Goal: Task Accomplishment & Management: Use online tool/utility

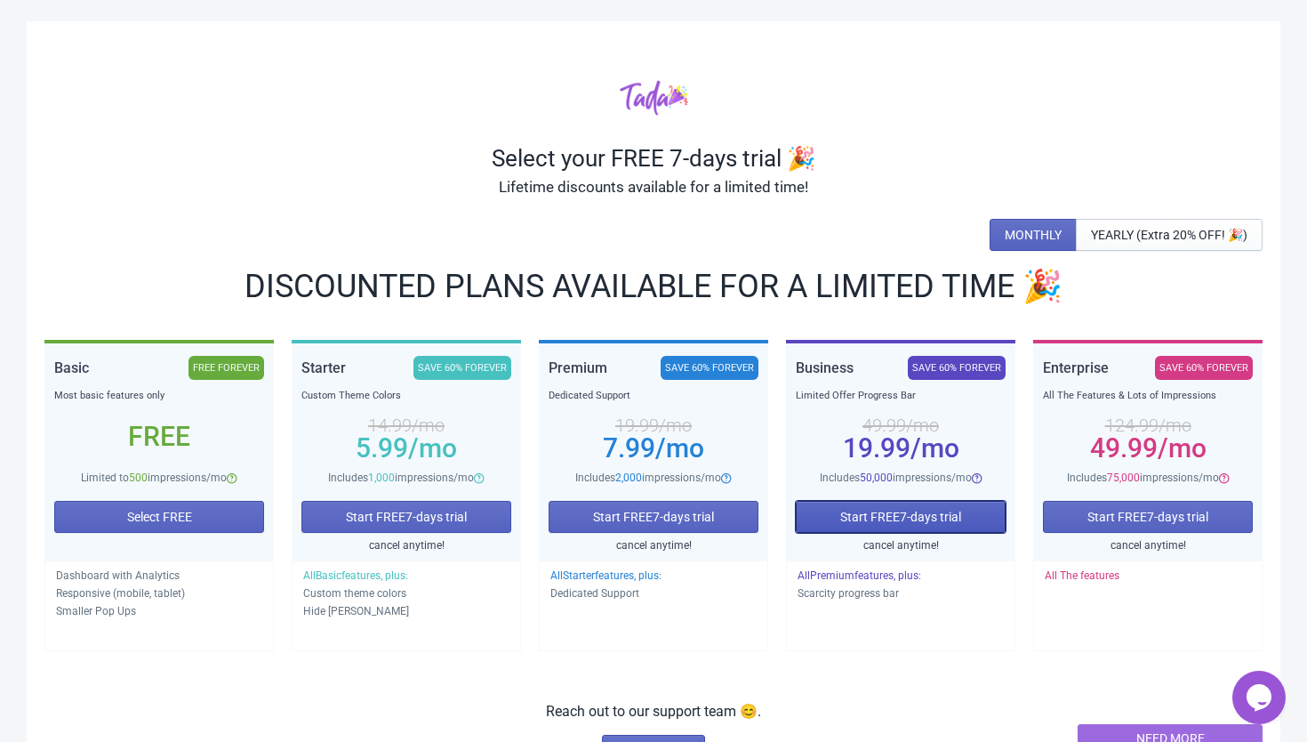
click at [917, 526] on button "Start FREE 7 -days trial" at bounding box center [901, 517] width 210 height 32
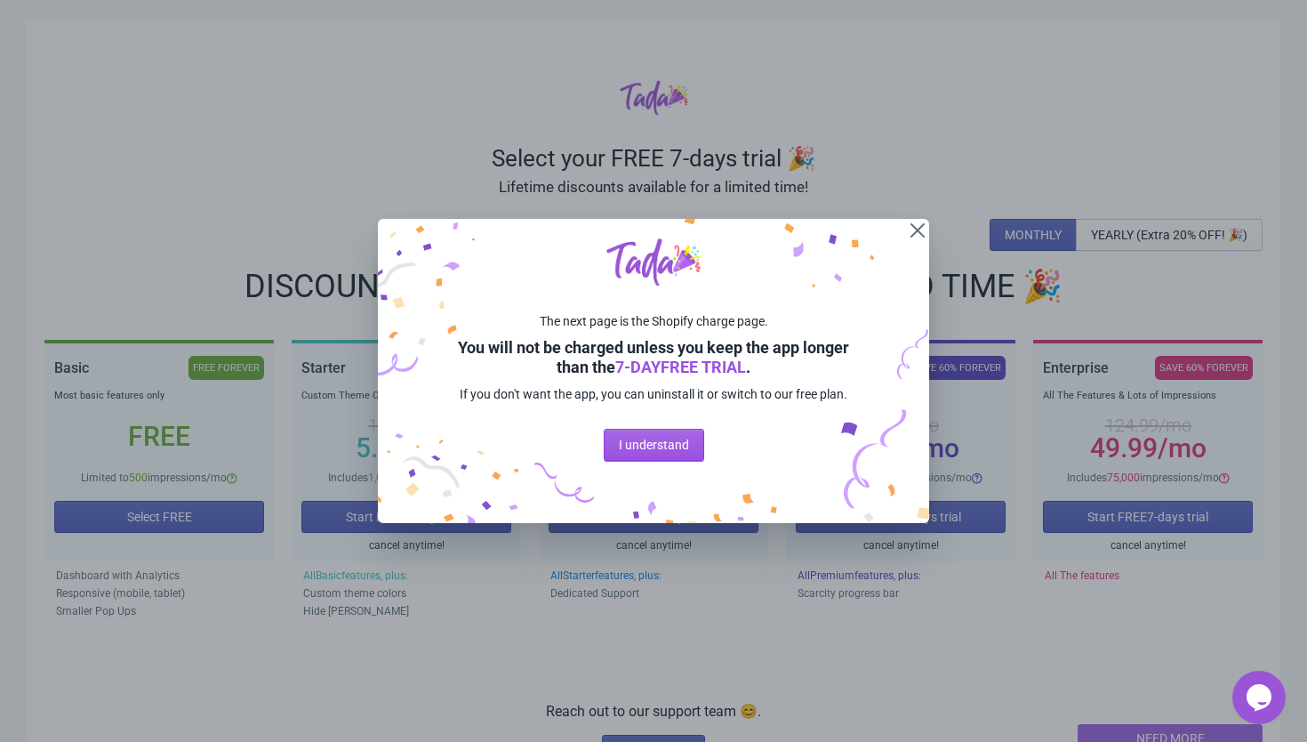
click at [654, 452] on span "I understand" at bounding box center [654, 444] width 70 height 14
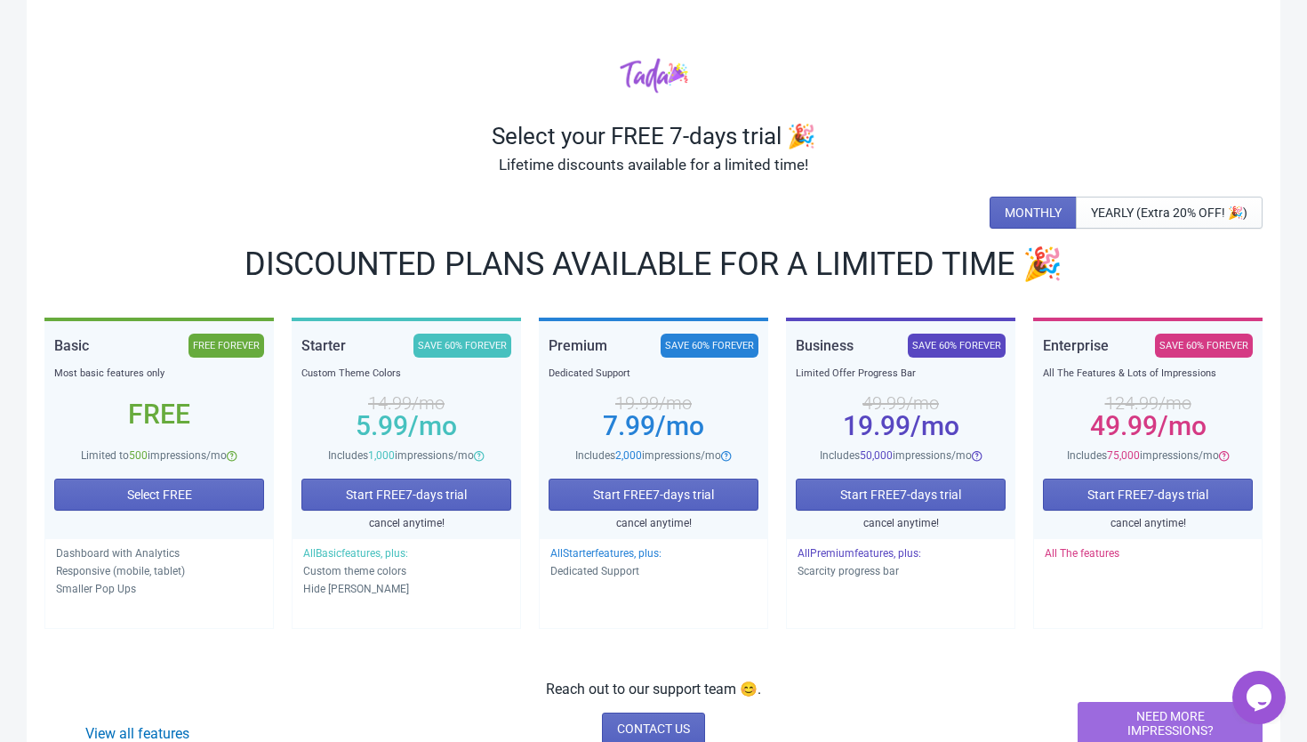
scroll to position [23, 0]
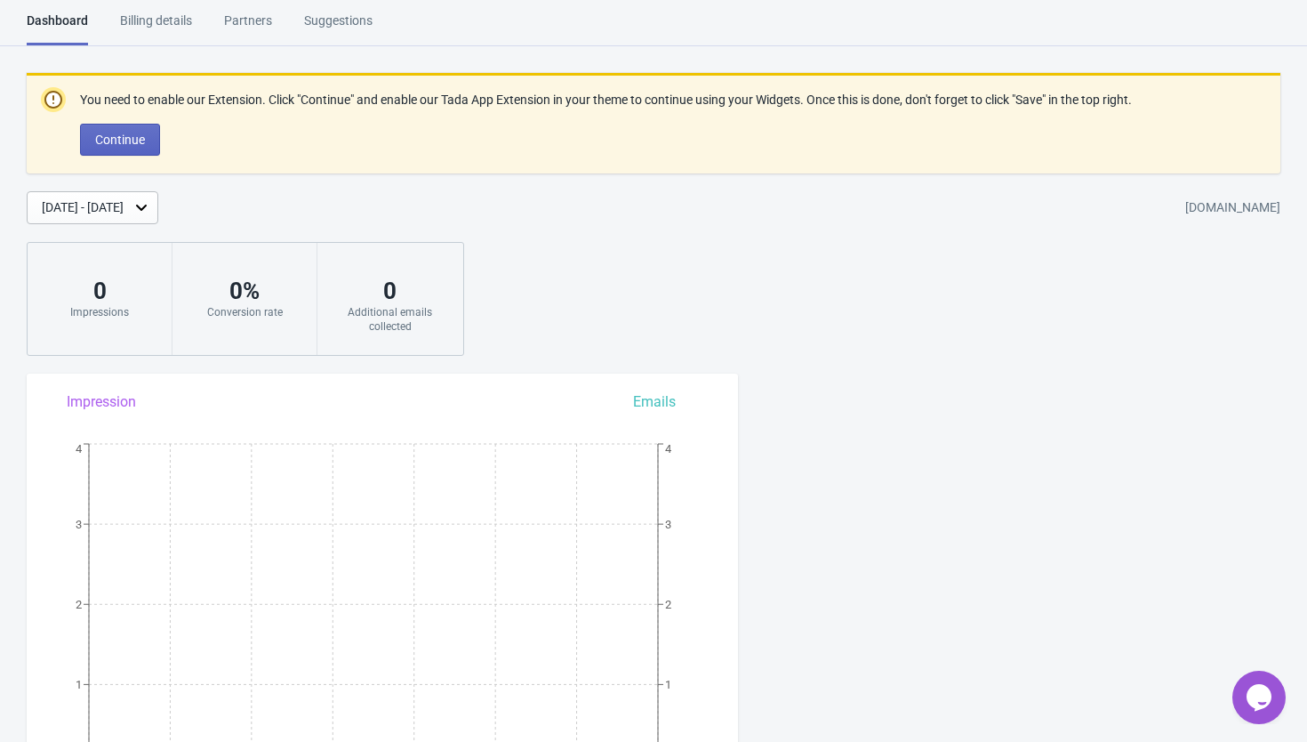
scroll to position [7, 0]
click at [140, 123] on button "Continue" at bounding box center [120, 139] width 80 height 32
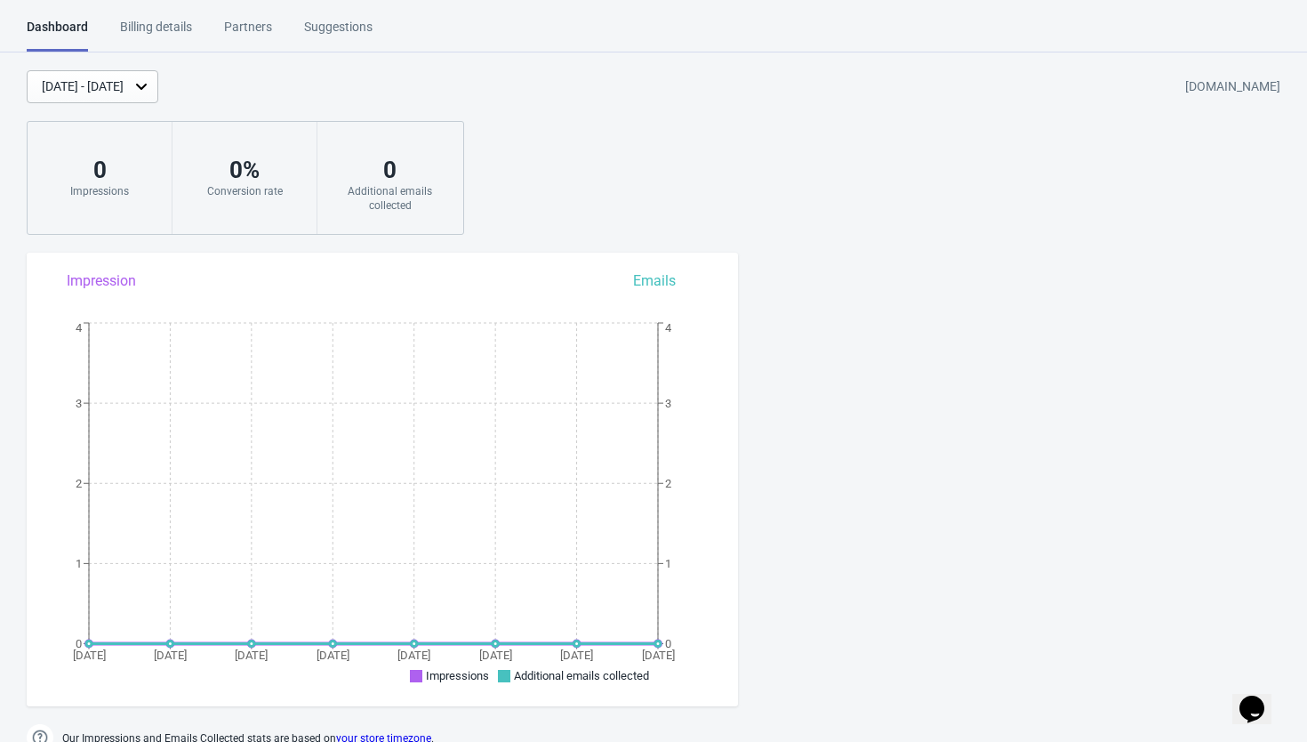
click at [166, 34] on div "Billing details" at bounding box center [156, 33] width 72 height 31
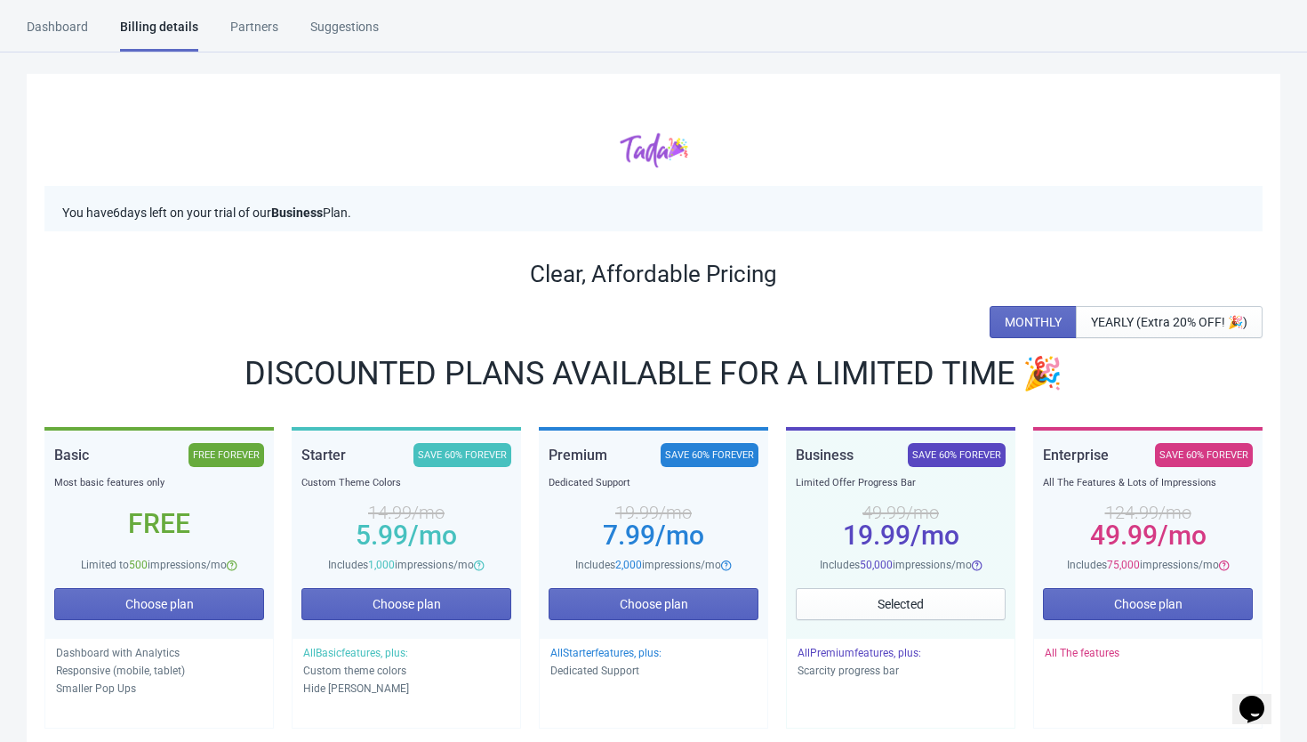
click at [245, 28] on div "Partners" at bounding box center [254, 33] width 48 height 31
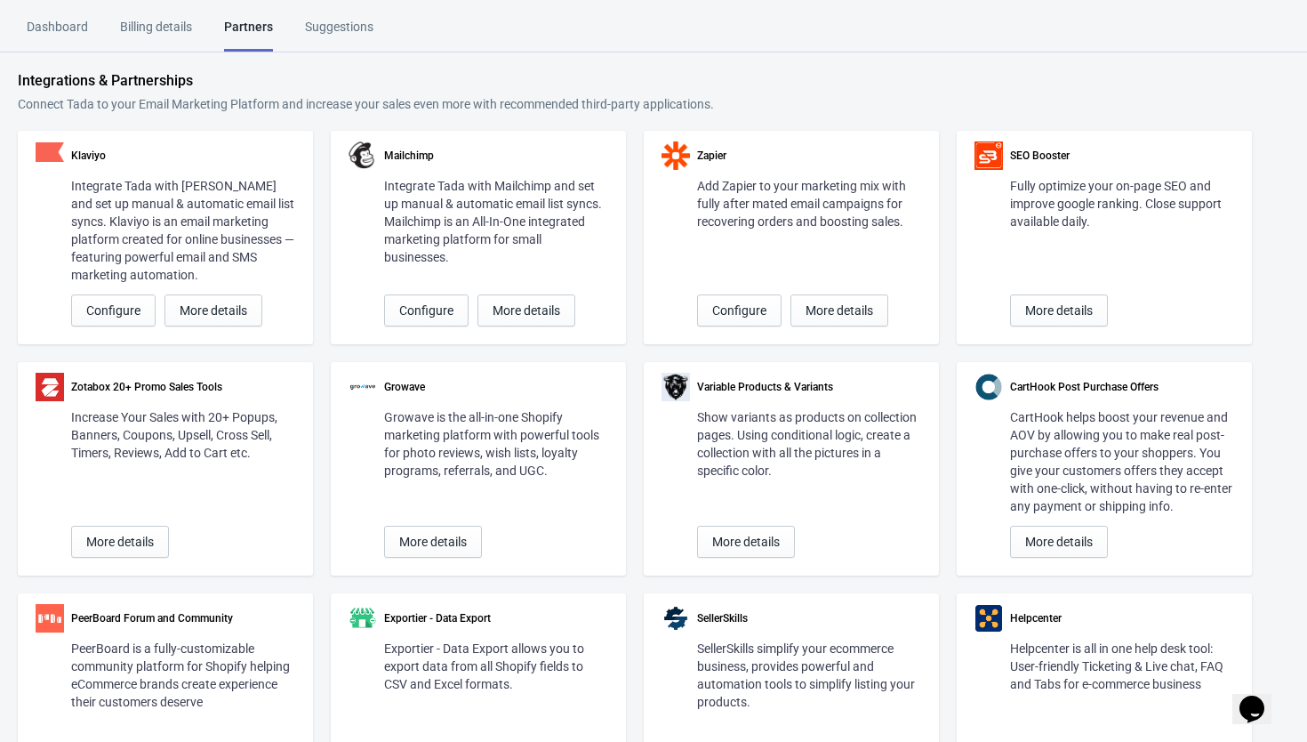
click at [335, 29] on div "Suggestions" at bounding box center [339, 33] width 68 height 31
click at [159, 16] on html "Dashboard Billing details Partners Suggestions Dashboard Billing details Partne…" at bounding box center [653, 371] width 1307 height 742
click at [147, 27] on div "Billing details" at bounding box center [156, 33] width 72 height 31
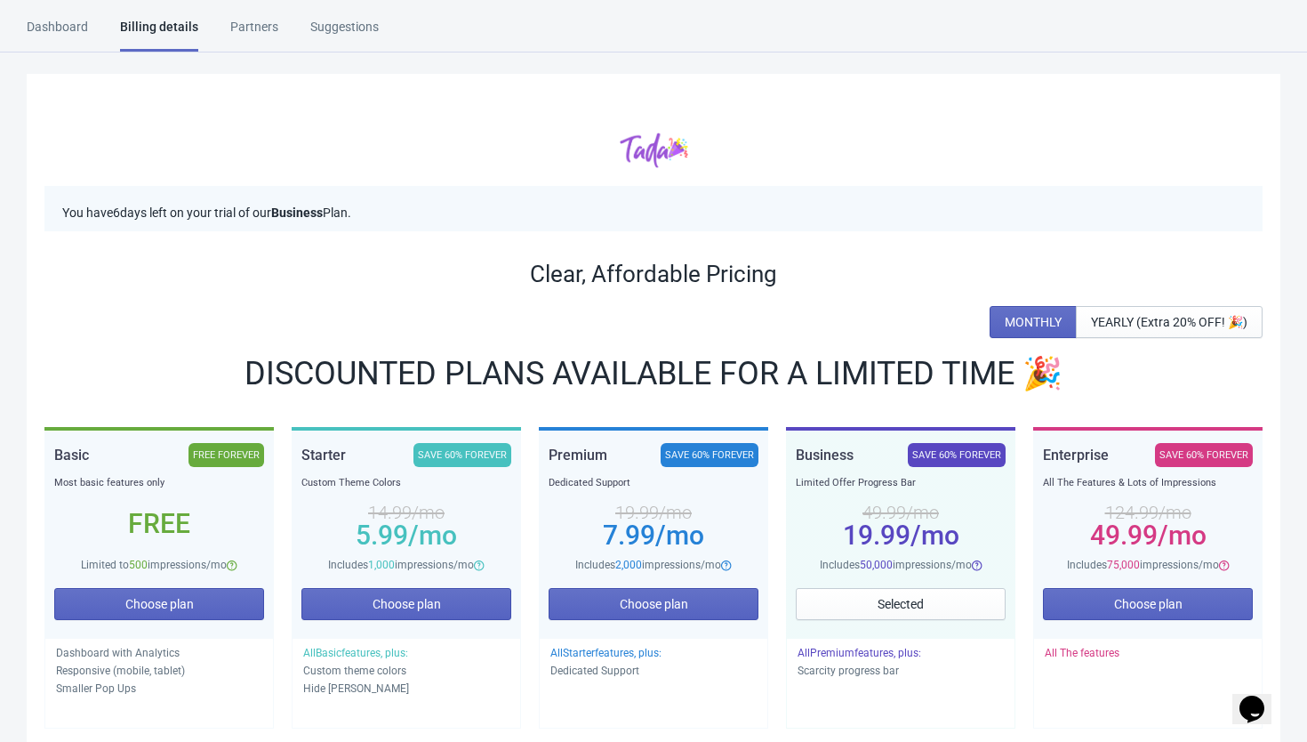
click at [34, 32] on div "Dashboard" at bounding box center [57, 33] width 61 height 31
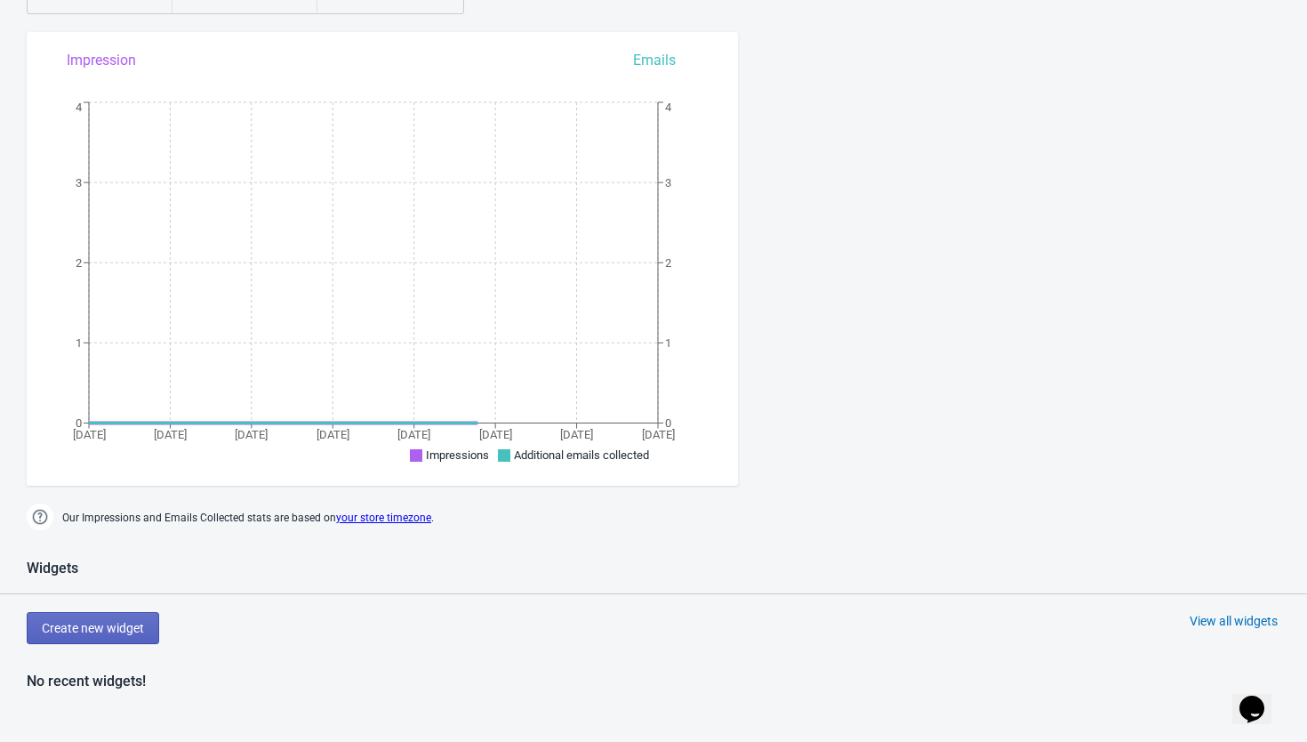
scroll to position [512, 0]
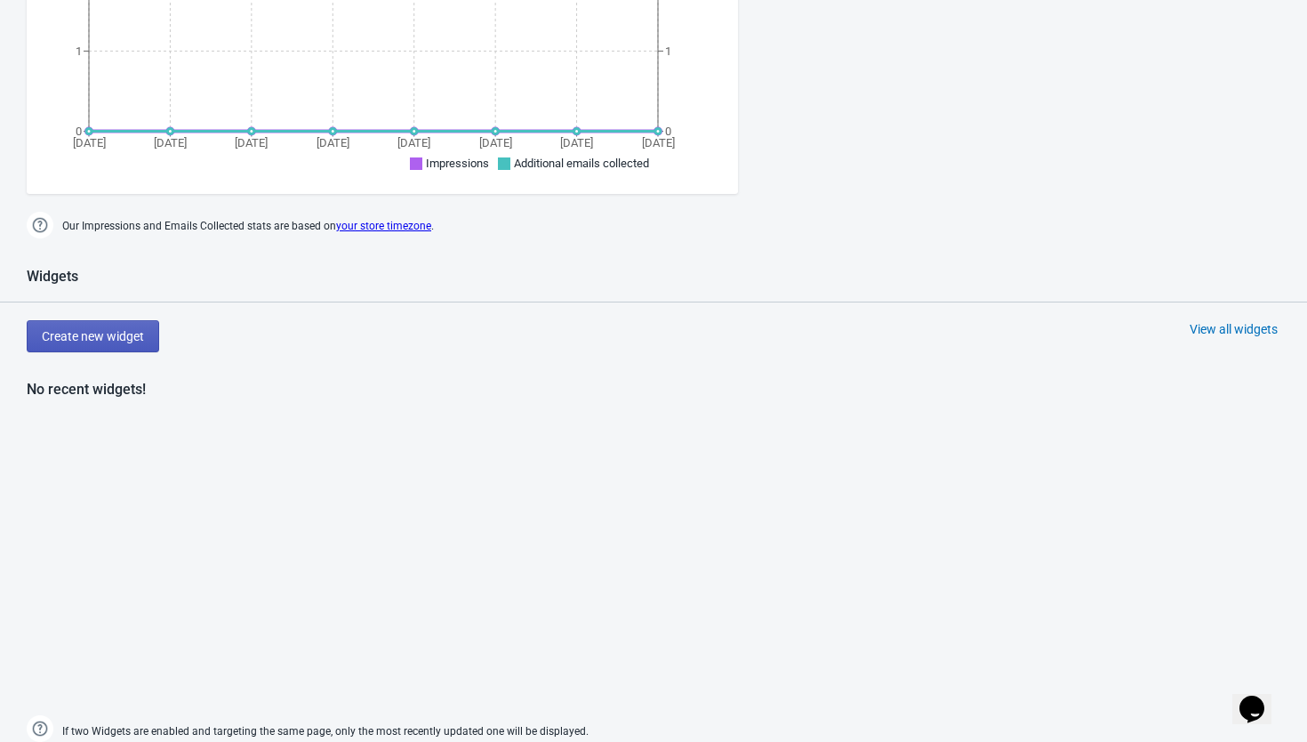
click at [92, 330] on span "Create new widget" at bounding box center [93, 336] width 102 height 14
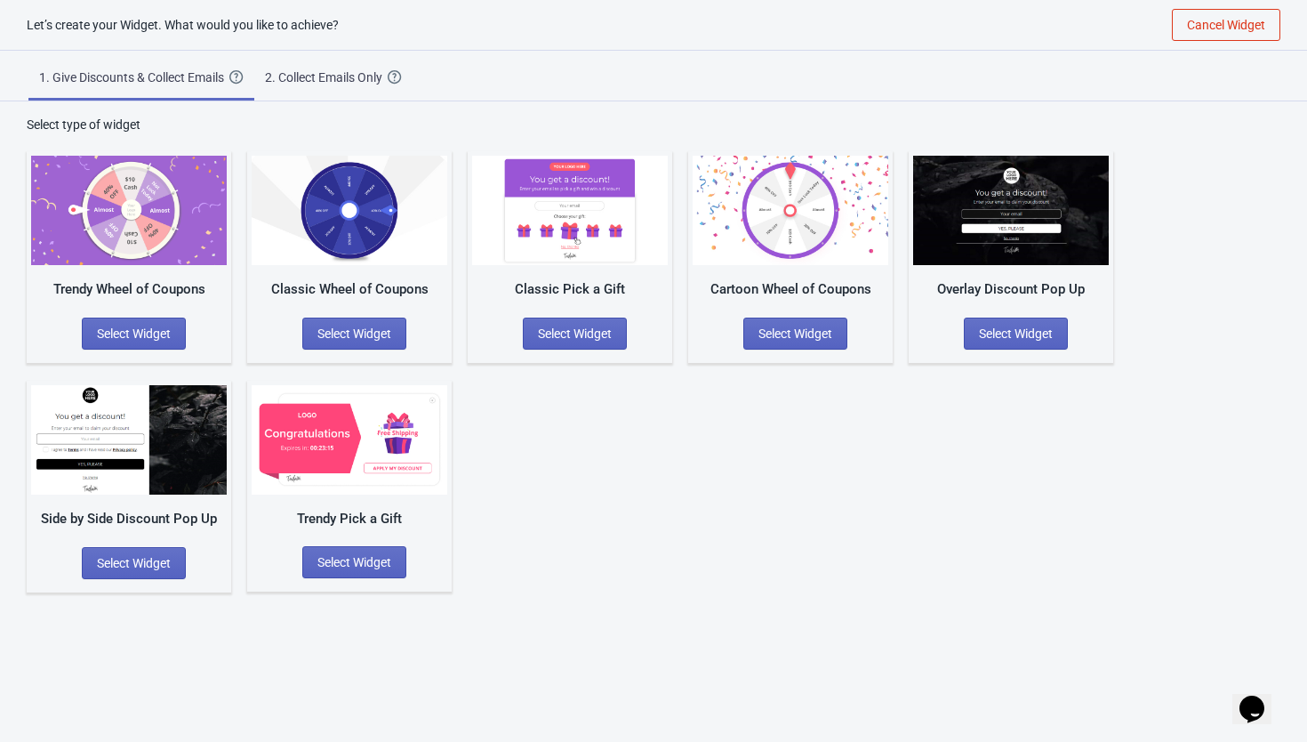
scroll to position [18, 0]
click at [573, 328] on span "Select Widget" at bounding box center [575, 333] width 74 height 14
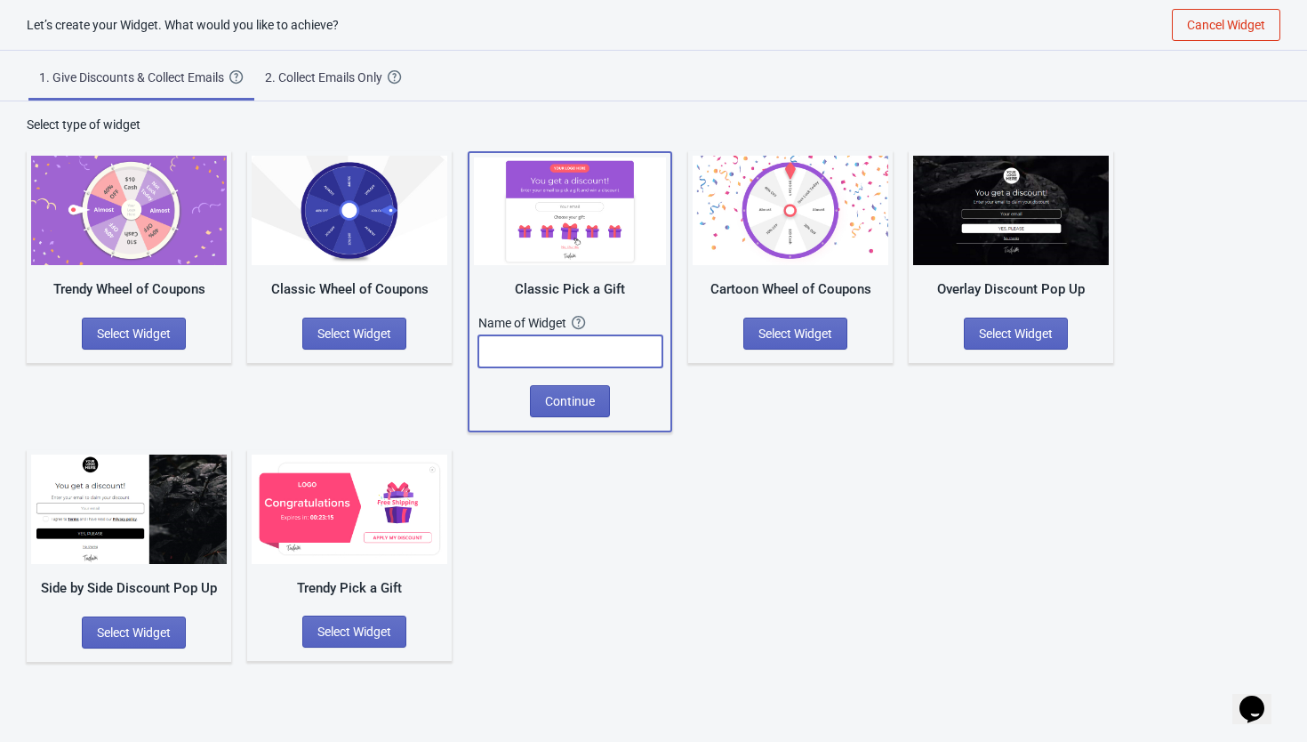
click at [569, 358] on input "text" at bounding box center [570, 351] width 184 height 32
type input "gift"
click at [571, 408] on button "Continue" at bounding box center [570, 401] width 80 height 32
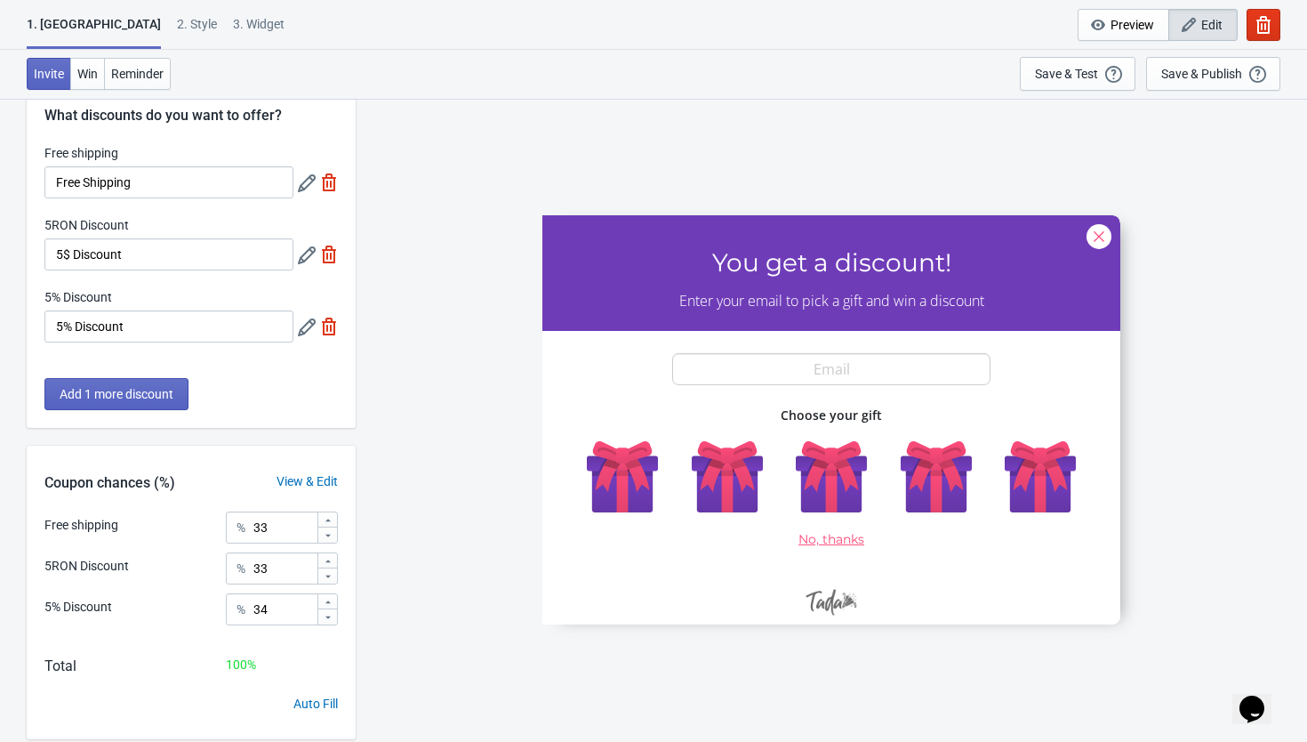
scroll to position [52, 0]
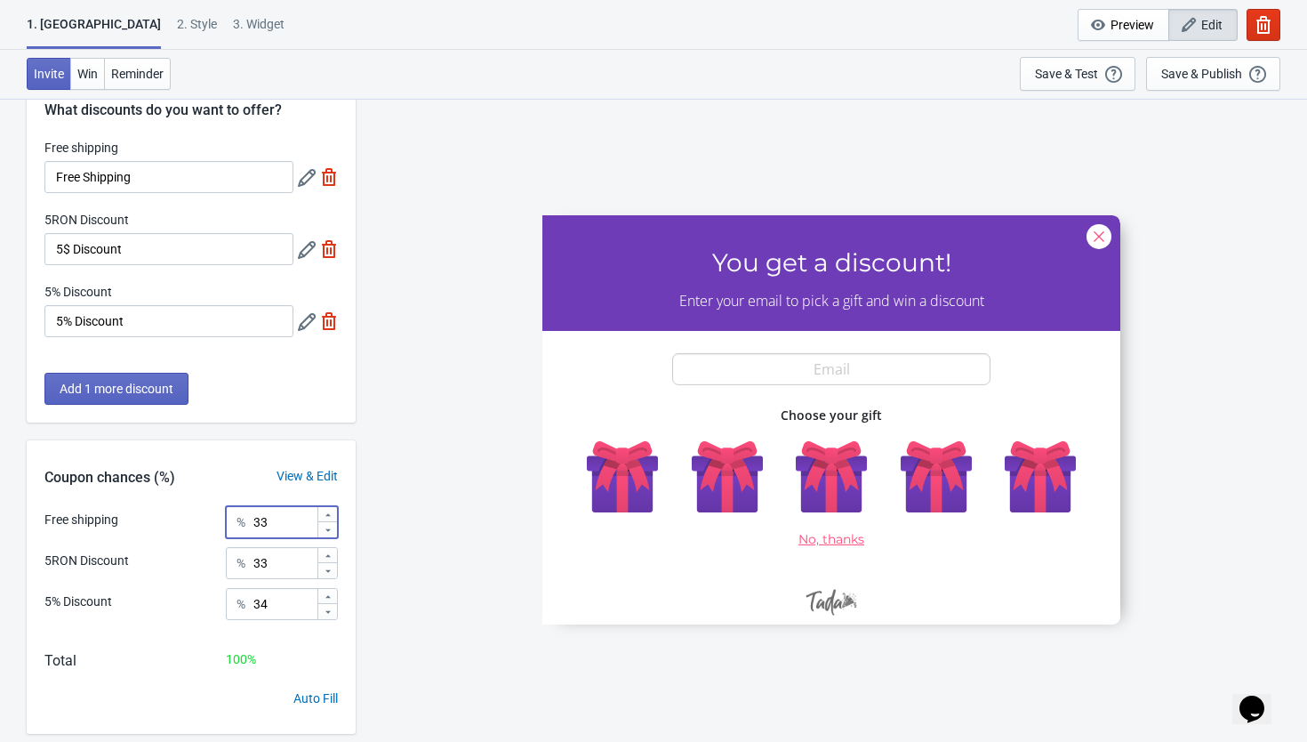
drag, startPoint x: 282, startPoint y: 518, endPoint x: 256, endPoint y: 519, distance: 25.8
click at [256, 519] on input "33" at bounding box center [285, 522] width 64 height 32
type input "0"
click at [264, 471] on div "View & Edit" at bounding box center [307, 476] width 97 height 19
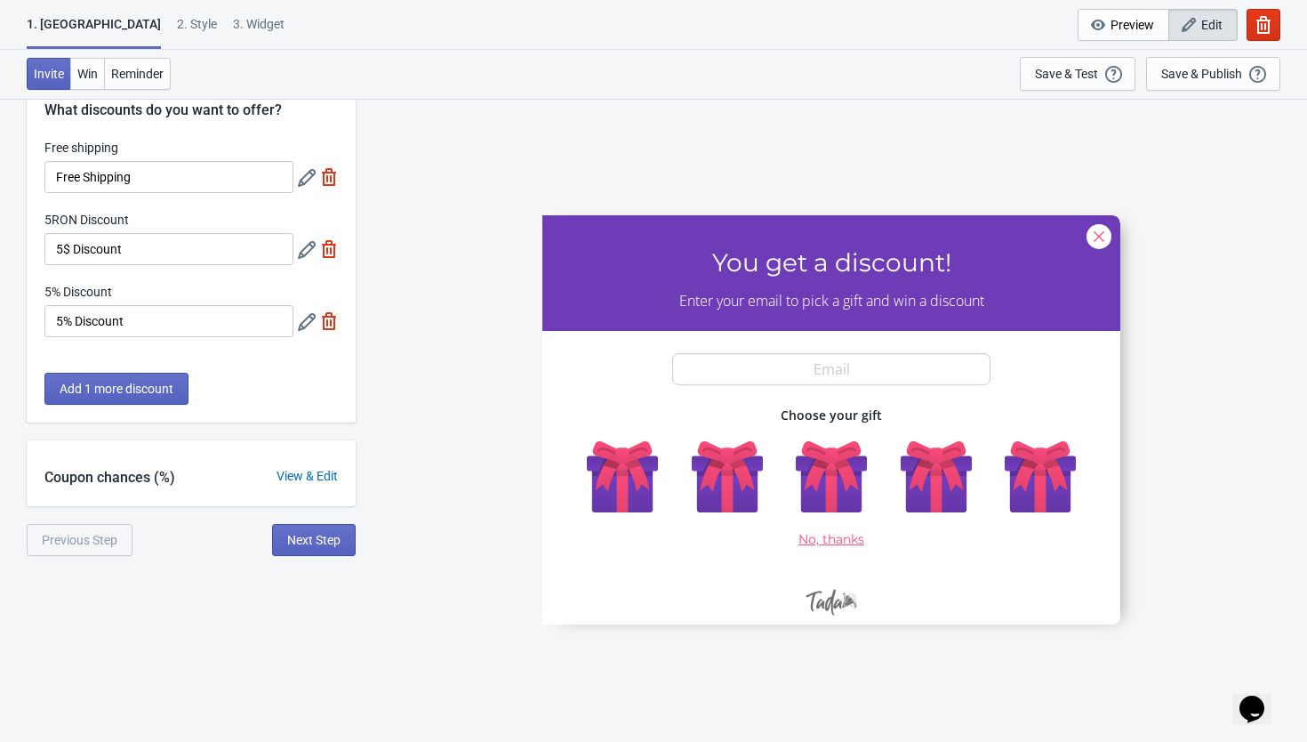
click at [265, 472] on div "View & Edit" at bounding box center [307, 476] width 97 height 19
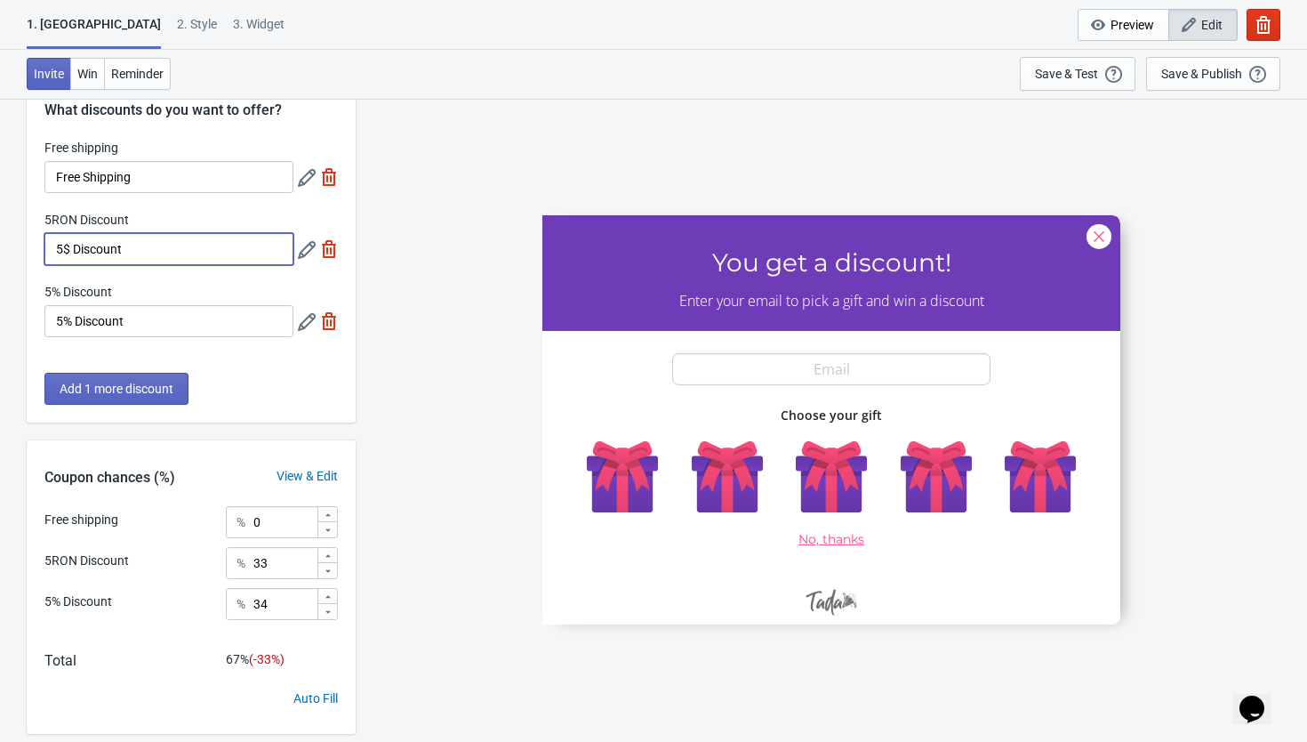
click at [140, 255] on input "5$ Discount" at bounding box center [168, 249] width 249 height 32
click at [291, 606] on input "34" at bounding box center [285, 604] width 64 height 32
click at [334, 176] on img at bounding box center [329, 177] width 18 height 18
type input "50"
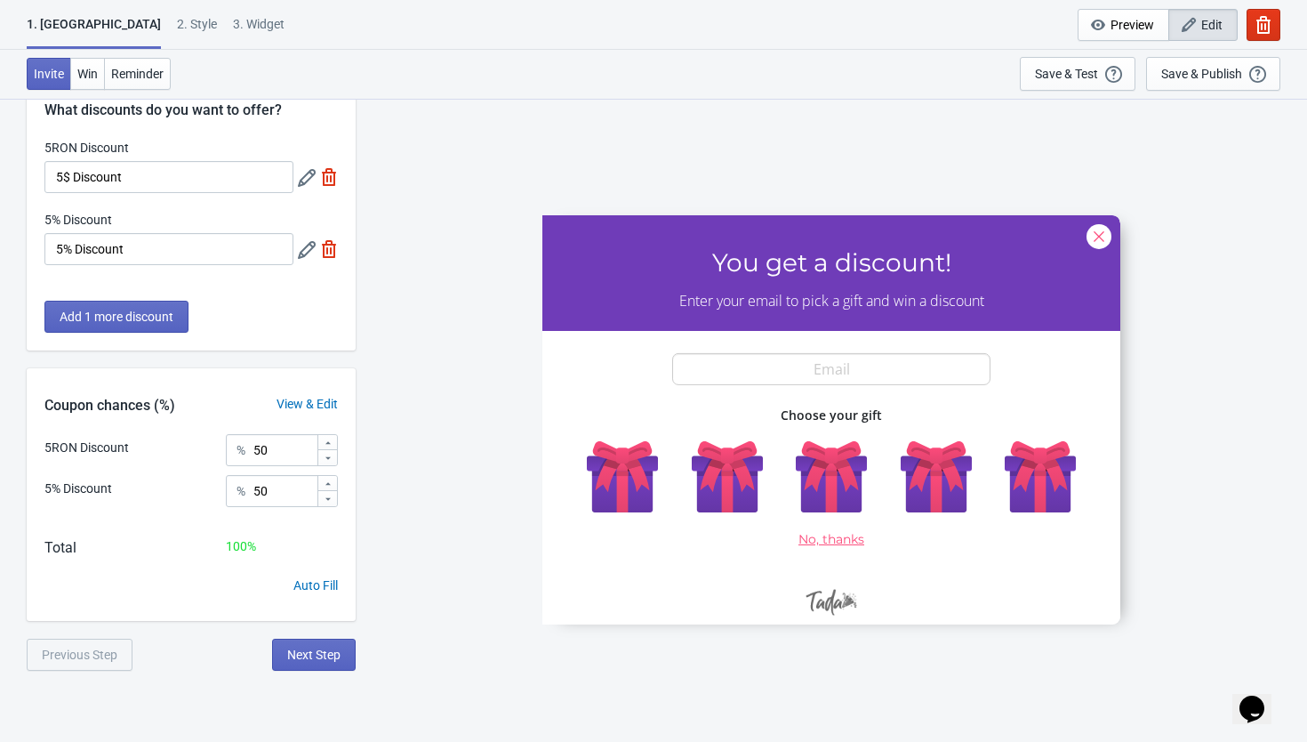
click at [333, 177] on img at bounding box center [329, 177] width 18 height 18
type input "100"
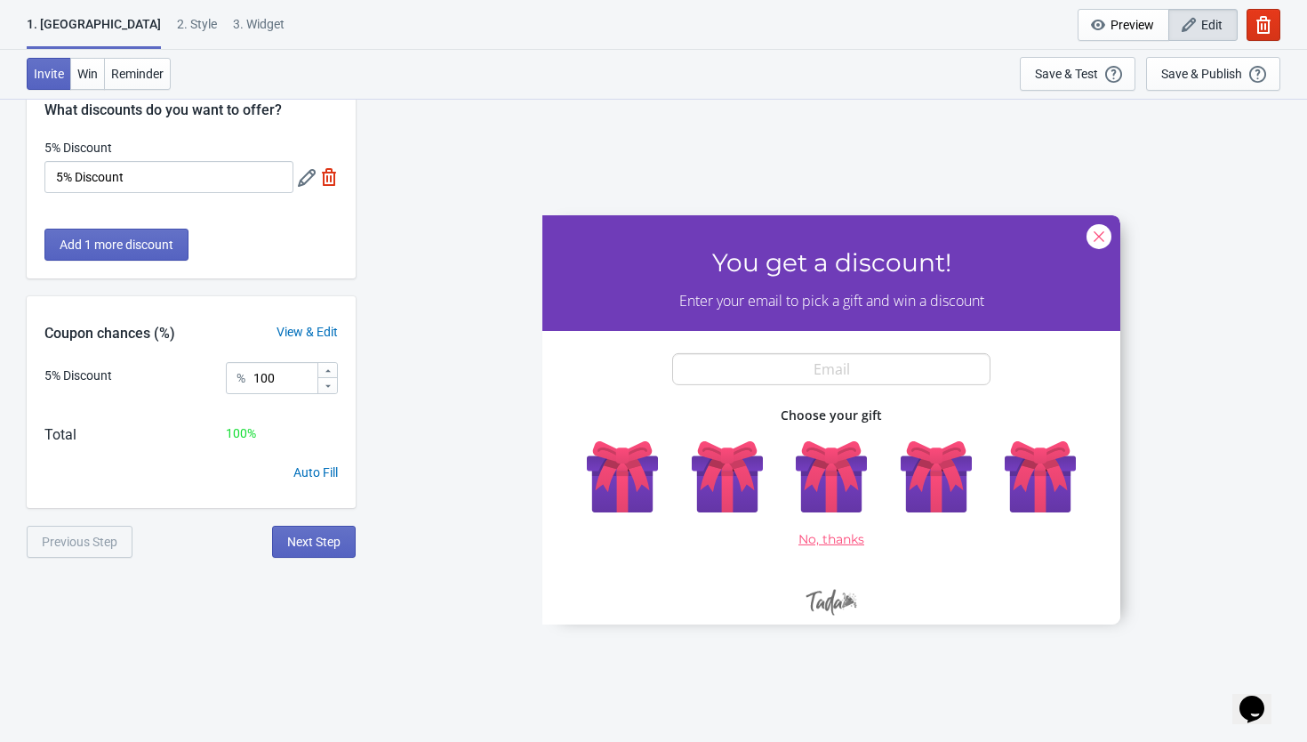
click at [229, 248] on div "Add 1 more discount" at bounding box center [191, 254] width 329 height 50
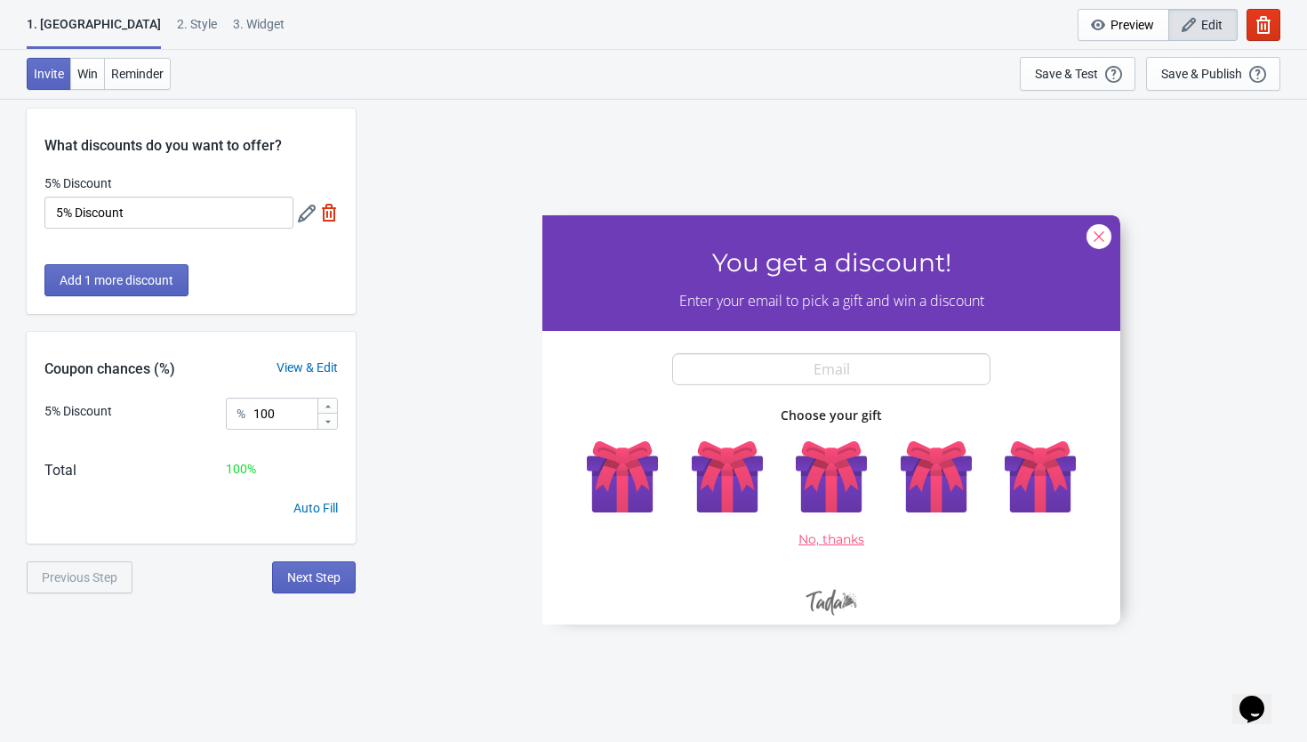
scroll to position [15, 0]
click at [169, 277] on span "Add 1 more discount" at bounding box center [117, 281] width 114 height 14
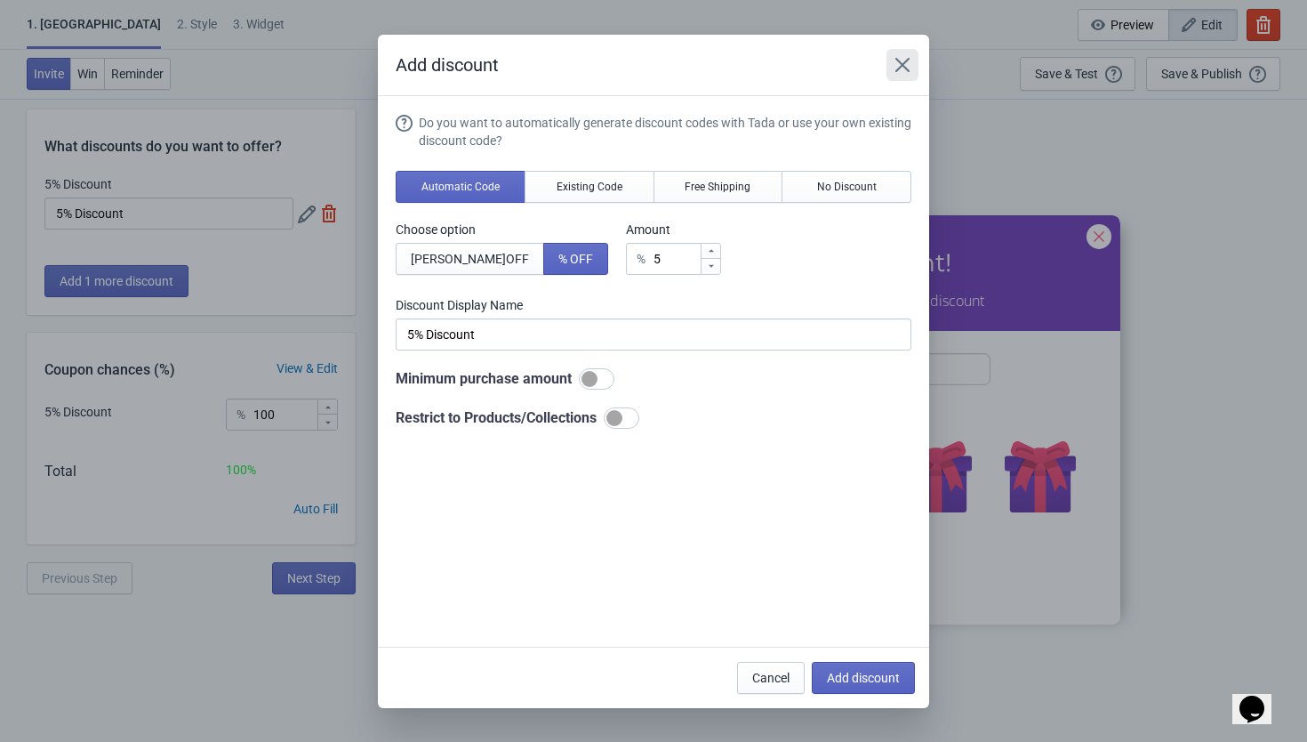
click at [894, 67] on icon "Close" at bounding box center [903, 65] width 18 height 18
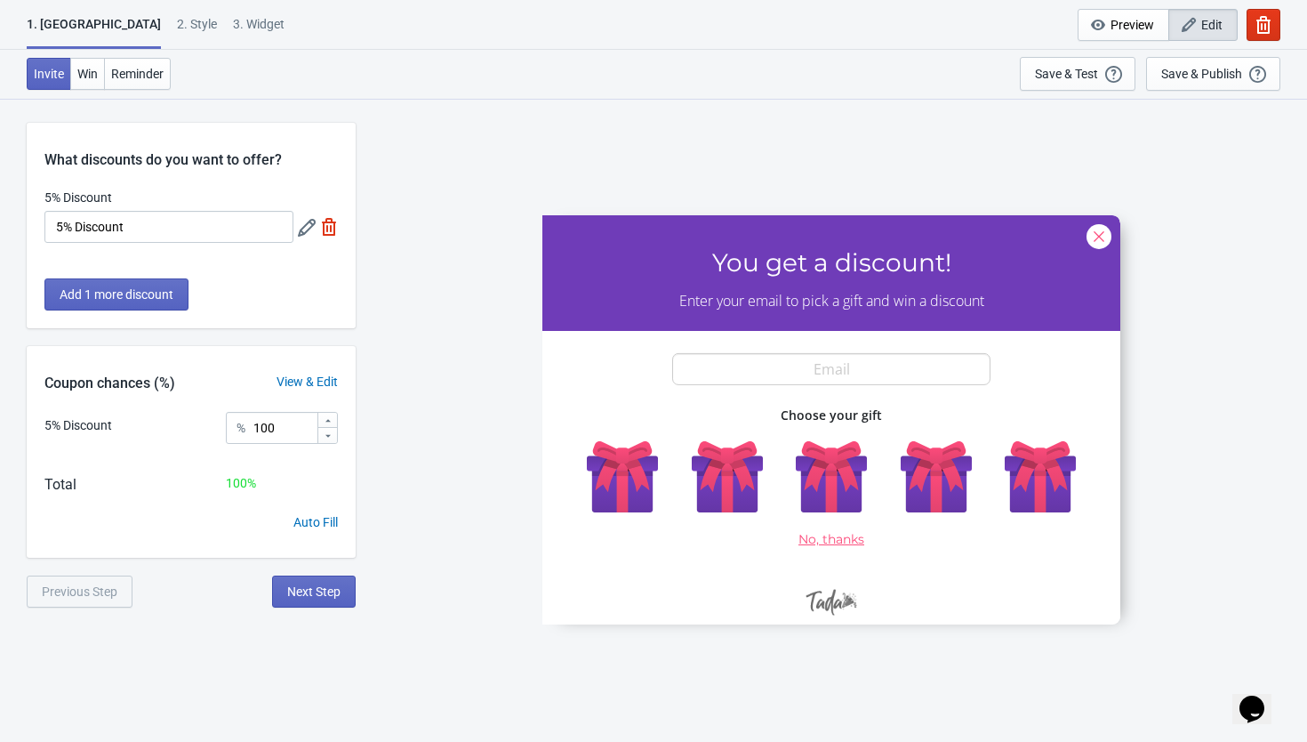
scroll to position [0, 0]
click at [326, 587] on span "Next Step" at bounding box center [313, 593] width 53 height 14
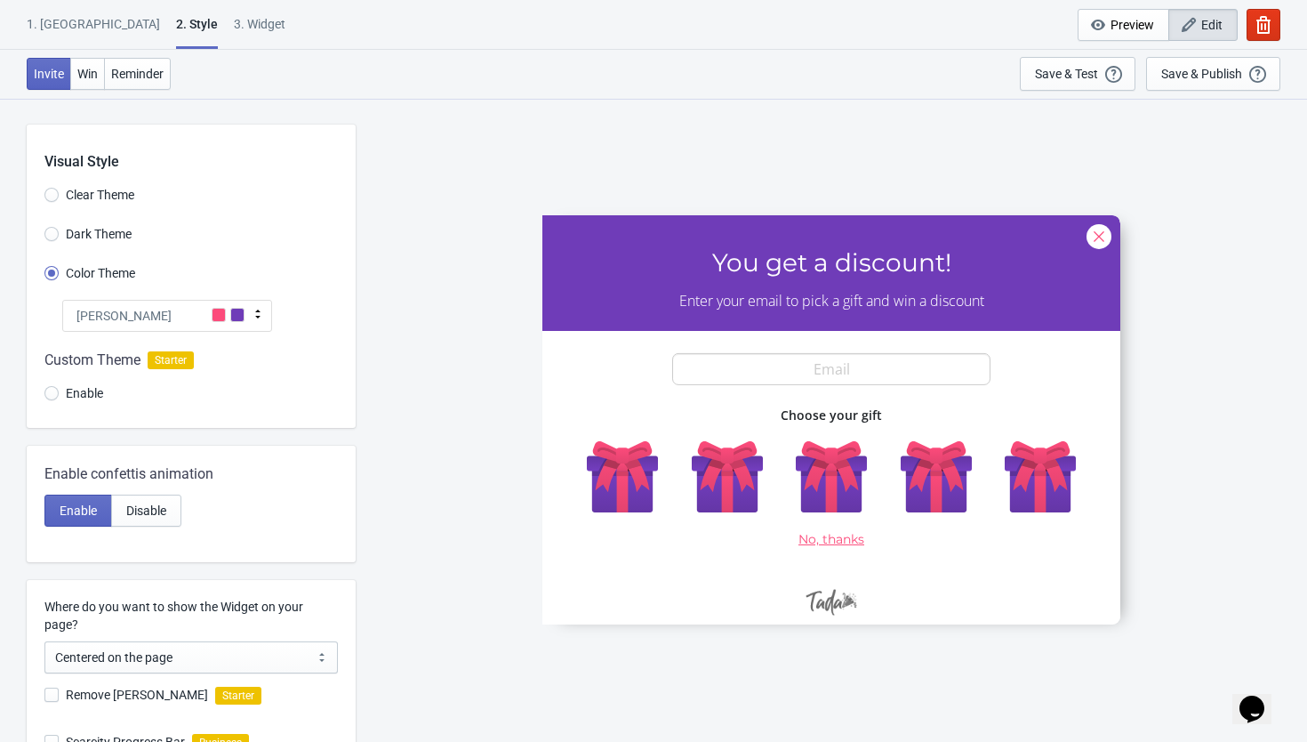
click at [136, 316] on div "Tada" at bounding box center [167, 316] width 210 height 32
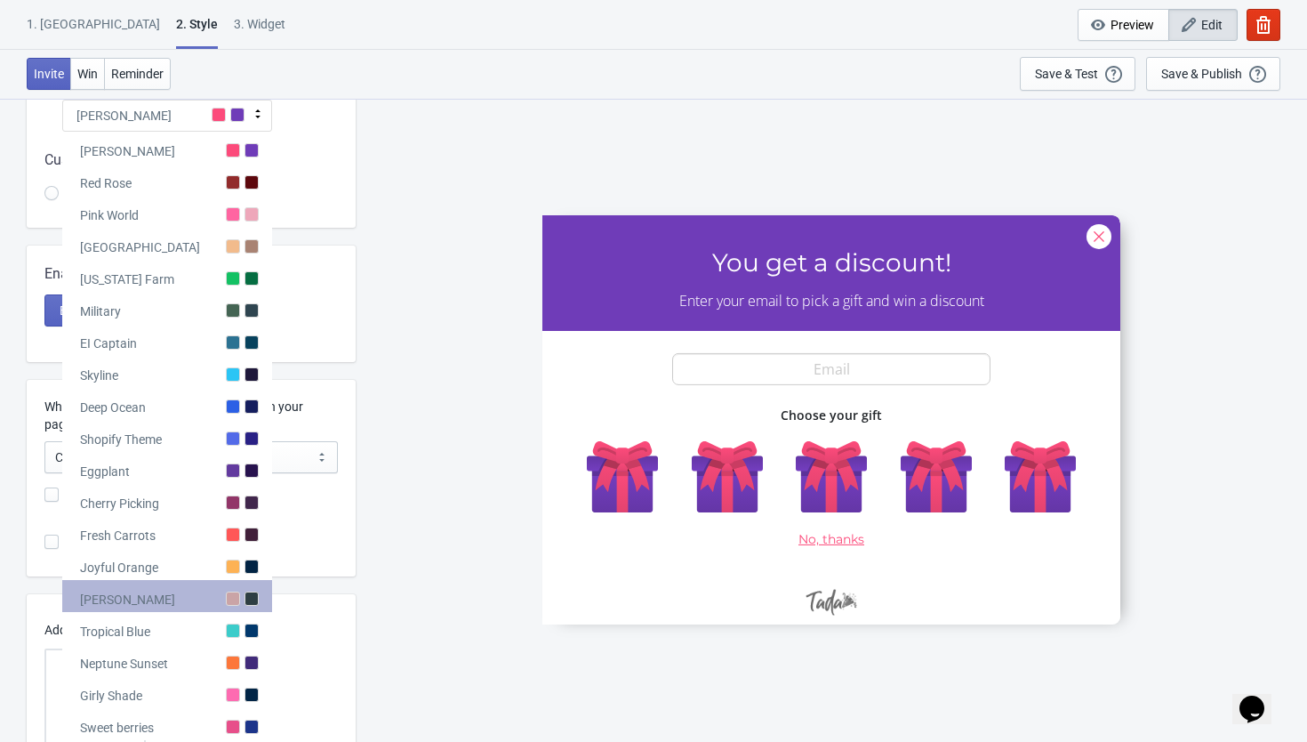
scroll to position [204, 0]
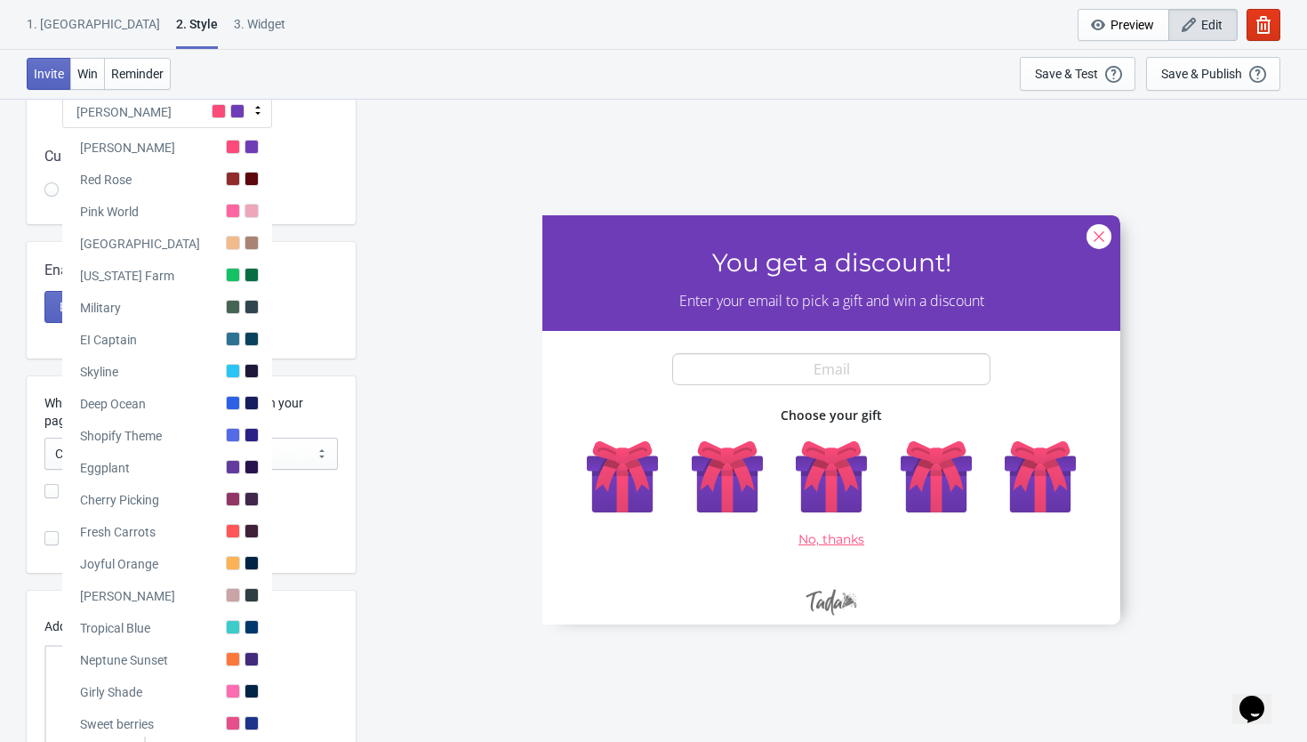
click at [355, 367] on div "Visual Style Clear Theme Dark Theme Color Theme Tada Tada Red Rose Pink World M…" at bounding box center [191, 367] width 329 height 893
click at [384, 261] on div "SASDERWERT3H You get a discount! Enter your email to pick a gift and win a disc…" at bounding box center [832, 419] width 934 height 643
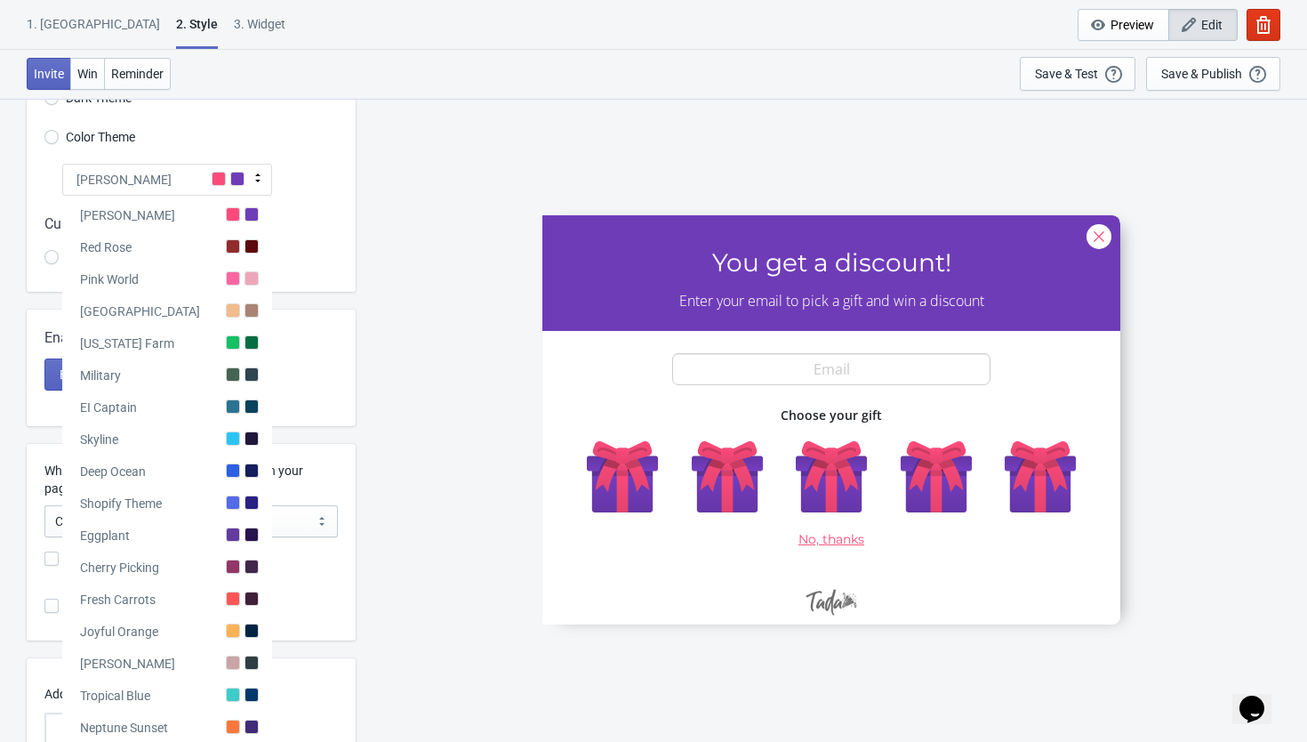
scroll to position [108, 0]
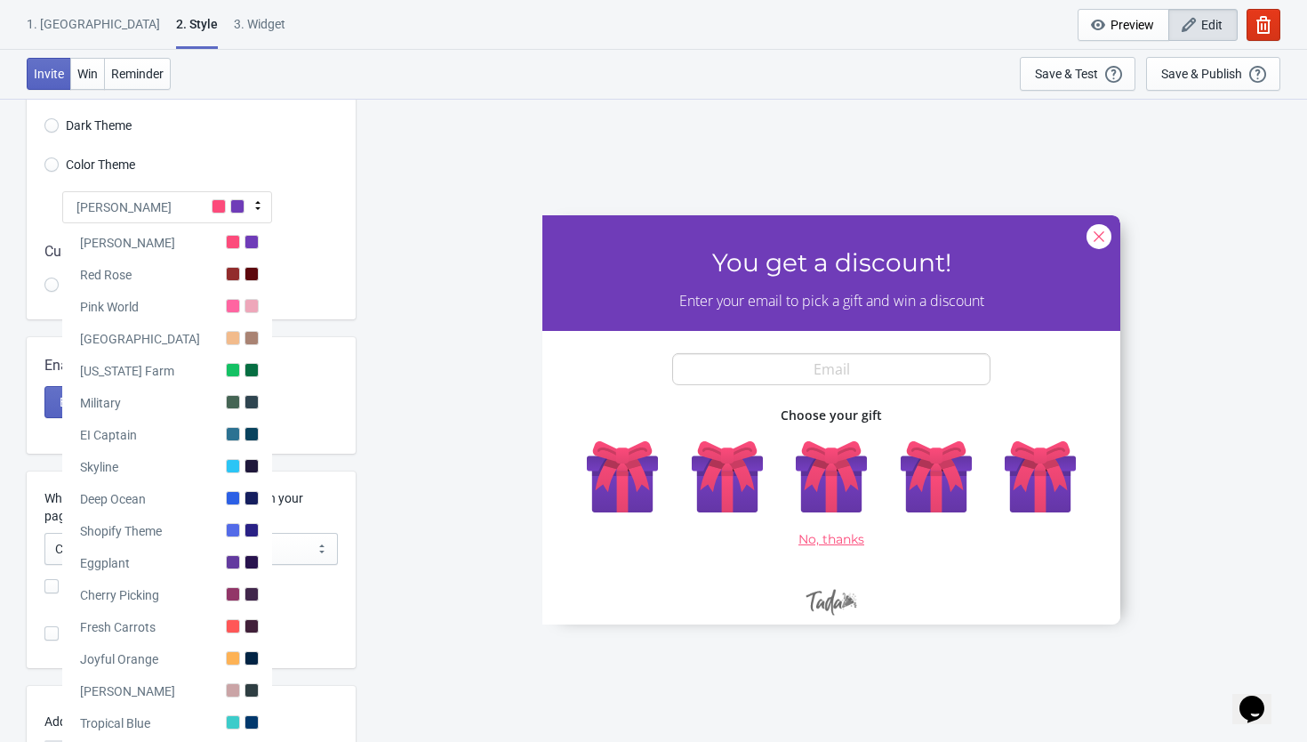
click at [257, 204] on icon at bounding box center [258, 205] width 18 height 18
radio input "true"
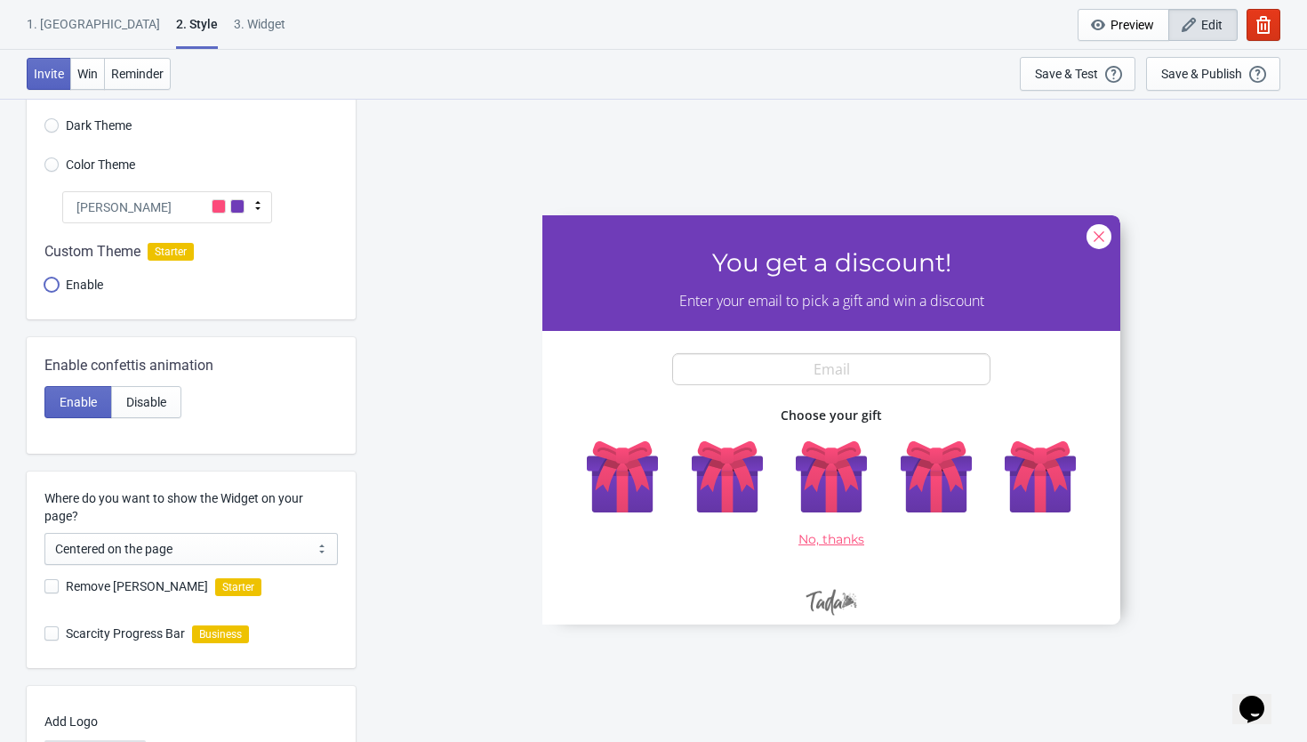
click at [53, 284] on input "Enable" at bounding box center [51, 293] width 14 height 32
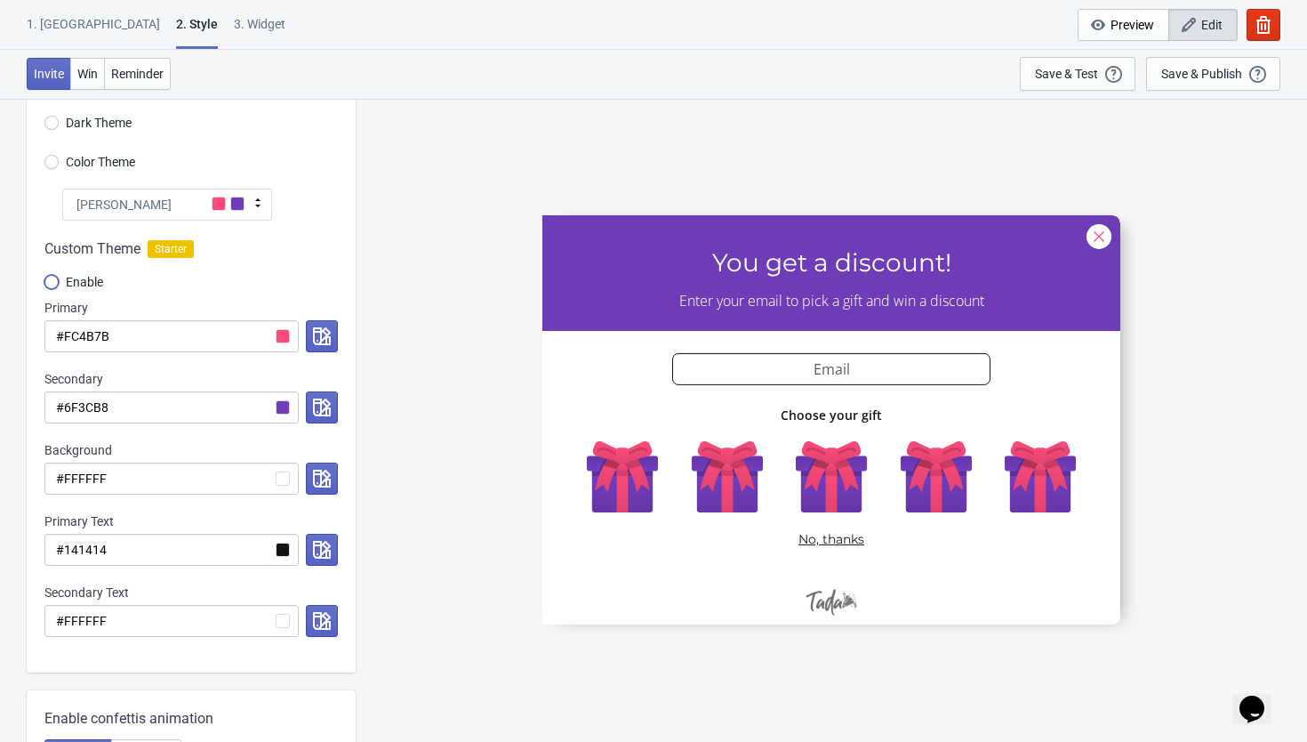
scroll to position [121, 0]
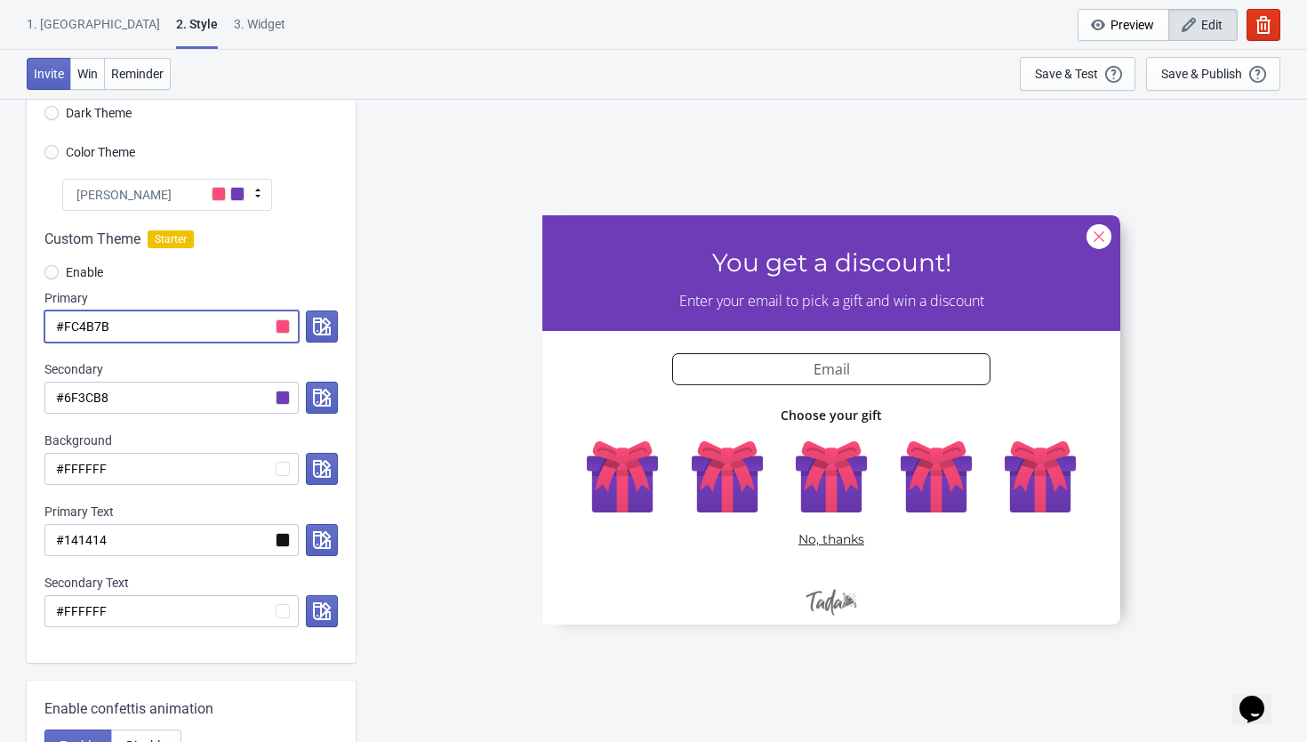
click at [233, 330] on input "#FC4B7B" at bounding box center [171, 326] width 254 height 32
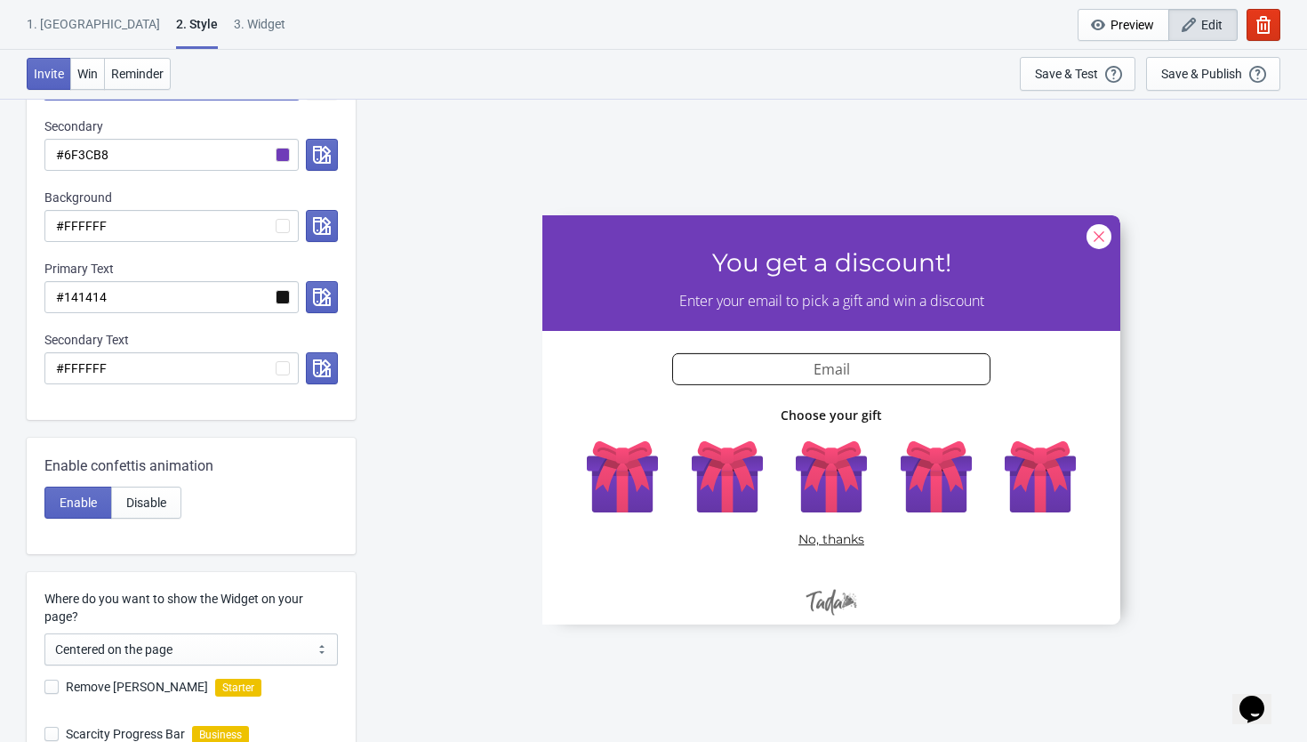
scroll to position [373, 0]
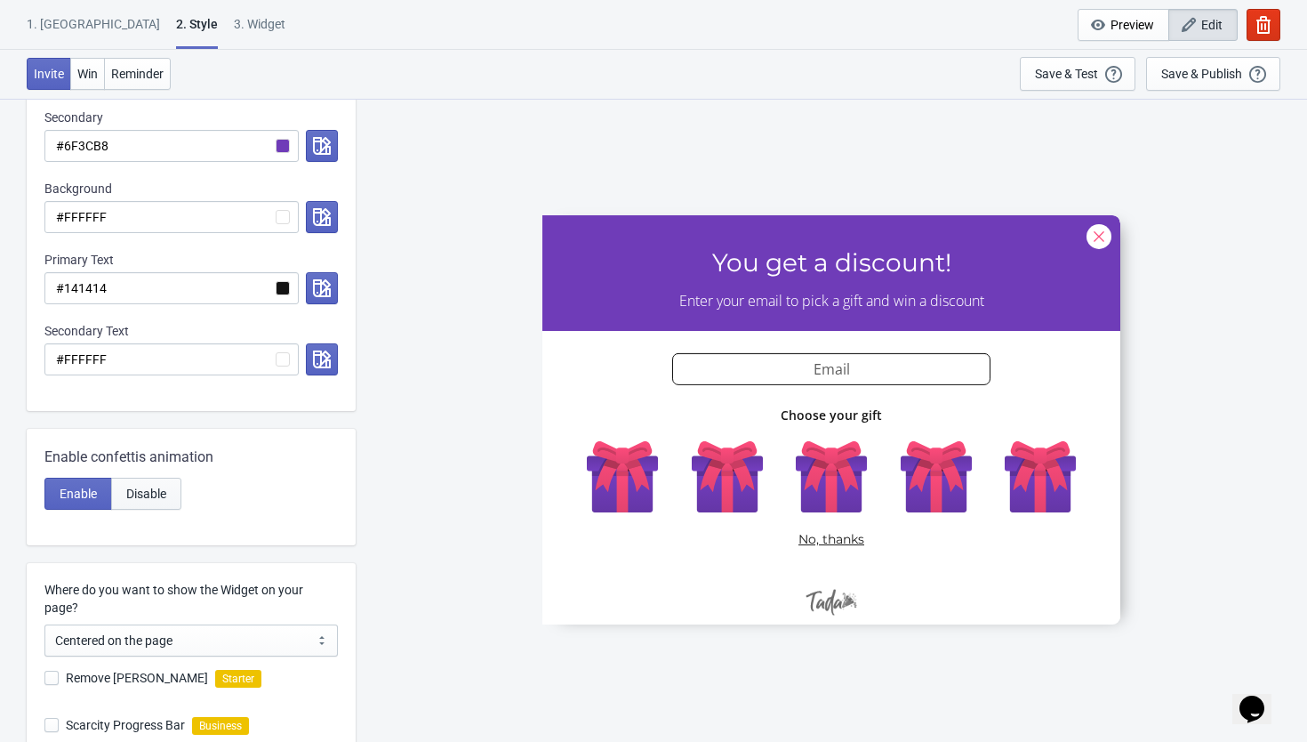
click at [140, 492] on span "Disable" at bounding box center [146, 493] width 40 height 14
radio input "true"
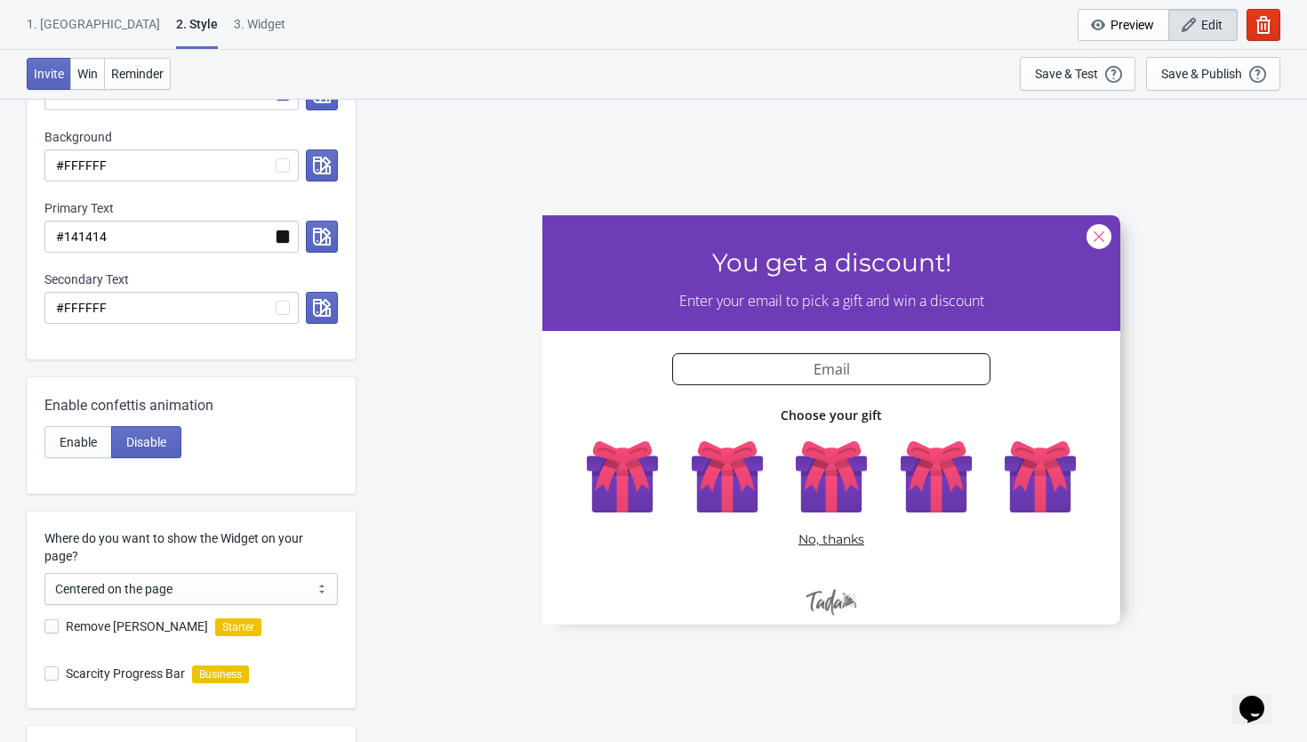
scroll to position [437, 0]
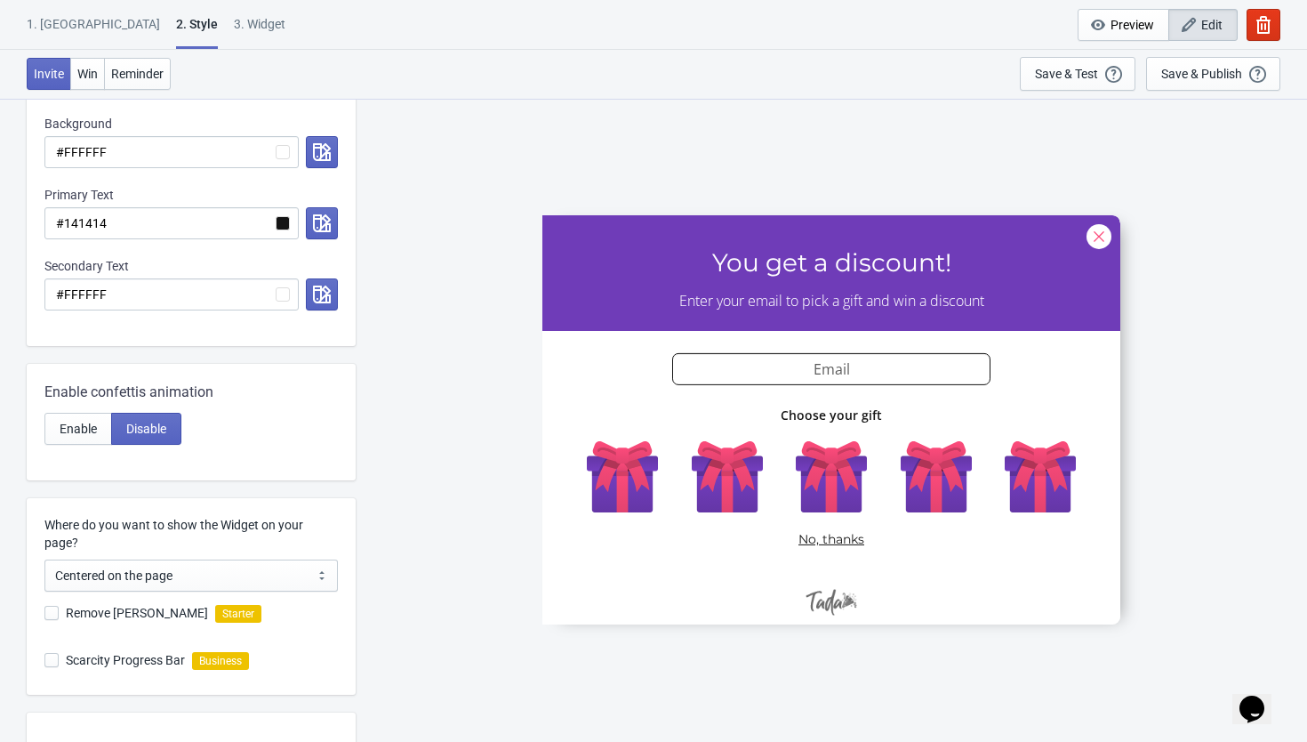
click at [829, 484] on div at bounding box center [831, 418] width 578 height 409
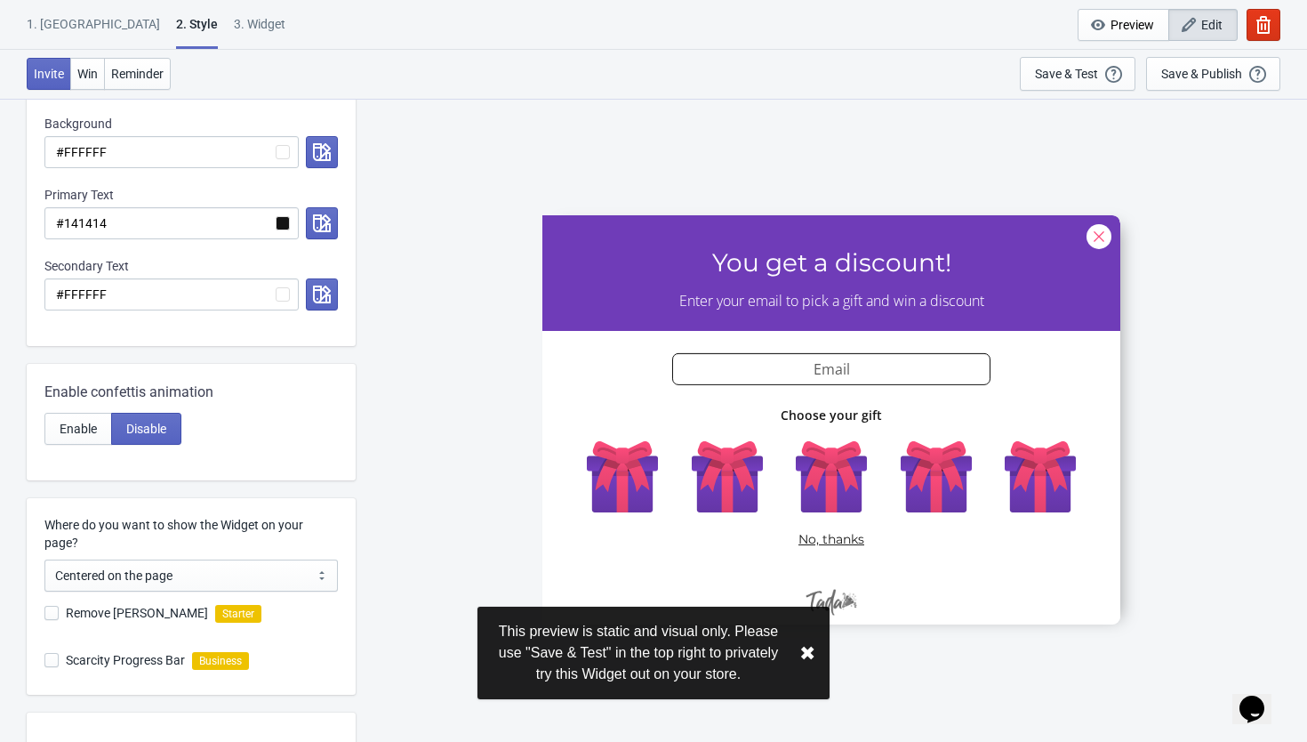
drag, startPoint x: 829, startPoint y: 484, endPoint x: 515, endPoint y: 484, distance: 313.9
click at [515, 484] on div "SASDERWERT3H You get a discount! Enter your email to pick a gift and win a disc…" at bounding box center [832, 419] width 934 height 643
click at [460, 529] on div "SASDERWERT3H You get a discount! Enter your email to pick a gift and win a disc…" at bounding box center [832, 419] width 934 height 643
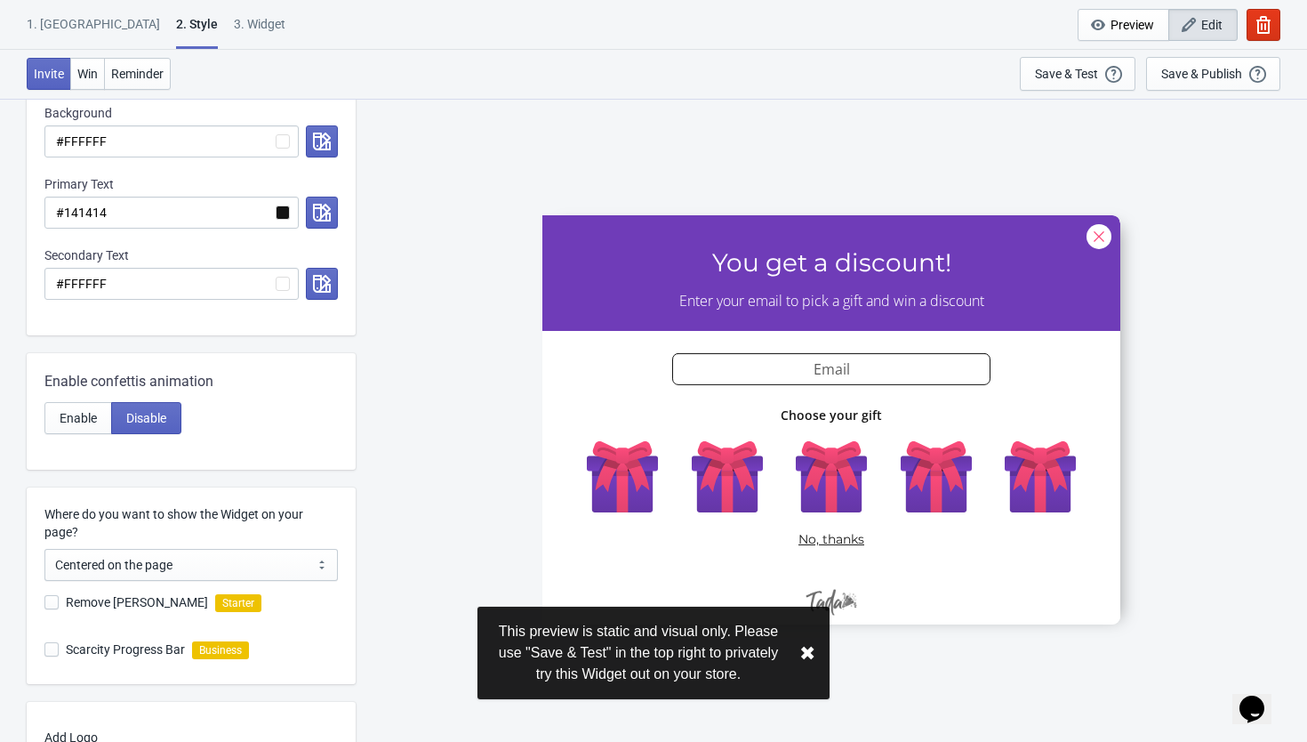
click at [53, 598] on span at bounding box center [51, 602] width 14 height 14
click at [45, 598] on input "Remove Tada Branding" at bounding box center [44, 611] width 1 height 32
checkbox input "true"
radio input "true"
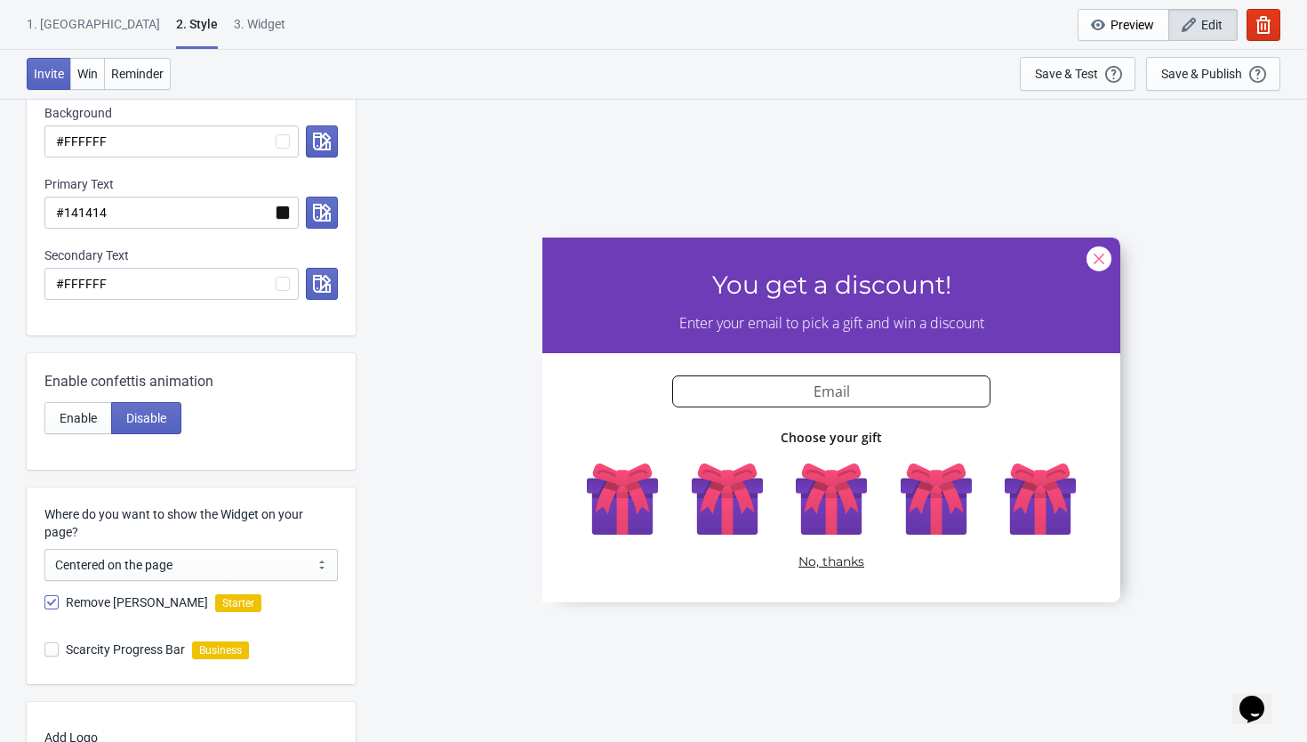
click at [55, 652] on span at bounding box center [51, 649] width 14 height 14
click at [45, 652] on input "Scarcity Progress Bar" at bounding box center [44, 658] width 1 height 32
checkbox input "true"
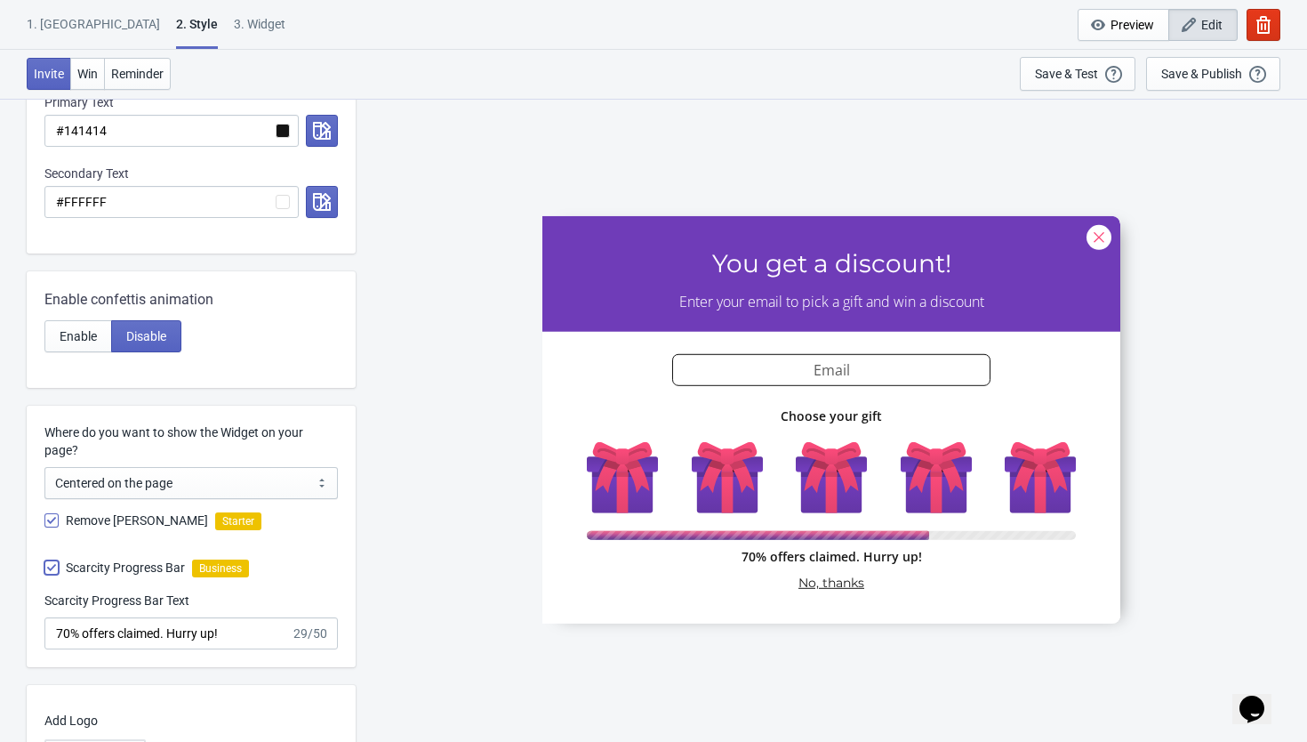
scroll to position [575, 0]
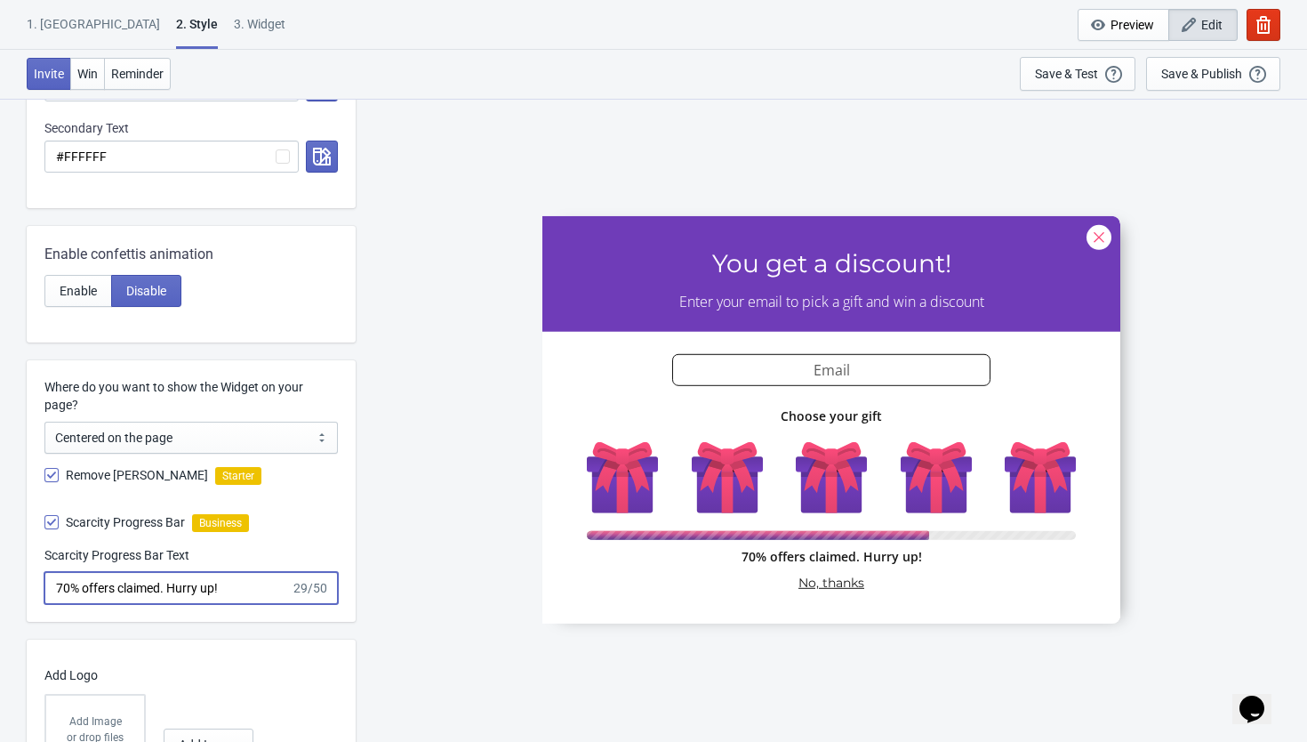
drag, startPoint x: 238, startPoint y: 596, endPoint x: 85, endPoint y: 595, distance: 152.9
click at [85, 595] on input "70% offers claimed. Hurry up!" at bounding box center [167, 588] width 246 height 32
radio input "true"
type input "70% ca"
radio input "true"
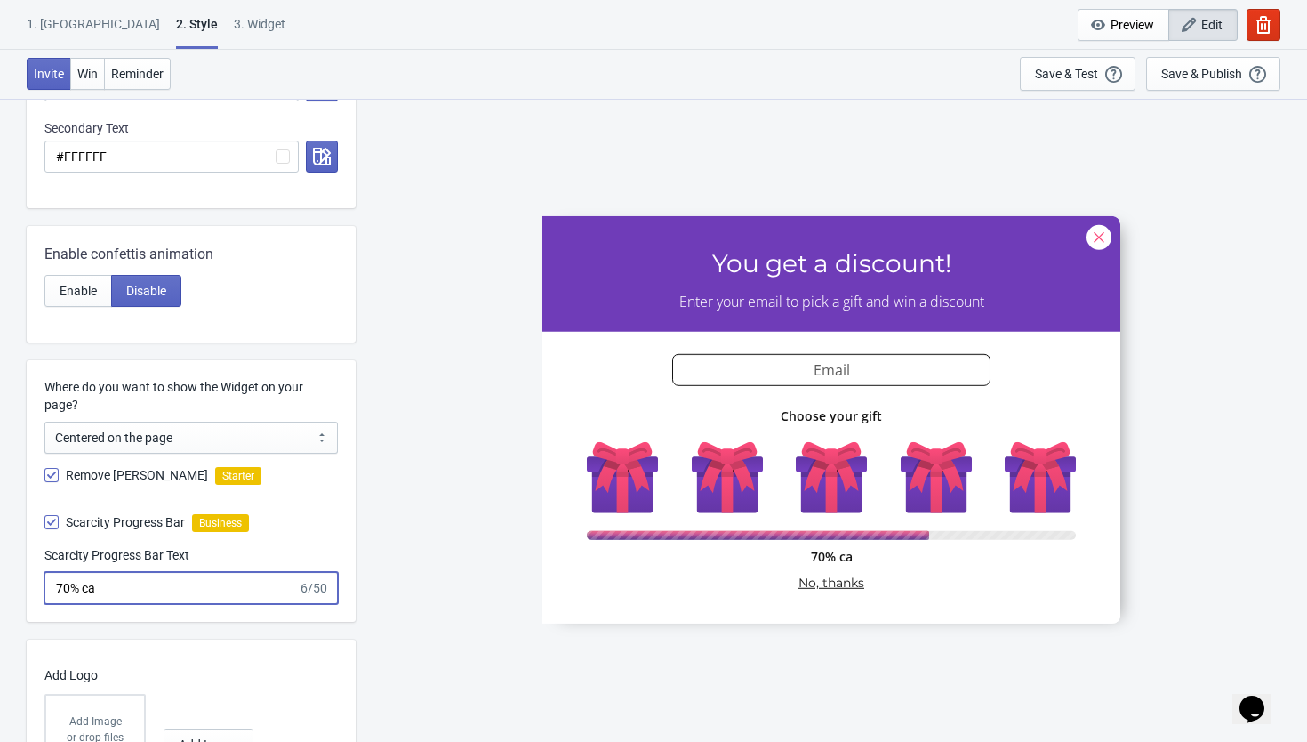
type input "70% cad"
radio input "true"
type input "70% cado"
radio input "true"
type input "70% cadou"
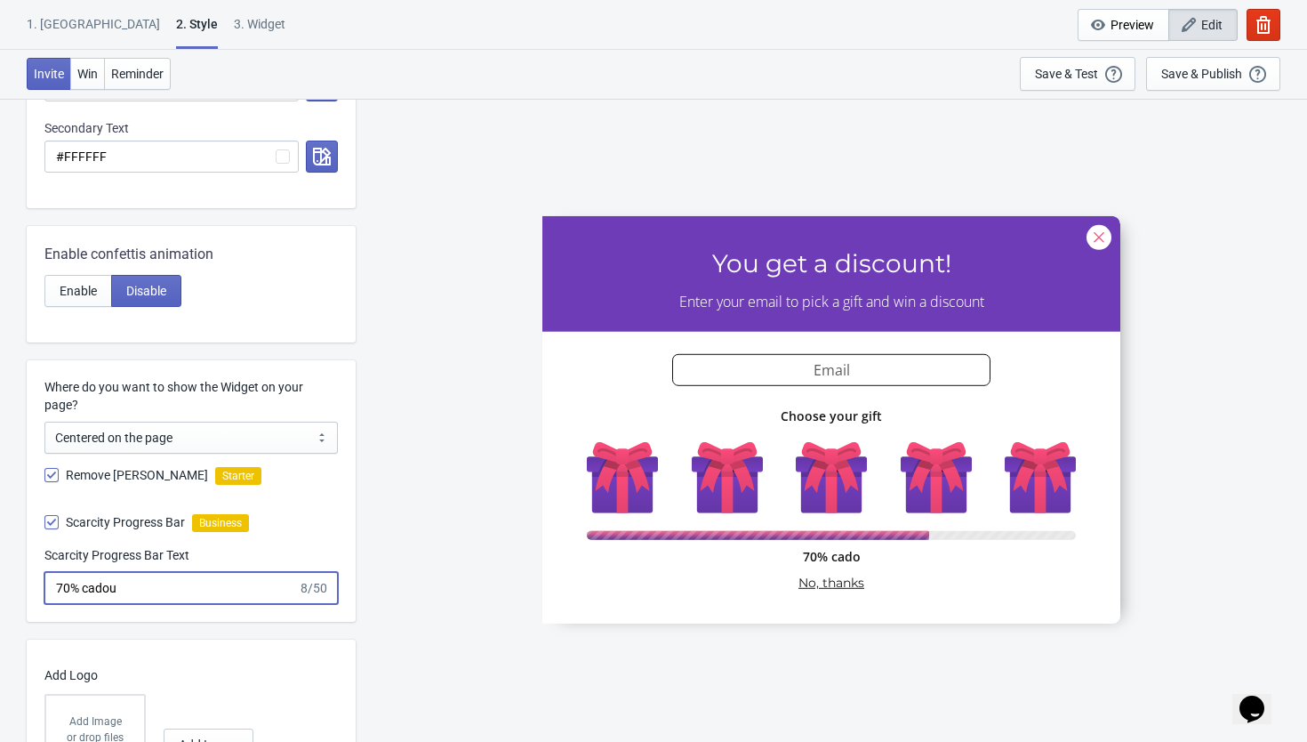
radio input "true"
type input "70% cadouri"
radio input "true"
type input "70% cadouri"
radio input "true"
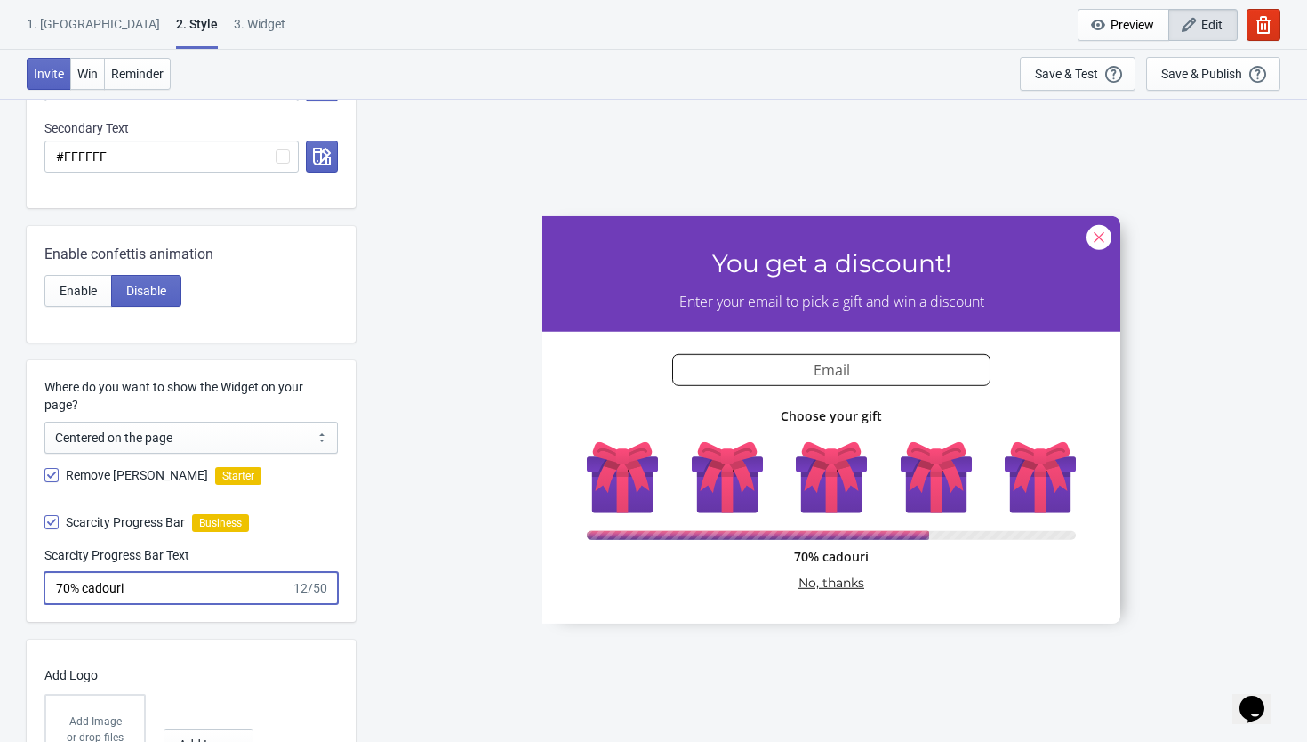
type input "70% cadouri a"
radio input "true"
type input "70% cadouri au"
radio input "true"
type input "70% cadouri au"
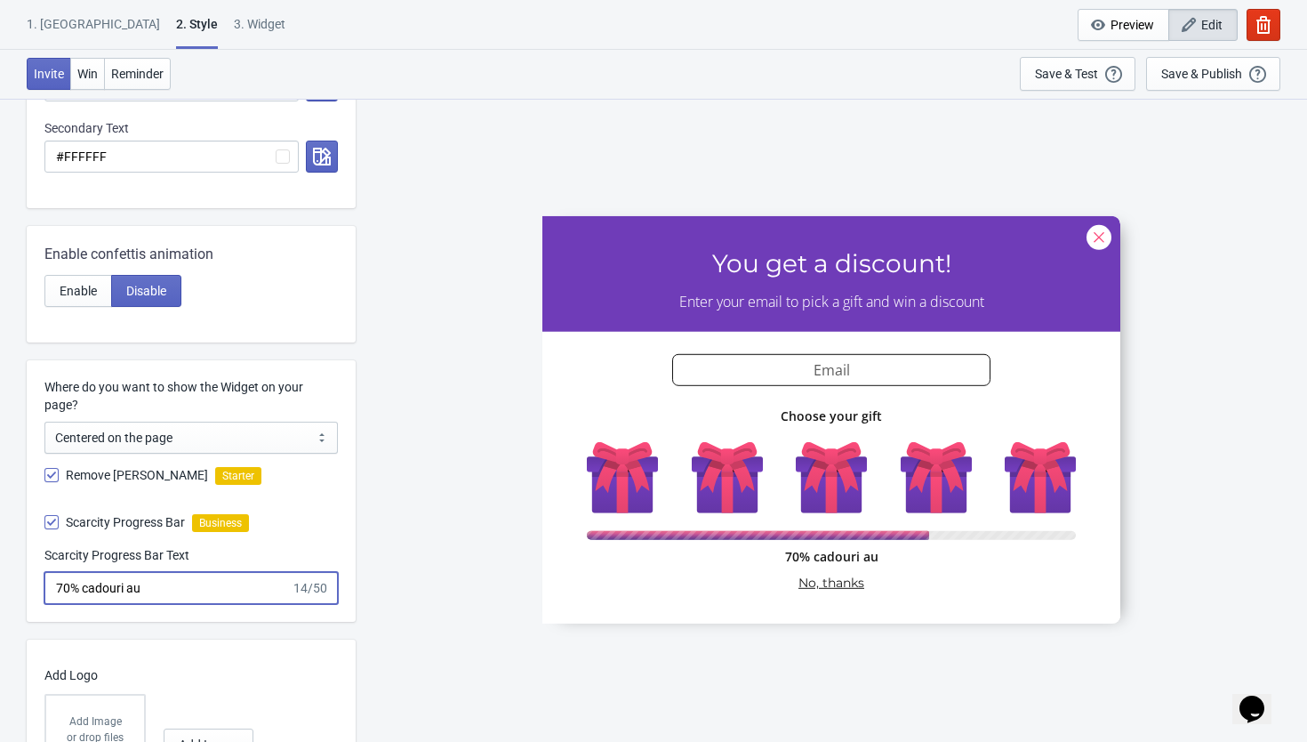
radio input "true"
type input "70% cadouri au f"
radio input "true"
type input "70% cadouri au fo"
radio input "true"
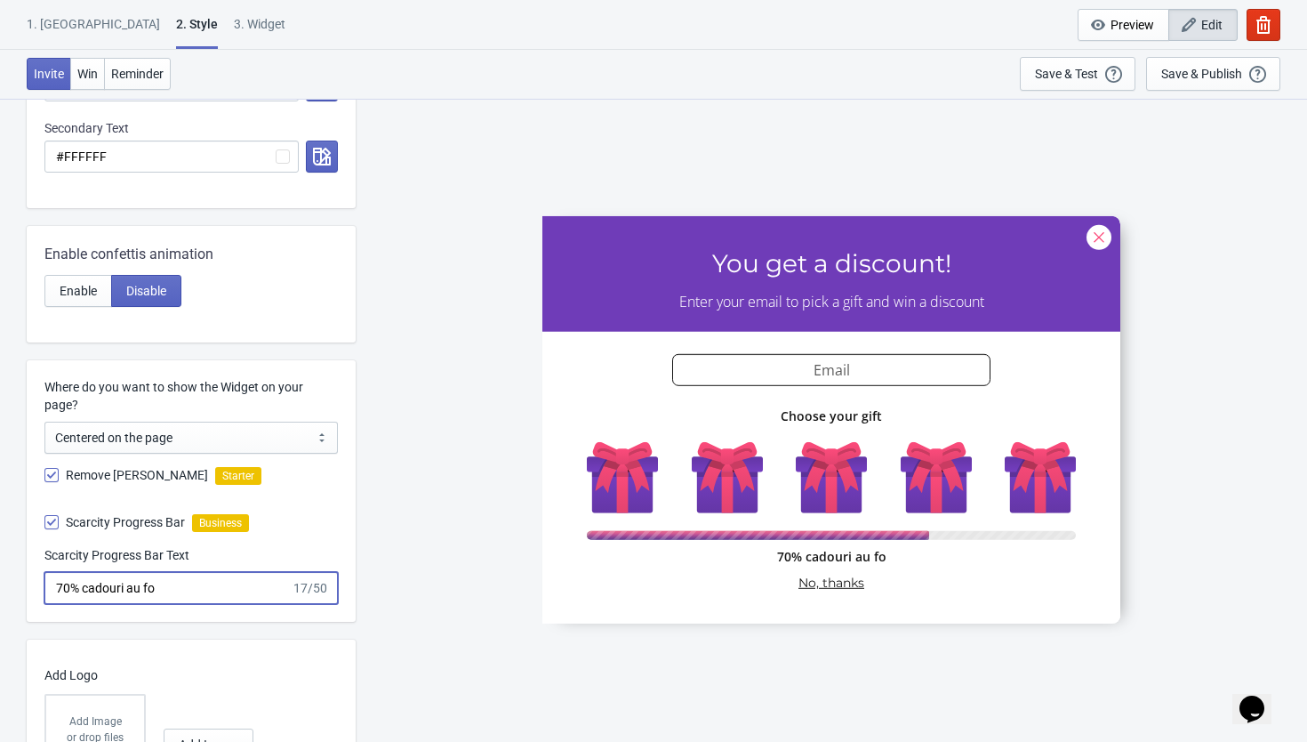
type input "70% cadouri au fos"
radio input "true"
type input "70% cadouri au fost"
radio input "true"
type input "70% cadouri au fost d"
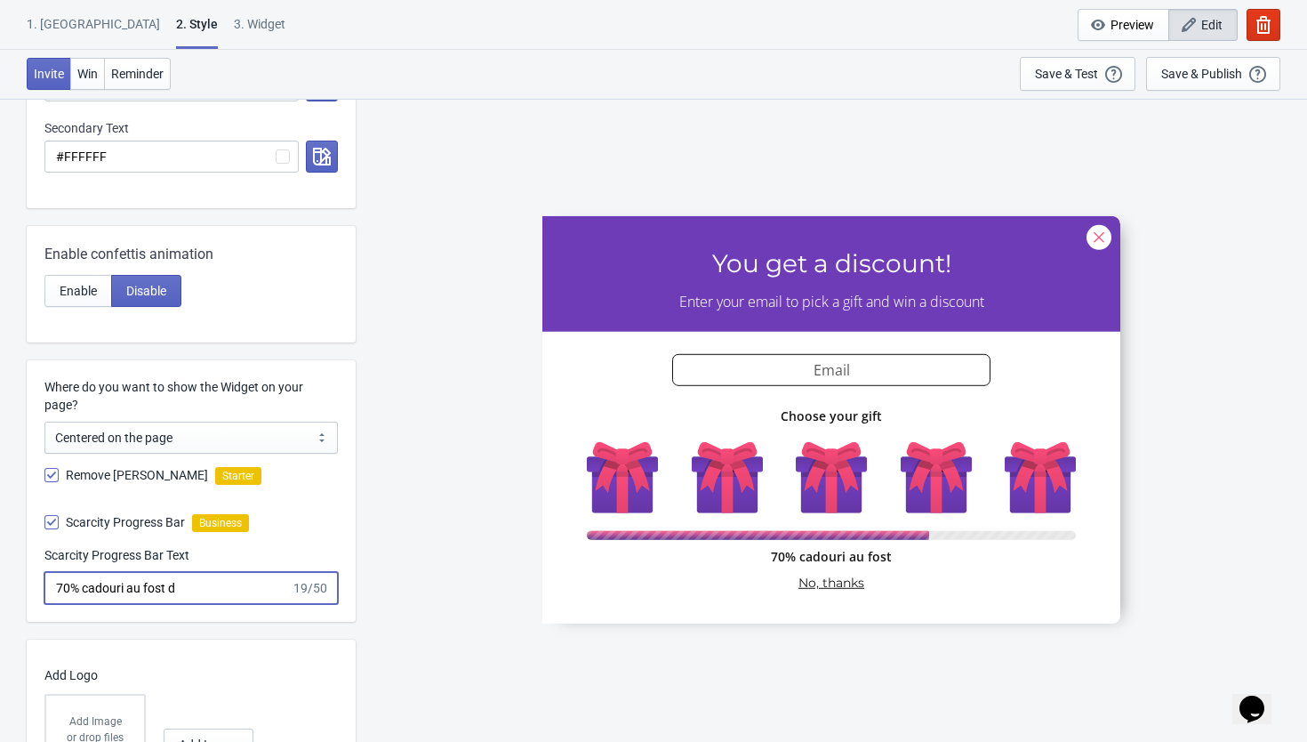
radio input "true"
type input "70% cadouri au fost de"
radio input "true"
type input "70% cadouri au fost dej"
radio input "true"
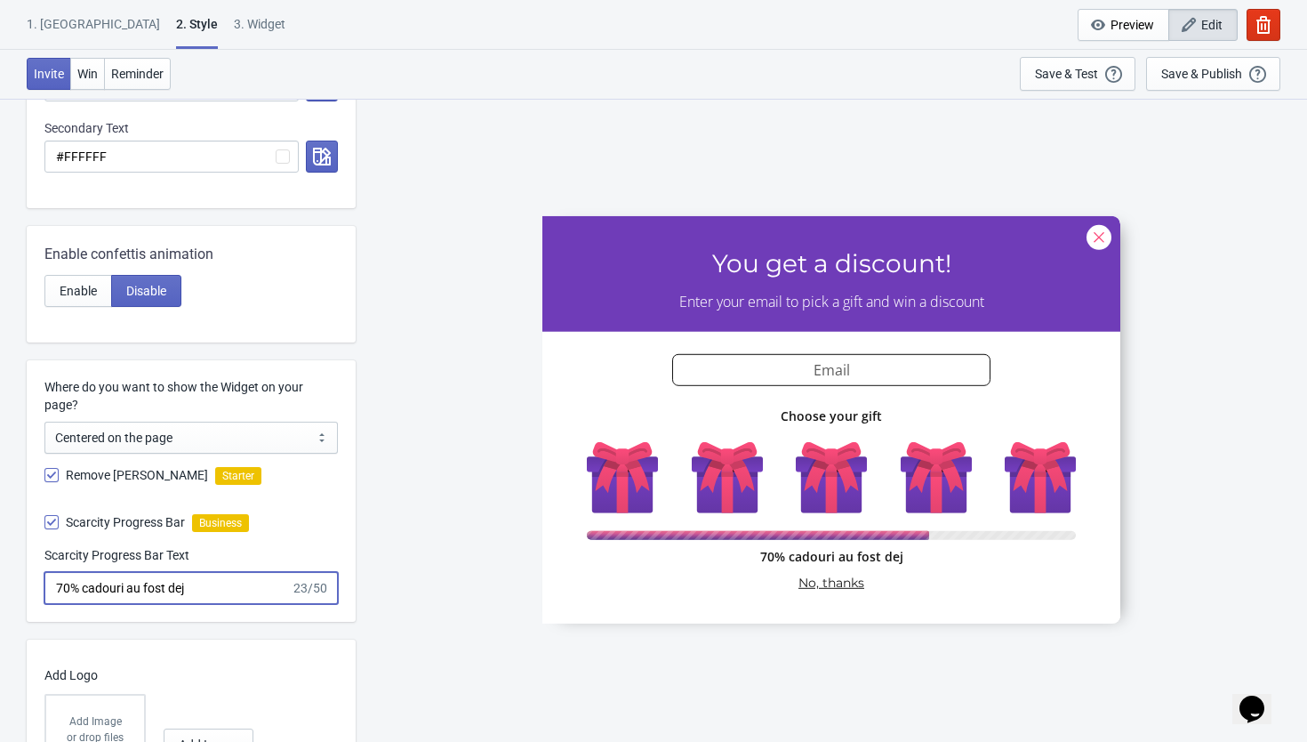
type input "70% cadouri au fost dejă"
radio input "true"
type input "70% cadouri au fost dejă"
radio input "true"
type input "70% cadouri au fost dejă f"
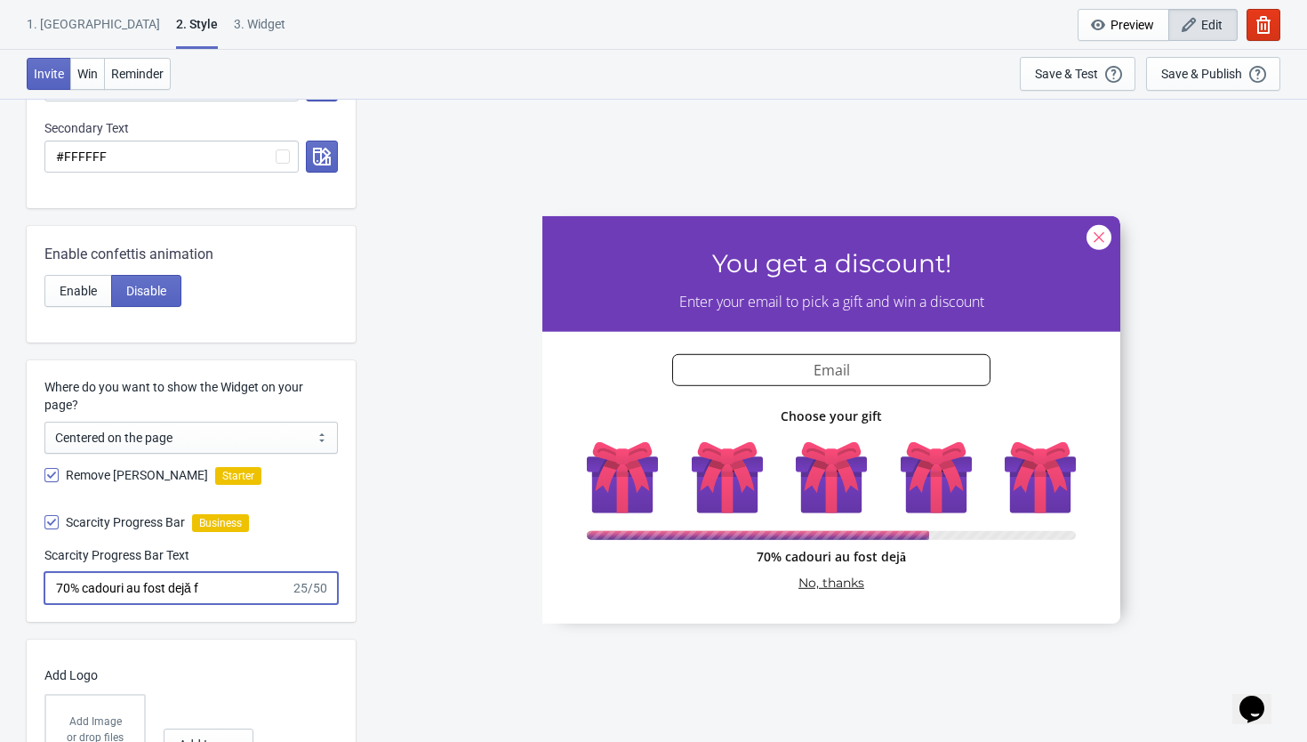
radio input "true"
type input "70% cadouri au fost dejă fo"
radio input "true"
type input "70% cadouri au fost dejă f"
radio input "true"
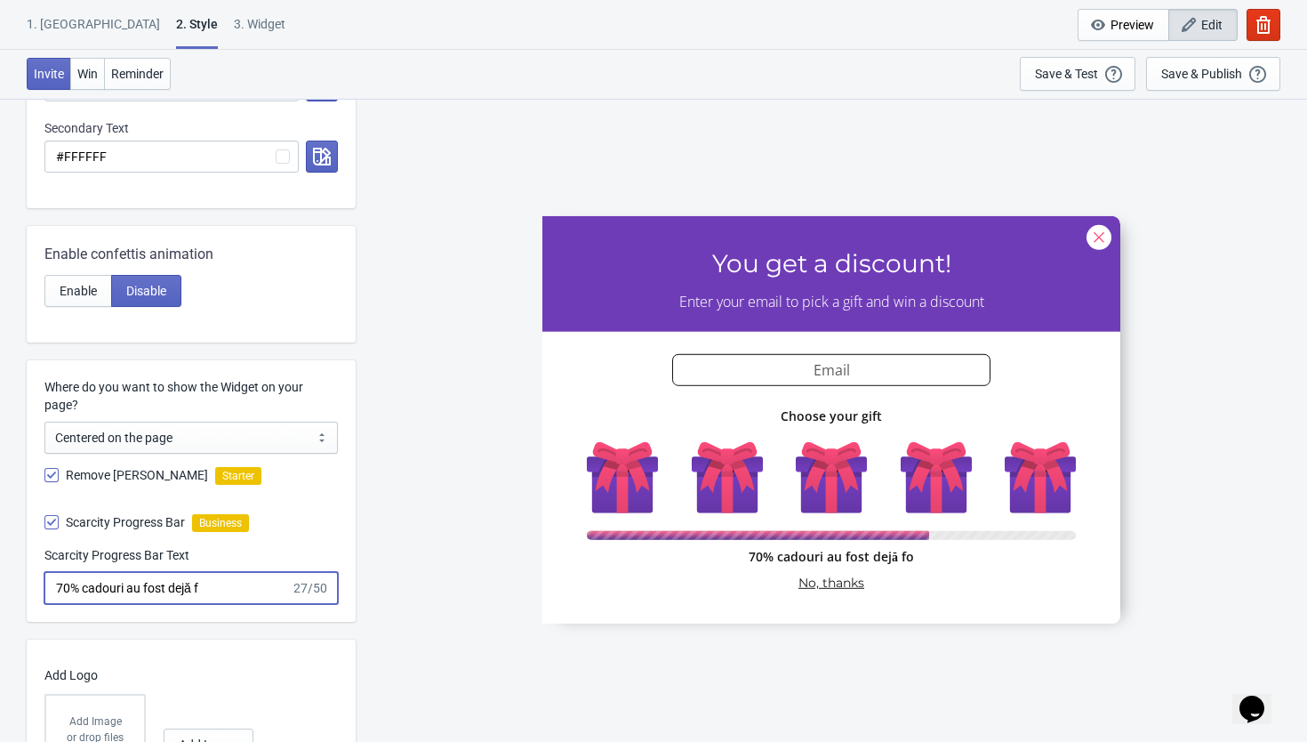
type input "70% cadouri au fost dejă"
radio input "true"
type input "70% cadouri au fost dejă"
radio input "true"
type input "70% cadouri au fost dej"
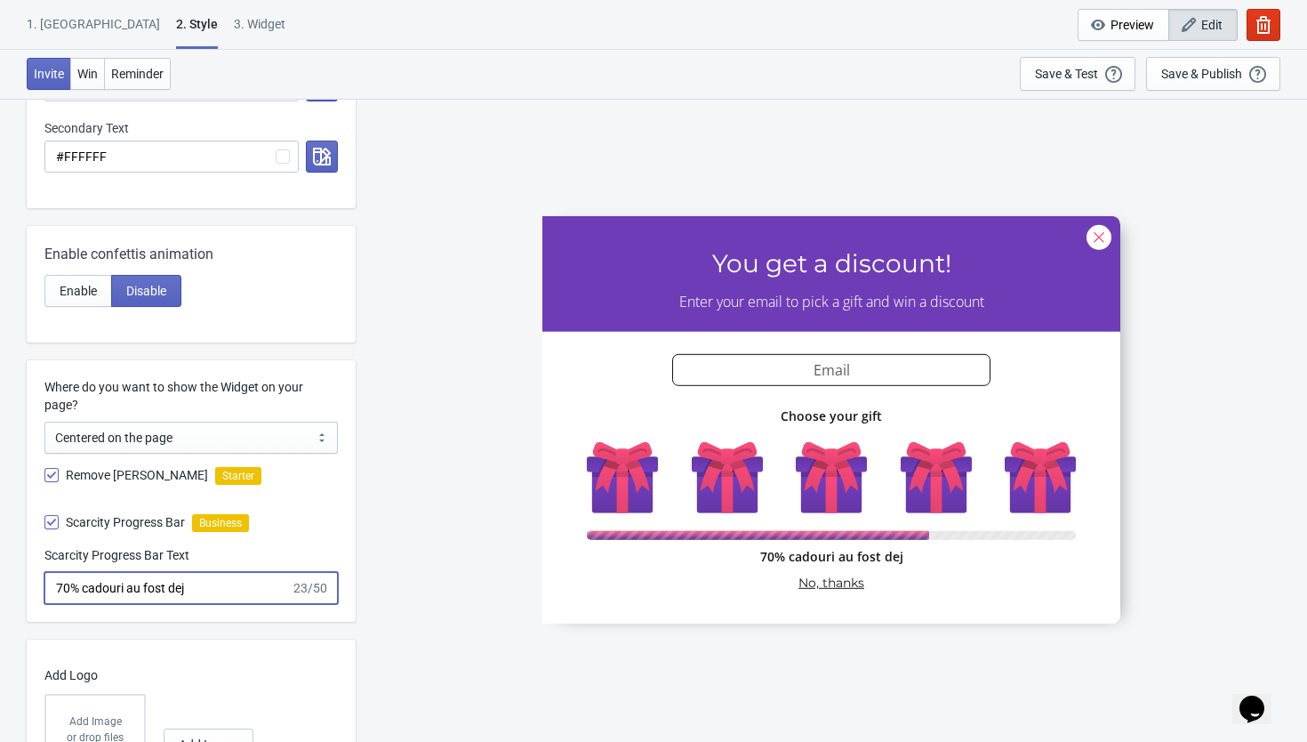
radio input "true"
type input "70% cadouri au fost deja"
radio input "true"
type input "70% cadouri au fost deja"
radio input "true"
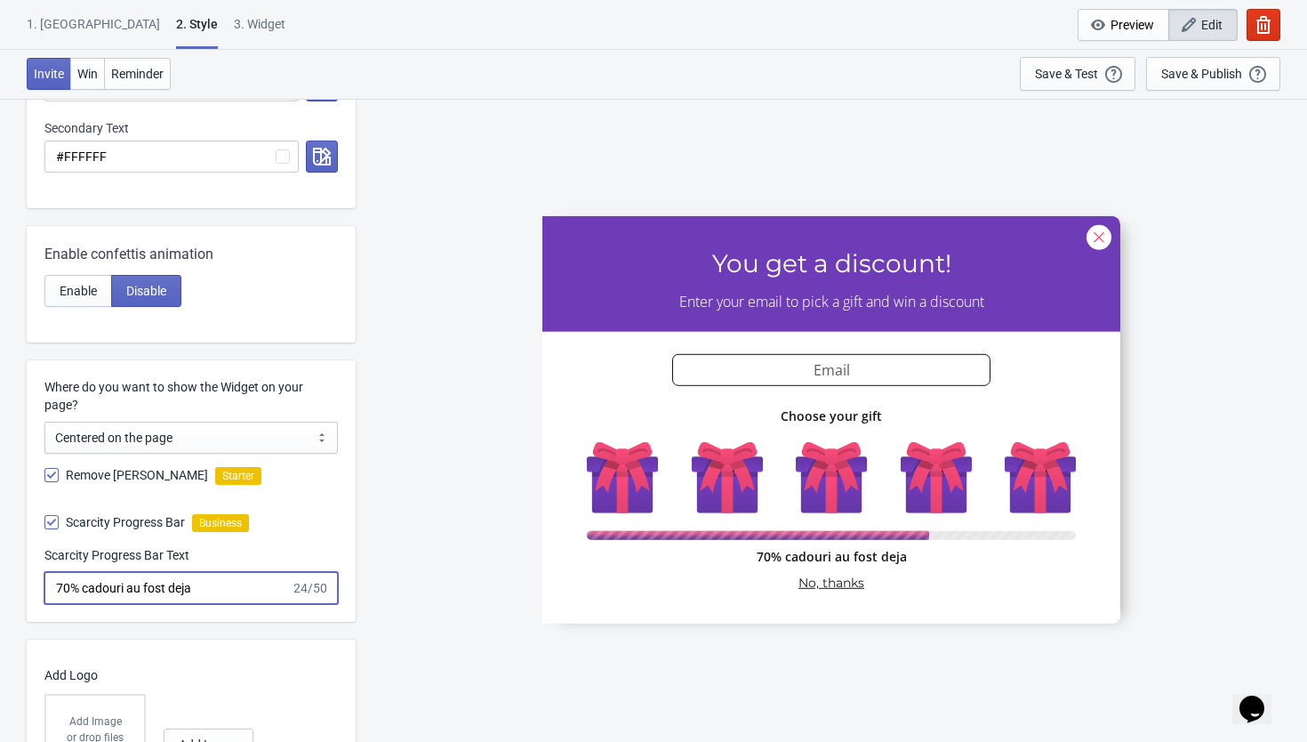
type input "70% cadouri au fost deja f"
radio input "true"
type input "70% cadouri au fost deja fo"
radio input "true"
type input "70% cadouri au fost deja fol"
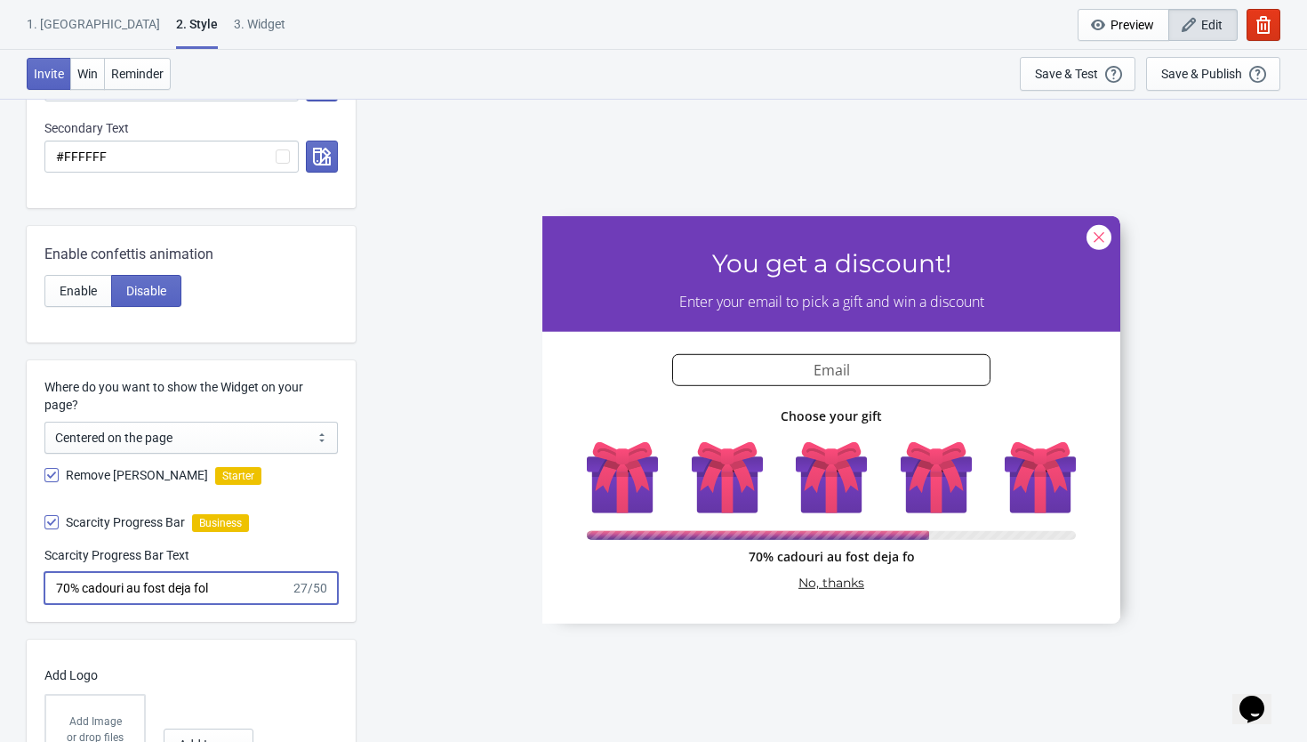
radio input "true"
type input "70% cadouri au fost deja folo"
radio input "true"
type input "70% cadouri au fost deja folos"
radio input "true"
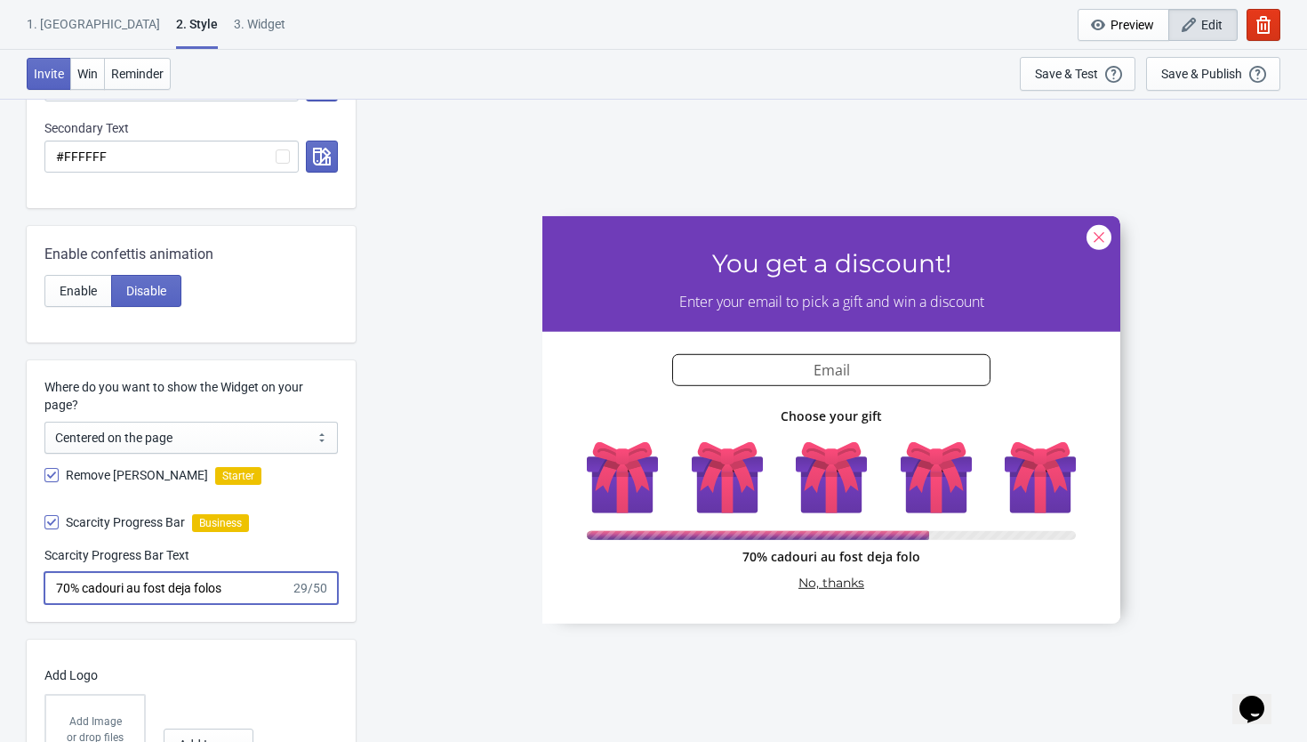
type input "70% cadouri au fost deja folosi"
radio input "true"
type input "70% cadouri au fost deja folosit"
radio input "true"
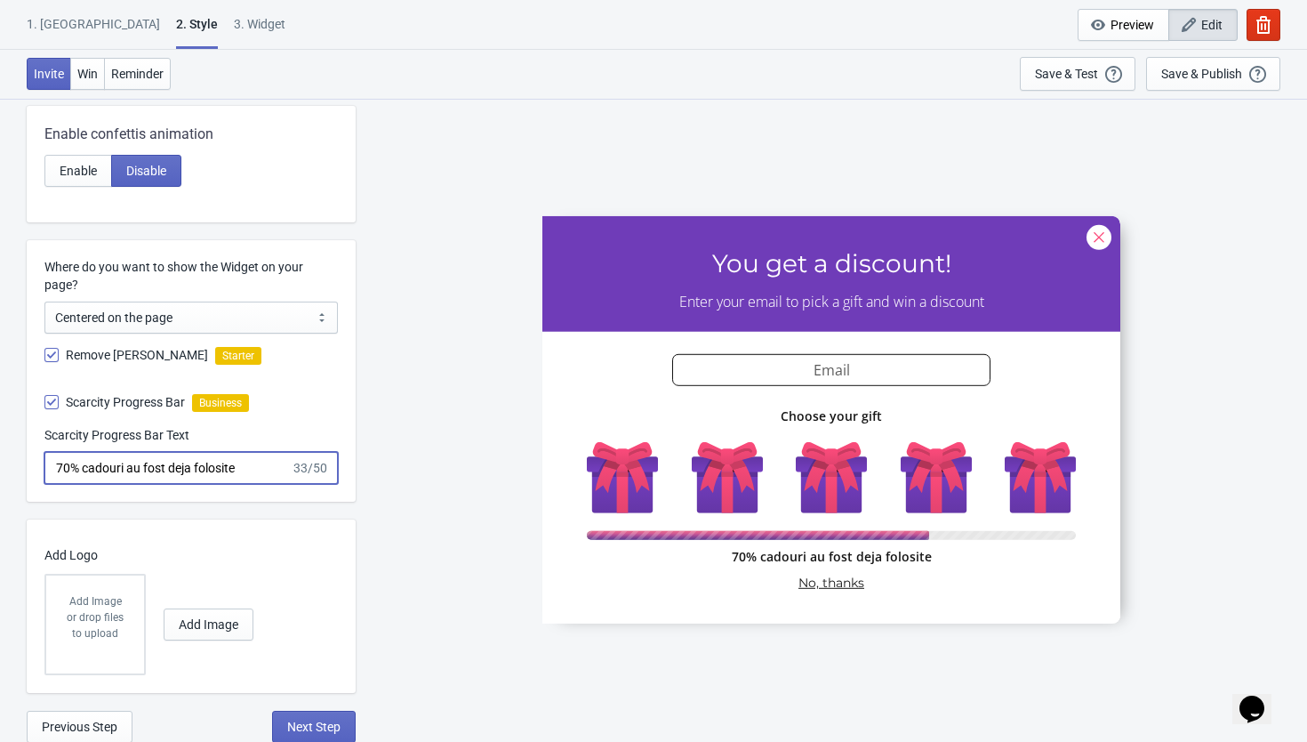
scroll to position [696, 0]
type input "70% cadouri au fost deja folosite"
click at [308, 723] on span "Next Step" at bounding box center [313, 725] width 53 height 14
select select "once"
select select "1"
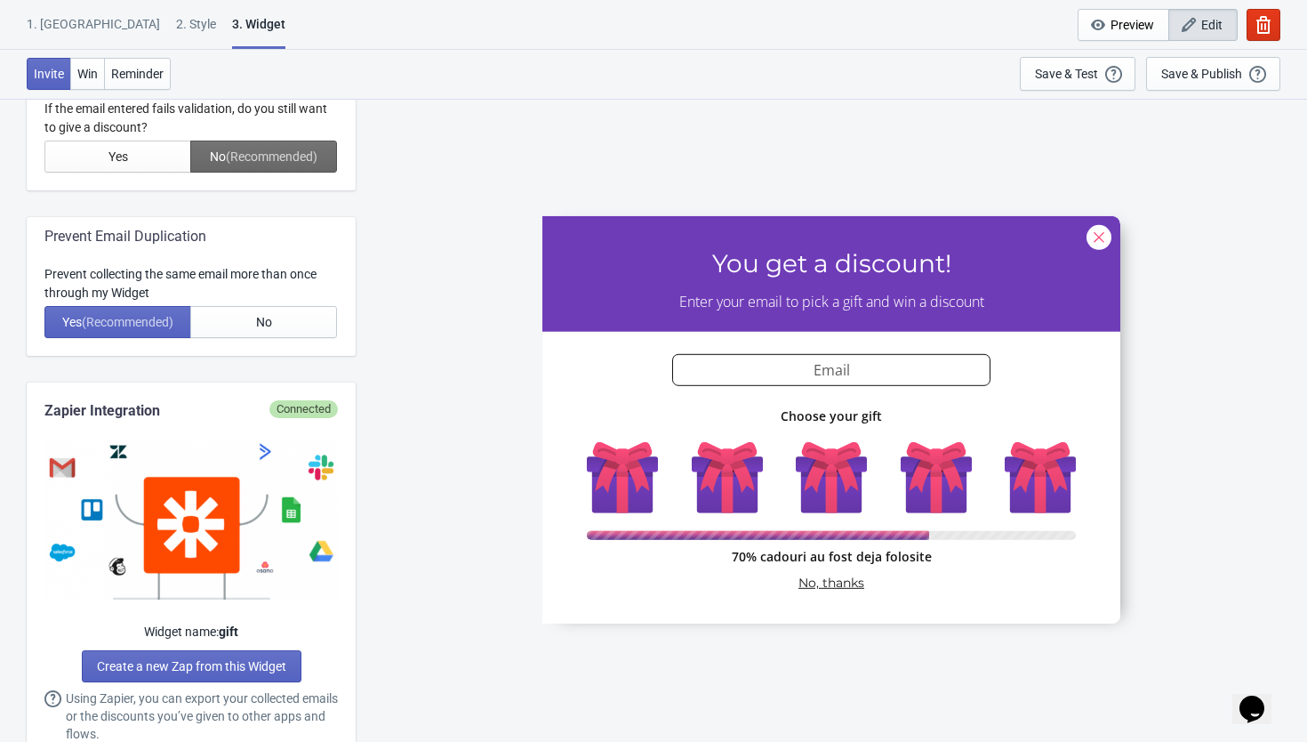
scroll to position [0, 0]
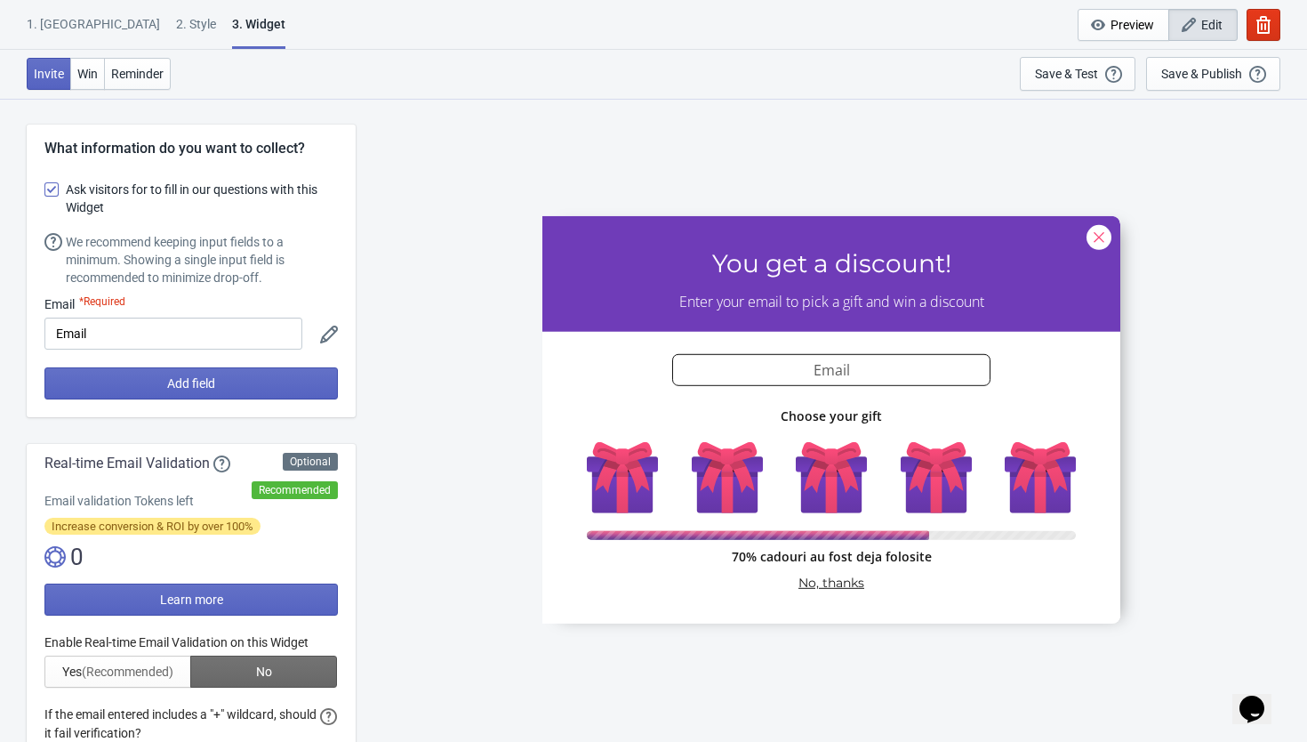
click at [47, 189] on span at bounding box center [51, 189] width 14 height 14
click at [45, 189] on input "Ask visitors for to fill in our questions with this Widget" at bounding box center [44, 198] width 1 height 32
checkbox input "false"
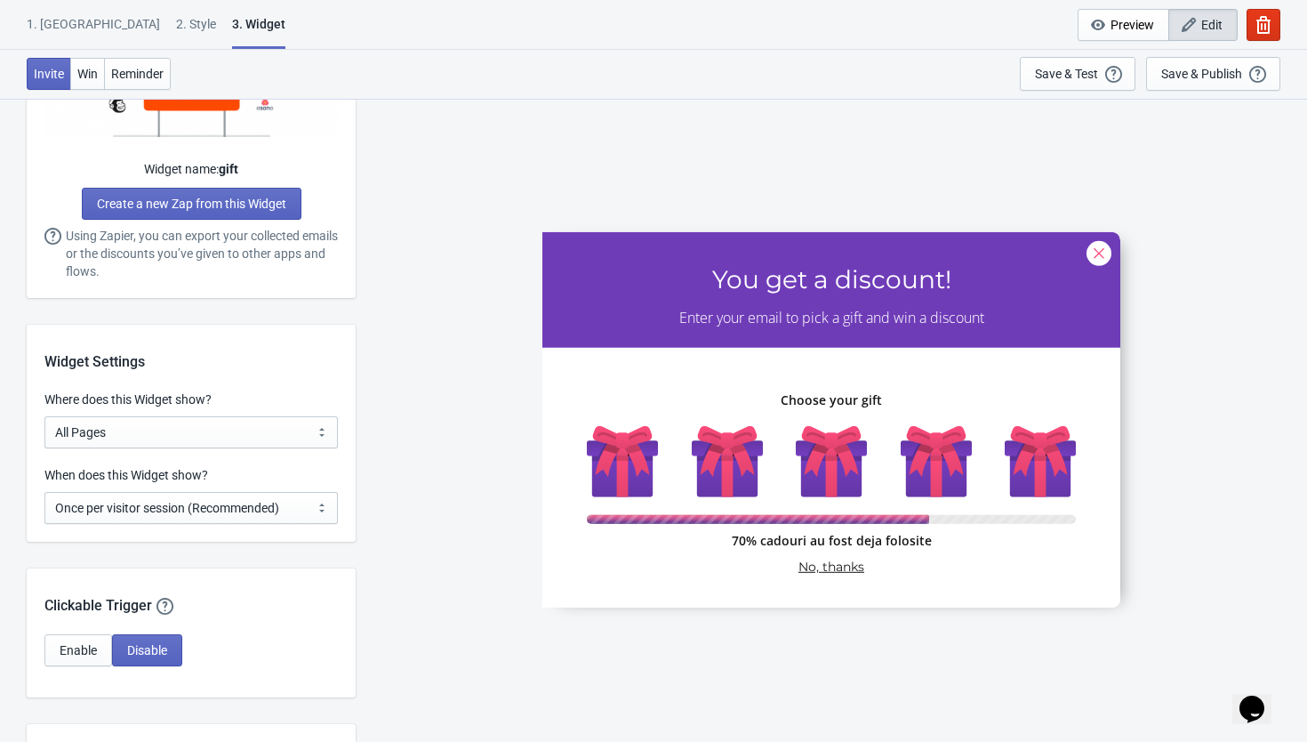
scroll to position [993, 0]
click at [140, 445] on select "All Pages All Product Pages All Blog Pages All Static Pages Specific Product(s)…" at bounding box center [190, 431] width 293 height 32
select select "homepageOnly"
click at [44, 415] on select "All Pages All Product Pages All Blog Pages All Static Pages Specific Product(s)…" at bounding box center [190, 431] width 293 height 32
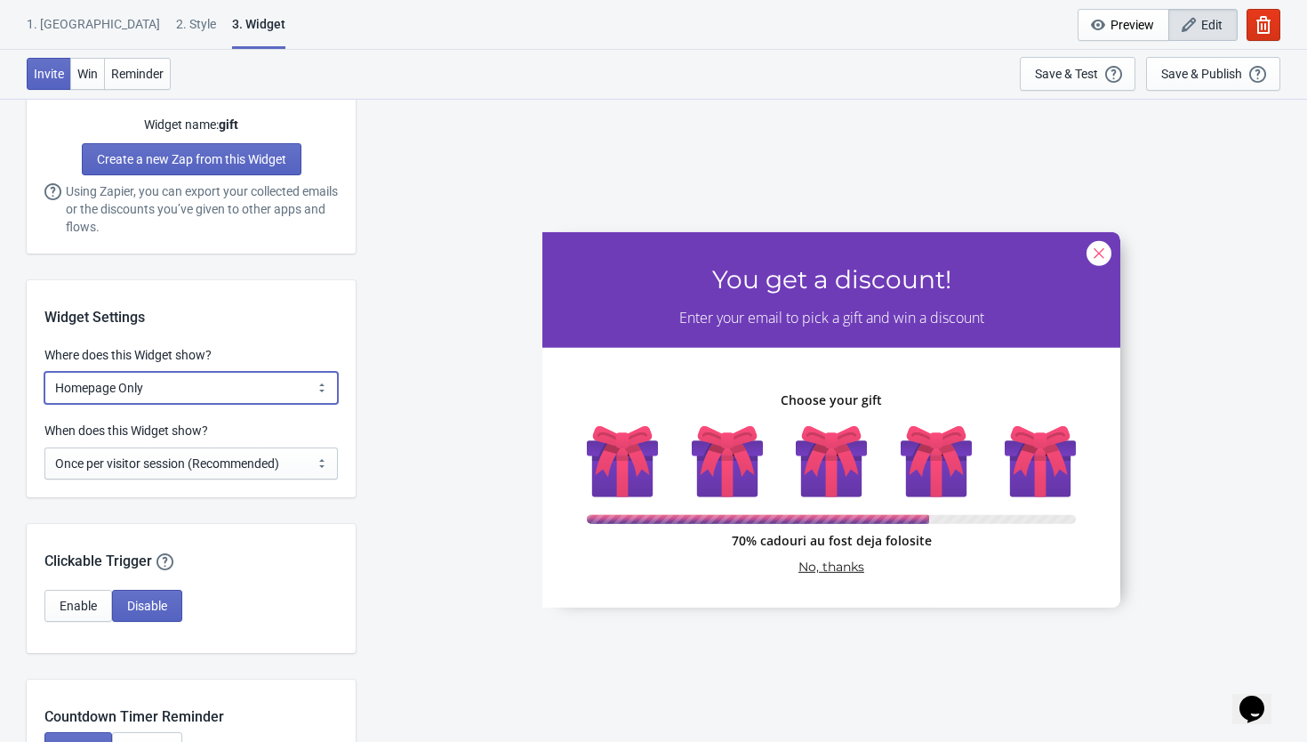
scroll to position [1040, 0]
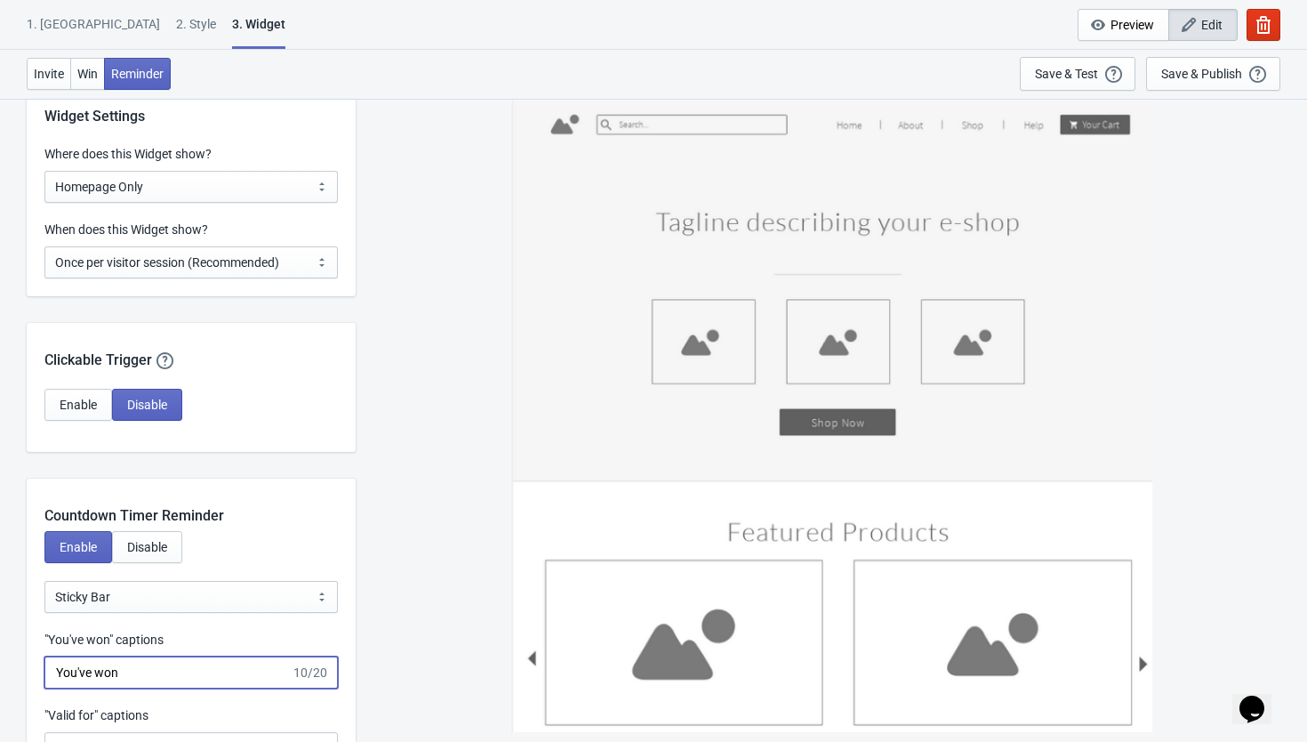
click at [151, 675] on input "You've won" at bounding box center [167, 672] width 246 height 32
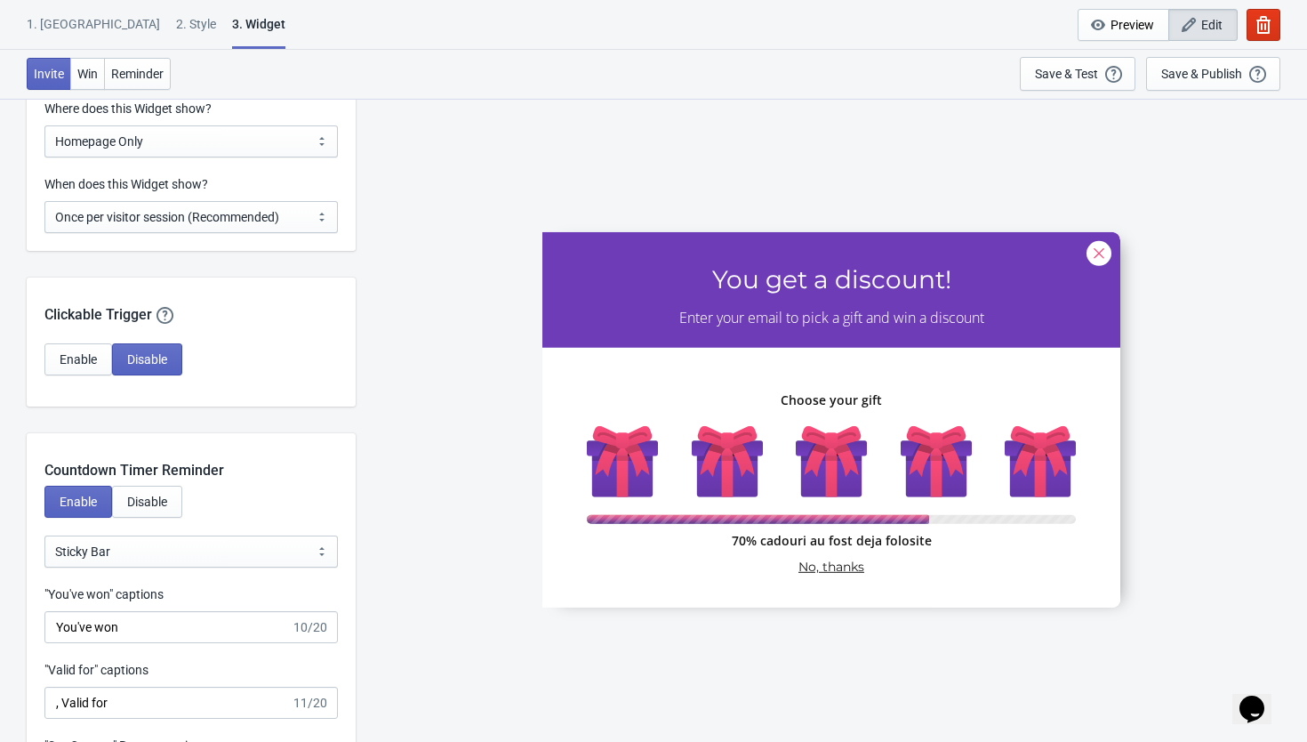
scroll to position [1284, 0]
click at [147, 676] on label ""Valid for" captions" at bounding box center [96, 669] width 104 height 18
click at [147, 686] on input ", Valid for" at bounding box center [167, 702] width 246 height 32
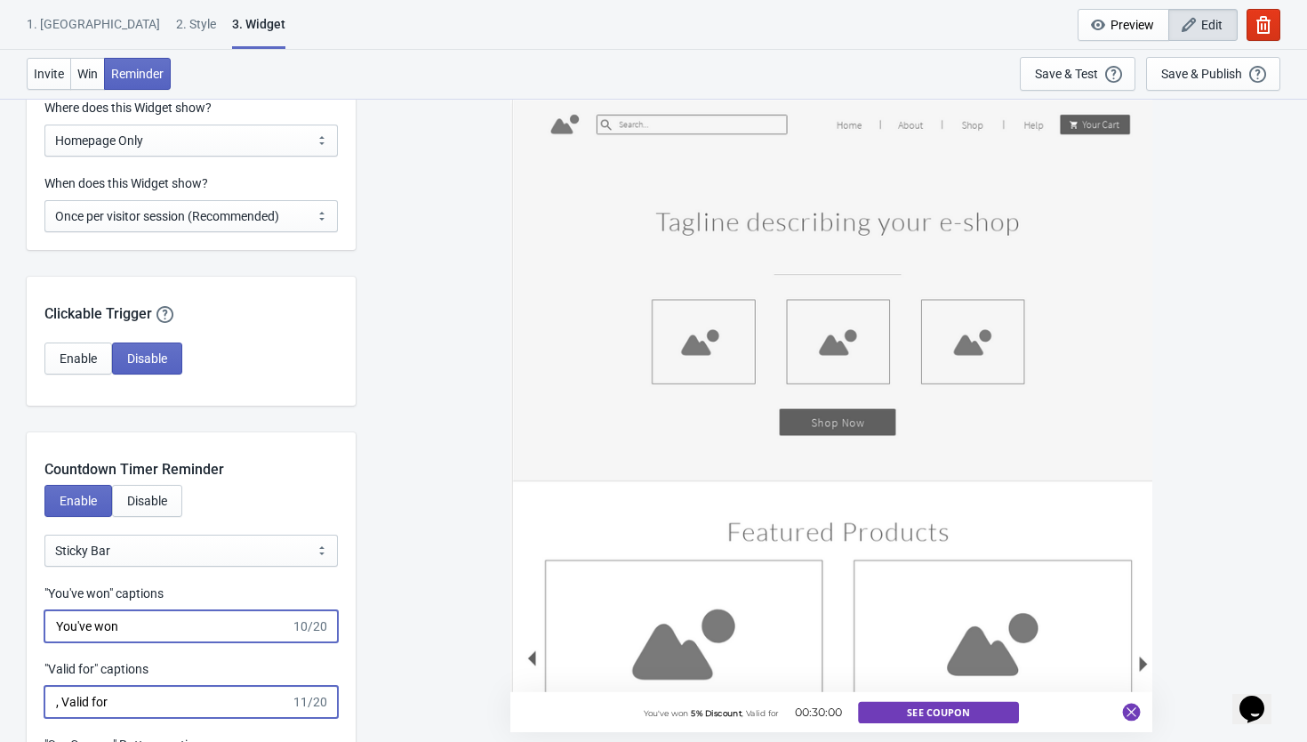
click at [138, 628] on input "You've won" at bounding box center [167, 626] width 246 height 32
drag, startPoint x: 125, startPoint y: 630, endPoint x: 30, endPoint y: 630, distance: 95.1
click at [30, 630] on div ""You've won" captions You've won 10/20" at bounding box center [191, 613] width 329 height 58
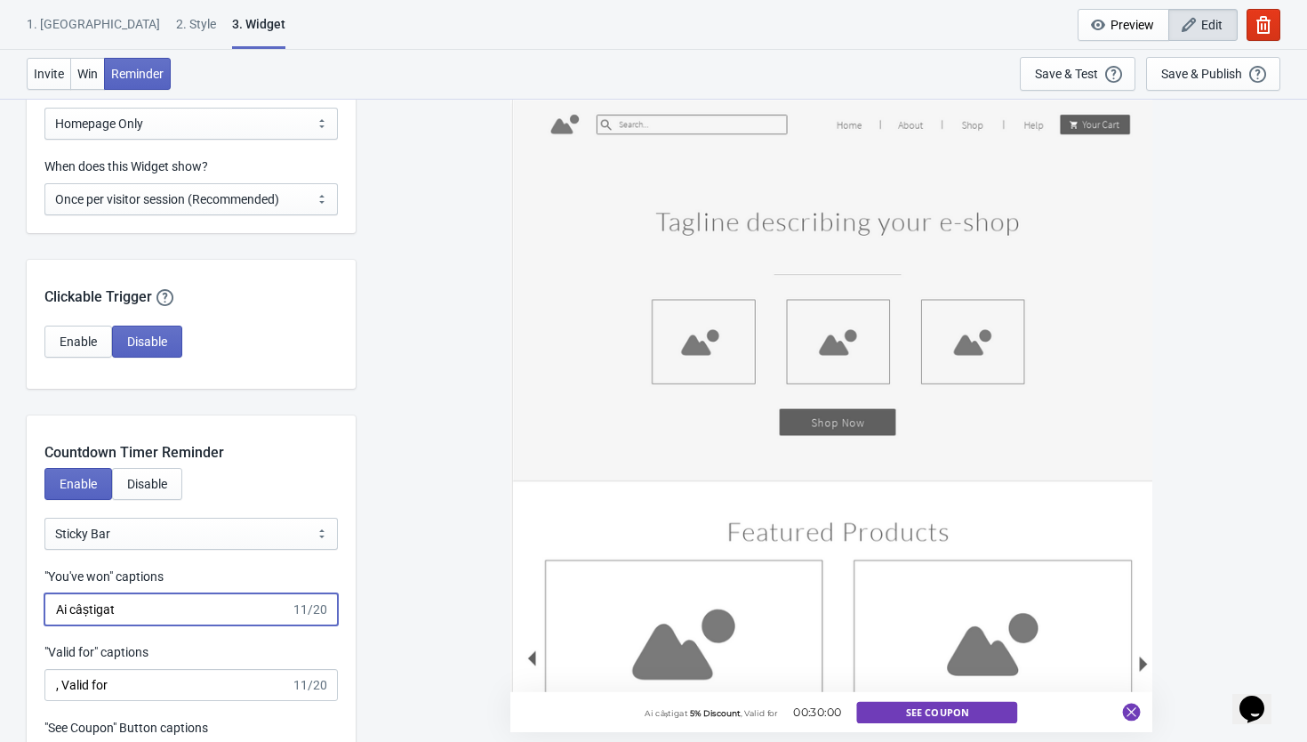
scroll to position [1314, 0]
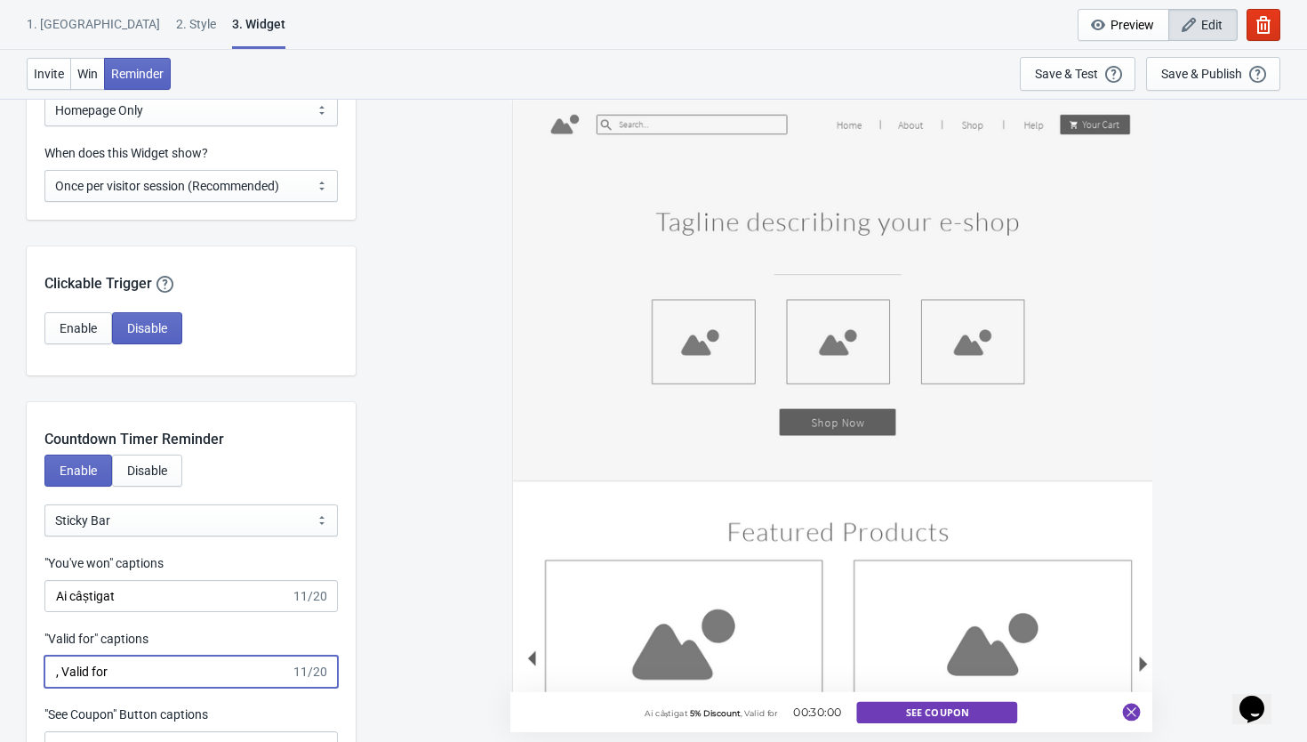
drag, startPoint x: 119, startPoint y: 667, endPoint x: 64, endPoint y: 668, distance: 55.1
click at [64, 668] on input ", Valid for" at bounding box center [167, 671] width 246 height 32
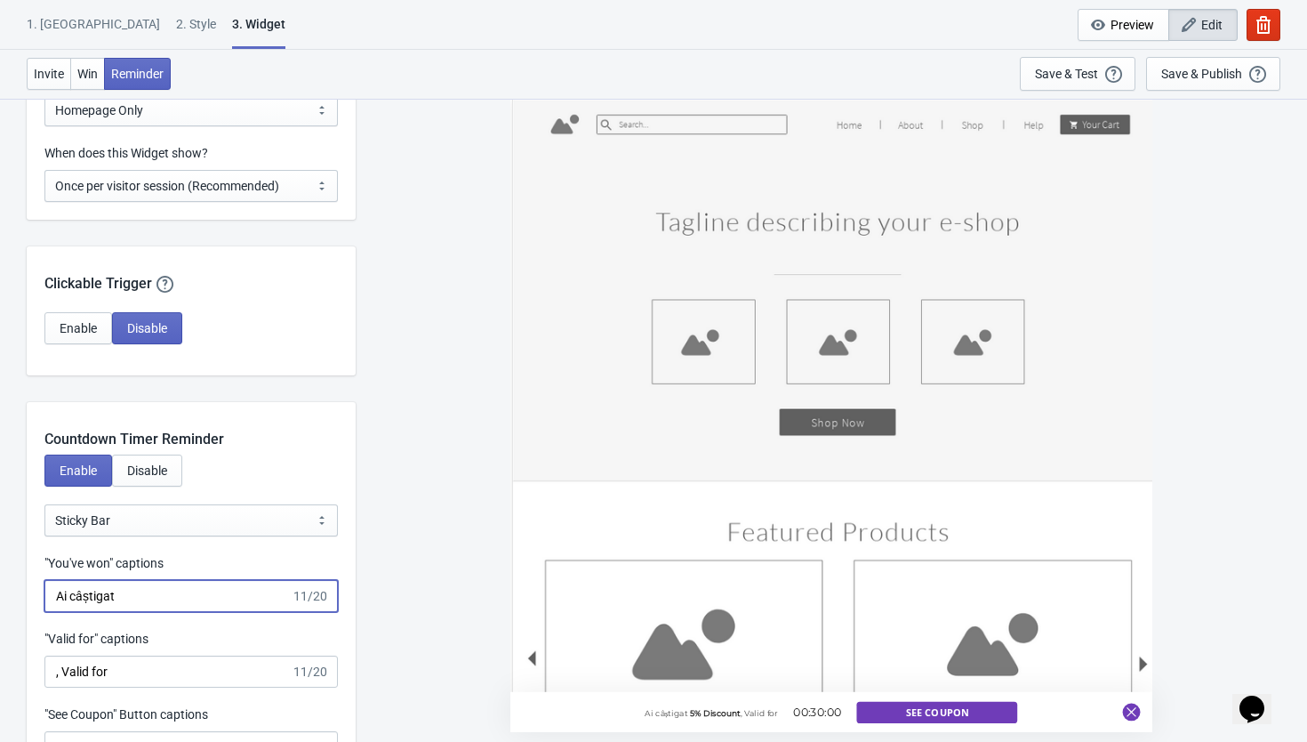
drag, startPoint x: 138, startPoint y: 594, endPoint x: 71, endPoint y: 597, distance: 66.7
click at [71, 597] on input "Ai câștigat" at bounding box center [167, 596] width 246 height 32
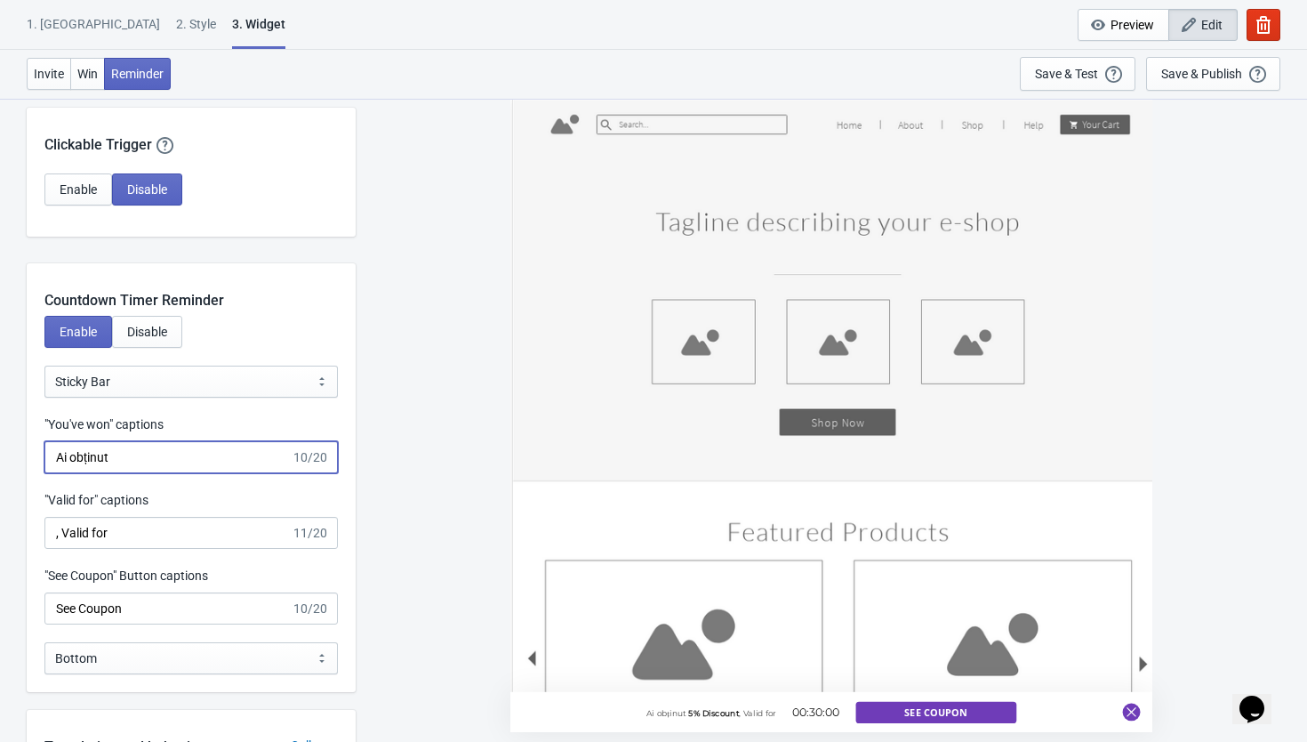
scroll to position [1457, 0]
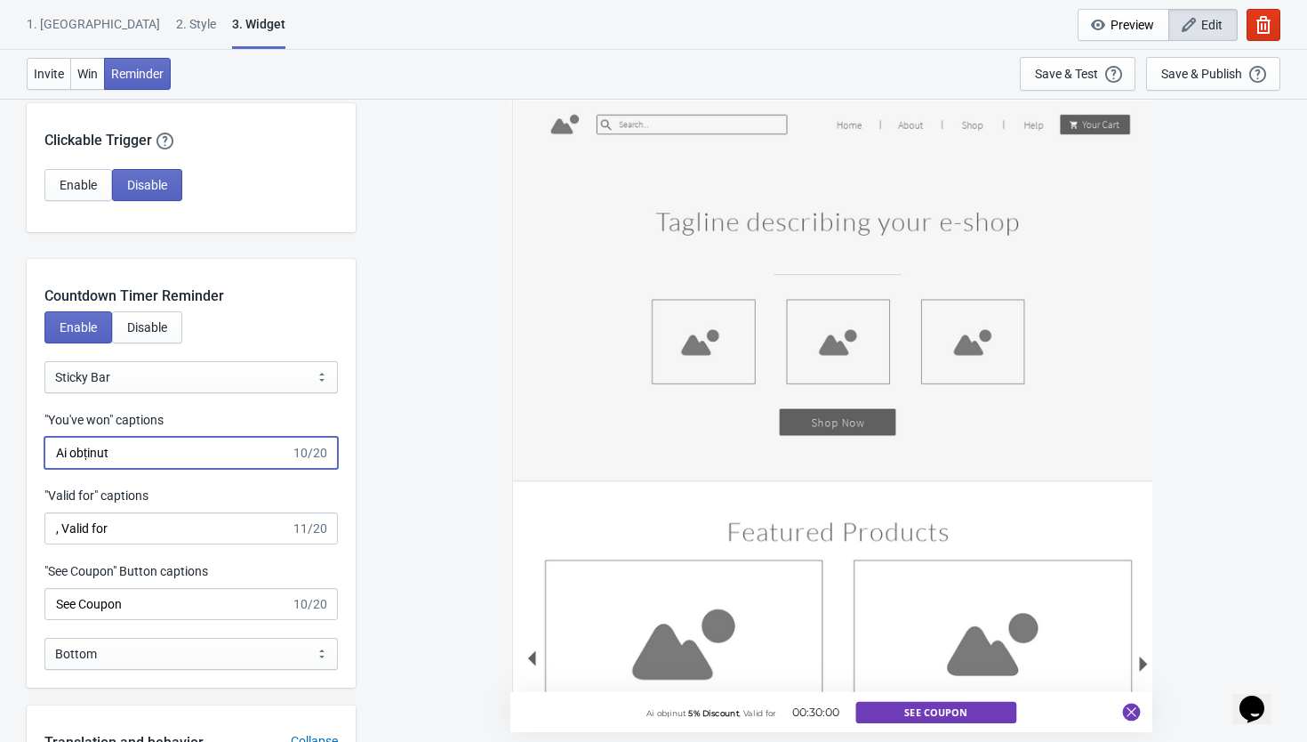
type input "Ai obținut"
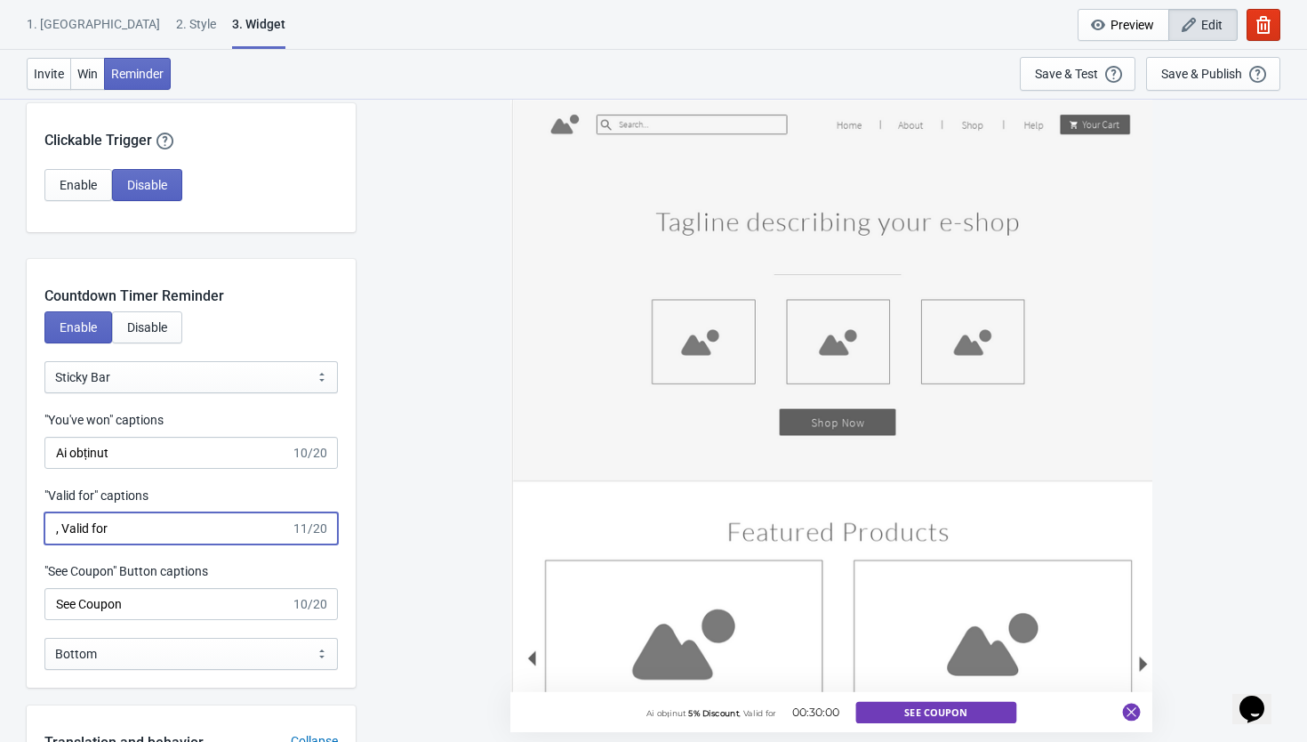
drag, startPoint x: 130, startPoint y: 525, endPoint x: 62, endPoint y: 524, distance: 67.6
click at [62, 524] on input ", Valid for" at bounding box center [167, 528] width 246 height 32
type input ", valabil pentru"
click at [129, 611] on input "See Coupon" at bounding box center [167, 604] width 246 height 32
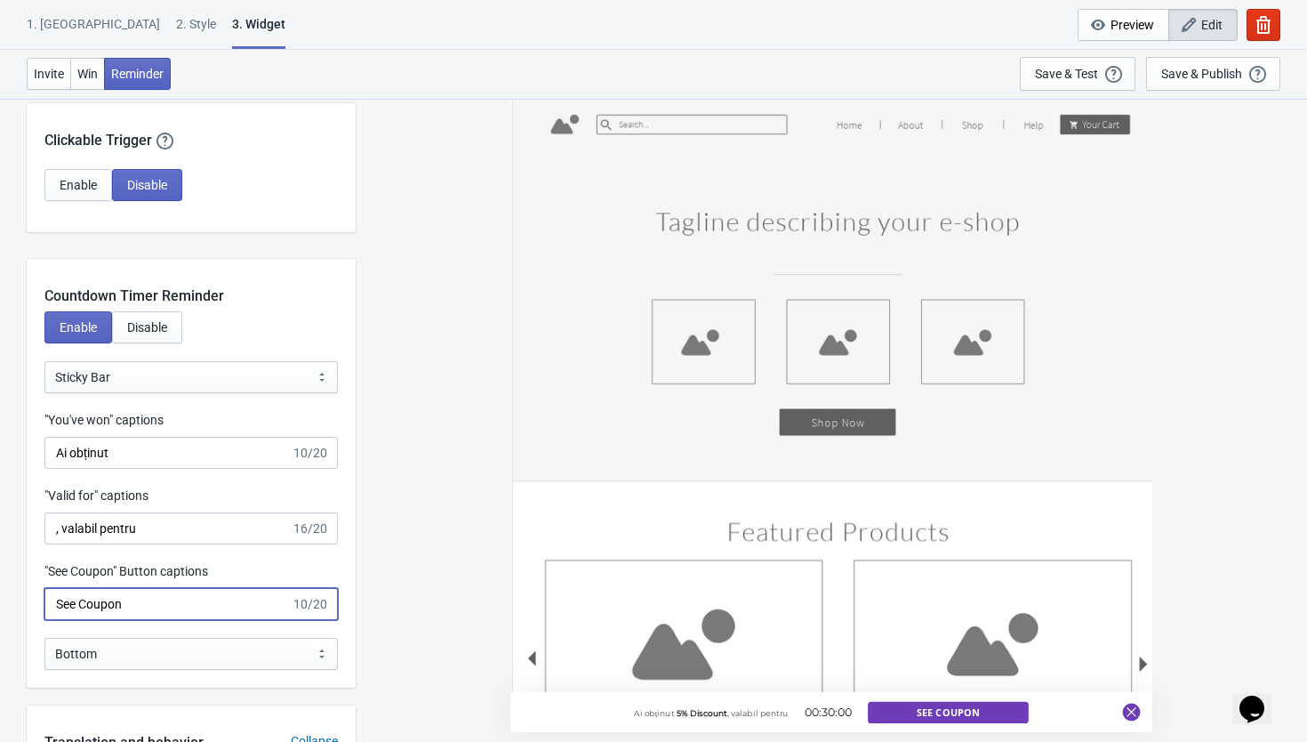
drag, startPoint x: 140, startPoint y: 601, endPoint x: -12, endPoint y: 601, distance: 152.0
type input "Vezi creducerea"
click at [128, 649] on select "Bottom Top" at bounding box center [190, 654] width 293 height 32
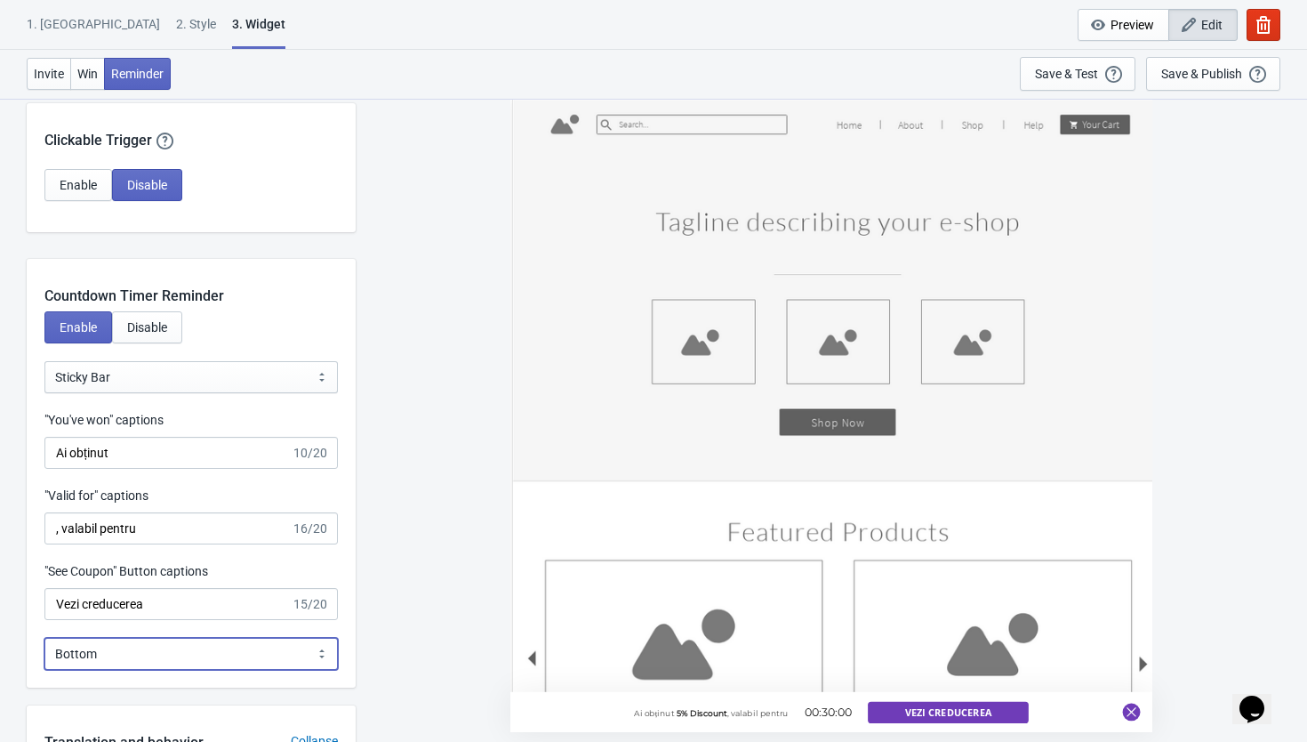
select select "1"
click at [44, 638] on select "Bottom Top" at bounding box center [190, 654] width 293 height 32
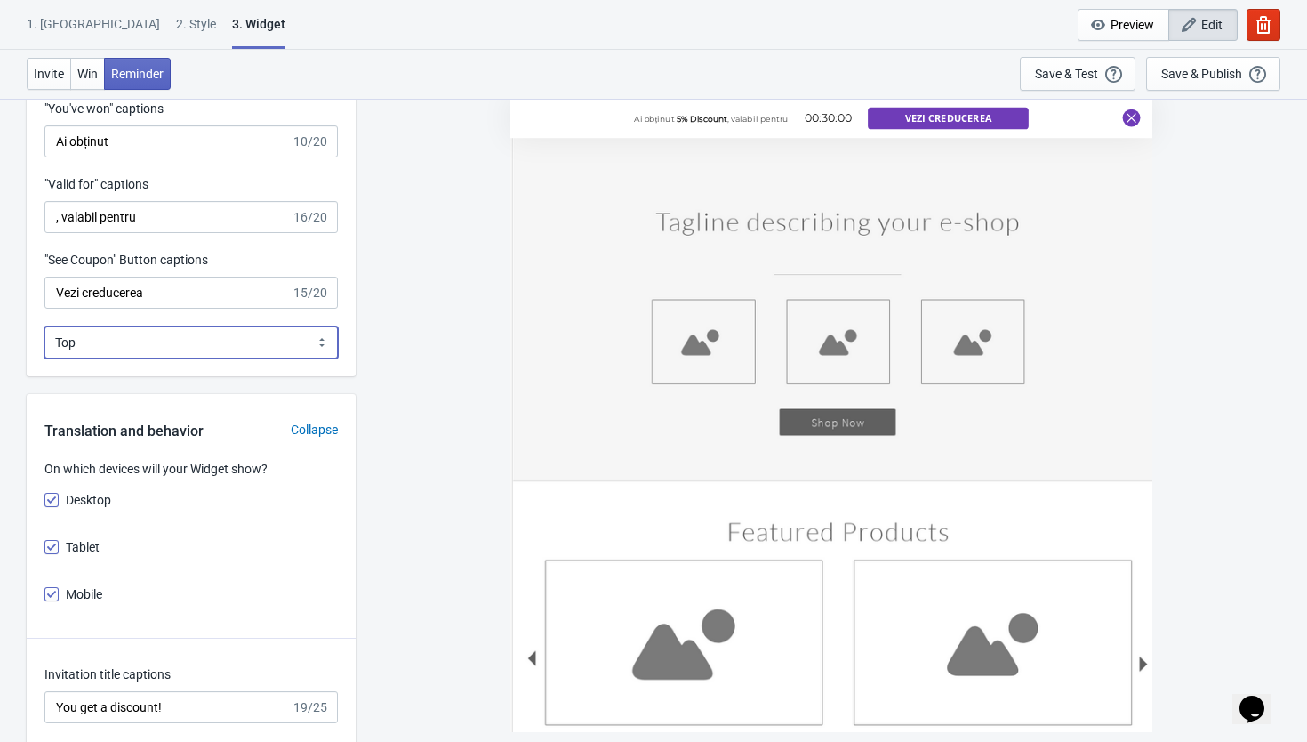
scroll to position [1962, 0]
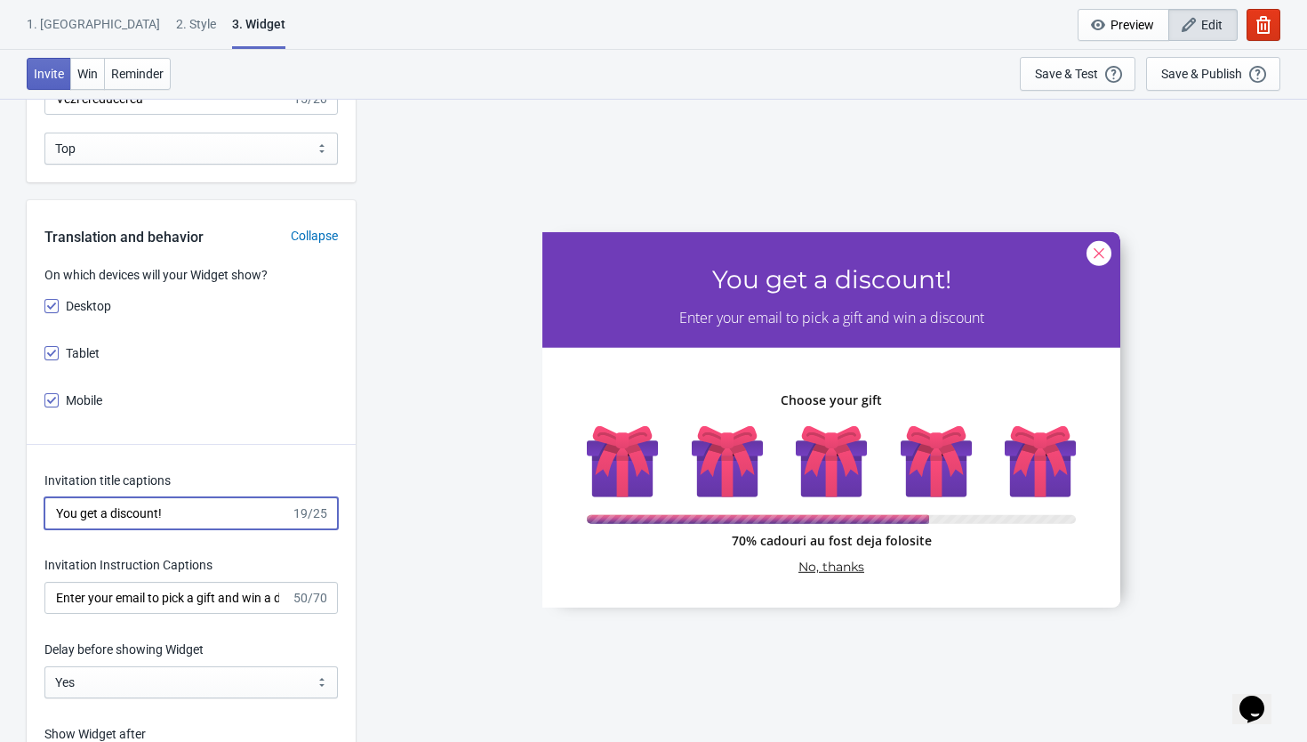
click at [192, 507] on input "You get a discount!" at bounding box center [167, 513] width 246 height 32
drag, startPoint x: 195, startPoint y: 504, endPoint x: 35, endPoint y: 513, distance: 160.3
type input "Avem o surpriză pentru ti"
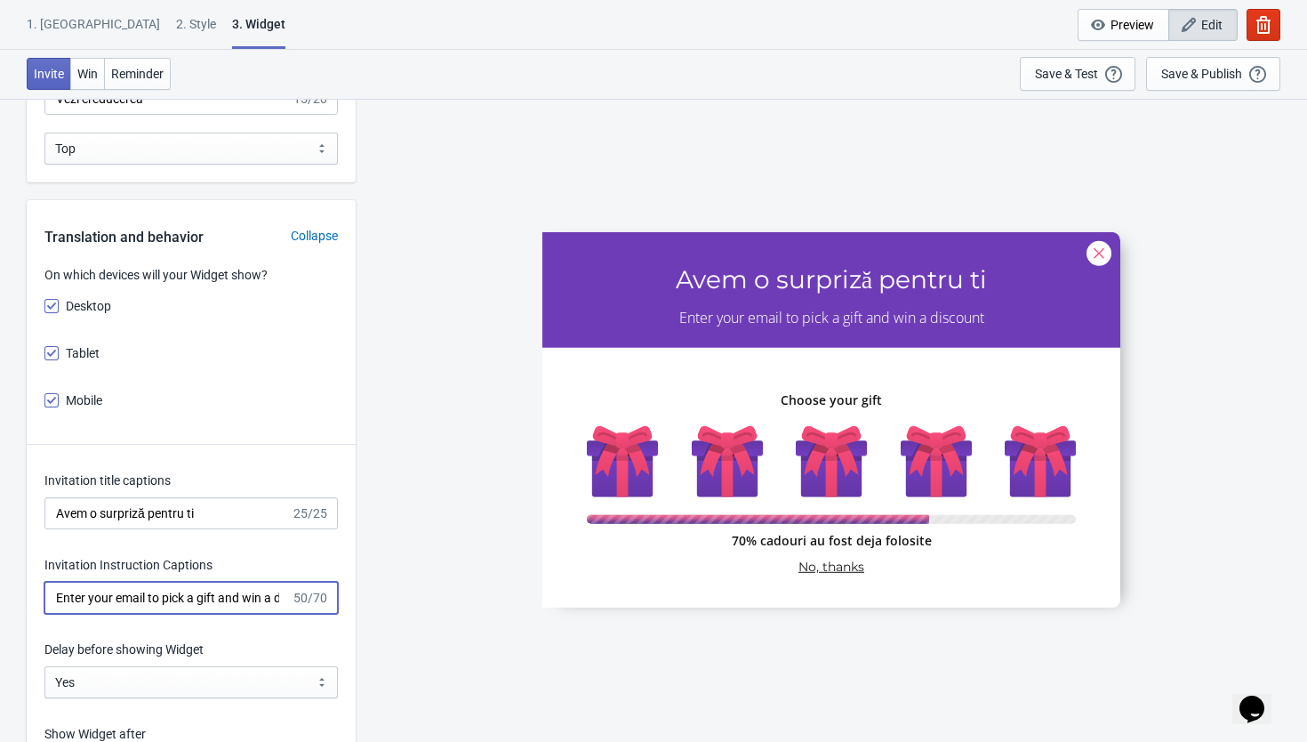
scroll to position [0, 55]
drag, startPoint x: 52, startPoint y: 599, endPoint x: 404, endPoint y: 602, distance: 351.2
click at [404, 602] on div "What information do you want to collect? Ask visitors for to fill in our questi…" at bounding box center [653, 557] width 1307 height 4845
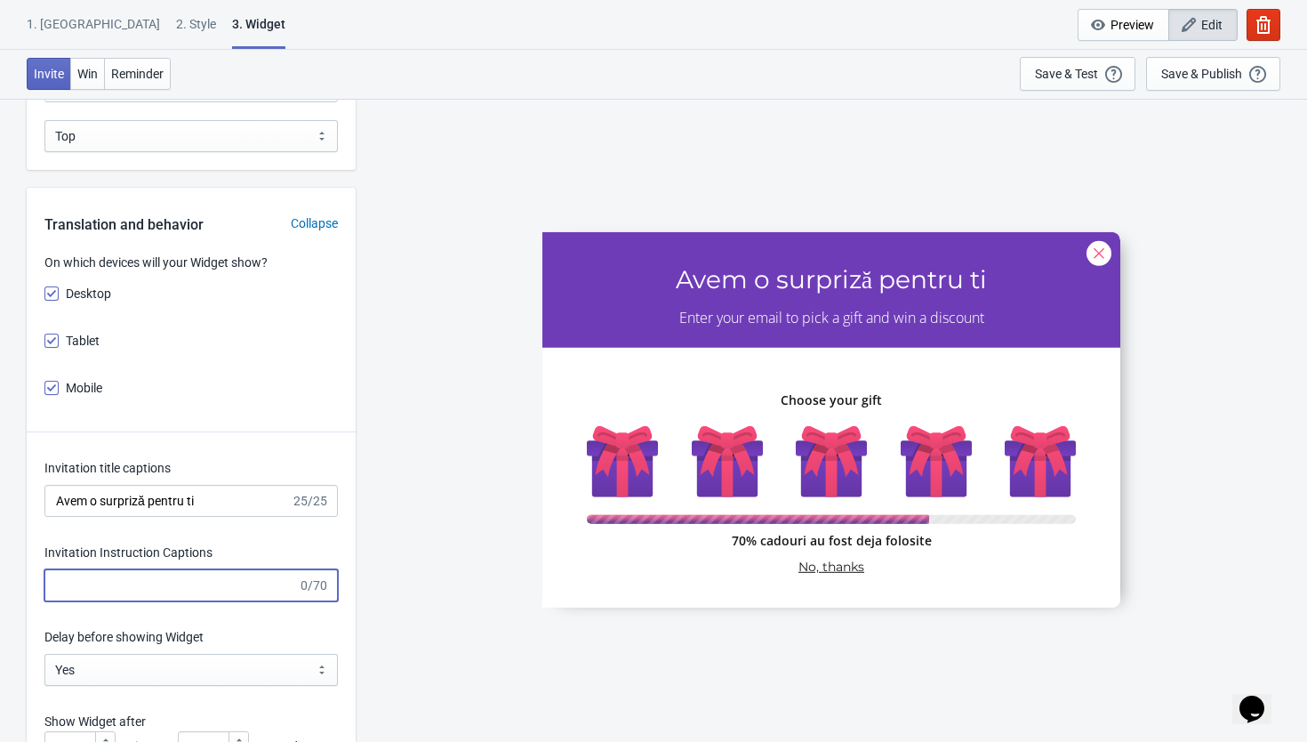
scroll to position [1983, 0]
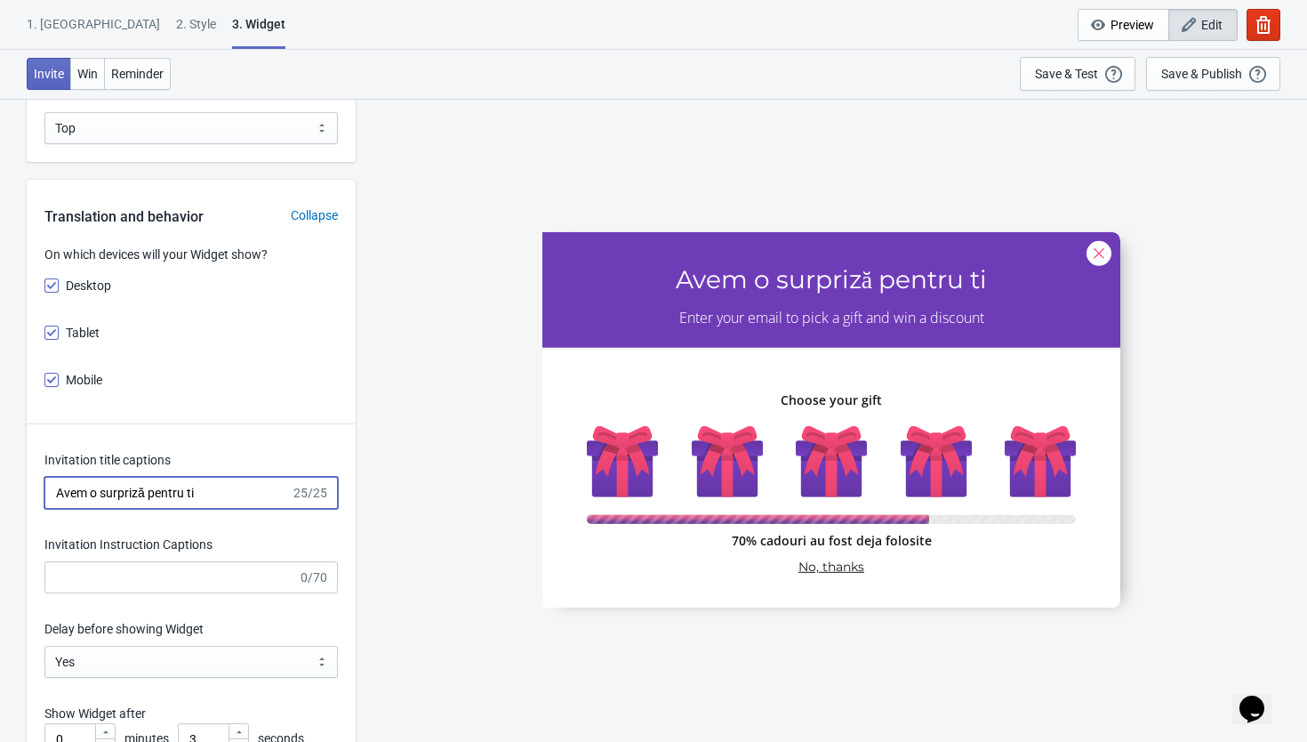
click at [210, 491] on input "Avem o surpriză pentru ti" at bounding box center [167, 493] width 246 height 32
drag, startPoint x: 210, startPoint y: 491, endPoint x: 148, endPoint y: 500, distance: 62.0
click at [148, 500] on input "Avem o surpriză pentru ti" at bounding box center [167, 493] width 246 height 32
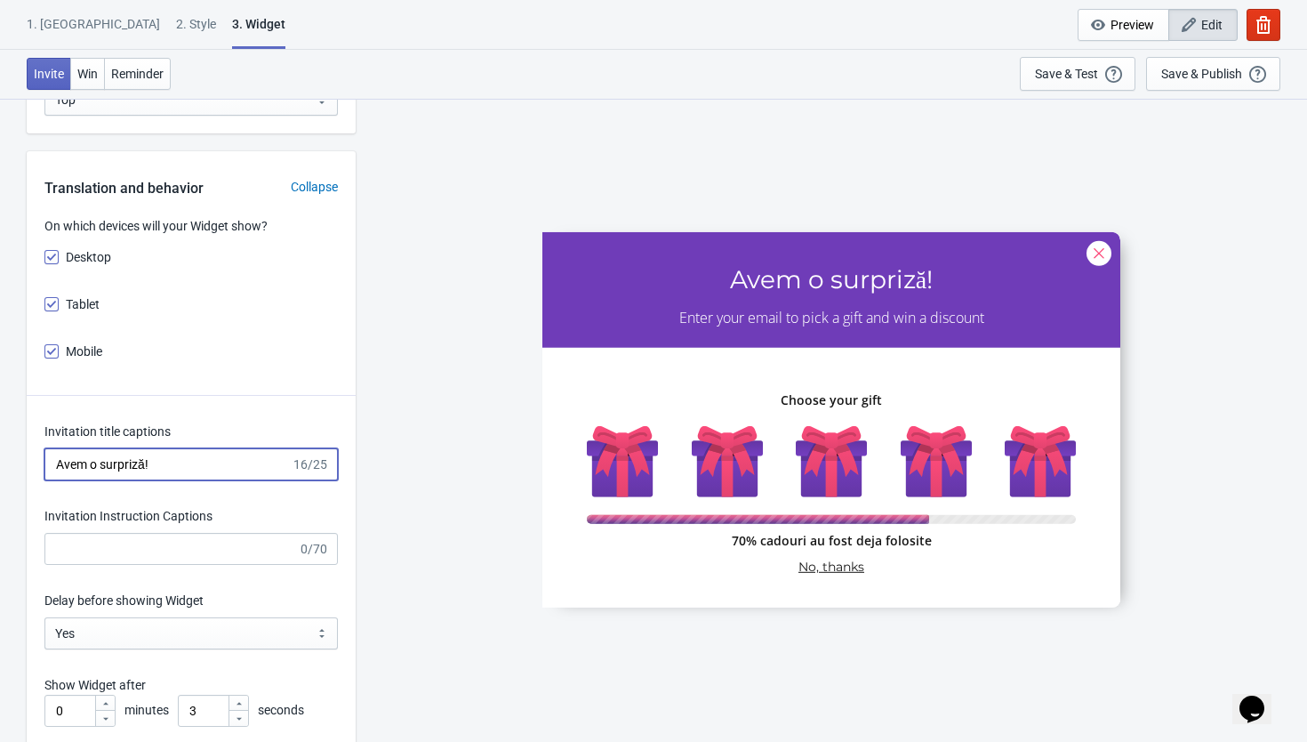
scroll to position [2040, 0]
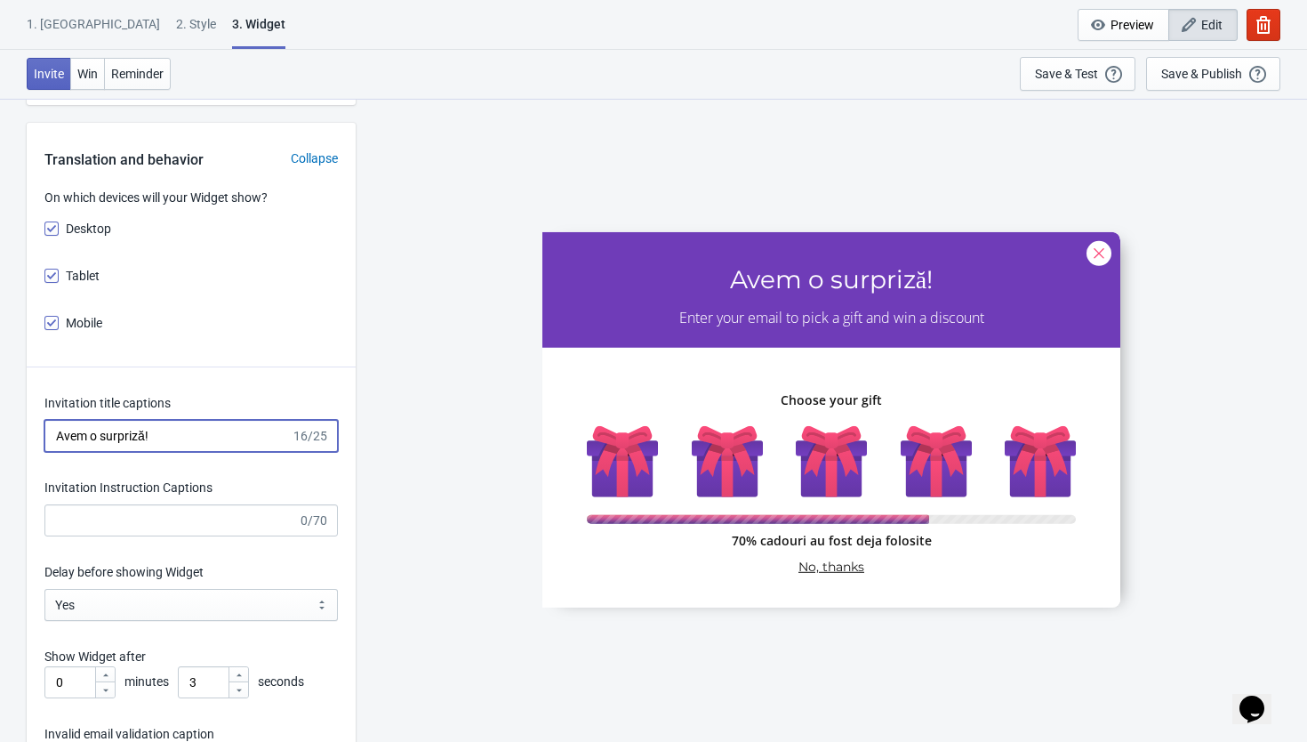
type input "Avem o surpriză!"
click at [114, 518] on input "Invitation Instruction Captions" at bounding box center [170, 520] width 253 height 32
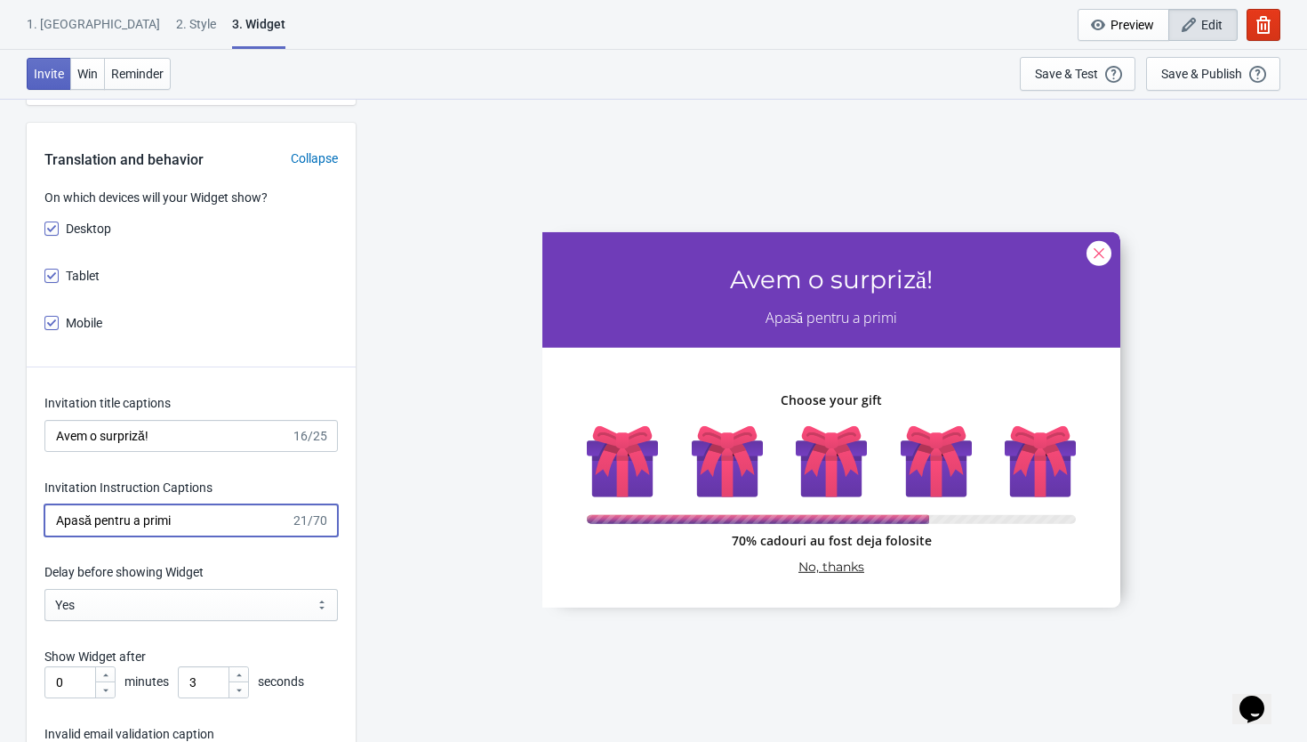
type input "Apasă pentru a primi"
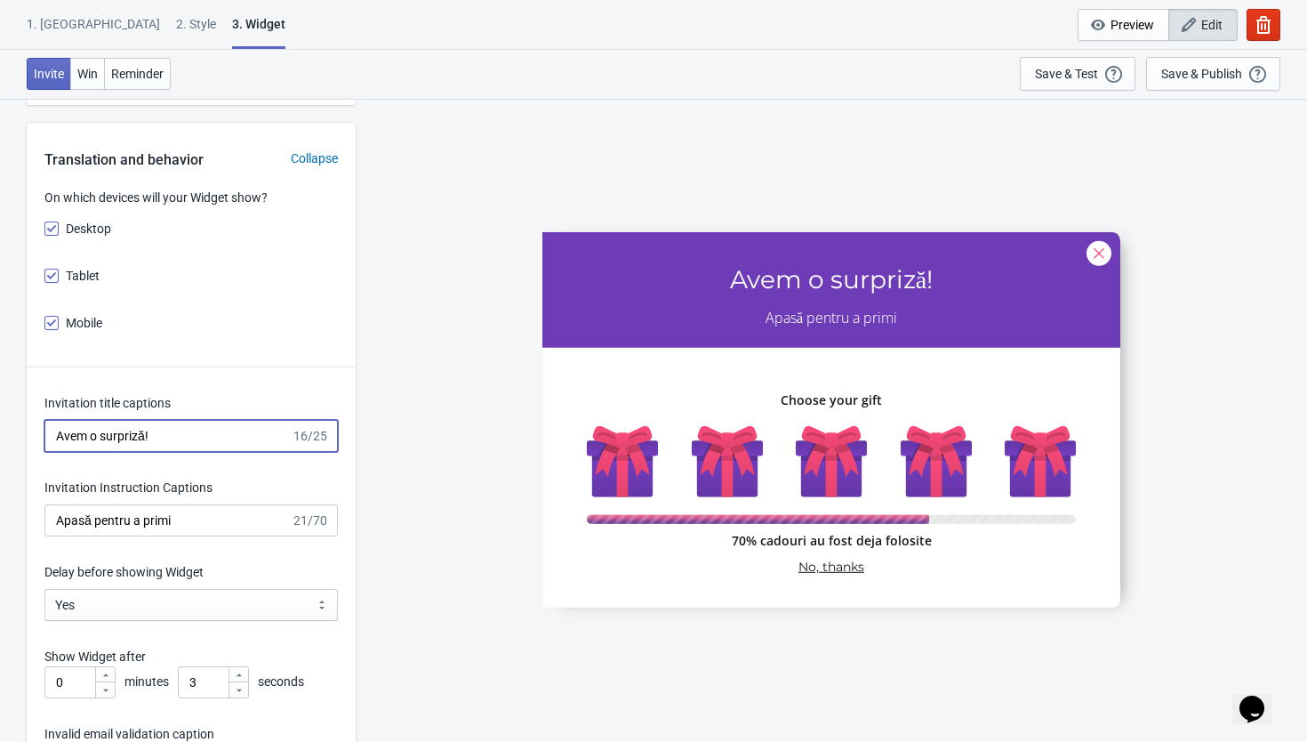
click at [188, 438] on input "Avem o surpriză!" at bounding box center [167, 436] width 246 height 32
type input "Avem o surpriză!"
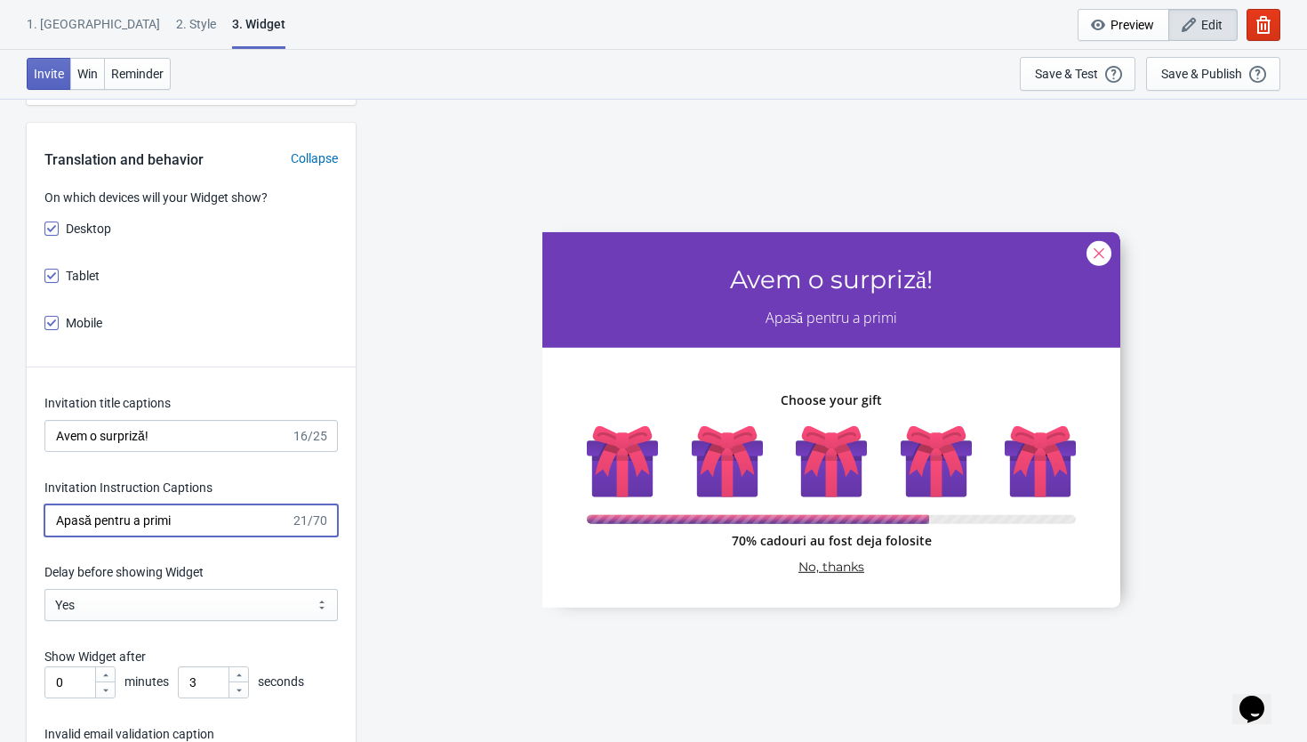
drag, startPoint x: 183, startPoint y: 526, endPoint x: 146, endPoint y: 523, distance: 37.5
click at [146, 523] on input "Apasă pentru a primi" at bounding box center [167, 520] width 246 height 32
drag, startPoint x: 267, startPoint y: 516, endPoint x: 41, endPoint y: 509, distance: 226.0
click at [261, 516] on input "Apasă pentru a descoperi cadoul" at bounding box center [167, 520] width 246 height 32
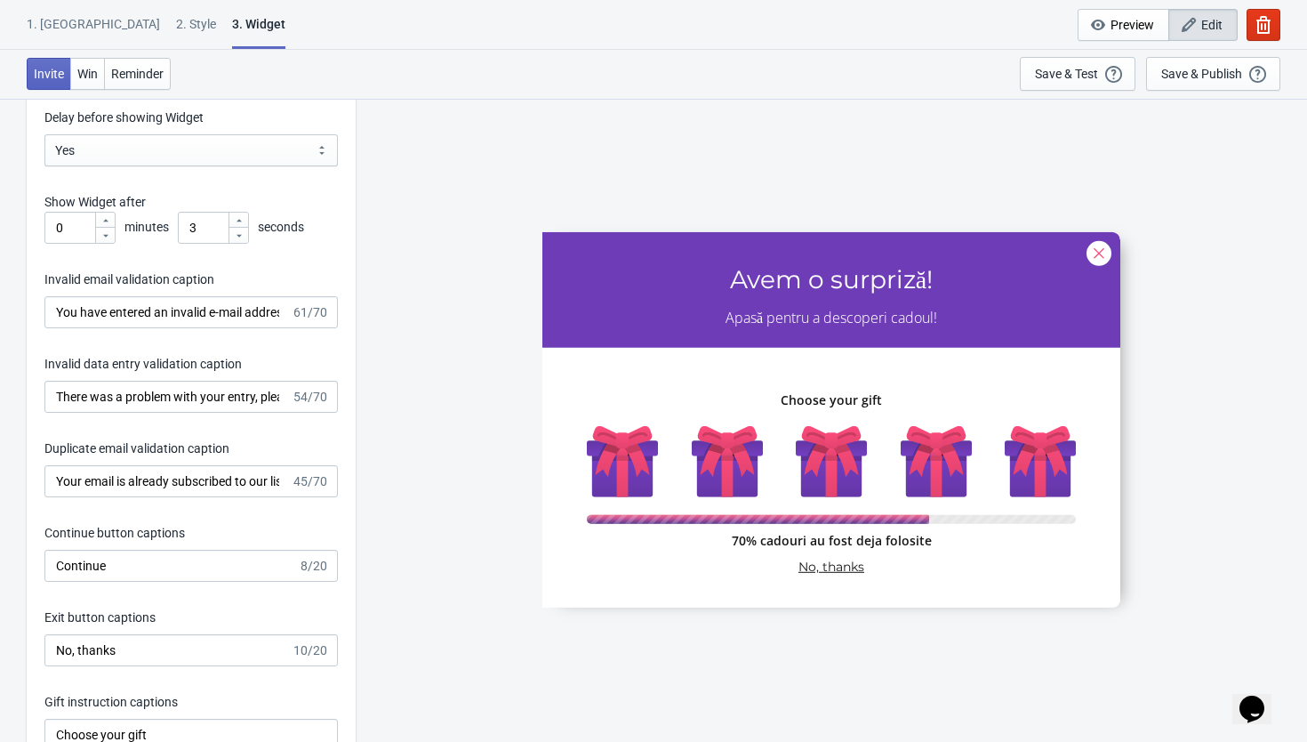
scroll to position [2509, 0]
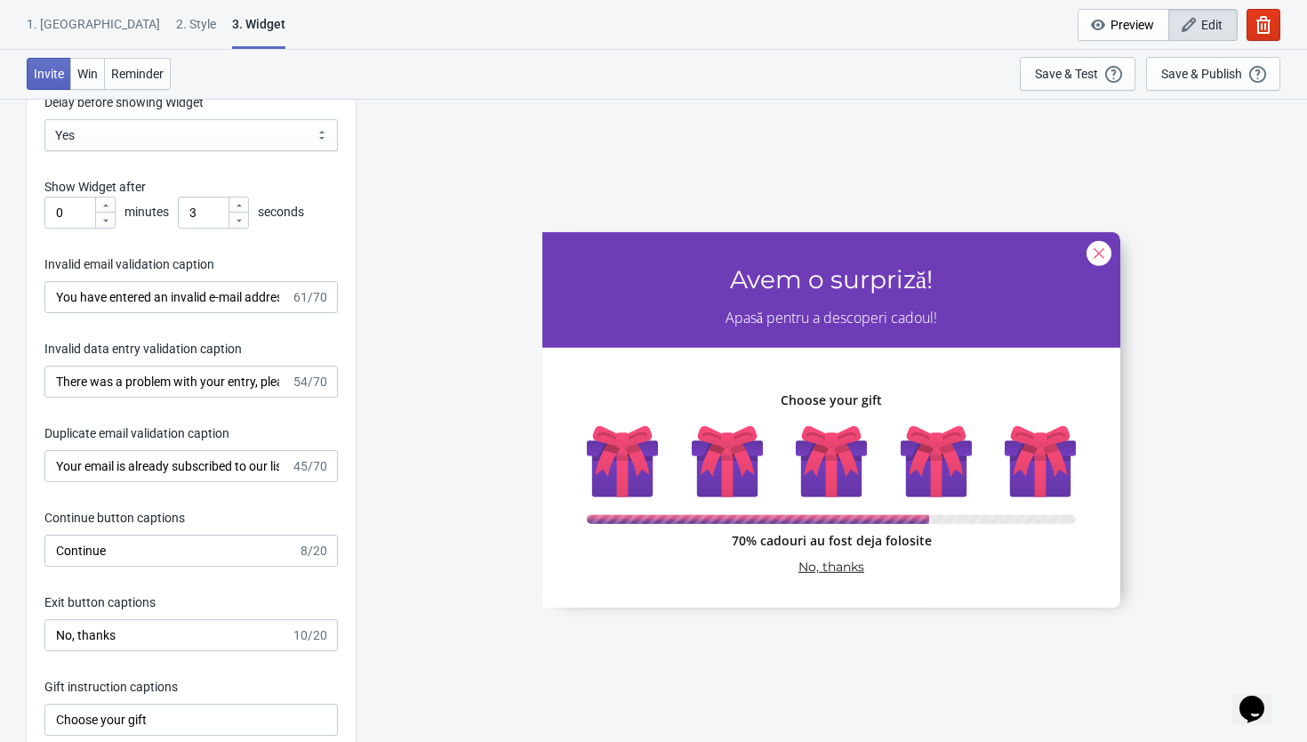
type input "Apasă pentru a descoperi cadoul!"
click at [122, 627] on input "No, thanks" at bounding box center [167, 635] width 246 height 32
drag, startPoint x: 196, startPoint y: 630, endPoint x: 62, endPoint y: 629, distance: 134.3
click at [62, 629] on input "No, thanks" at bounding box center [167, 635] width 246 height 32
type input "Nu, mulțumesc"
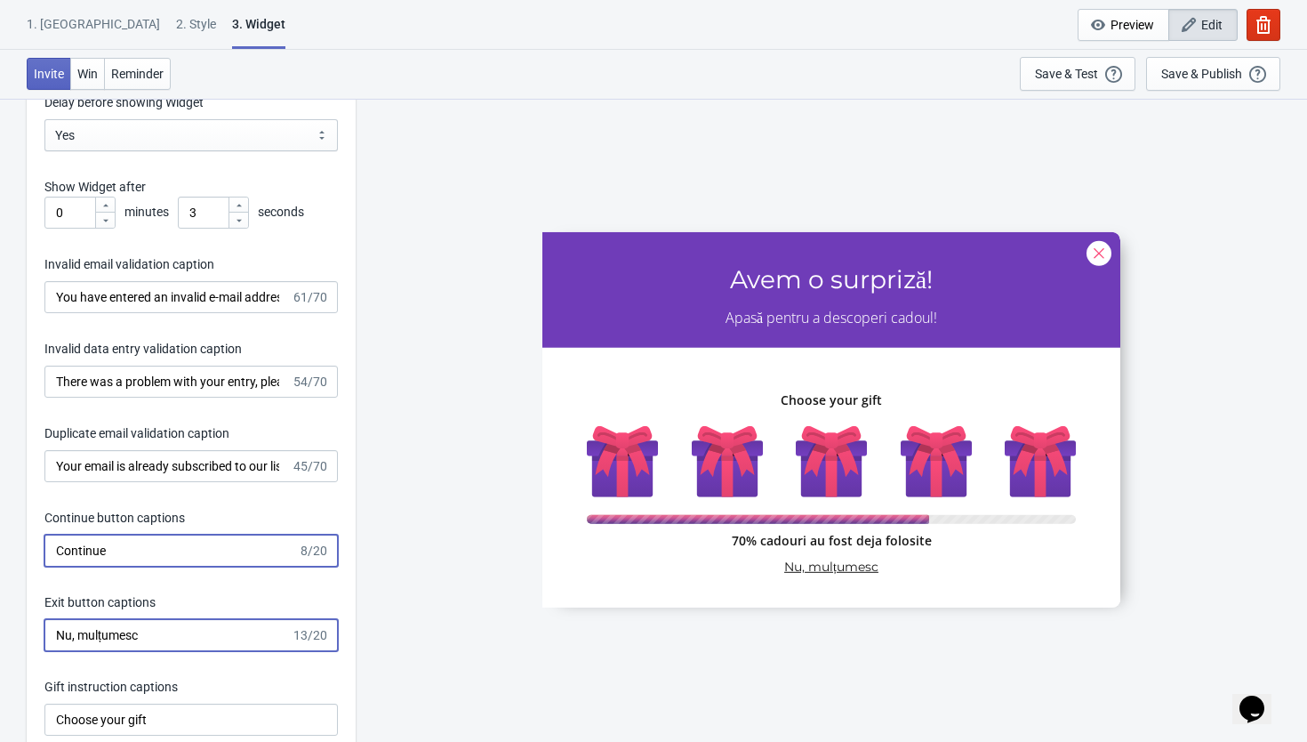
click at [136, 537] on input "Continue" at bounding box center [170, 550] width 253 height 32
click at [132, 546] on input "Continue" at bounding box center [170, 550] width 253 height 32
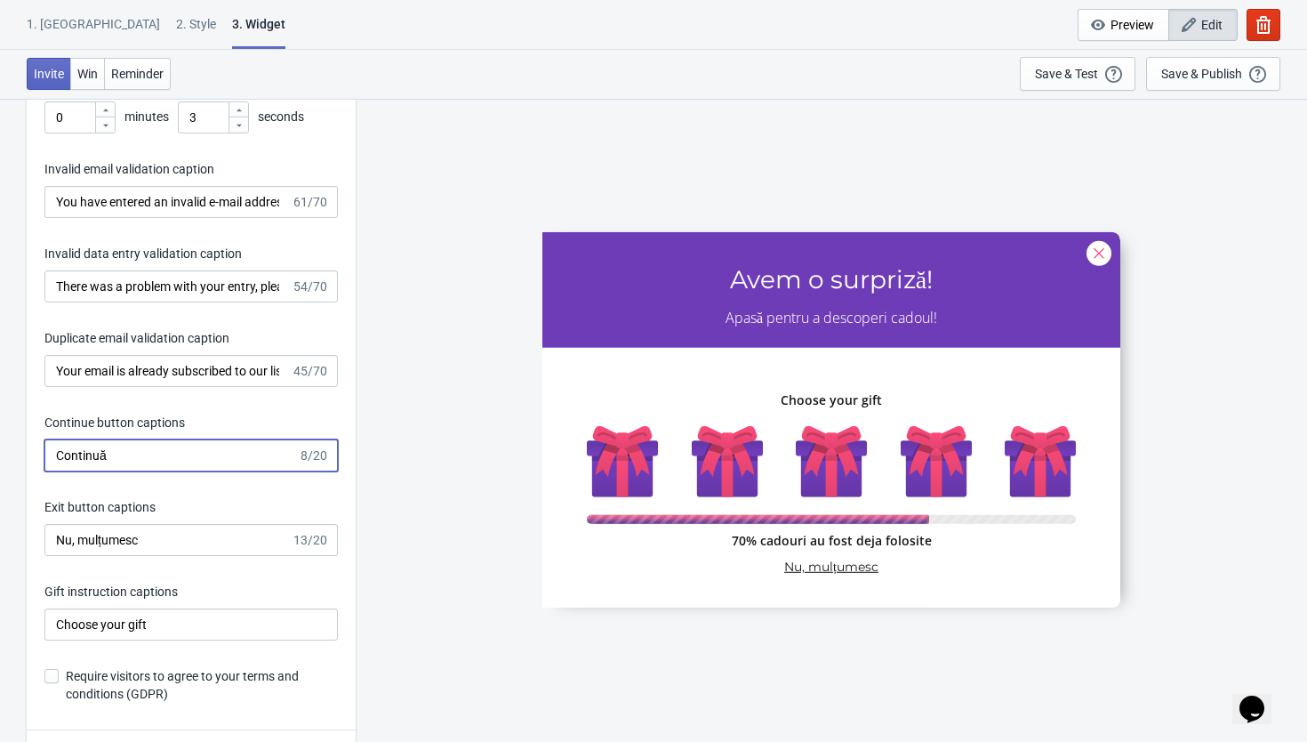
scroll to position [2610, 0]
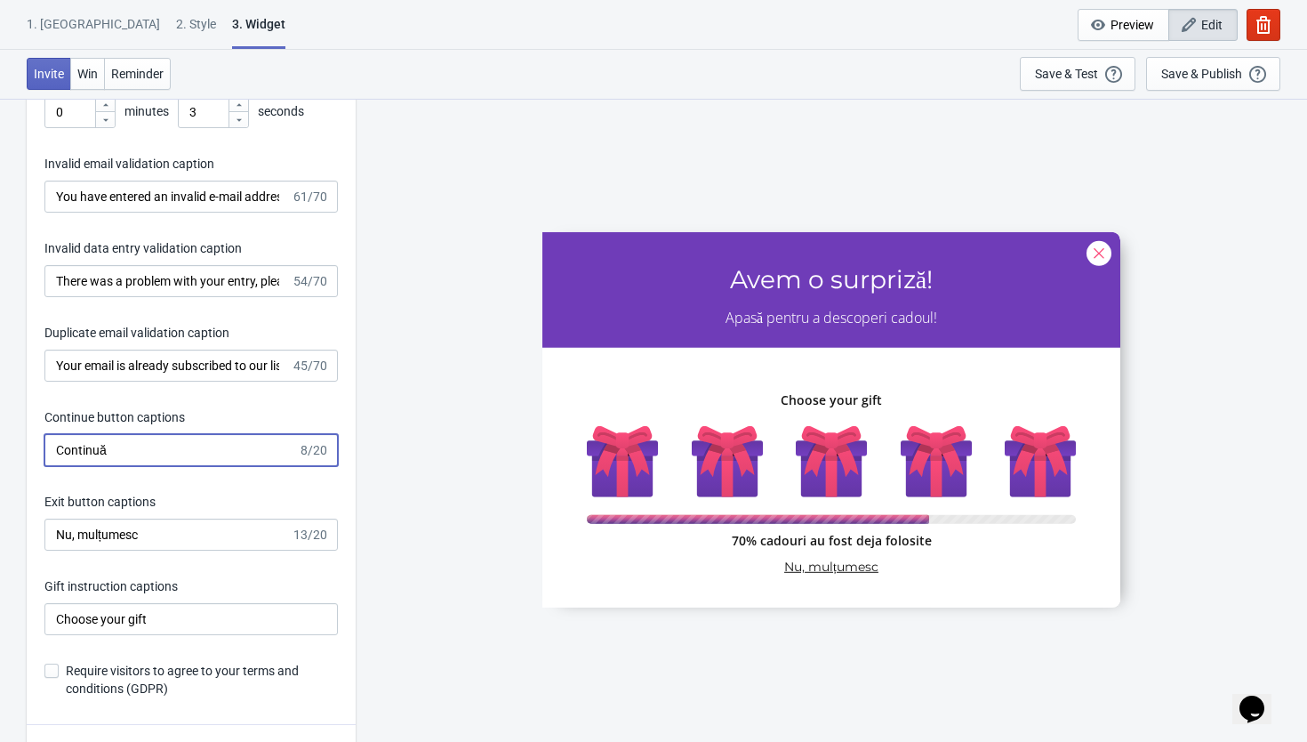
type input "Continuă"
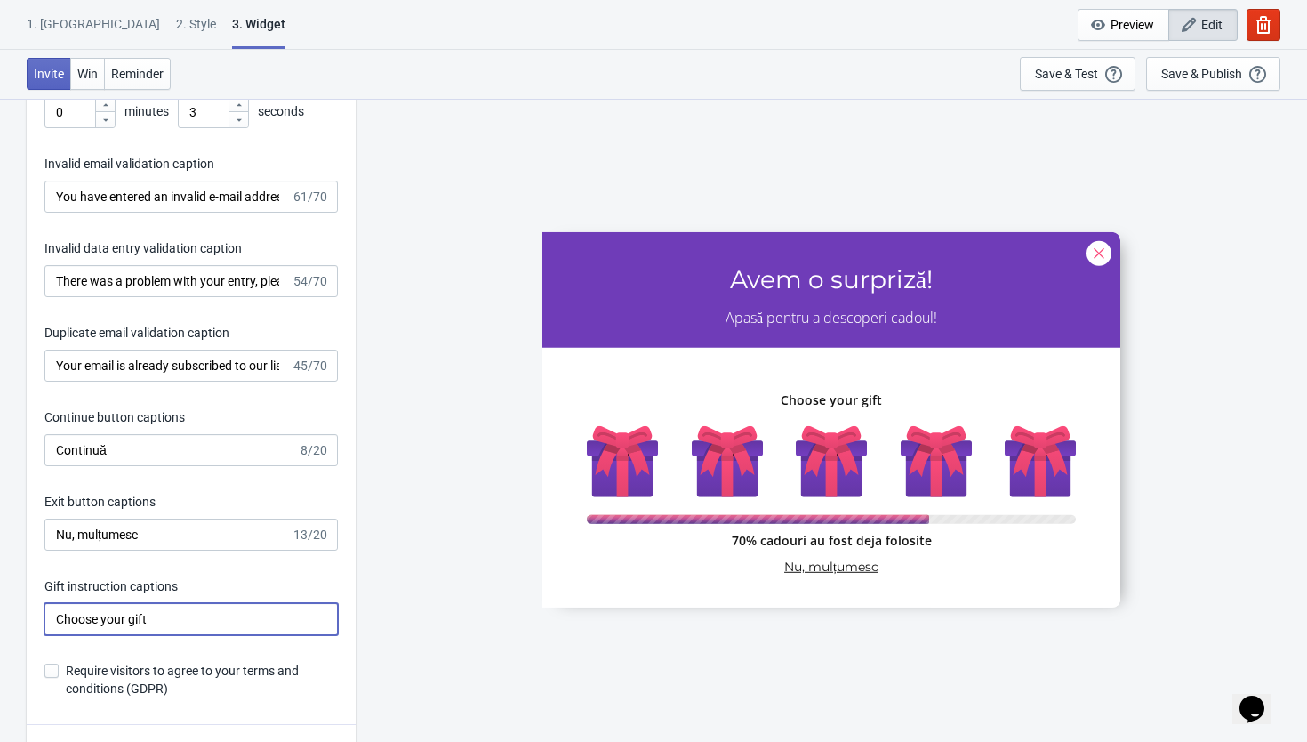
drag, startPoint x: 165, startPoint y: 618, endPoint x: -7, endPoint y: 618, distance: 172.5
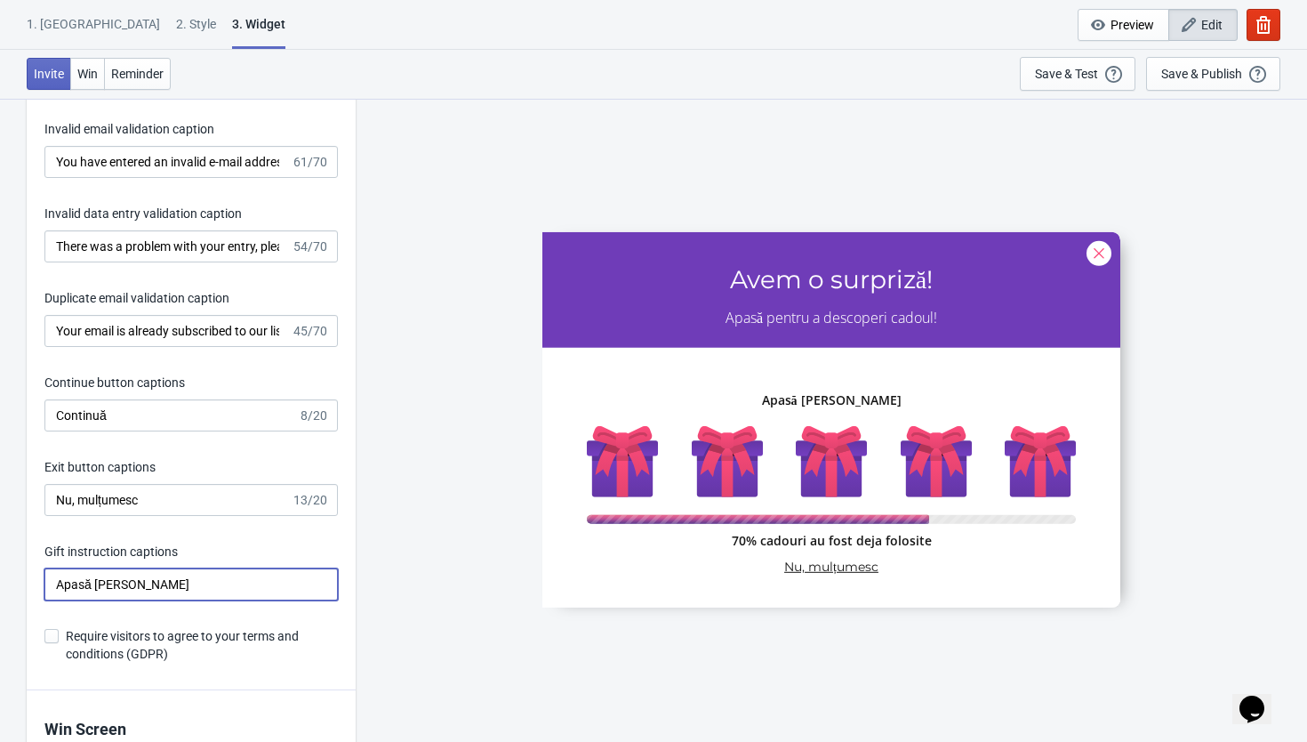
scroll to position [2648, 0]
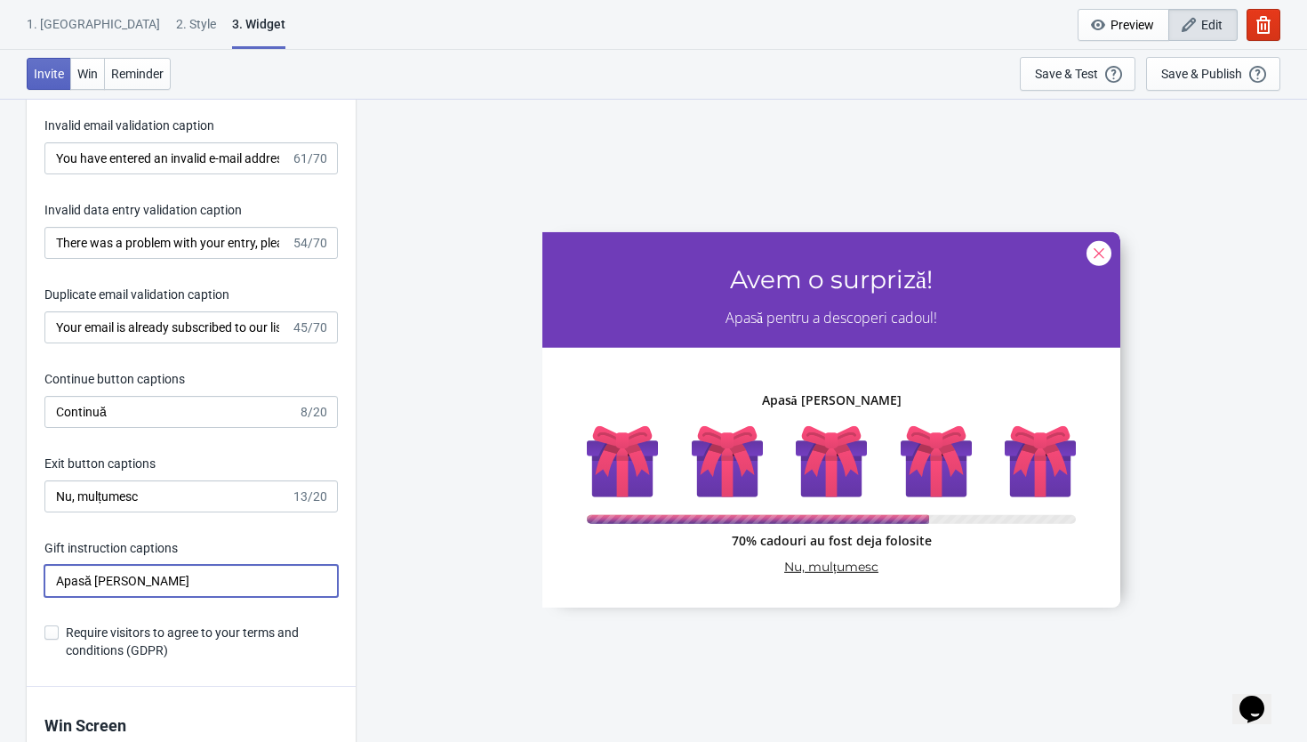
type input "Apasă pe cadou"
click at [52, 631] on span at bounding box center [51, 632] width 14 height 14
click at [45, 631] on input "Require visitors to agree to your terms and conditions (GDPR)" at bounding box center [44, 641] width 1 height 32
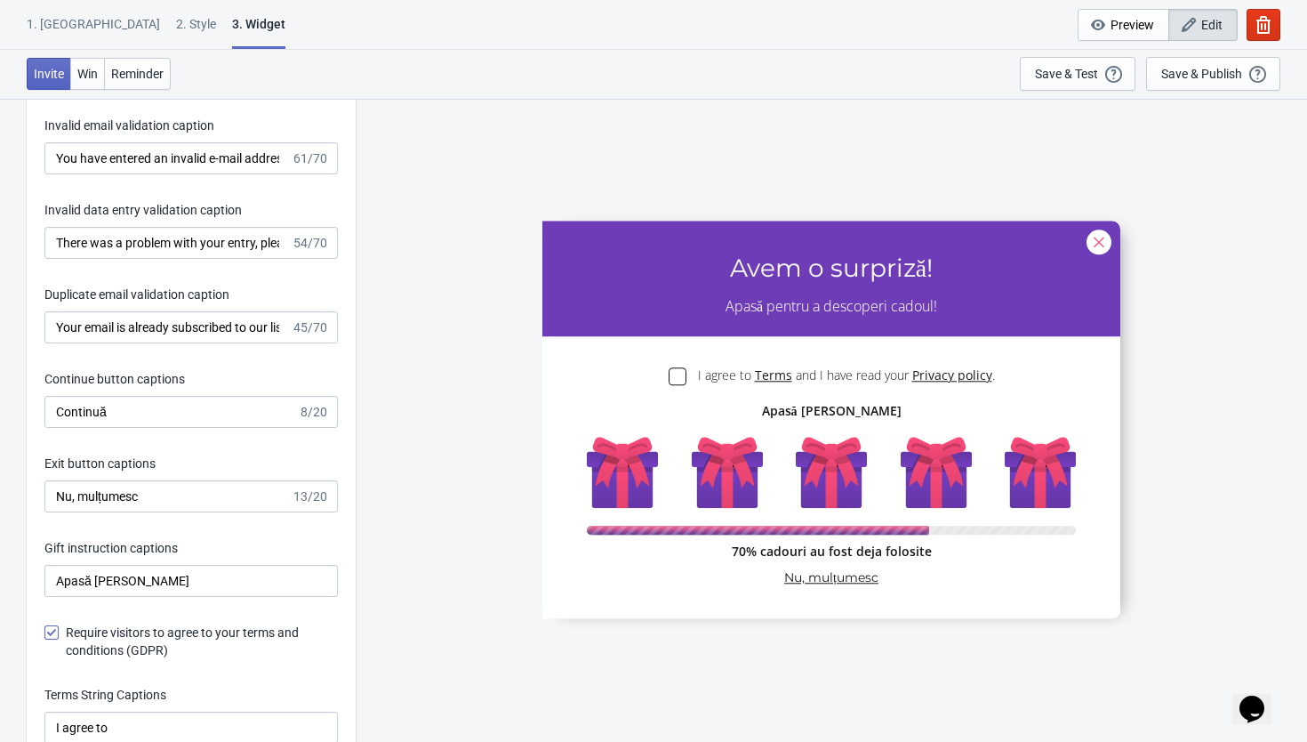
click at [52, 629] on span at bounding box center [51, 632] width 14 height 14
click at [45, 629] on input "Require visitors to agree to your terms and conditions (GDPR)" at bounding box center [44, 641] width 1 height 32
checkbox input "false"
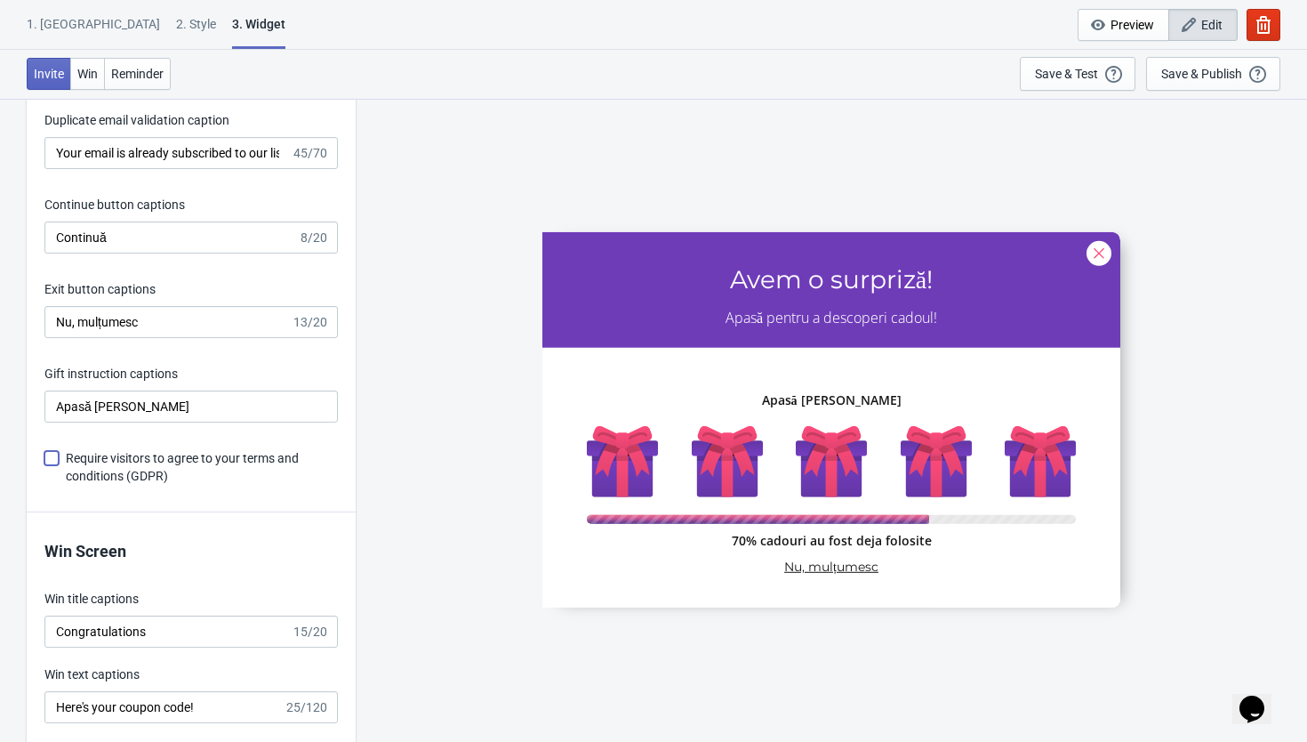
scroll to position [2826, 0]
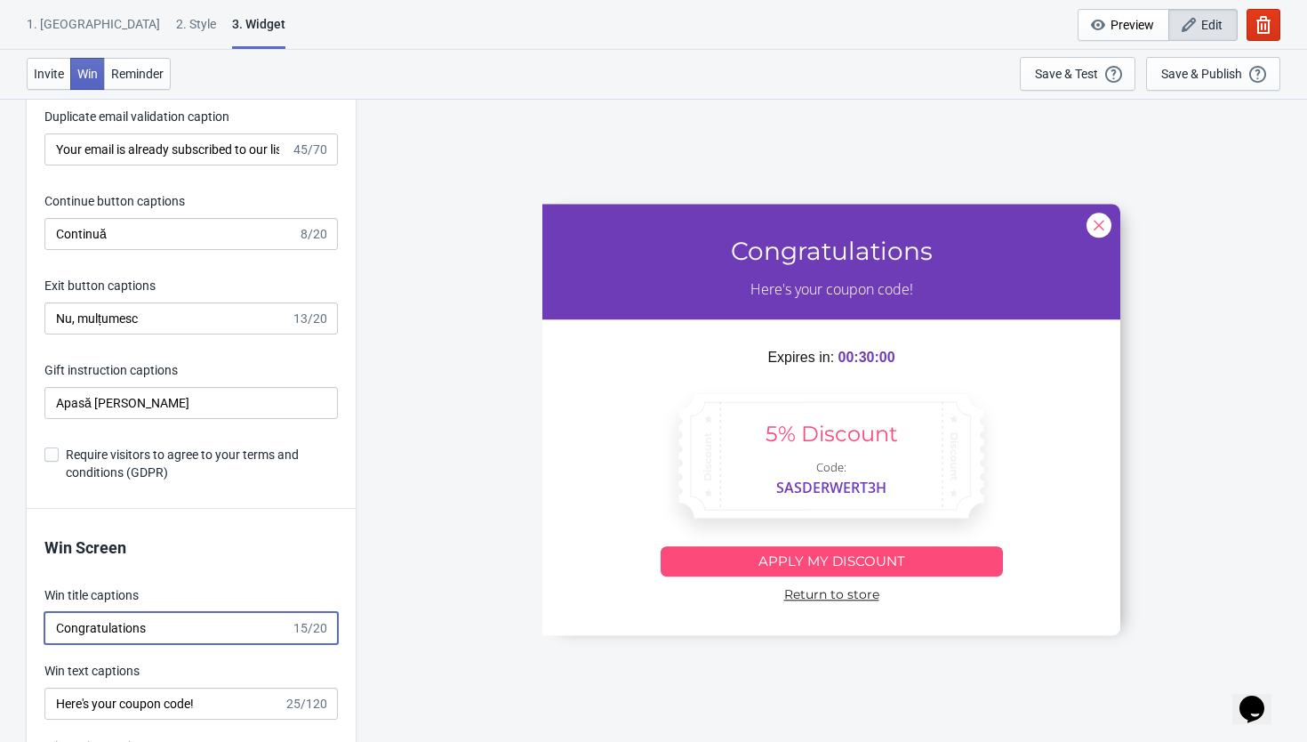
drag, startPoint x: 181, startPoint y: 630, endPoint x: 8, endPoint y: 625, distance: 173.4
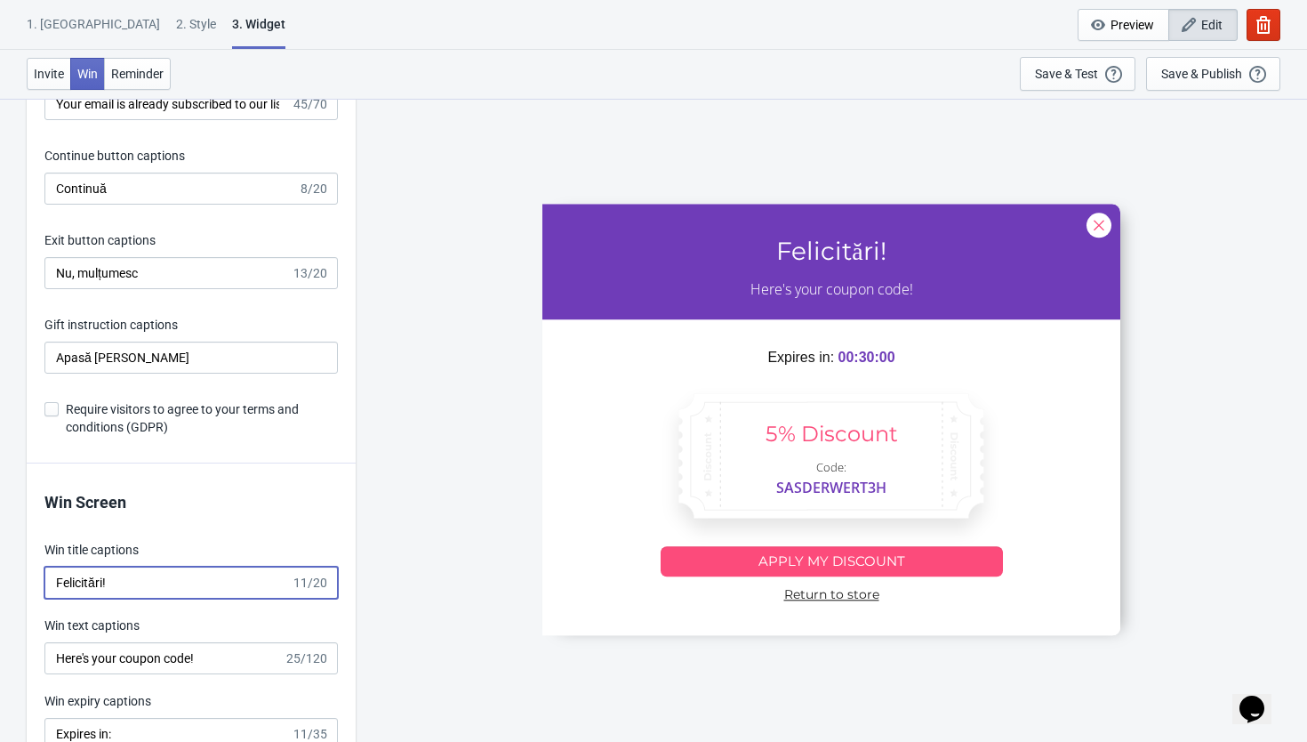
scroll to position [2894, 0]
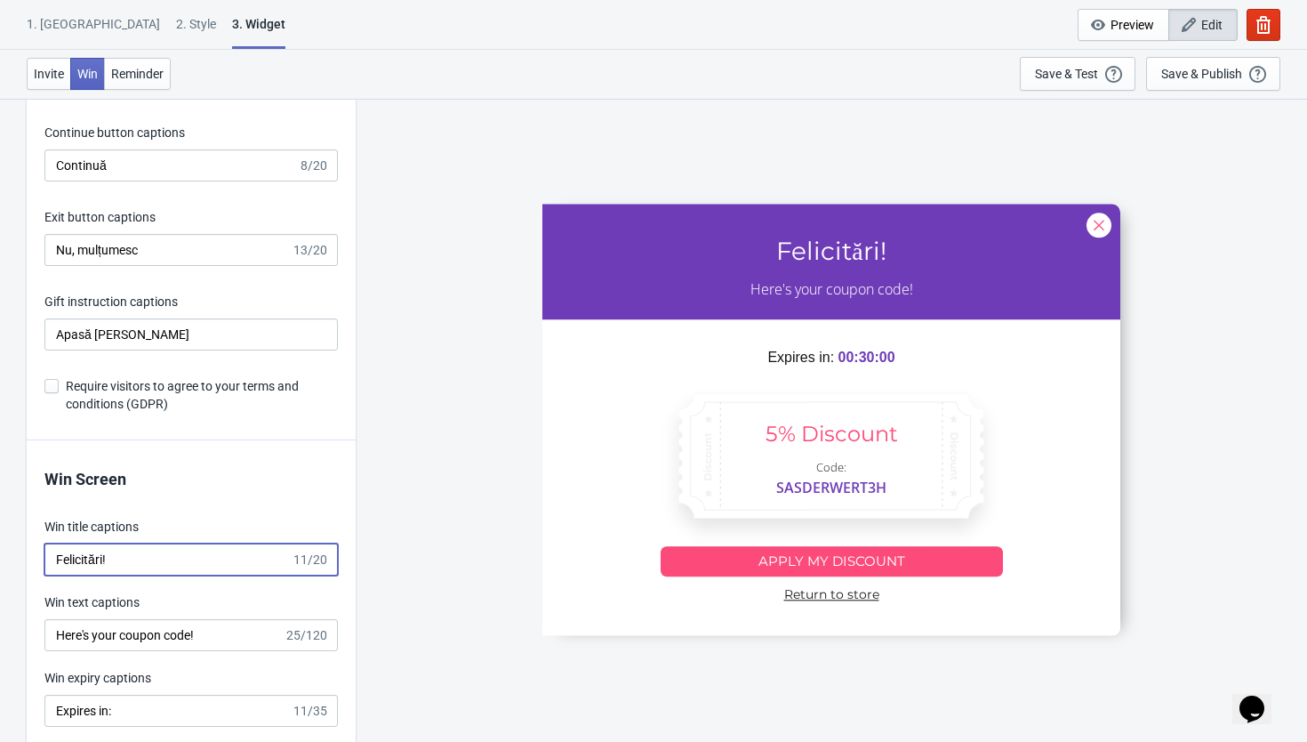
type input "Felicitări!"
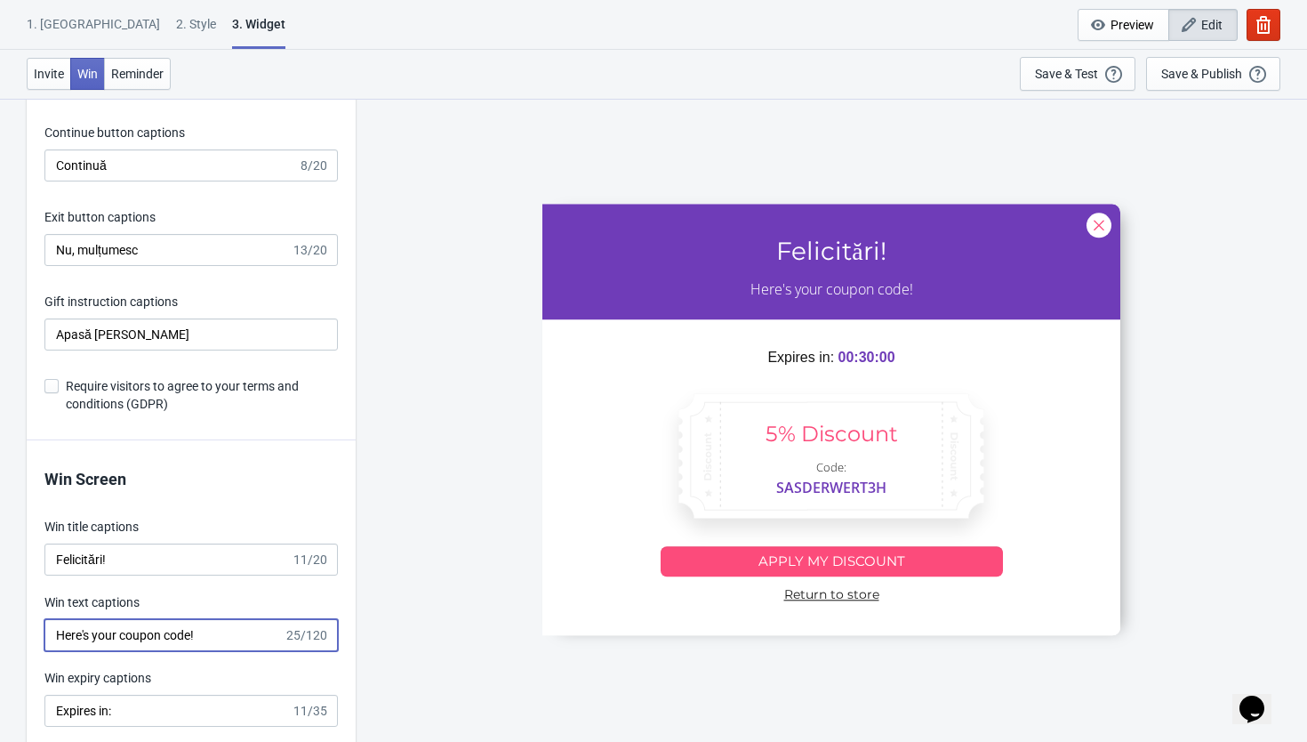
drag, startPoint x: 227, startPoint y: 639, endPoint x: 49, endPoint y: 636, distance: 177.9
click at [49, 636] on input "Here's your coupon code!" at bounding box center [163, 635] width 239 height 32
type input "a"
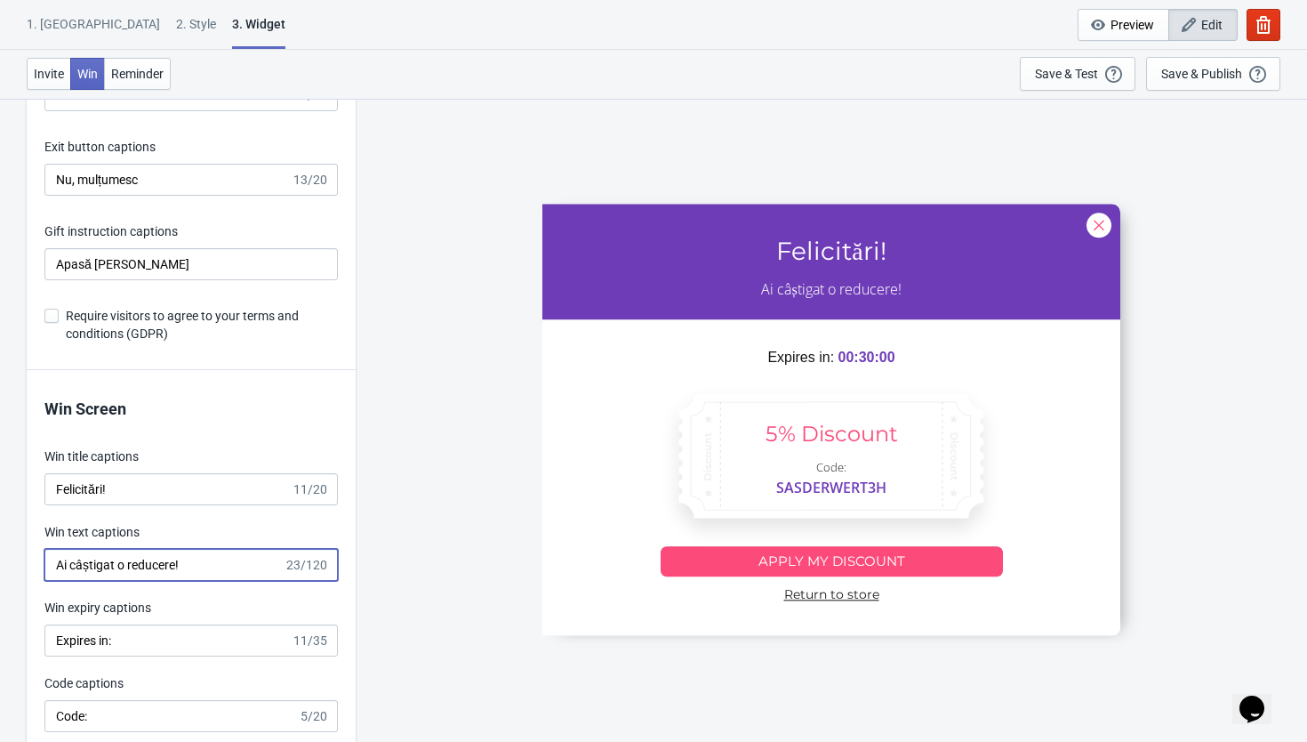
scroll to position [3030, 0]
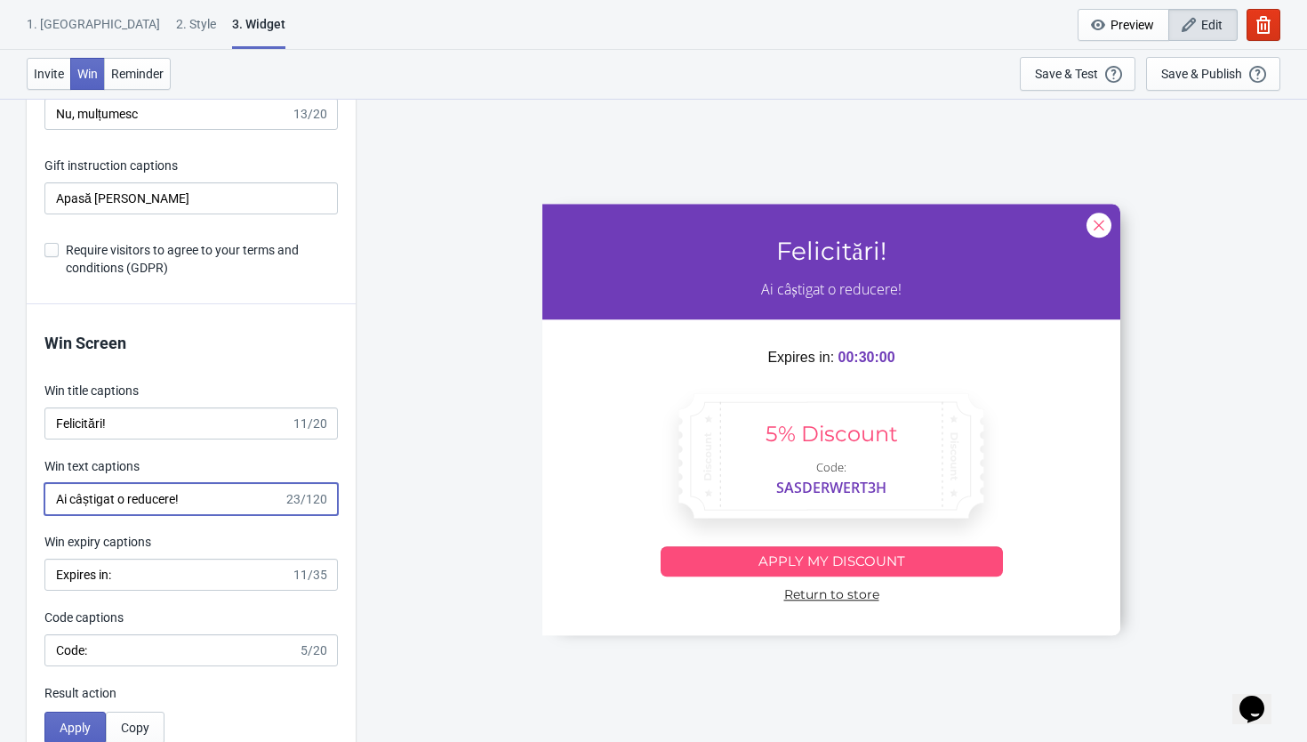
type input "Ai câștigat o reducere!"
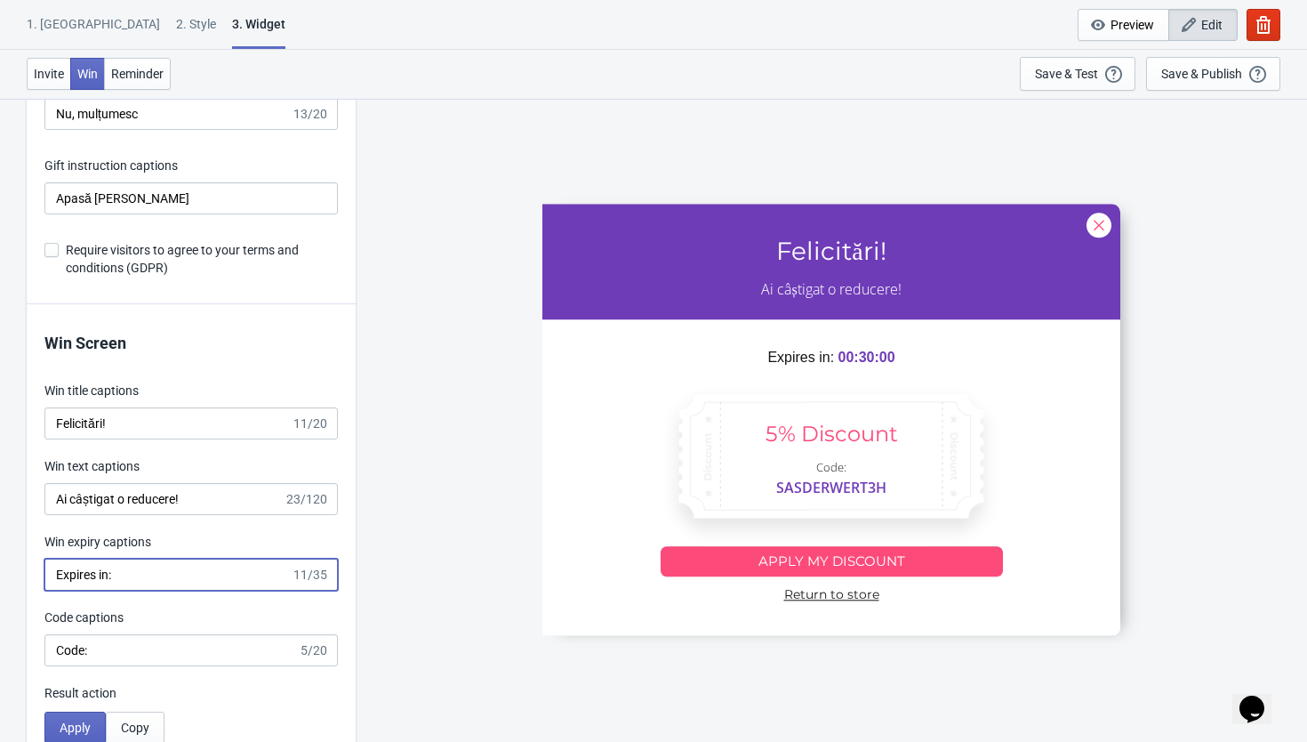
drag, startPoint x: 138, startPoint y: 576, endPoint x: 16, endPoint y: 576, distance: 121.8
type input "Expiră în:"
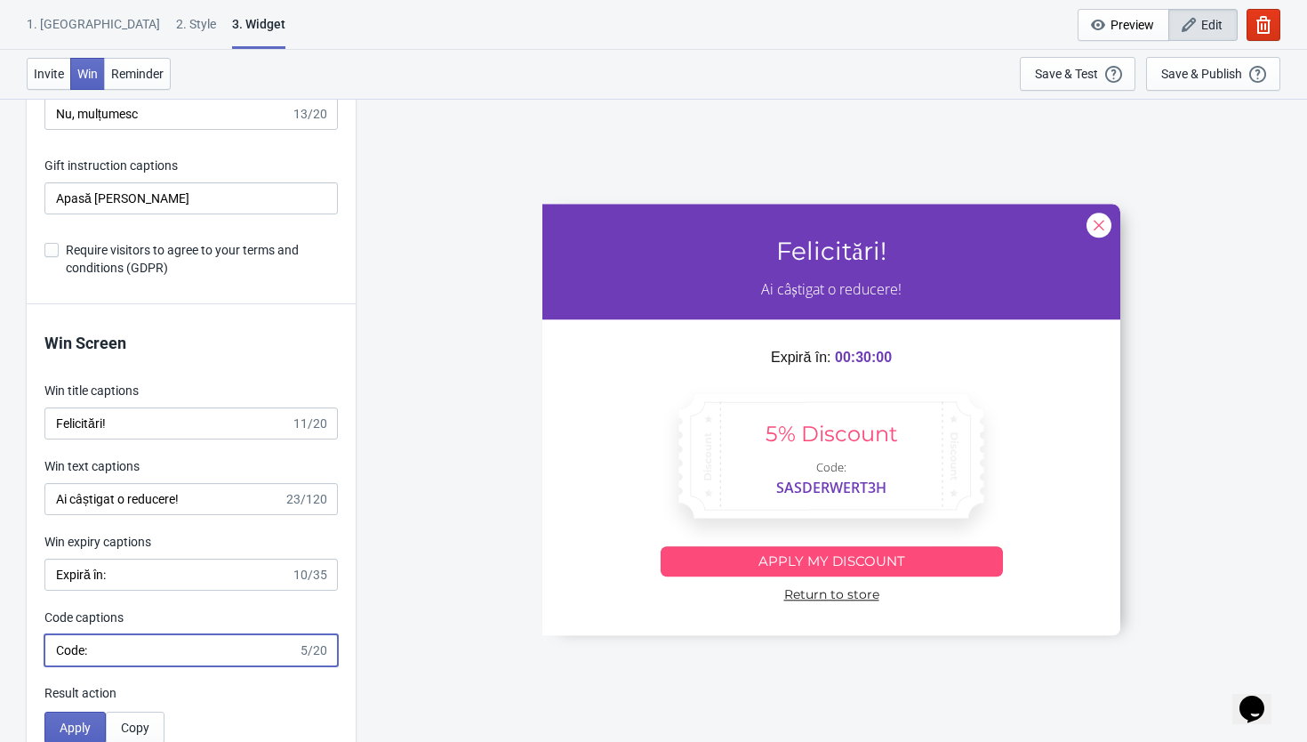
click at [102, 649] on input "Code:" at bounding box center [170, 650] width 253 height 32
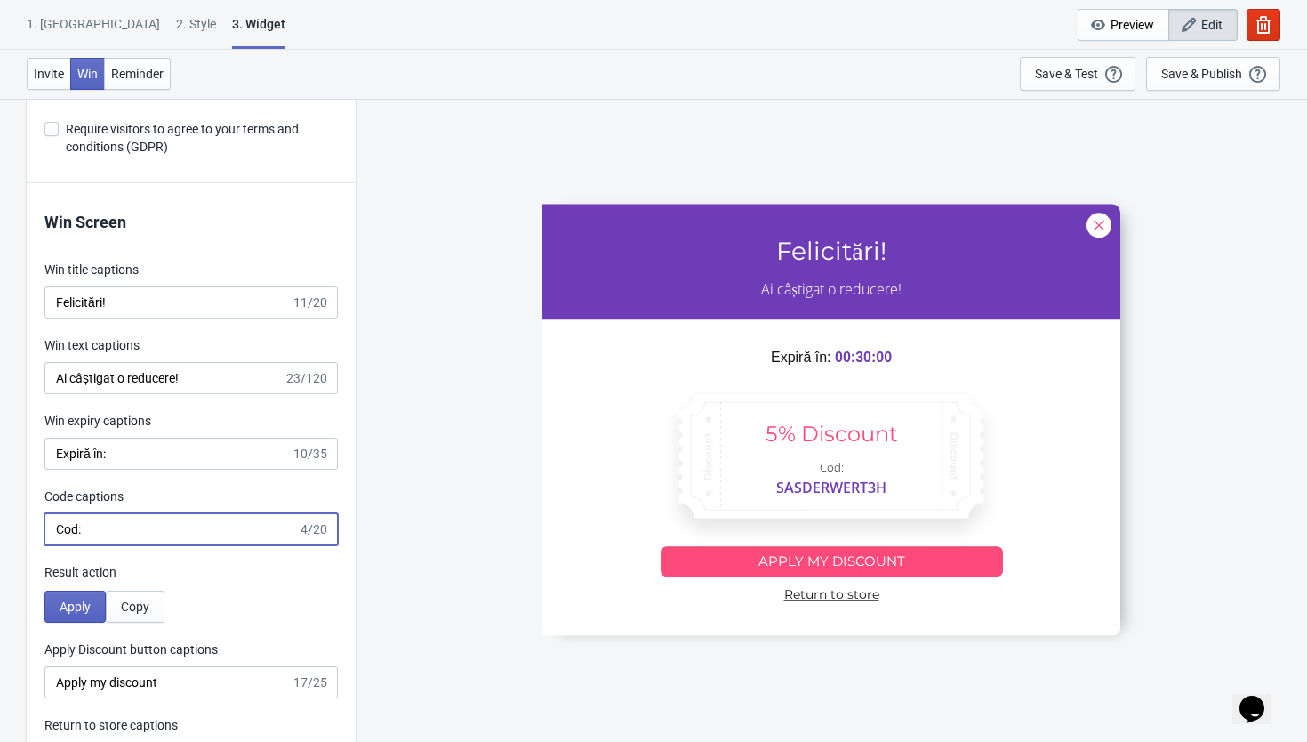
scroll to position [3350, 0]
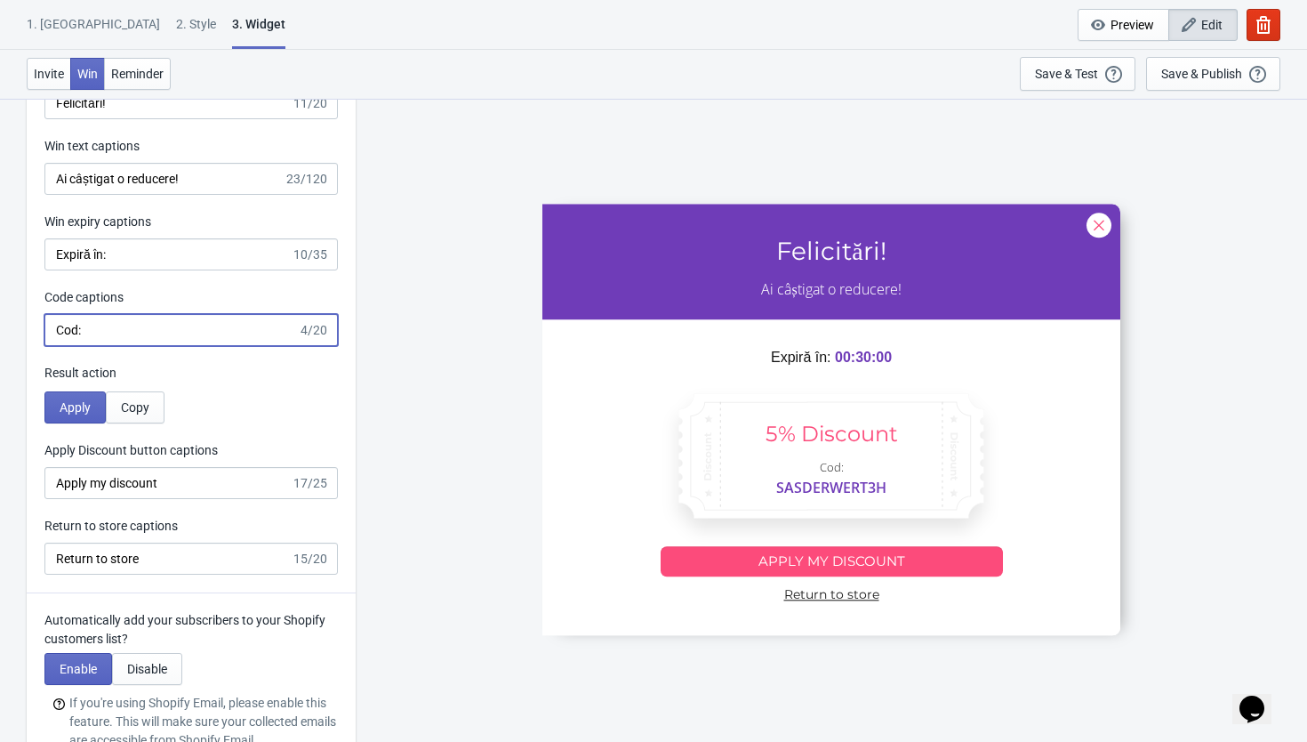
type input "Cod:"
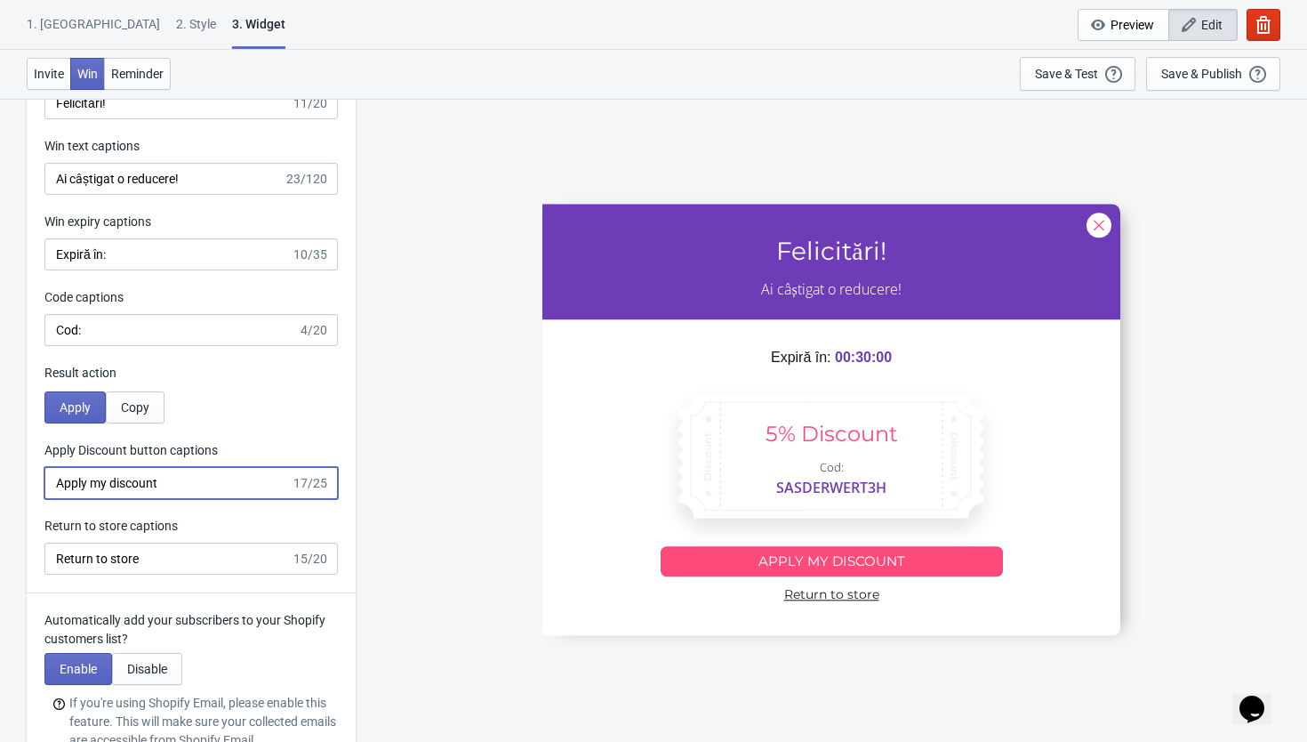
drag, startPoint x: 179, startPoint y: 493, endPoint x: 69, endPoint y: 481, distance: 110.1
click at [69, 481] on input "Apply my discount" at bounding box center [167, 483] width 246 height 32
type input "Aplică reducerea"
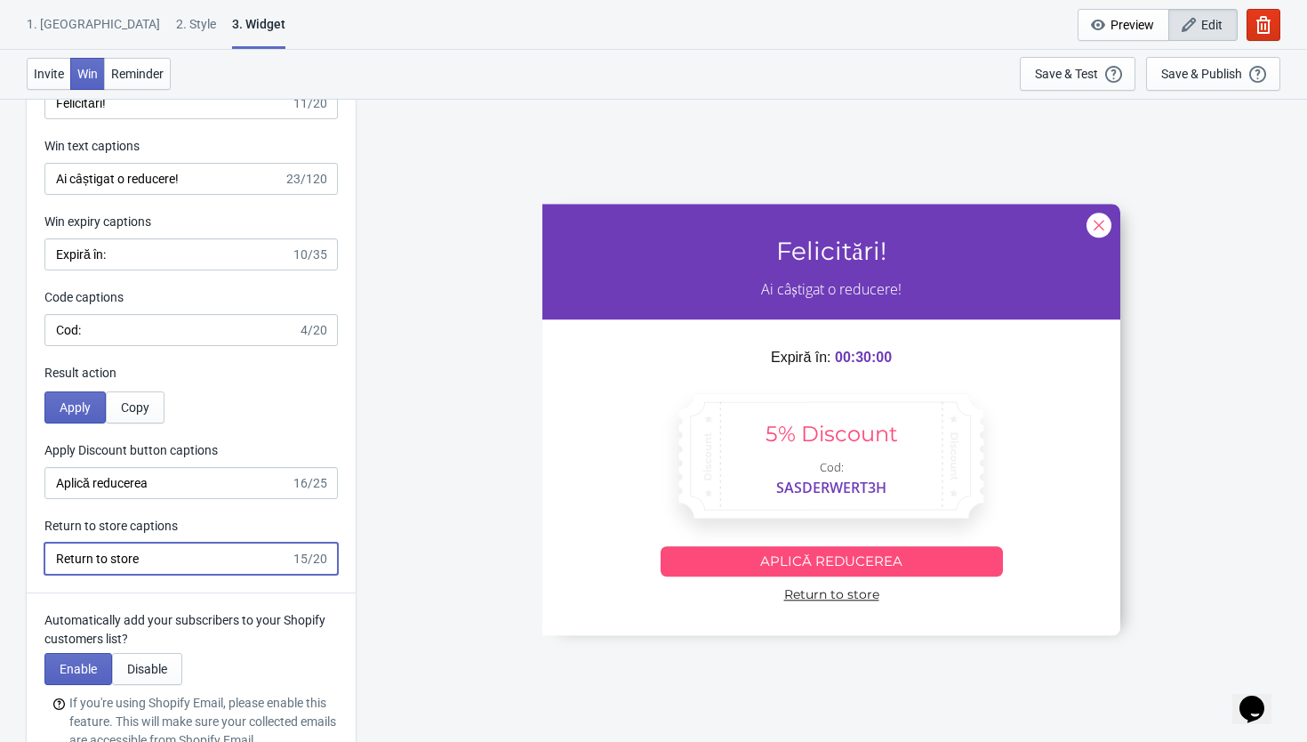
drag, startPoint x: 150, startPoint y: 556, endPoint x: 33, endPoint y: 553, distance: 117.4
click at [33, 553] on div "Win Screen Win title captions Felicitări! 11/20 Win text captions Ai câștigat o…" at bounding box center [191, 288] width 329 height 609
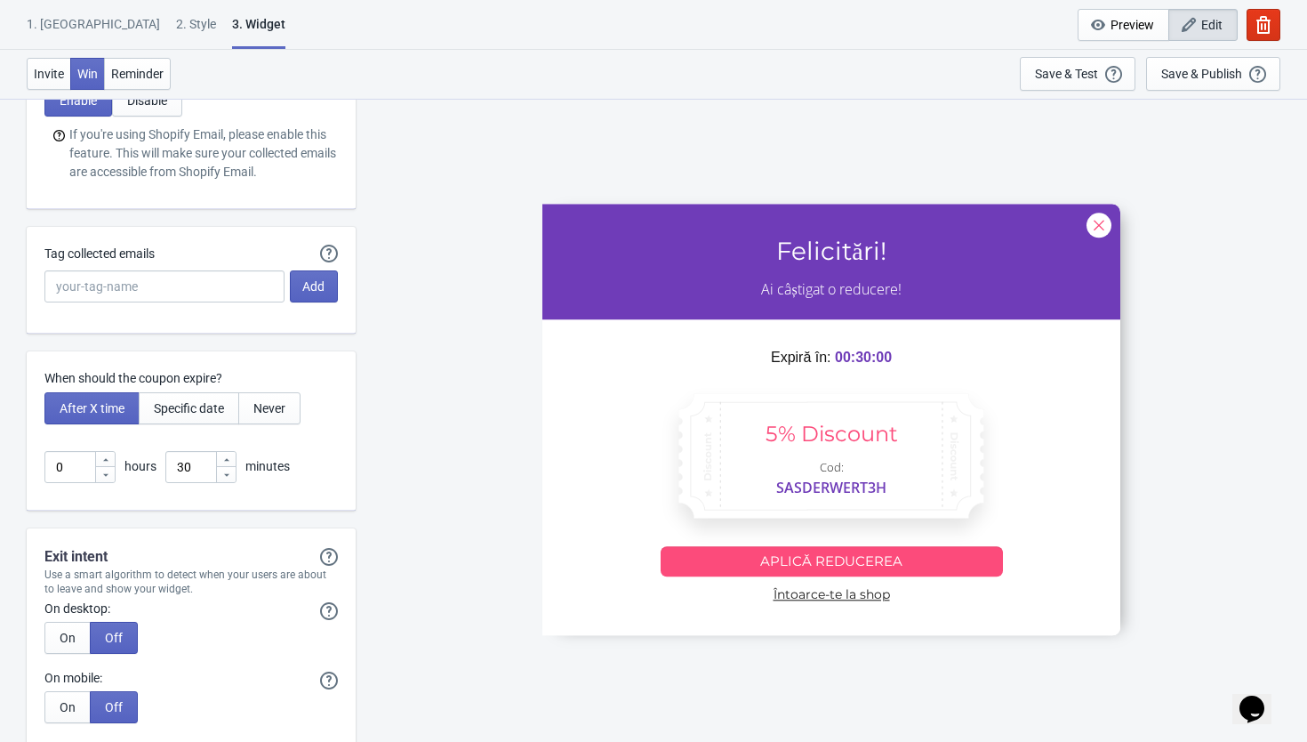
scroll to position [3959, 0]
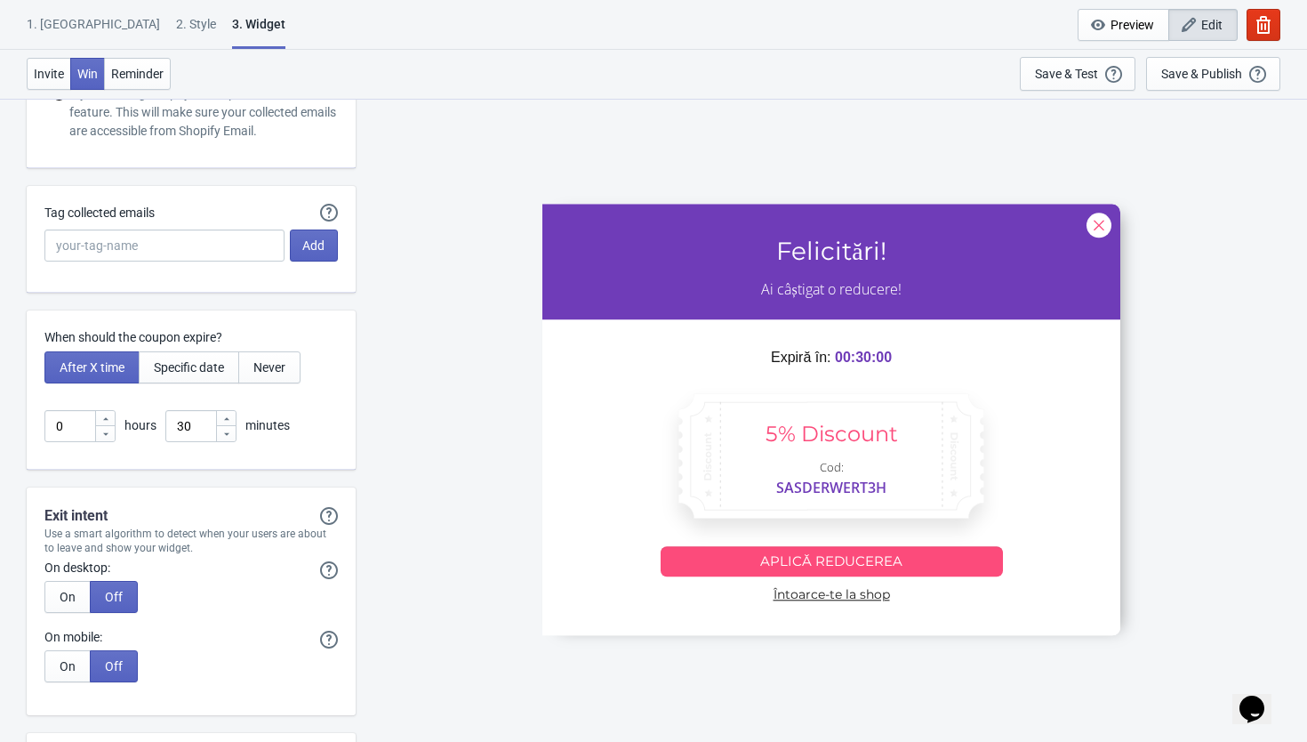
type input "Întoarce-te la shop"
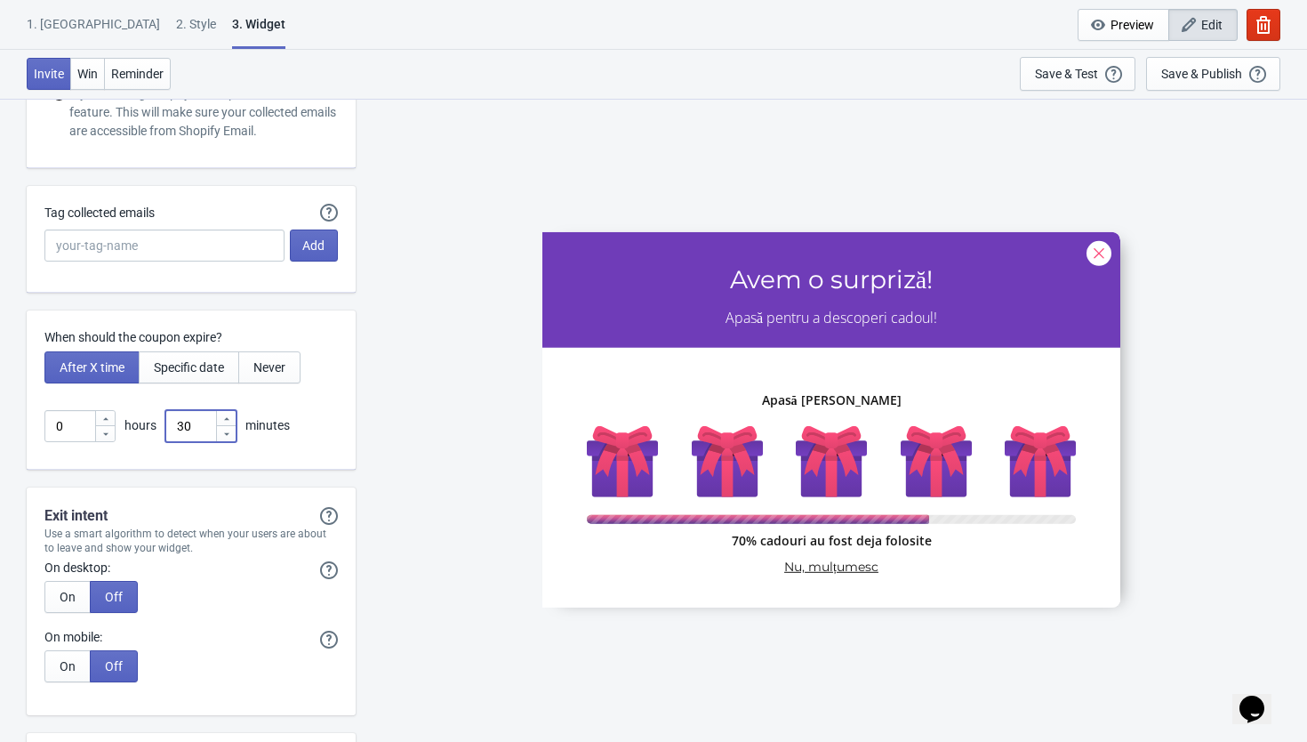
click at [222, 429] on icon at bounding box center [226, 434] width 11 height 11
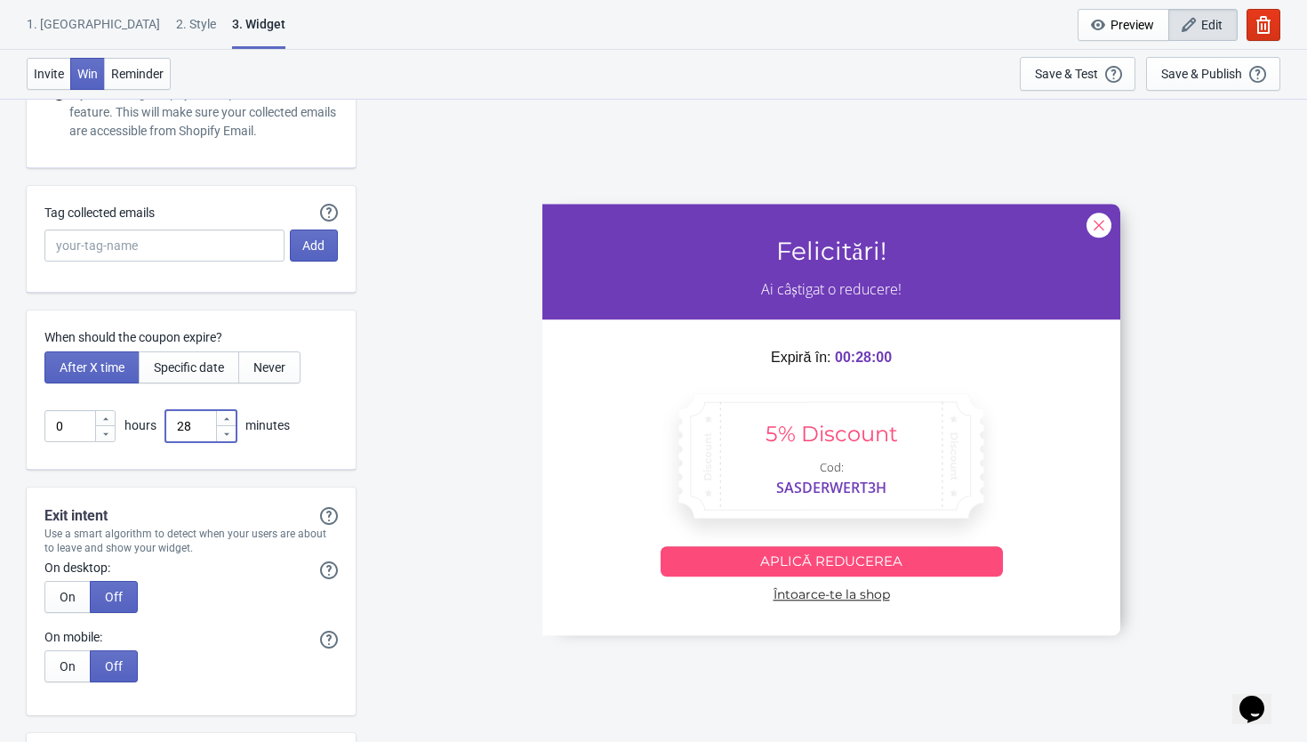
click at [222, 429] on icon at bounding box center [226, 434] width 11 height 11
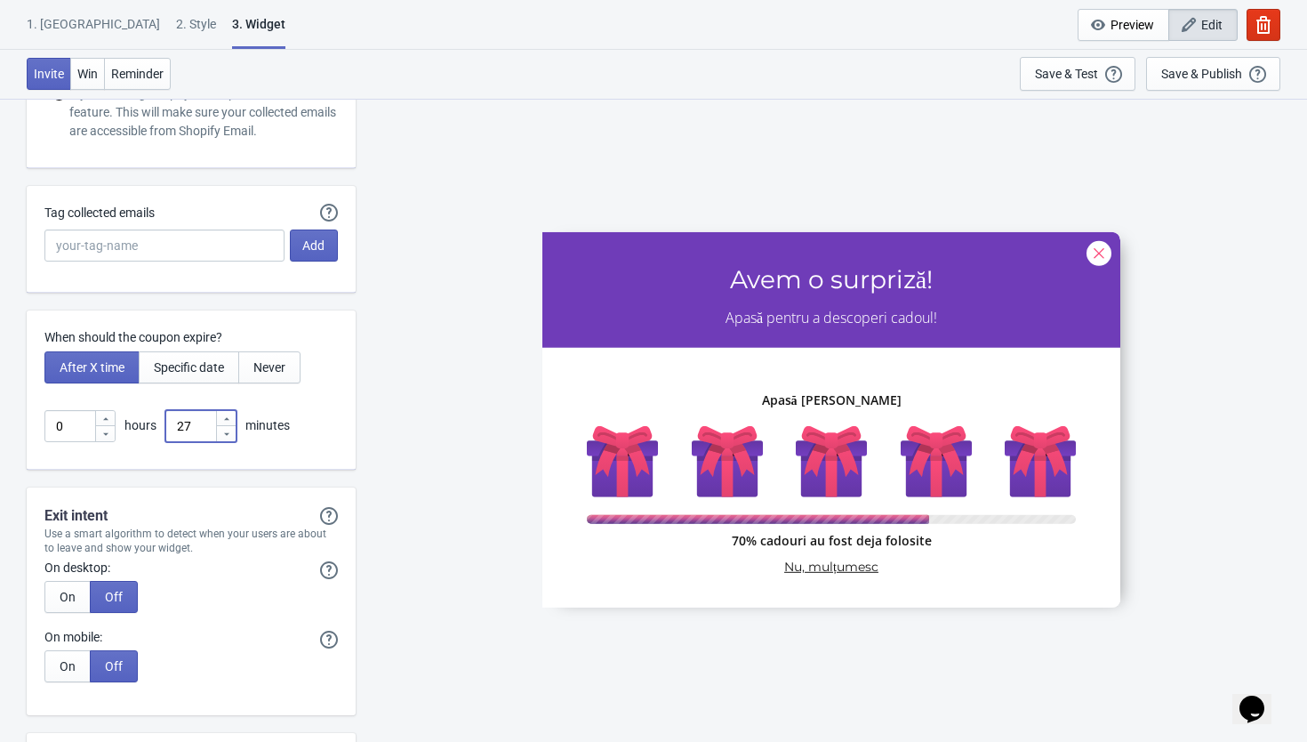
click at [222, 429] on icon at bounding box center [226, 434] width 11 height 11
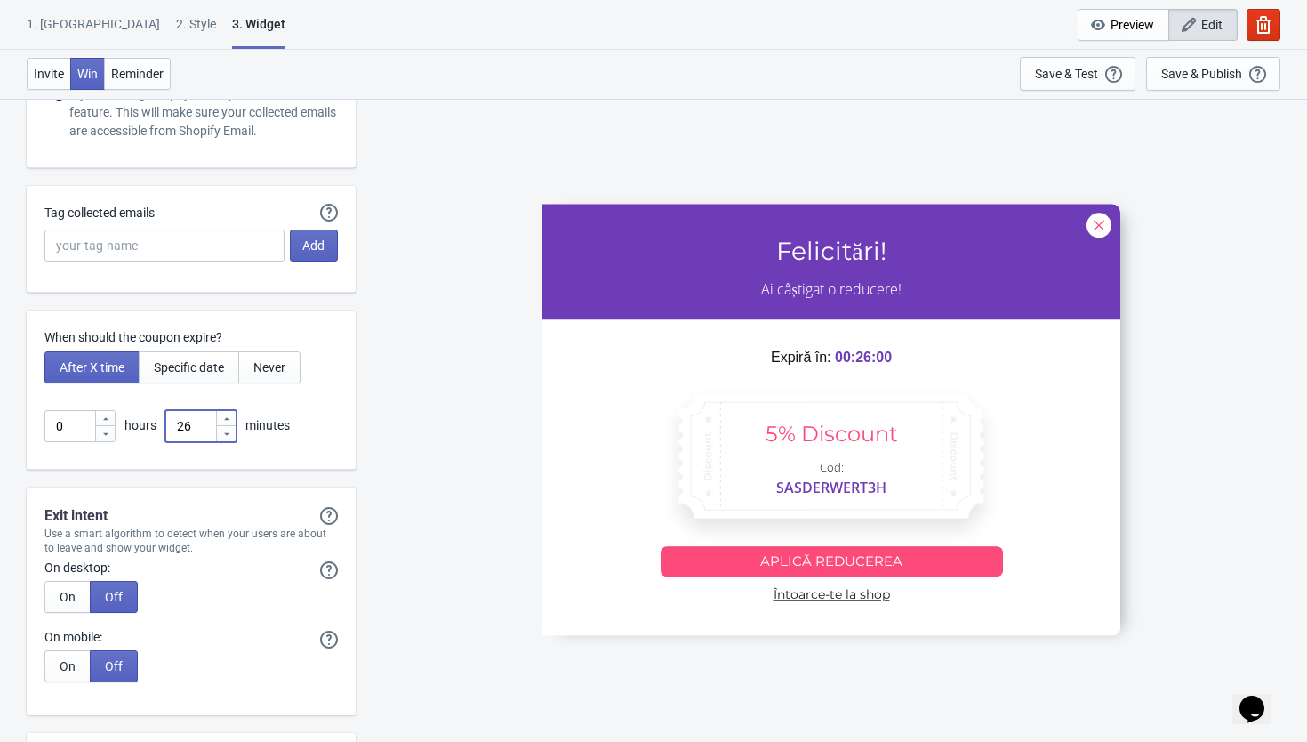
drag, startPoint x: 198, startPoint y: 419, endPoint x: 174, endPoint y: 419, distance: 24.0
click at [174, 419] on input "26" at bounding box center [190, 426] width 50 height 32
type input "25"
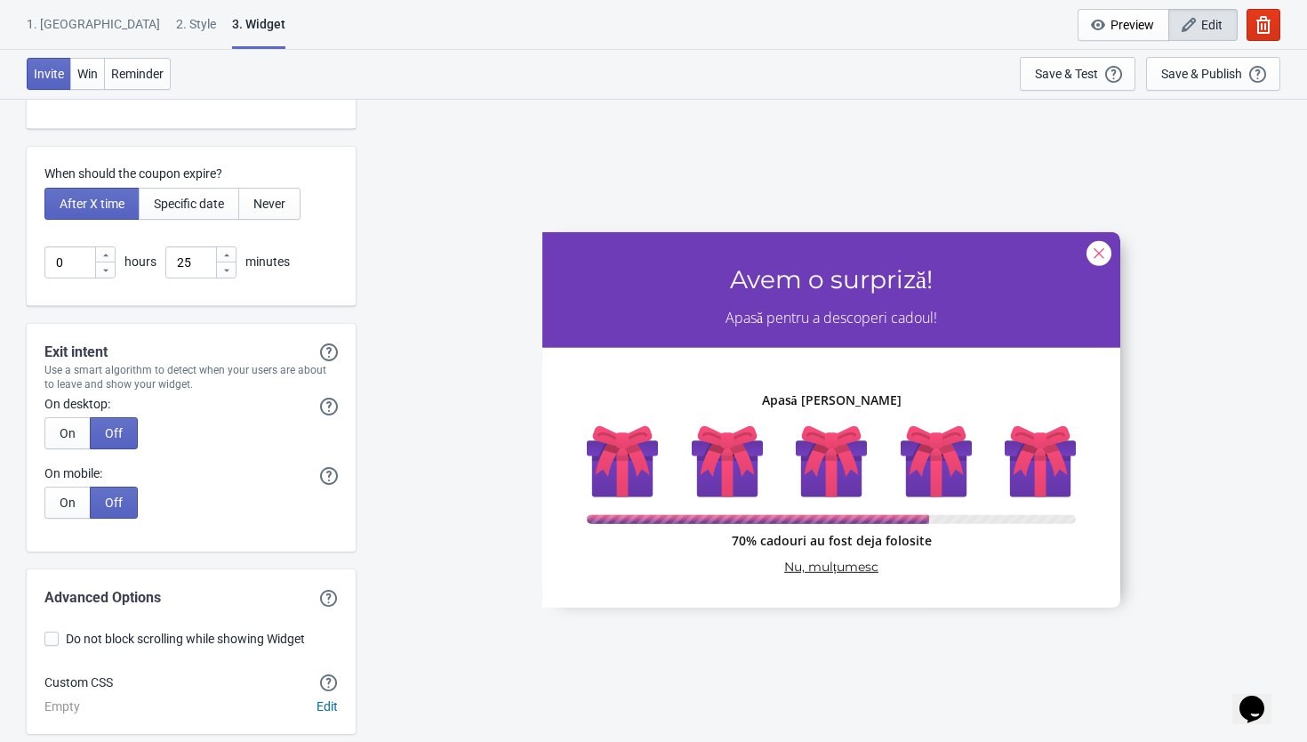
scroll to position [4125, 0]
click at [71, 493] on span "On" at bounding box center [68, 500] width 16 height 14
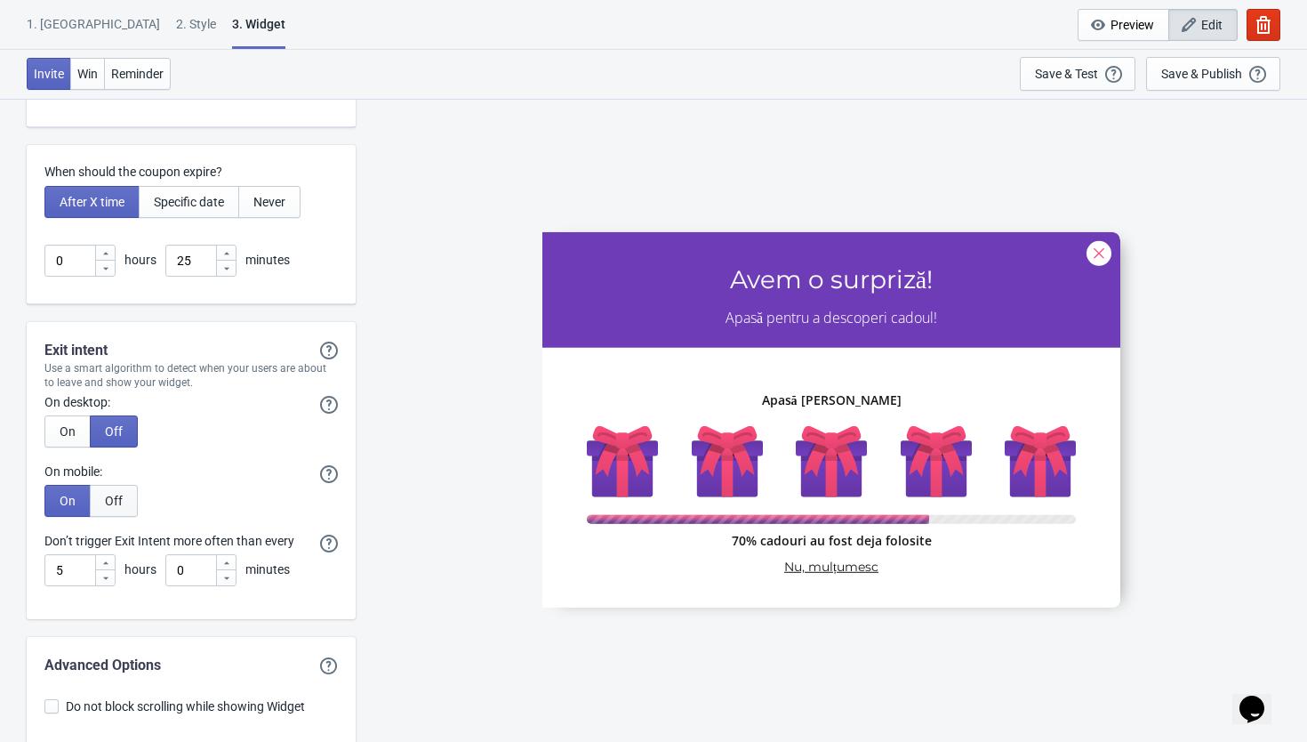
click at [108, 501] on span "Off" at bounding box center [114, 500] width 18 height 14
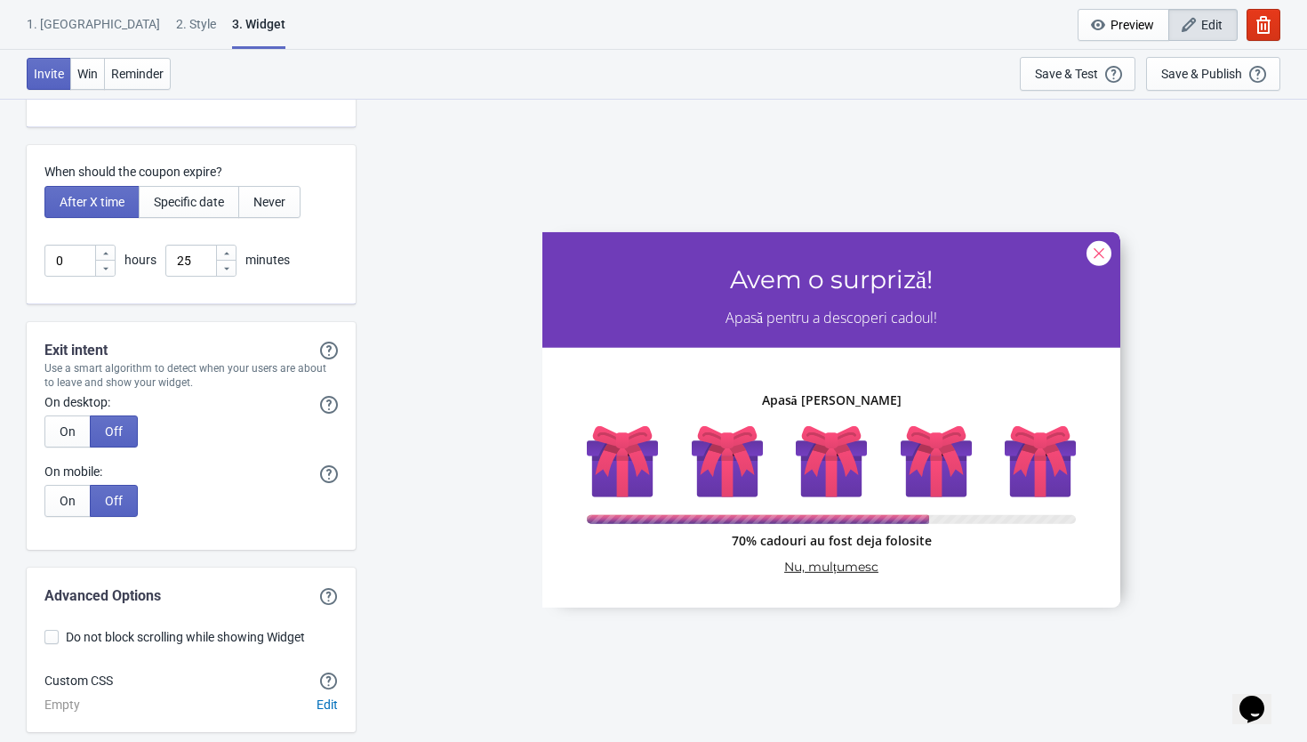
scroll to position [4201, 0]
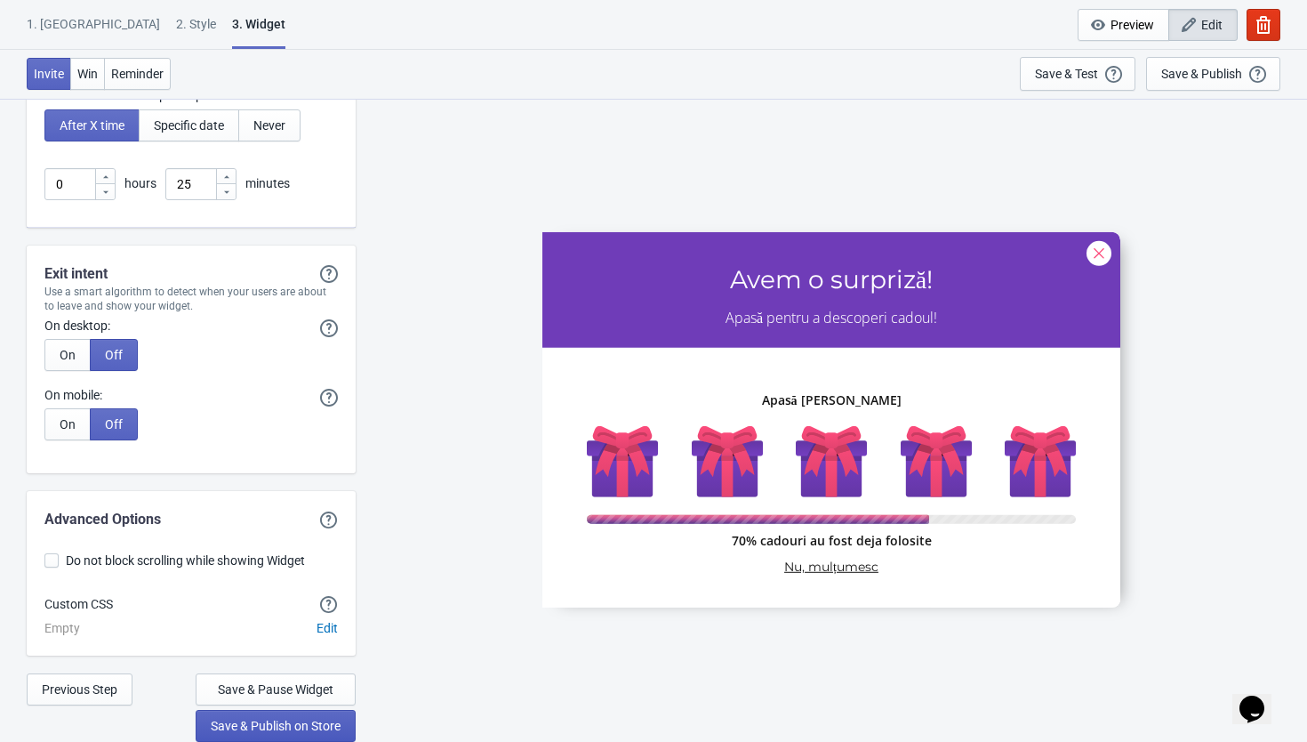
click at [273, 729] on span "Save & Publish on Store" at bounding box center [276, 725] width 130 height 14
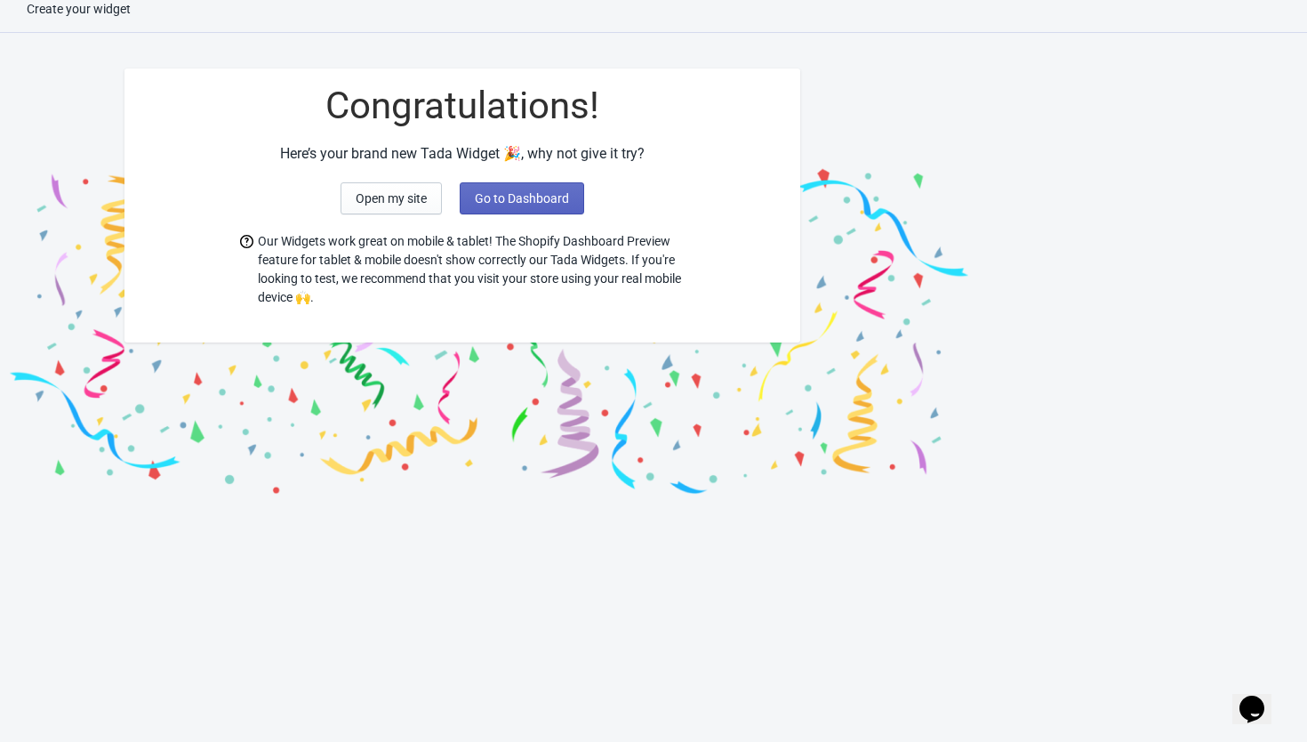
scroll to position [18, 0]
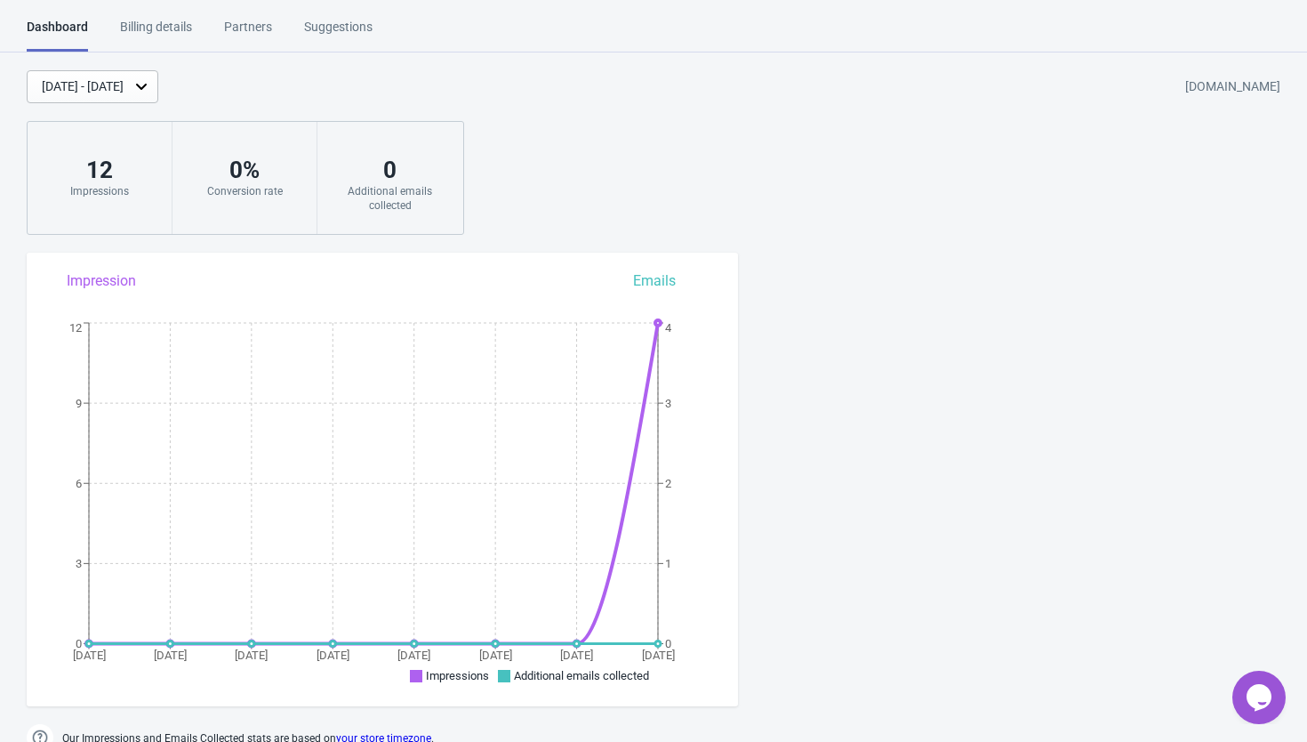
click at [129, 20] on div "Billing details" at bounding box center [156, 33] width 72 height 31
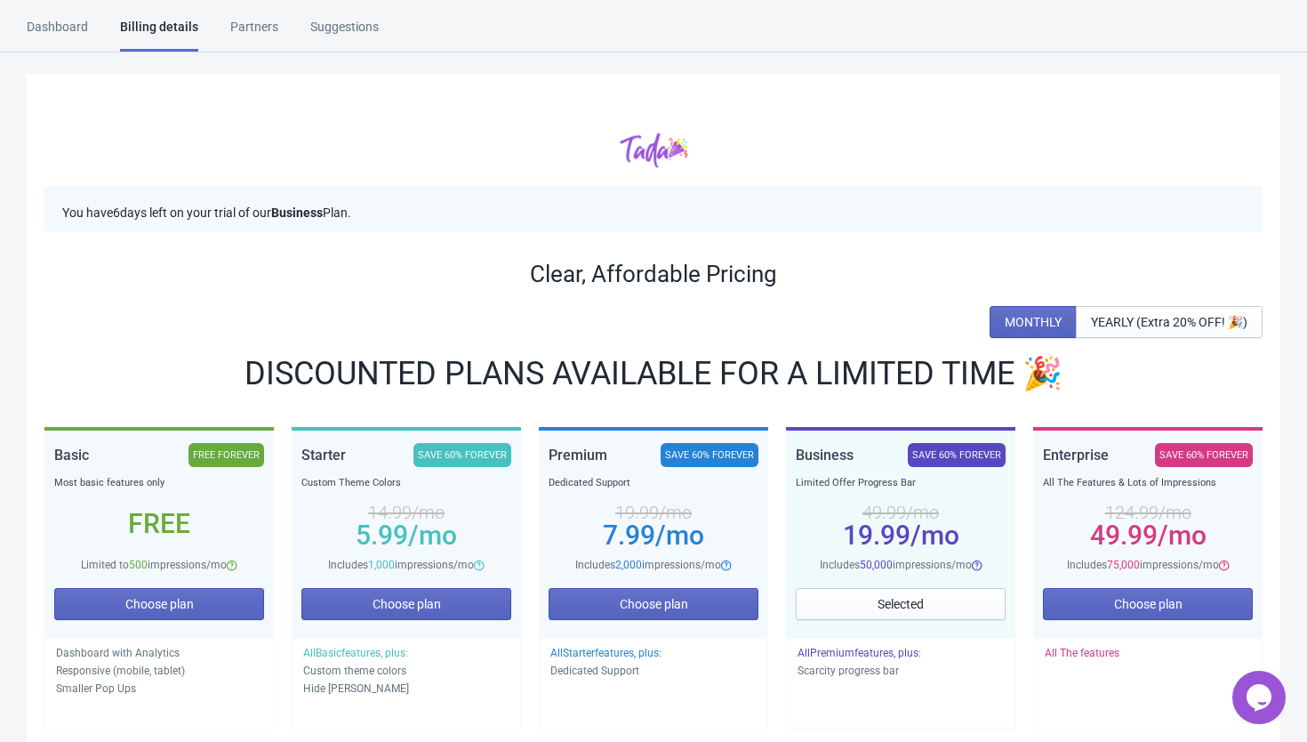
click at [242, 22] on div "Partners" at bounding box center [254, 33] width 48 height 31
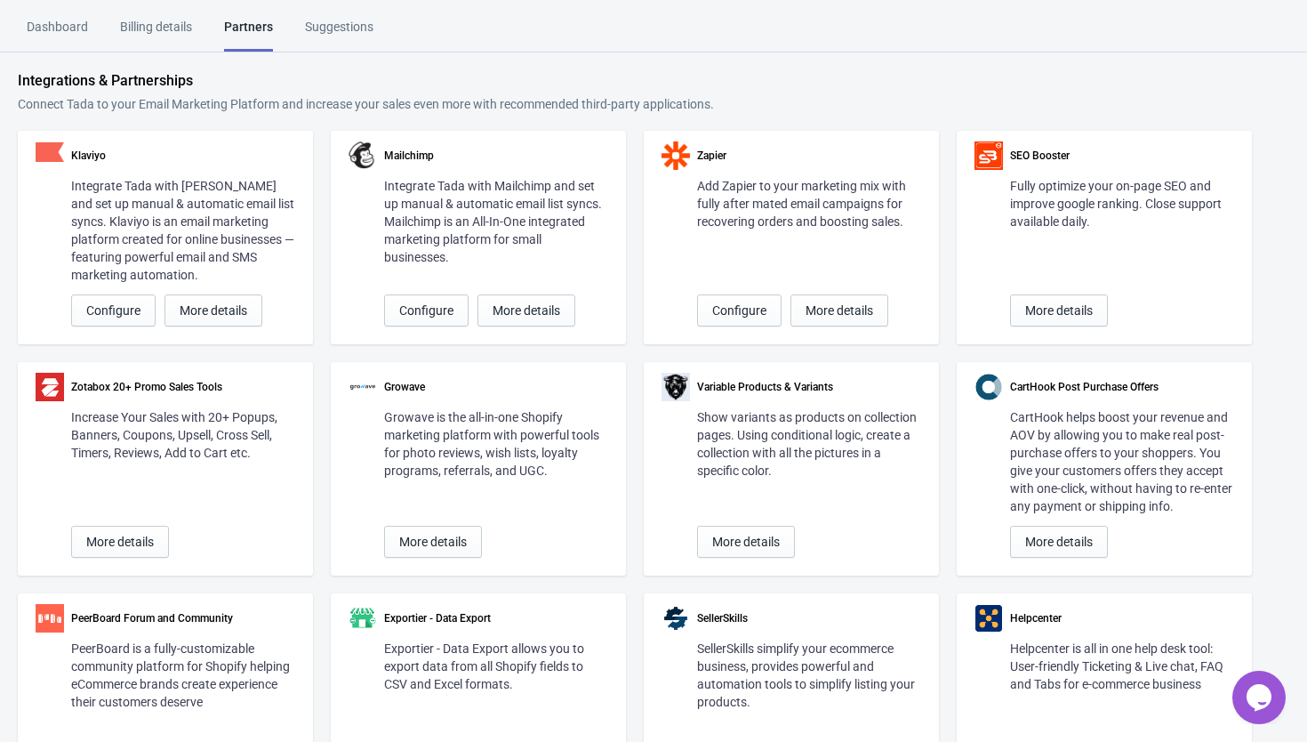
click at [335, 31] on div "Suggestions" at bounding box center [339, 33] width 68 height 31
click at [71, 33] on div "Dashboard" at bounding box center [57, 33] width 61 height 31
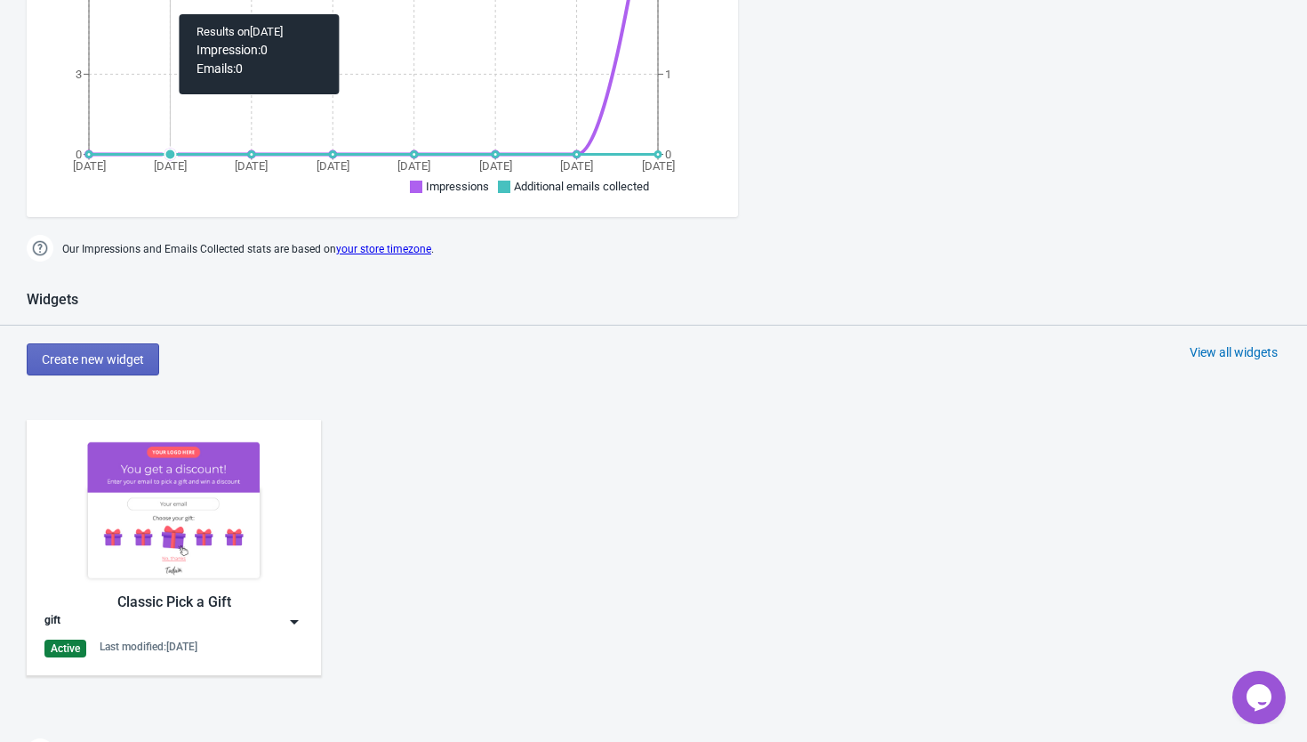
scroll to position [506, 0]
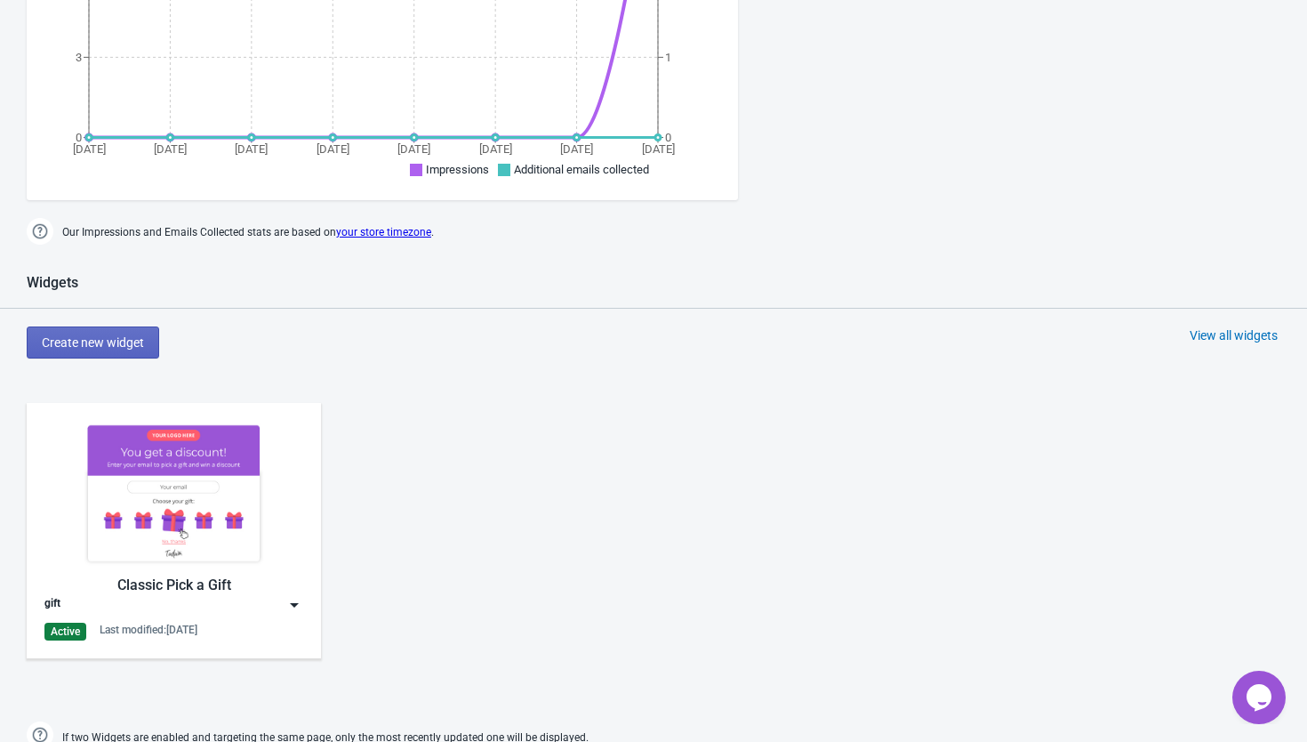
click at [288, 609] on img at bounding box center [294, 605] width 18 height 18
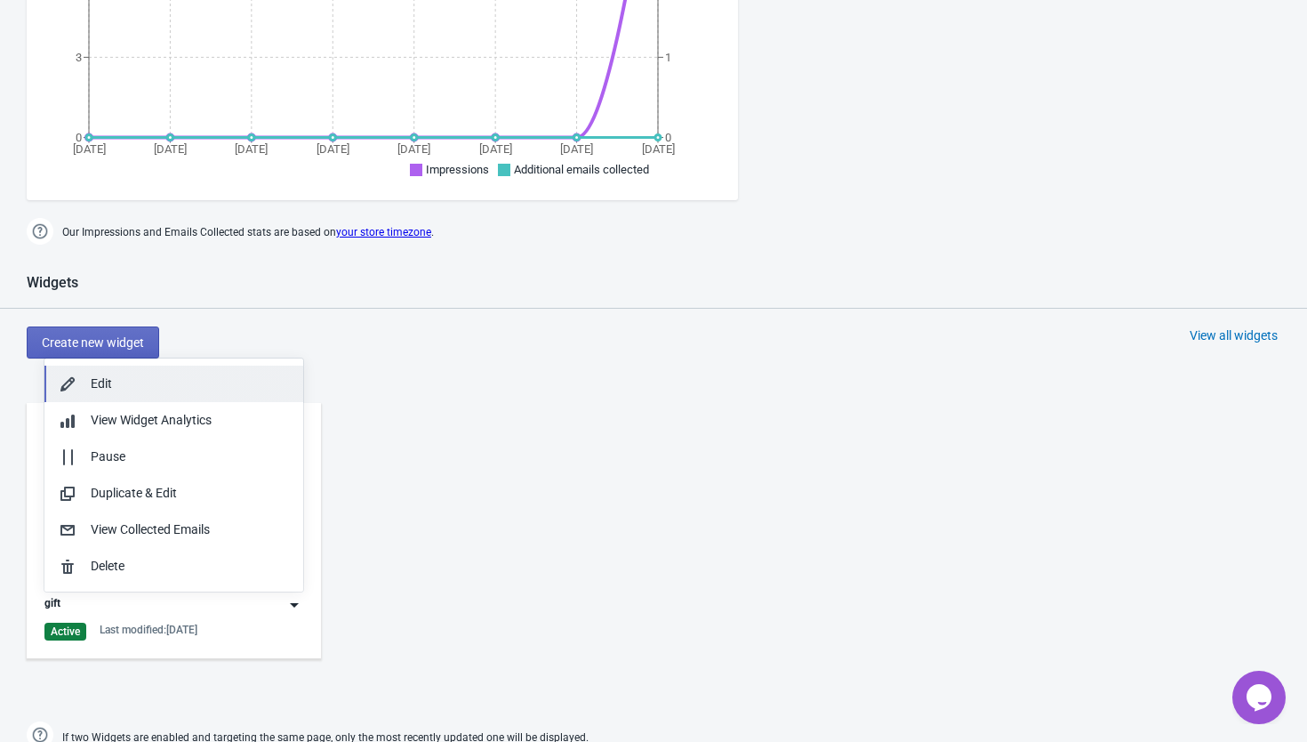
click at [106, 386] on div "Edit" at bounding box center [190, 383] width 198 height 19
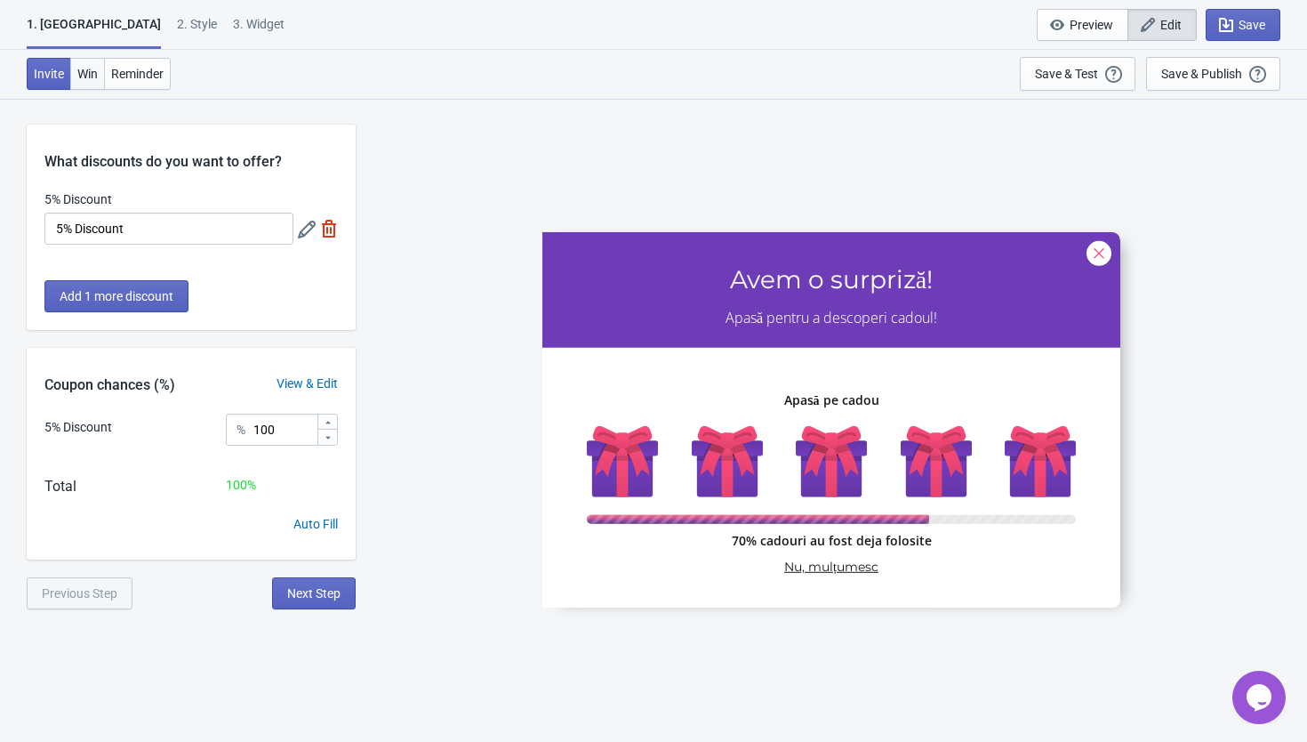
click at [90, 74] on span "Win" at bounding box center [87, 74] width 20 height 14
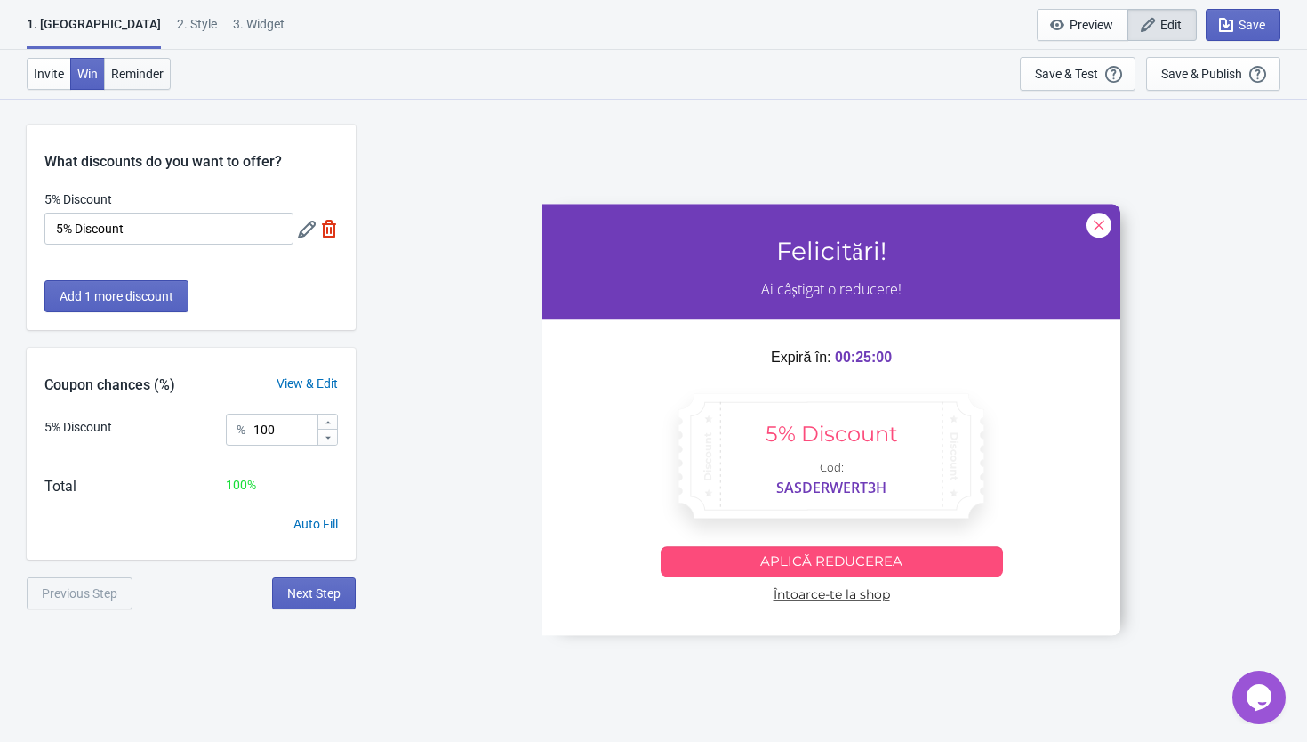
click at [147, 84] on button "Reminder" at bounding box center [137, 74] width 67 height 32
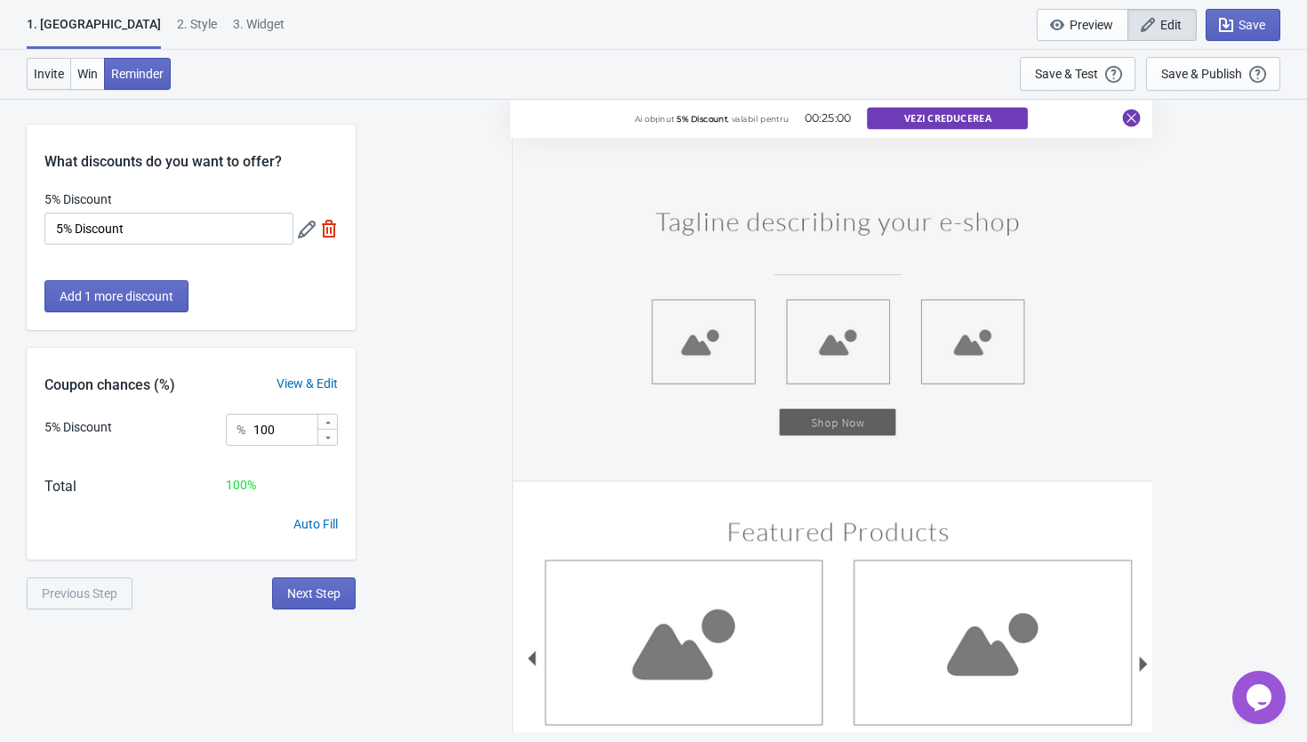
click at [55, 80] on span "Invite" at bounding box center [49, 74] width 30 height 14
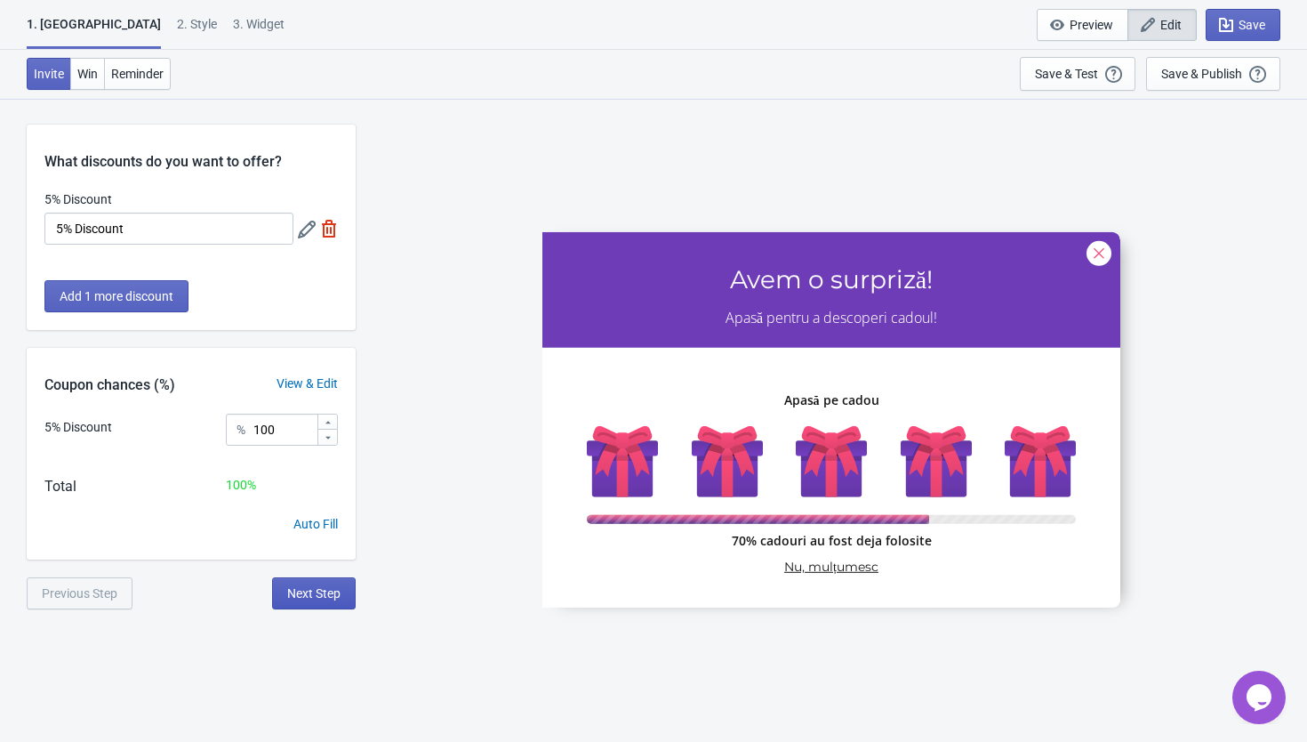
click at [323, 592] on span "Next Step" at bounding box center [313, 593] width 53 height 14
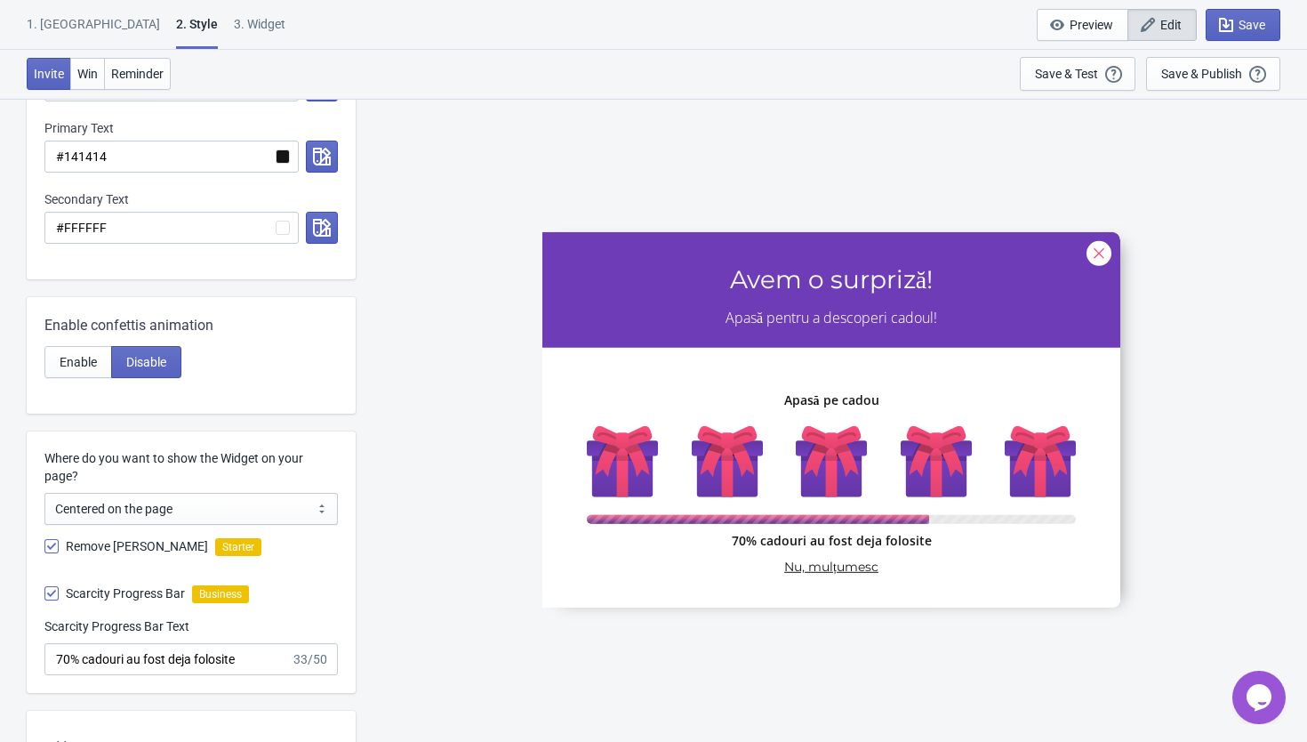
scroll to position [696, 0]
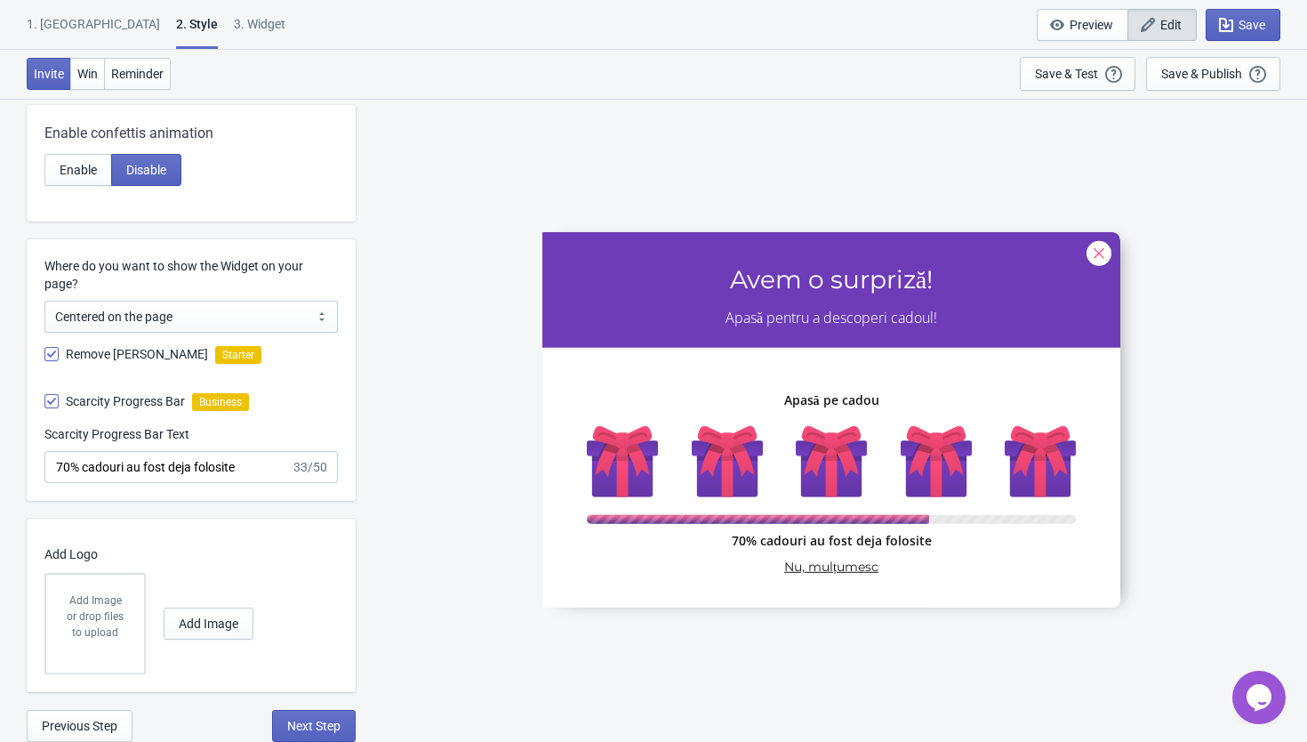
click at [53, 403] on span at bounding box center [51, 401] width 14 height 14
click at [45, 403] on input "Scarcity Progress Bar" at bounding box center [44, 410] width 1 height 32
checkbox input "false"
radio input "true"
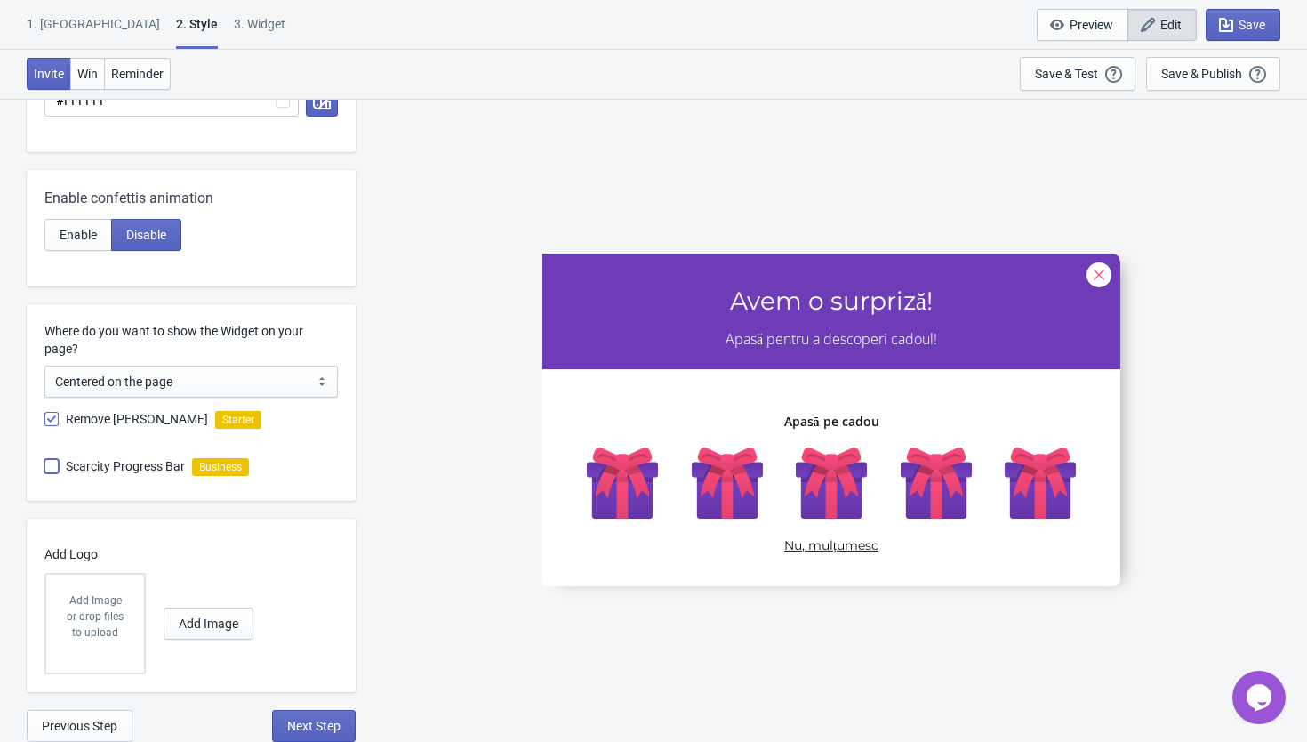
scroll to position [631, 0]
click at [334, 737] on button "Next Step" at bounding box center [314, 726] width 84 height 32
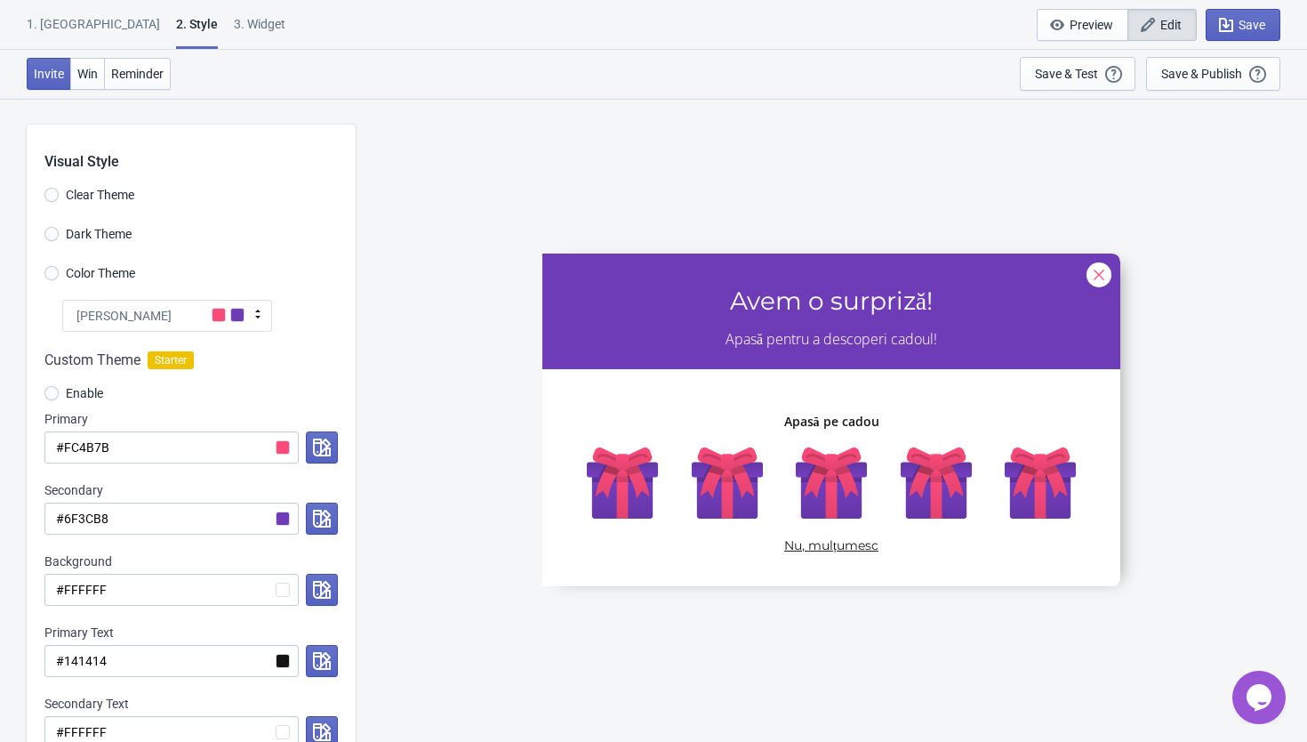
select select "homepageOnly"
select select "once"
select select "1"
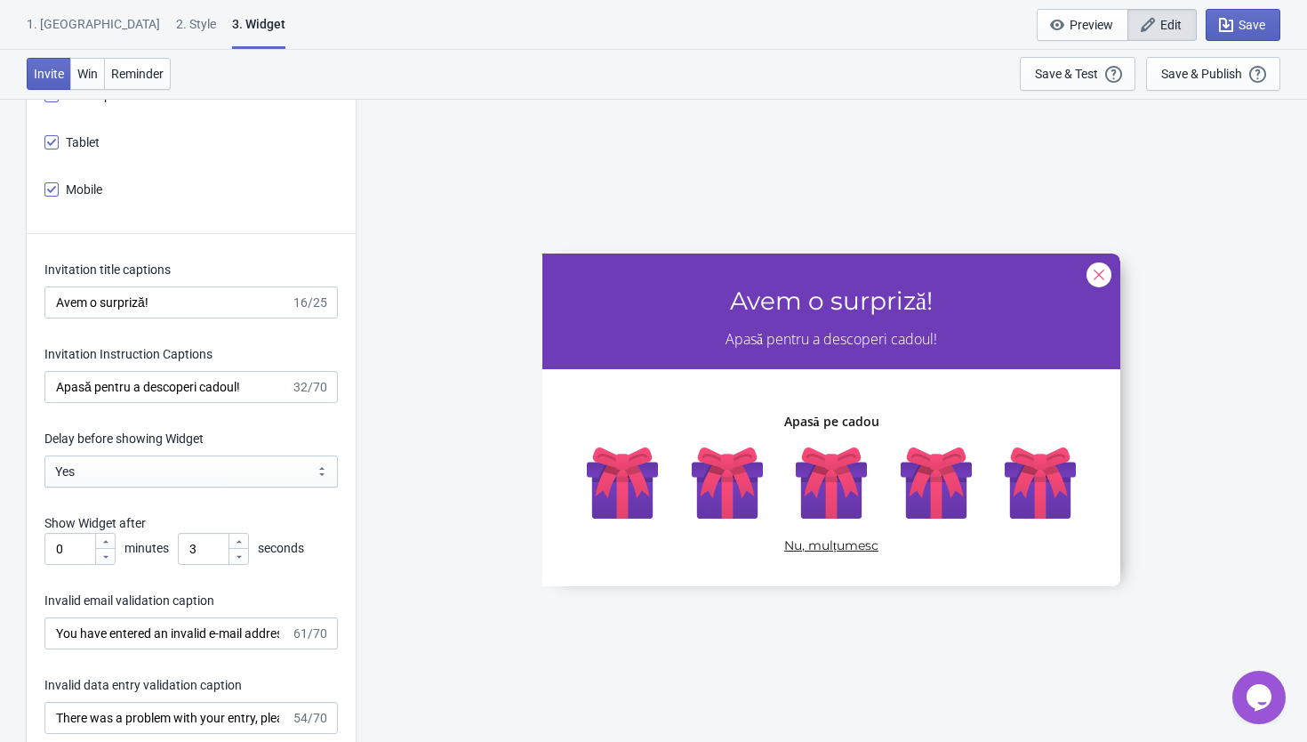
scroll to position [2156, 0]
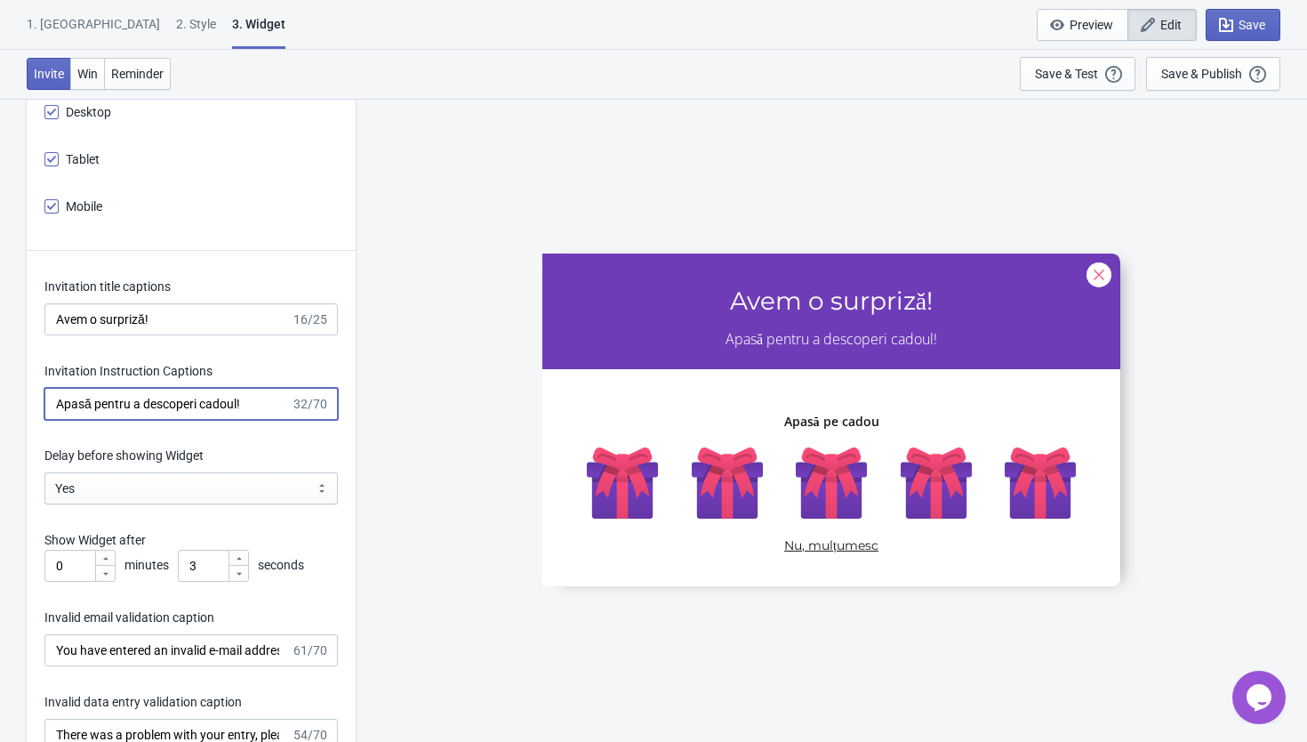
drag, startPoint x: 261, startPoint y: 404, endPoint x: 49, endPoint y: 400, distance: 211.6
click at [49, 400] on input "Apasă pentru a descoperi cadoul!" at bounding box center [167, 404] width 246 height 32
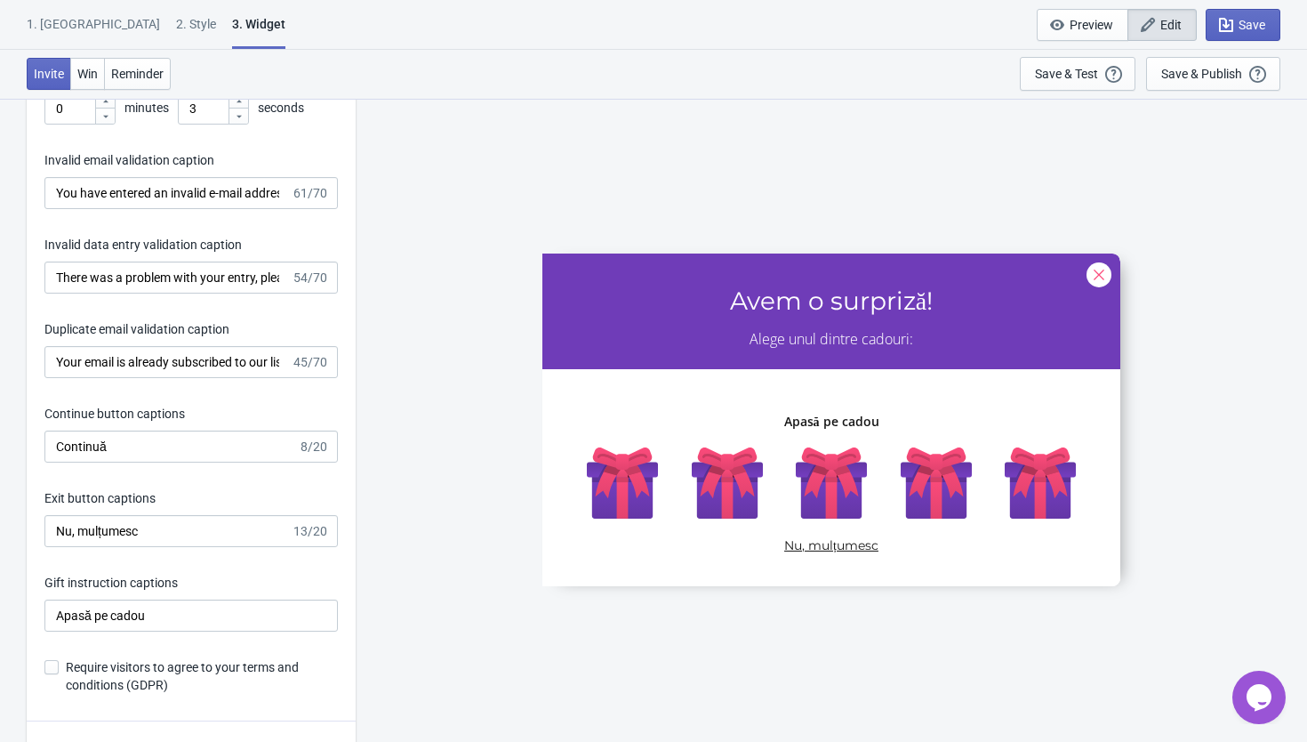
scroll to position [2674, 0]
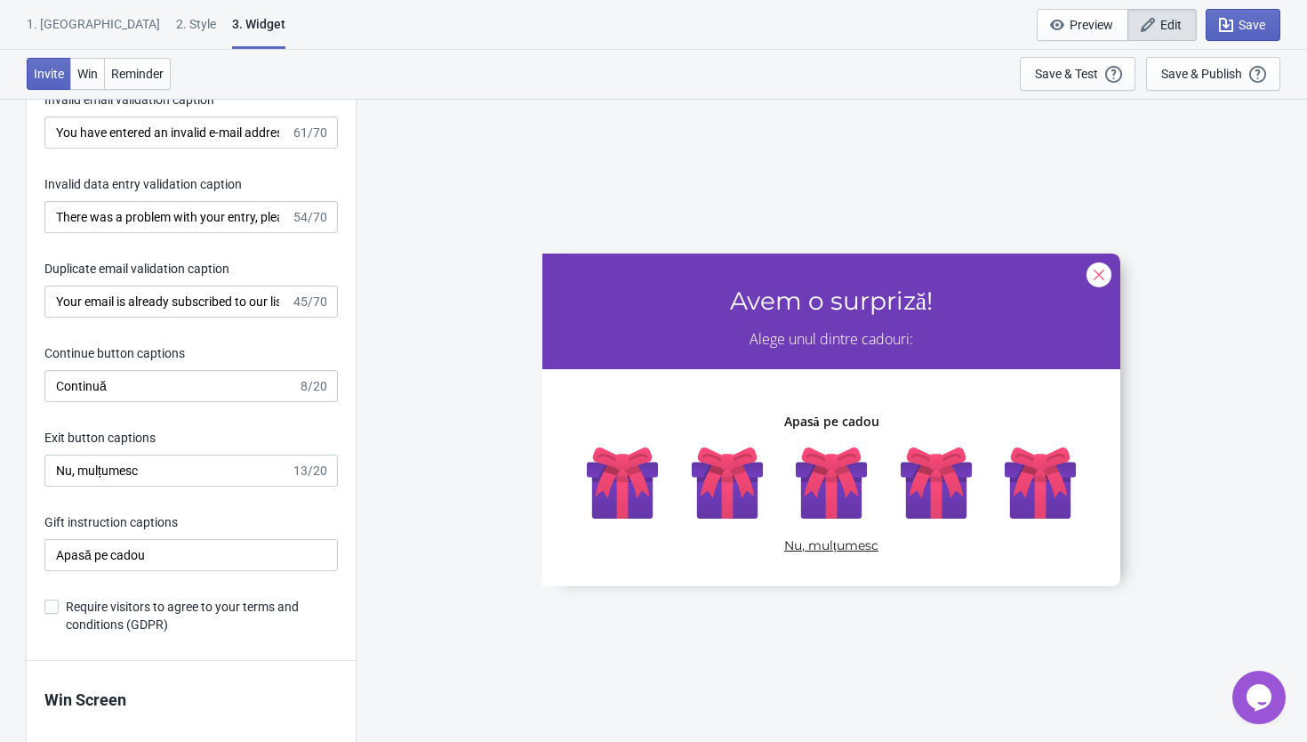
type input "Alege unul dintre cadouri:"
drag, startPoint x: 163, startPoint y: 563, endPoint x: 141, endPoint y: 564, distance: 21.4
click at [141, 564] on input "Apasă pe cadou" at bounding box center [190, 555] width 293 height 32
drag, startPoint x: 107, startPoint y: 554, endPoint x: 65, endPoint y: 549, distance: 42.0
click at [65, 549] on input "Apasă pe cadou" at bounding box center [190, 555] width 293 height 32
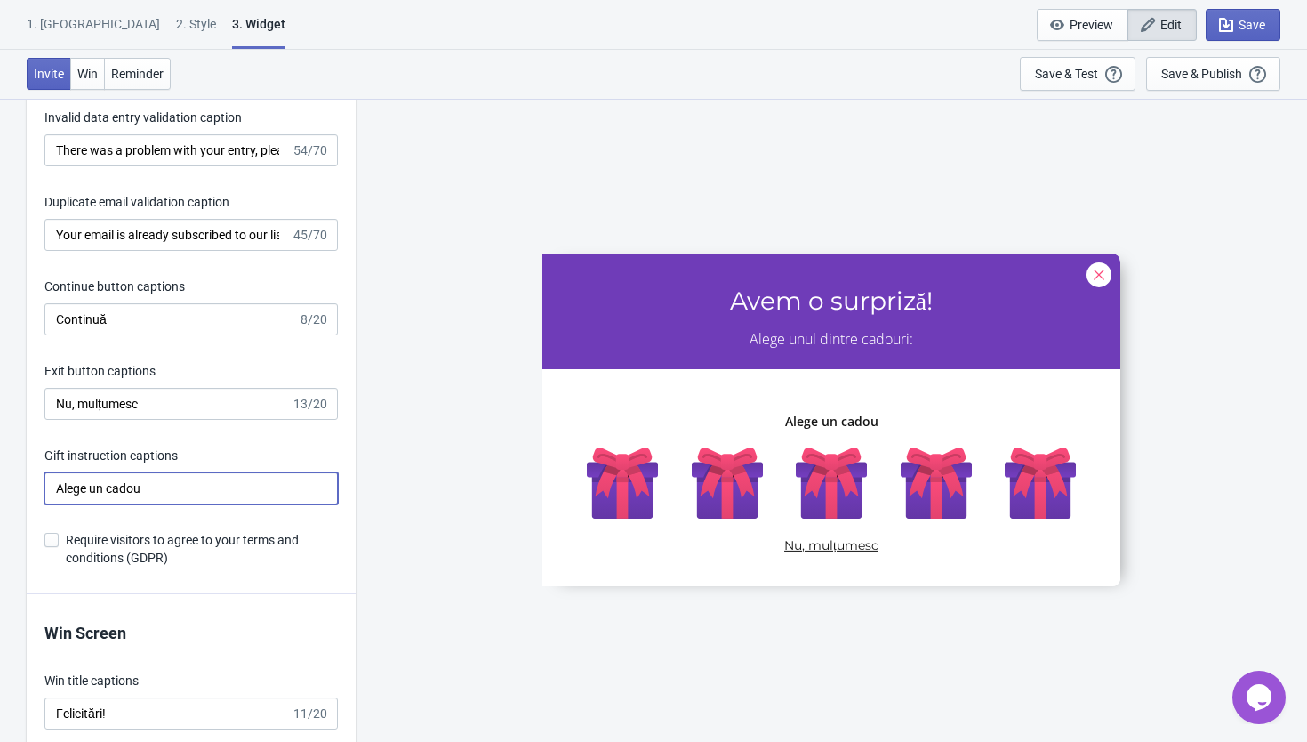
scroll to position [2753, 0]
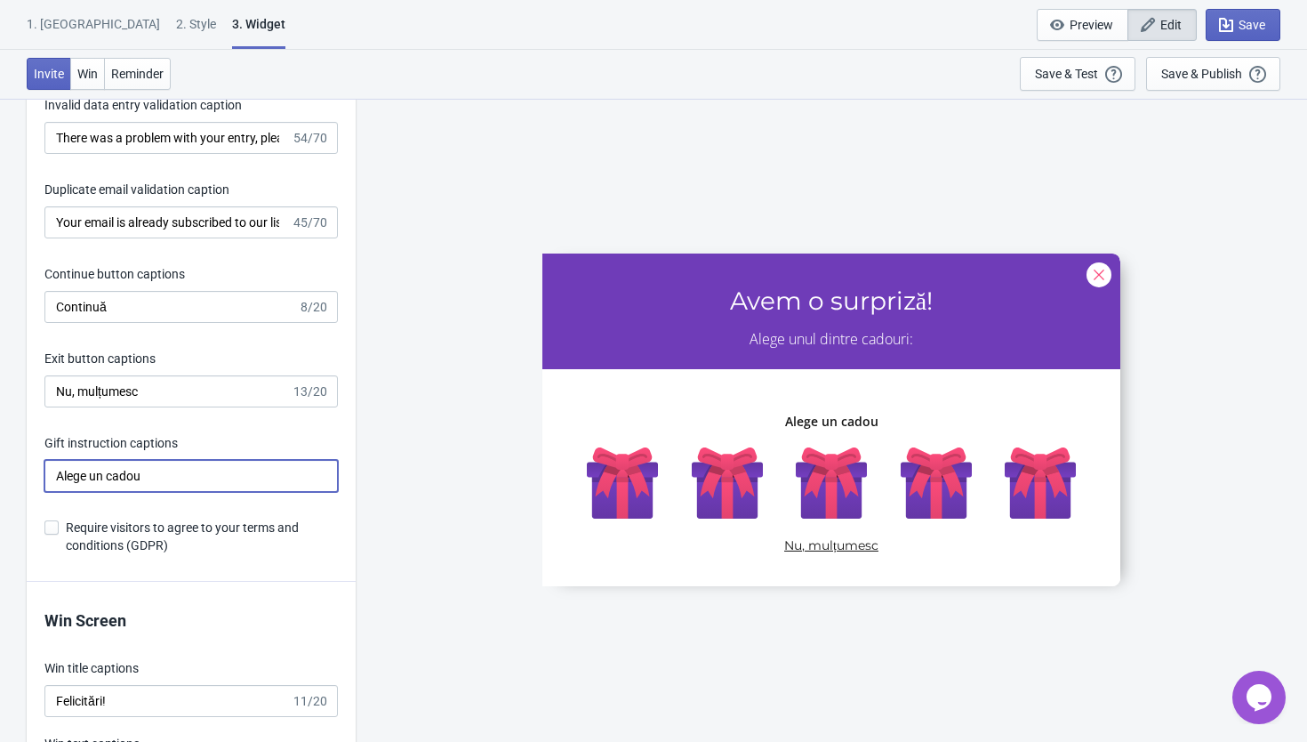
click at [215, 476] on input "Alege un cadou" at bounding box center [190, 476] width 293 height 32
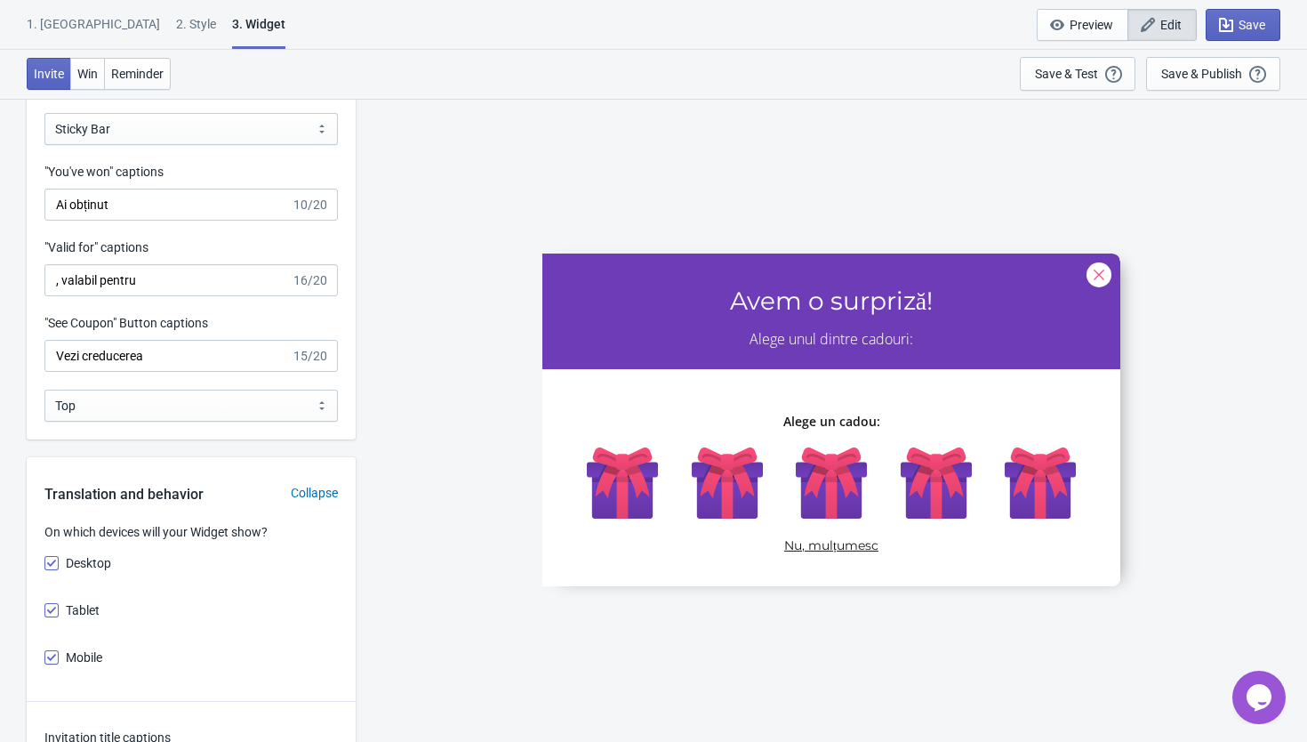
scroll to position [1685, 0]
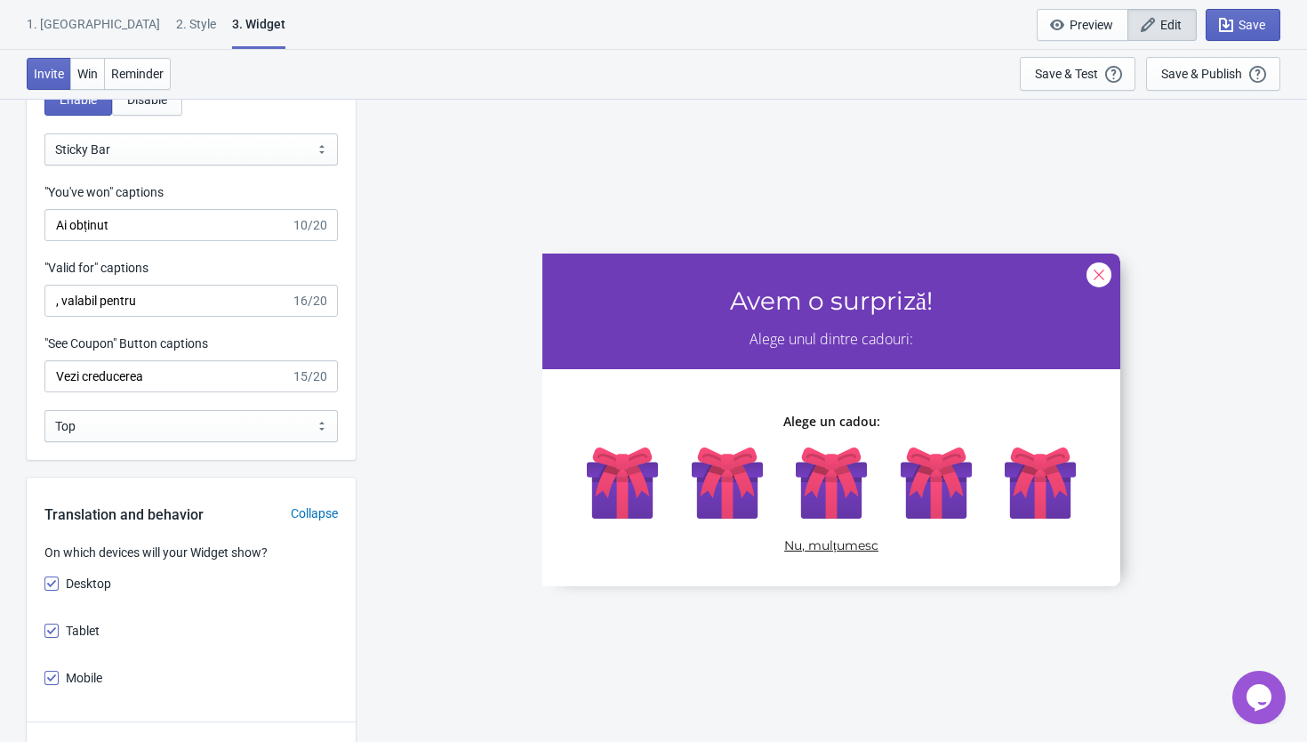
type input "Alege un cadou:"
click at [91, 378] on input "Vezi creducerea" at bounding box center [167, 376] width 246 height 32
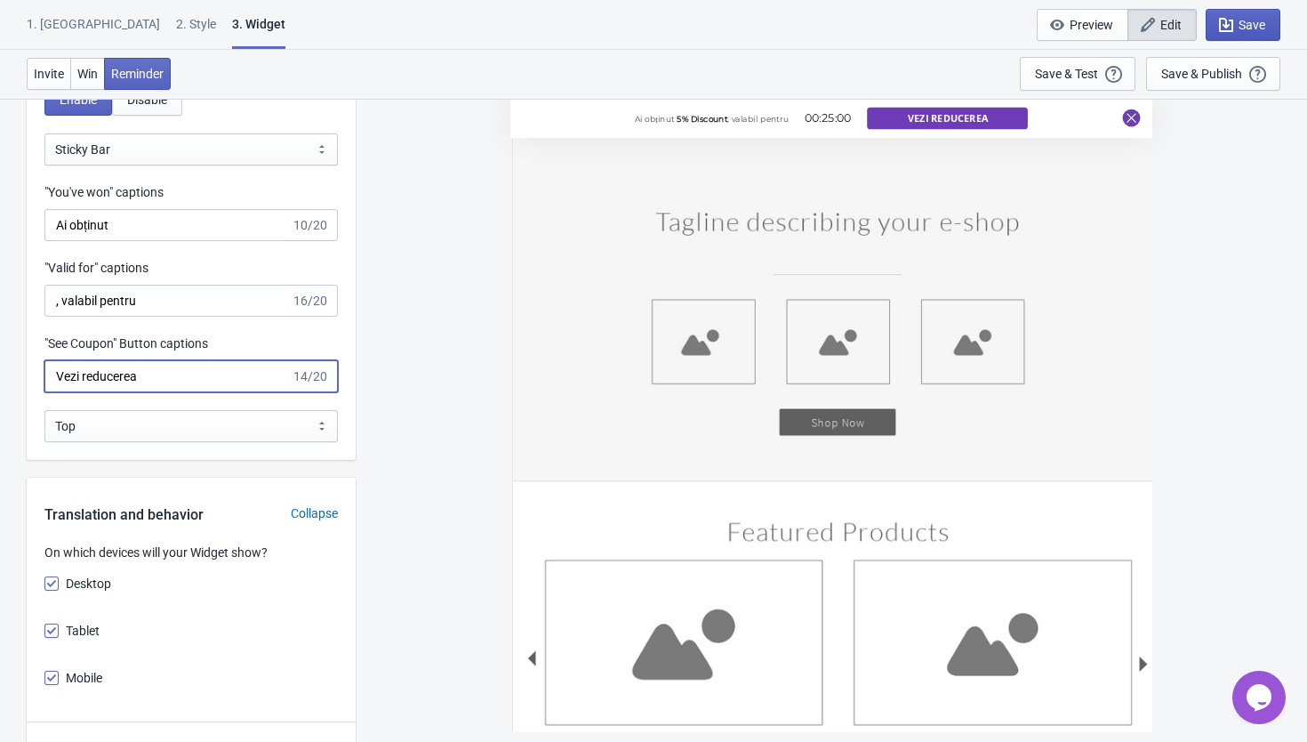
type input "Vezi reducerea"
click at [1253, 24] on span "Save" at bounding box center [1252, 25] width 27 height 14
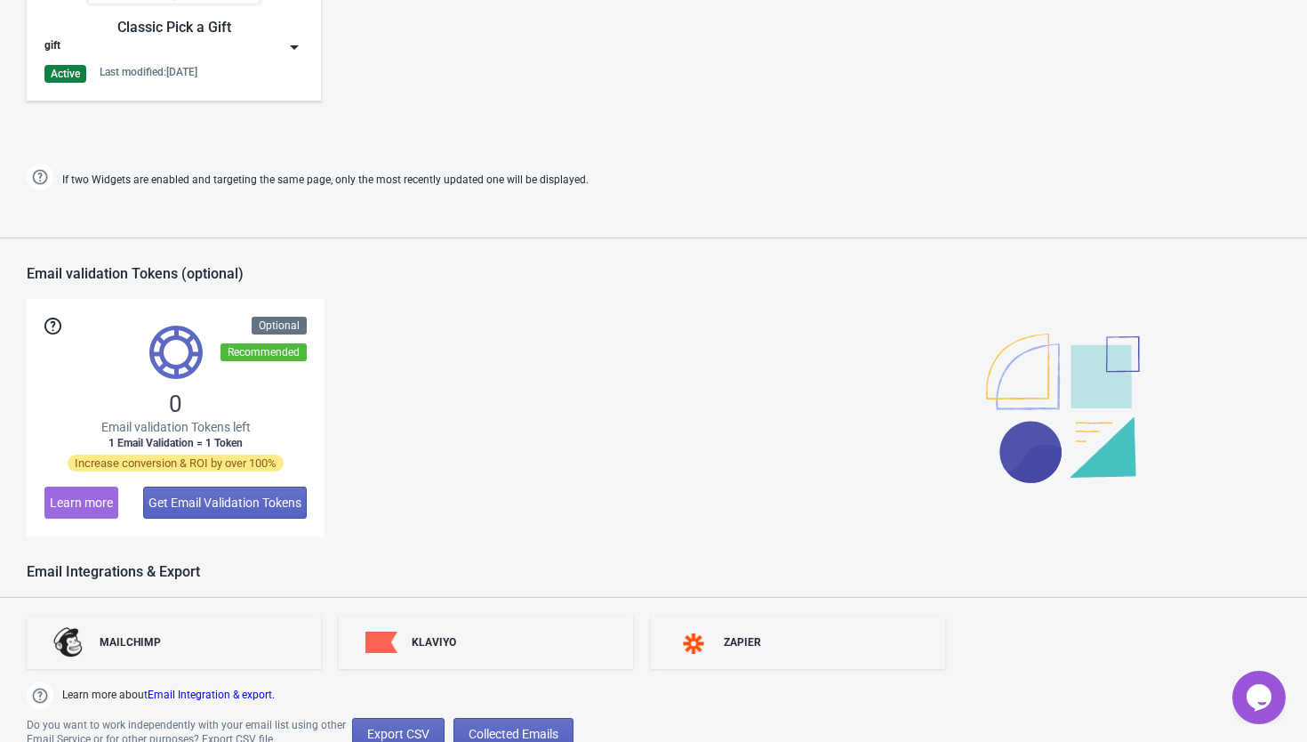
scroll to position [1058, 0]
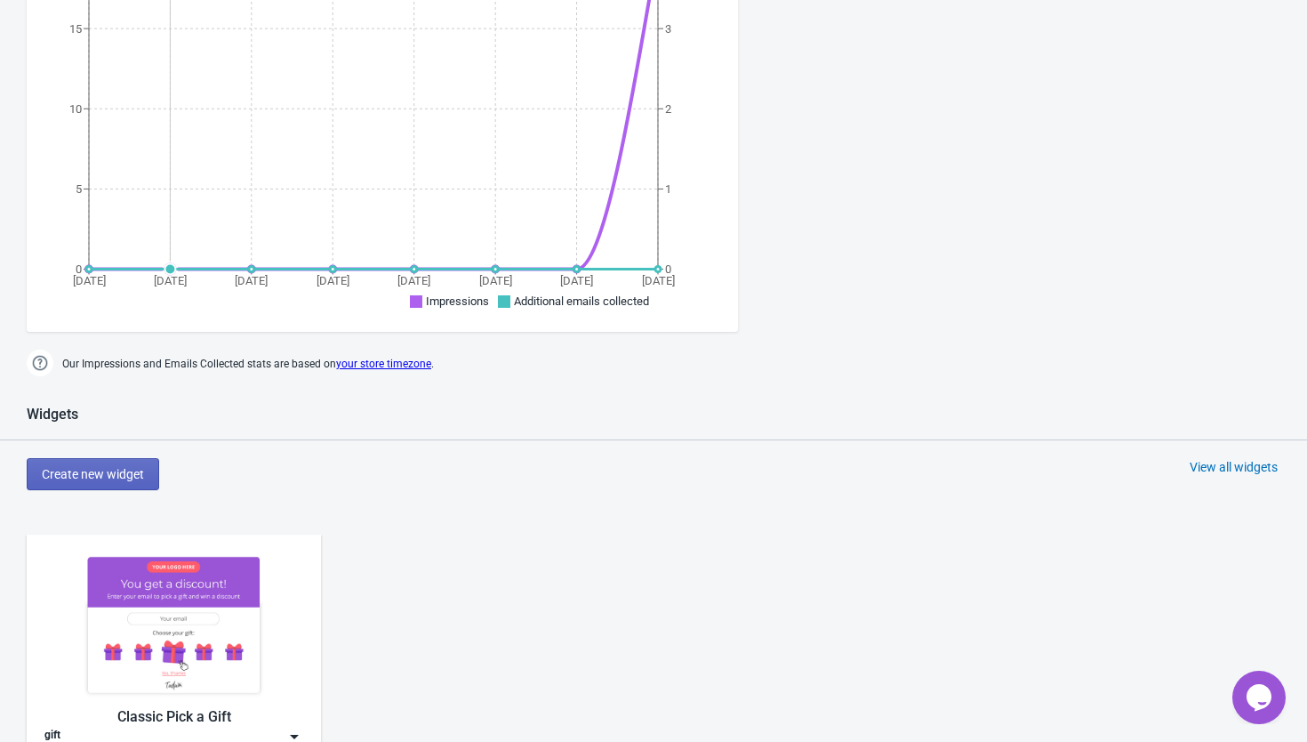
scroll to position [515, 0]
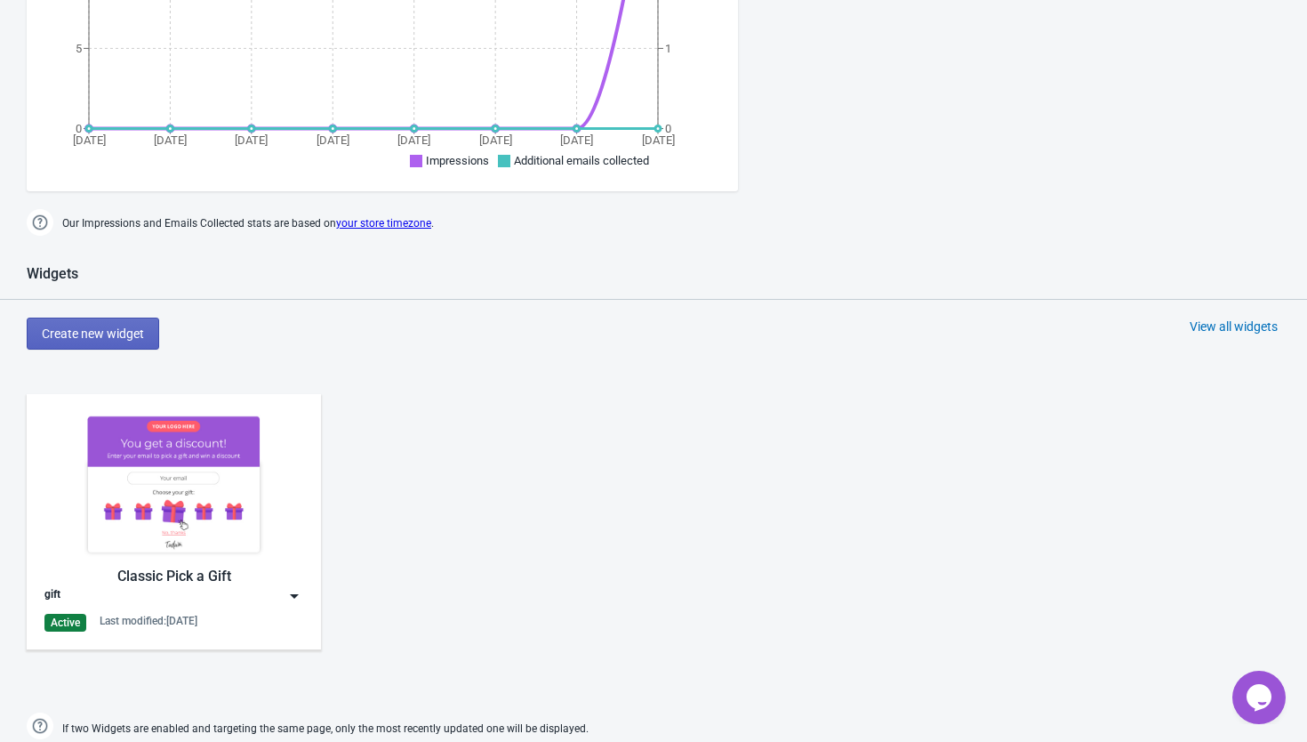
click at [253, 602] on div "gift" at bounding box center [173, 596] width 259 height 18
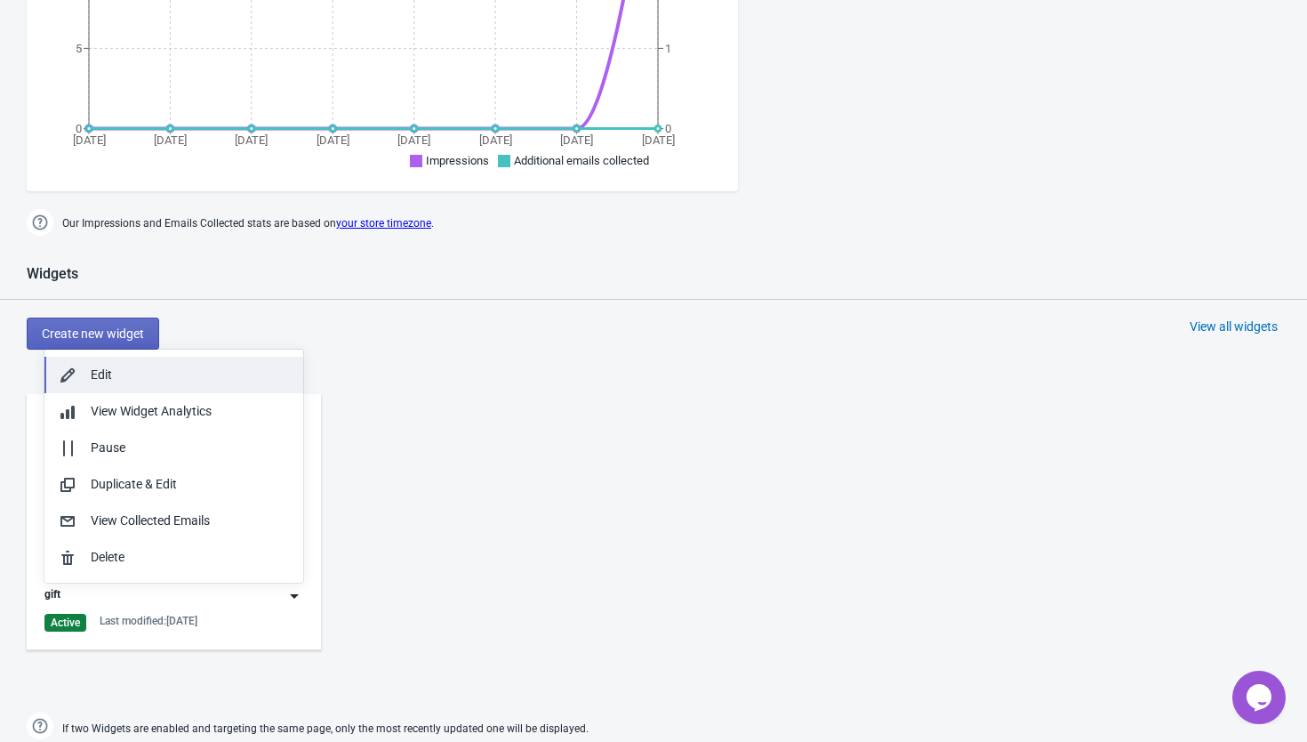
click at [195, 373] on div "Edit" at bounding box center [190, 374] width 198 height 19
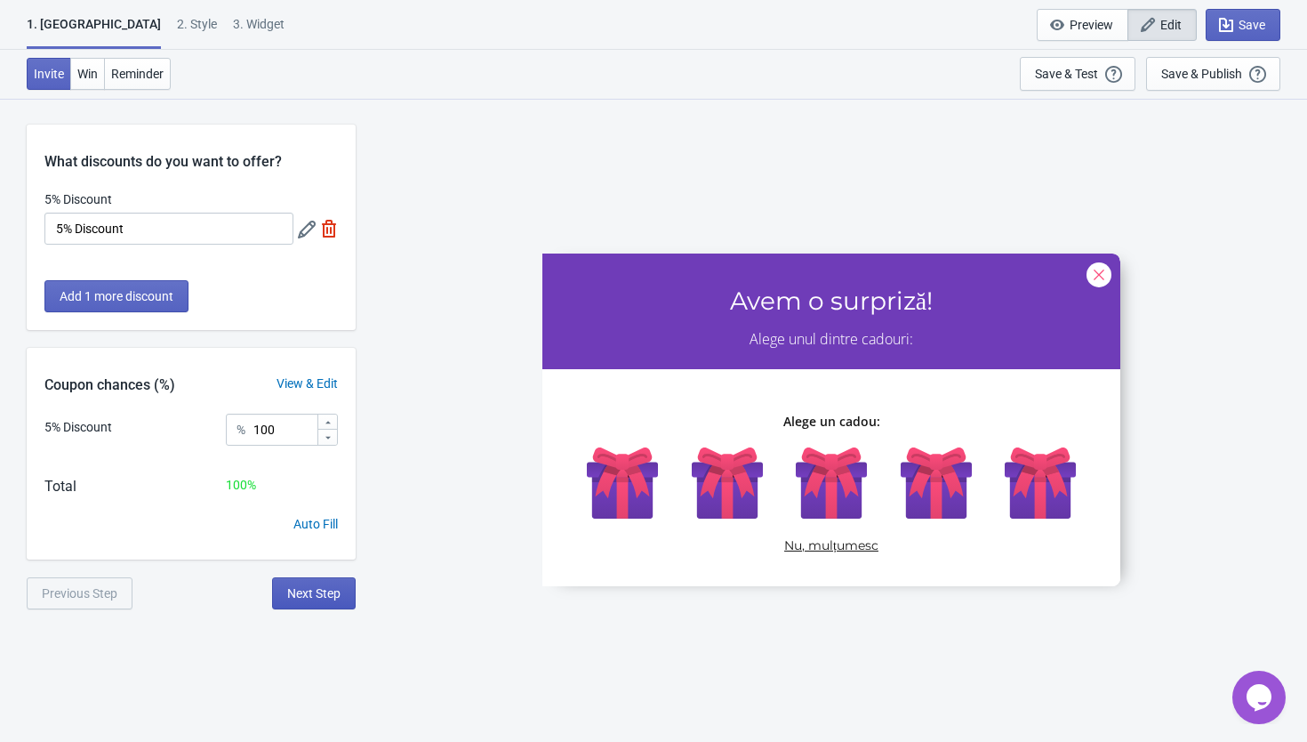
click at [322, 584] on button "Next Step" at bounding box center [314, 593] width 84 height 32
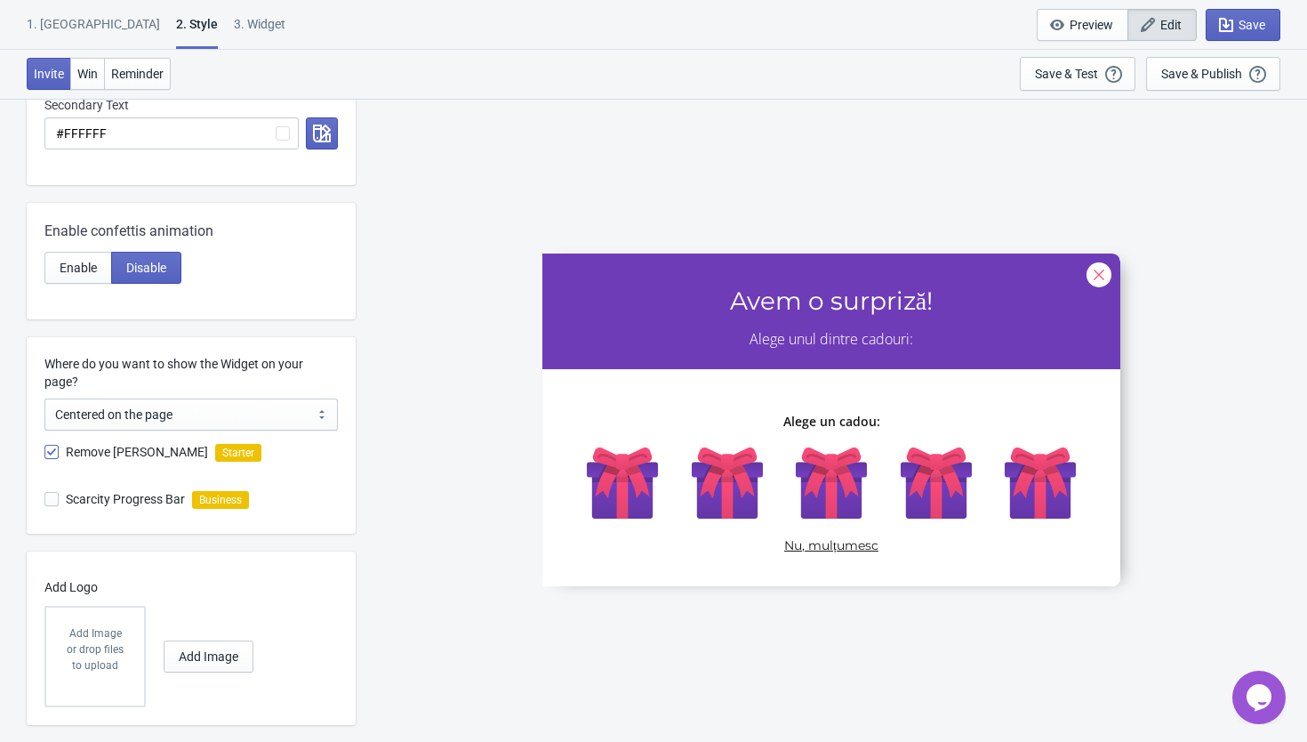
scroll to position [631, 0]
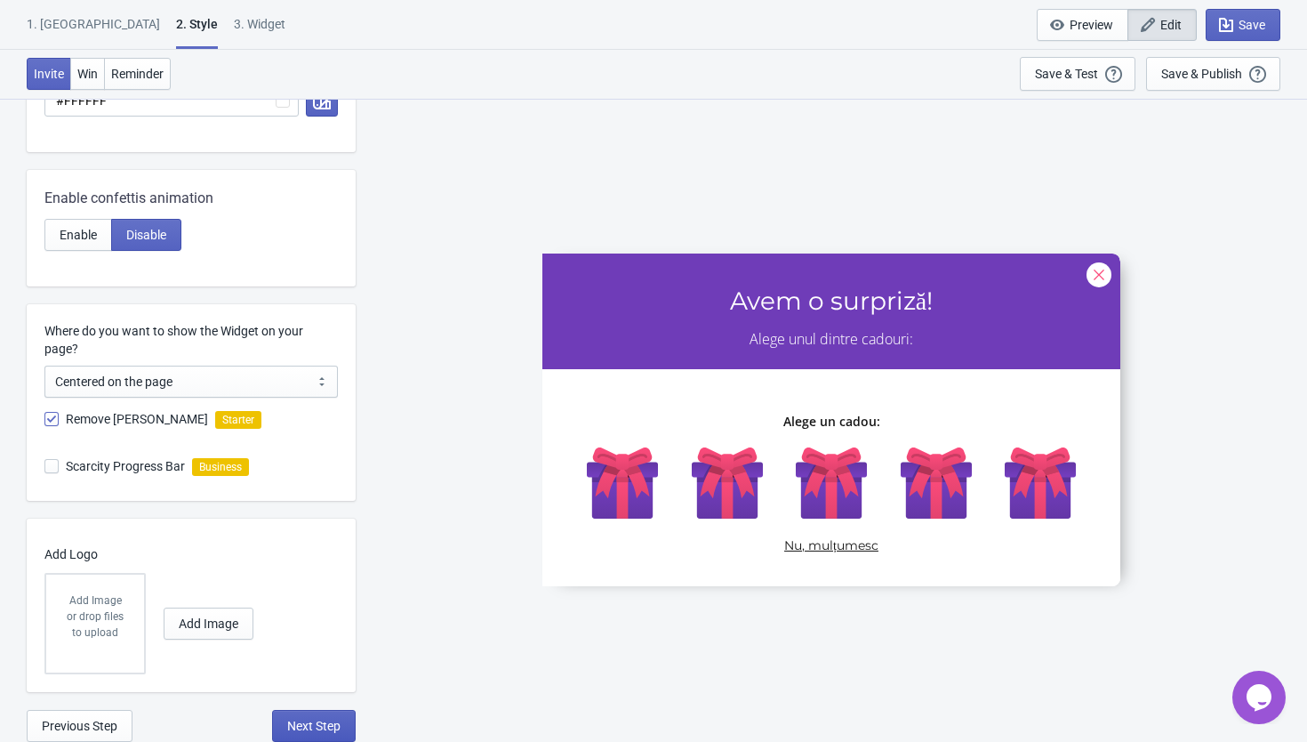
click at [317, 720] on span "Next Step" at bounding box center [313, 725] width 53 height 14
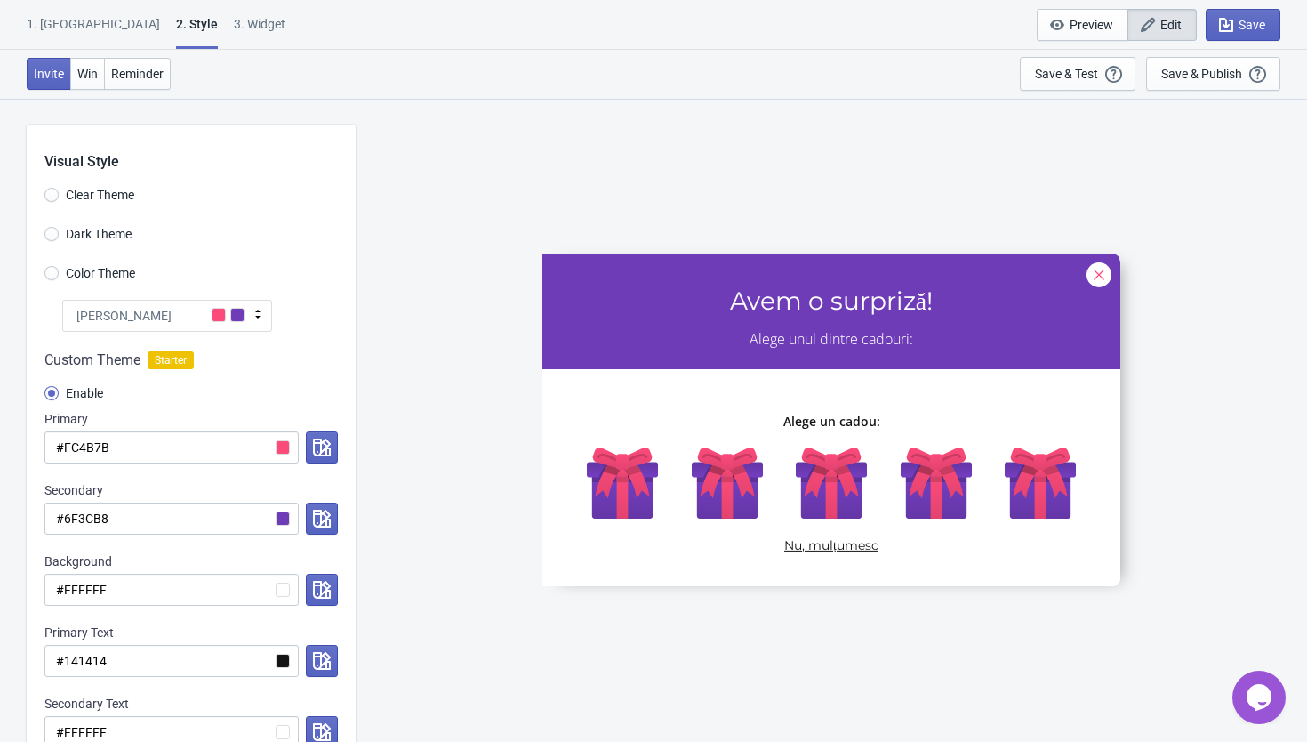
select select "homepageOnly"
select select "once"
select select "1"
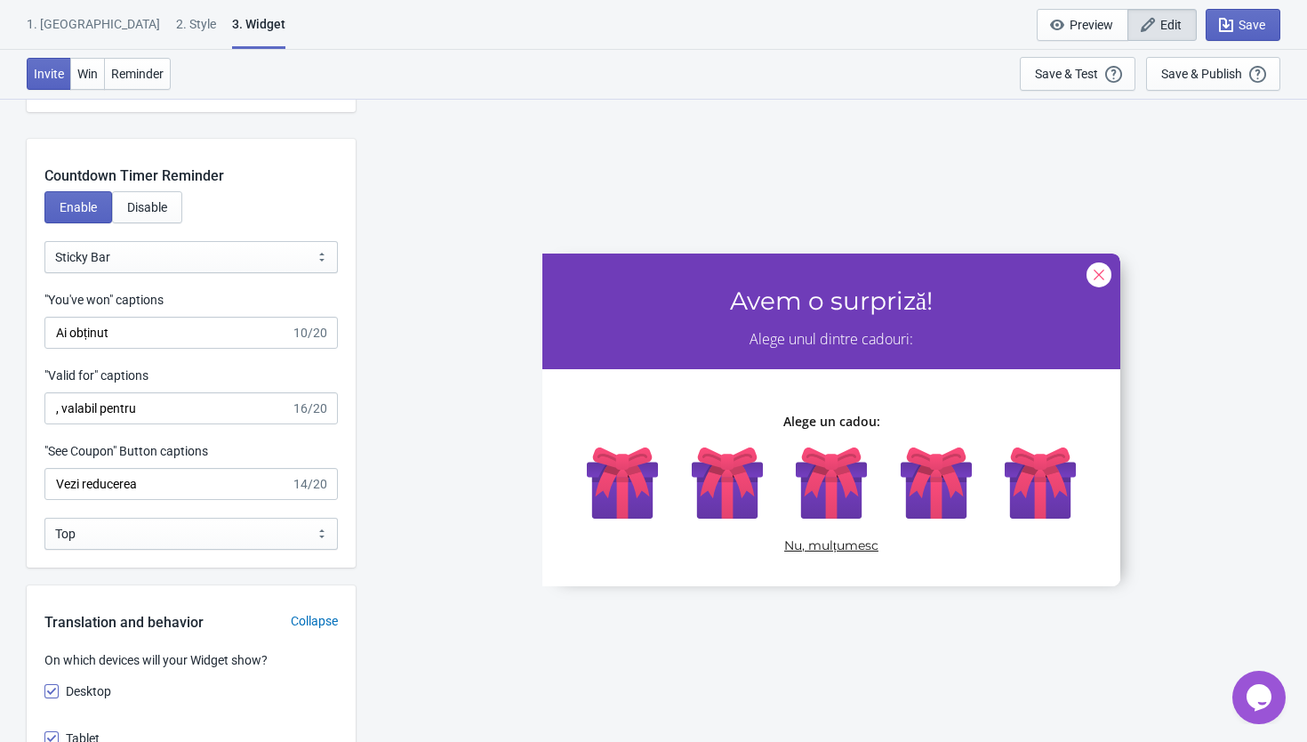
scroll to position [1544, 0]
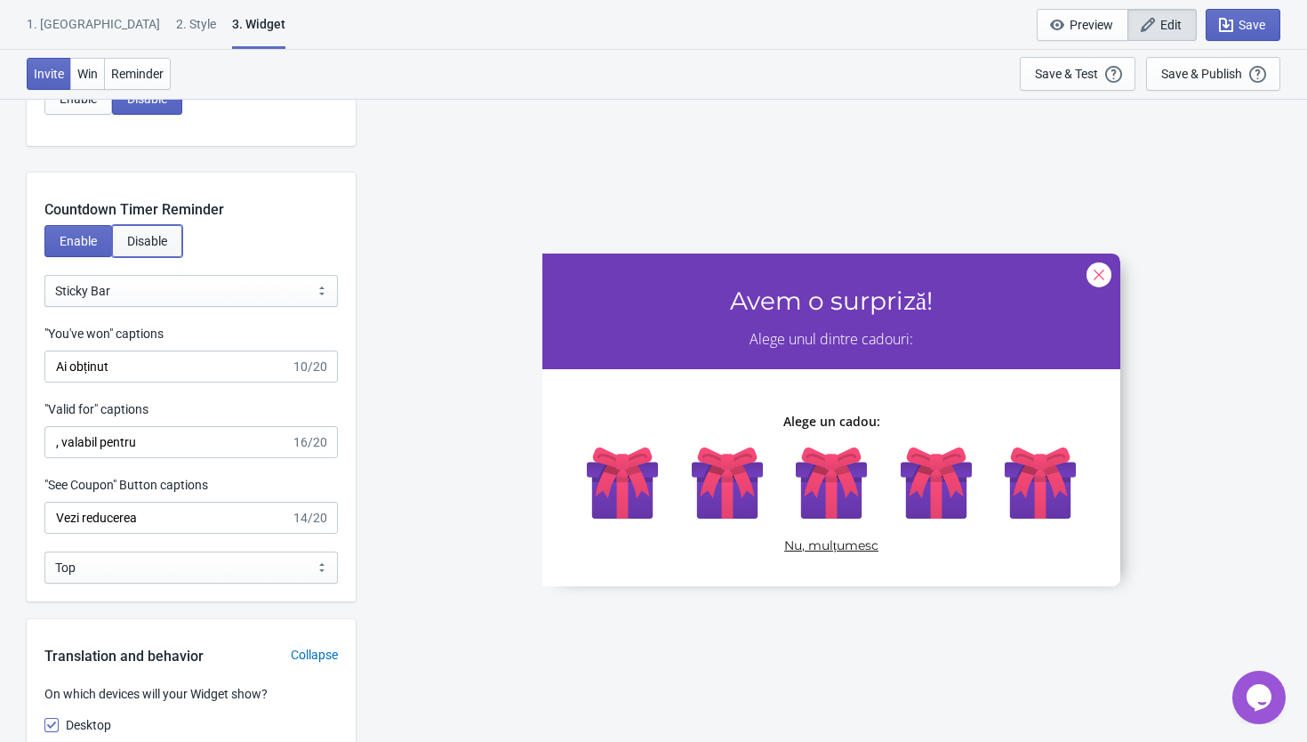
click at [164, 240] on span "Disable" at bounding box center [147, 241] width 40 height 14
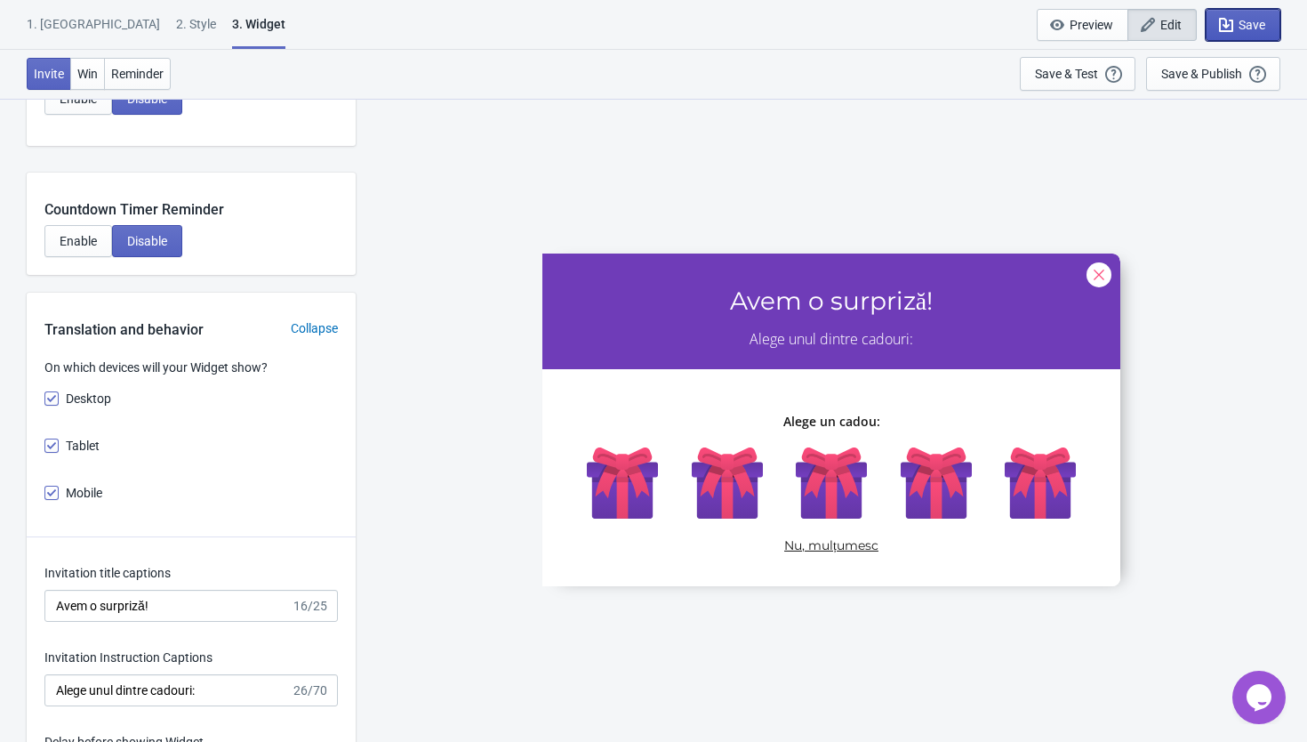
click at [1258, 14] on button "Save" at bounding box center [1243, 25] width 75 height 32
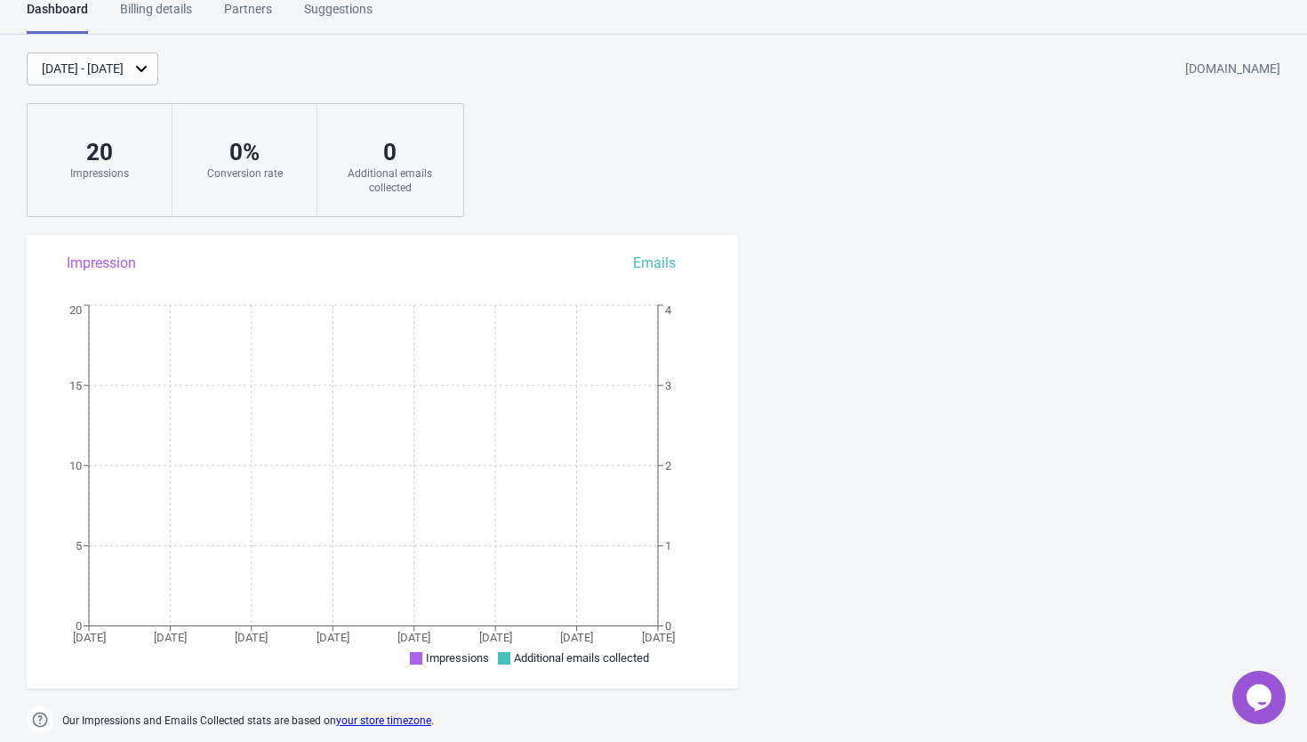
scroll to position [1143, 0]
